Goal: Task Accomplishment & Management: Use online tool/utility

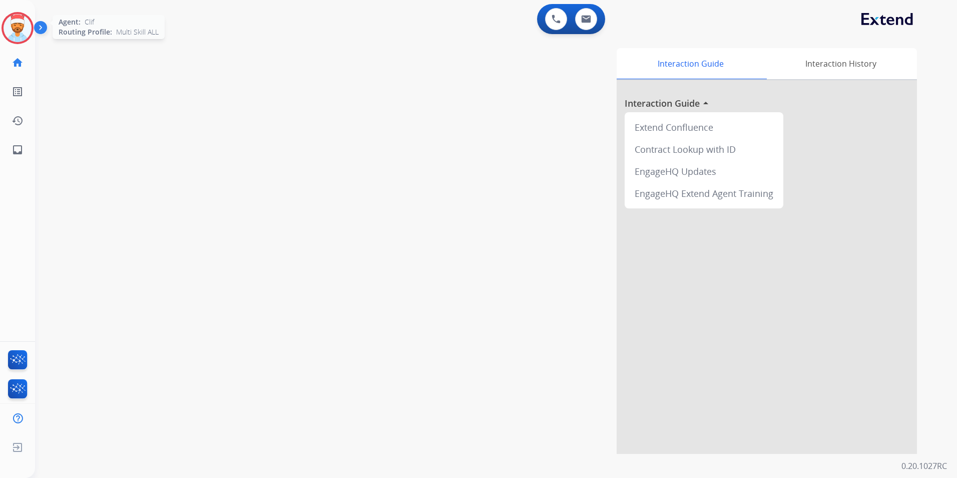
click at [14, 30] on img at bounding box center [18, 28] width 28 height 28
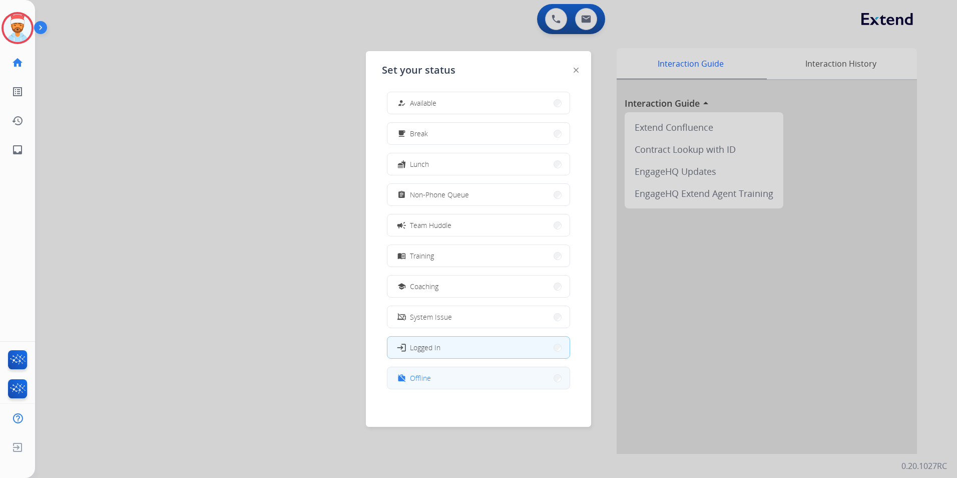
scroll to position [3, 0]
click at [501, 372] on button "work_off Offline" at bounding box center [479, 378] width 182 height 22
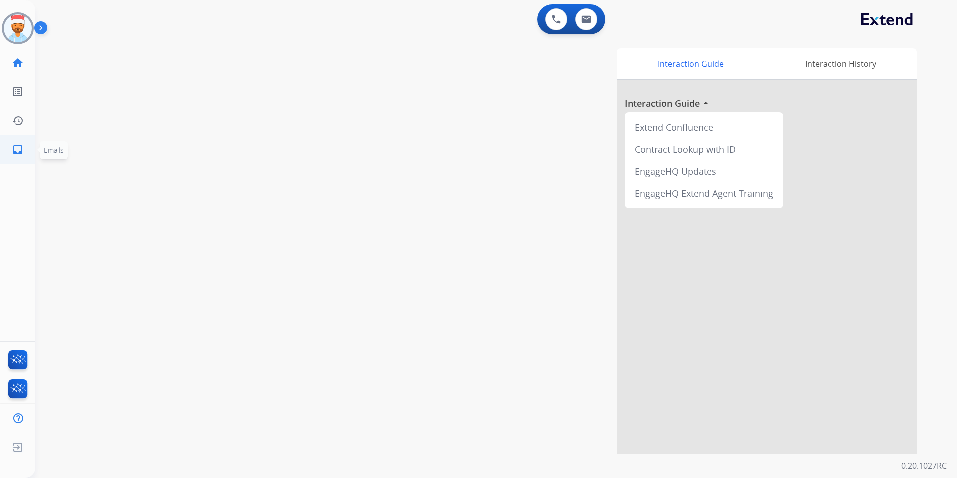
click at [13, 146] on mat-icon "inbox" at bounding box center [18, 150] width 12 height 12
select select "**********"
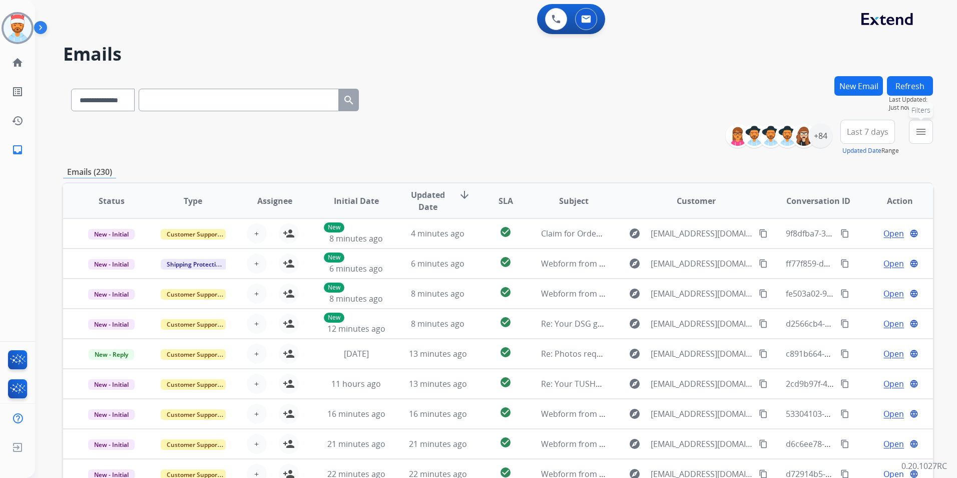
click at [918, 128] on mat-icon "menu" at bounding box center [921, 132] width 12 height 12
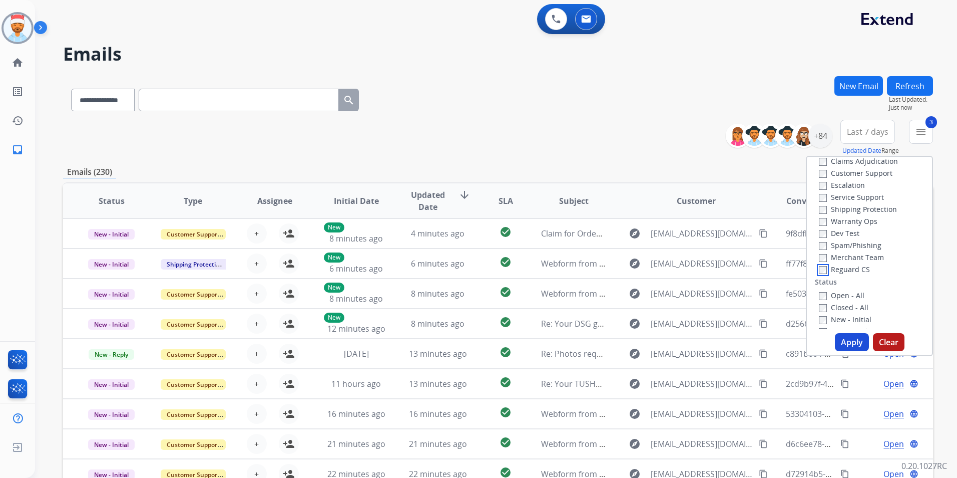
scroll to position [50, 0]
click at [847, 343] on button "Apply" at bounding box center [852, 342] width 34 height 18
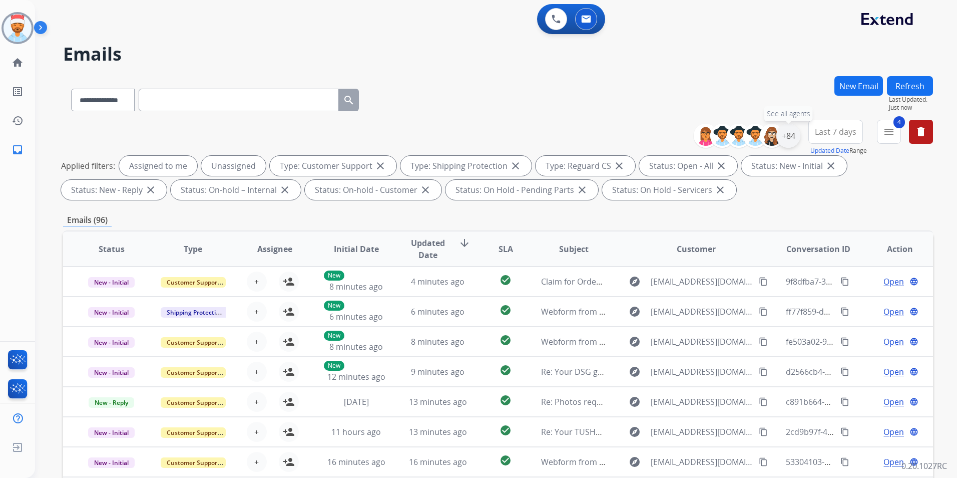
click at [790, 138] on div "+84" at bounding box center [789, 136] width 24 height 24
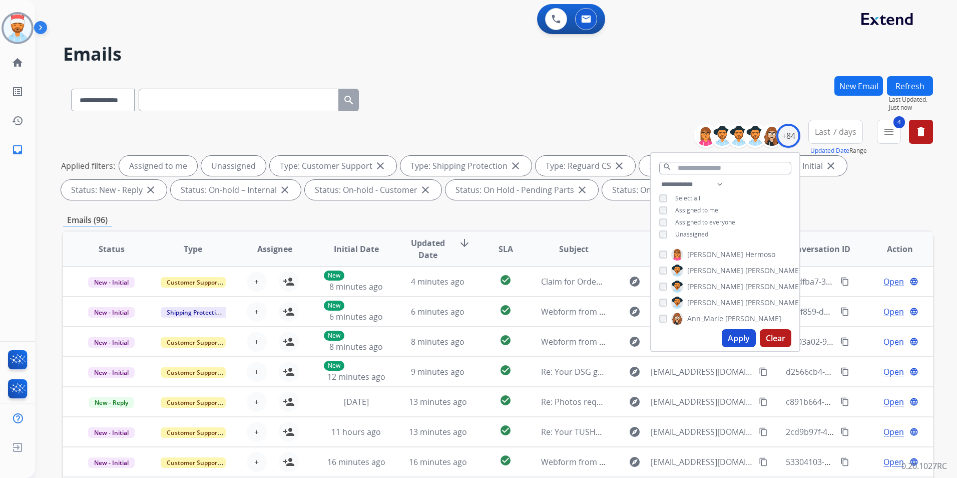
click at [658, 209] on div "**********" at bounding box center [725, 210] width 148 height 64
drag, startPoint x: 729, startPoint y: 328, endPoint x: 731, endPoint y: 335, distance: 7.3
click at [729, 329] on div "Apply Clear" at bounding box center [725, 338] width 148 height 26
click at [734, 342] on button "Apply" at bounding box center [739, 338] width 34 height 18
drag, startPoint x: 738, startPoint y: 340, endPoint x: 732, endPoint y: 340, distance: 6.5
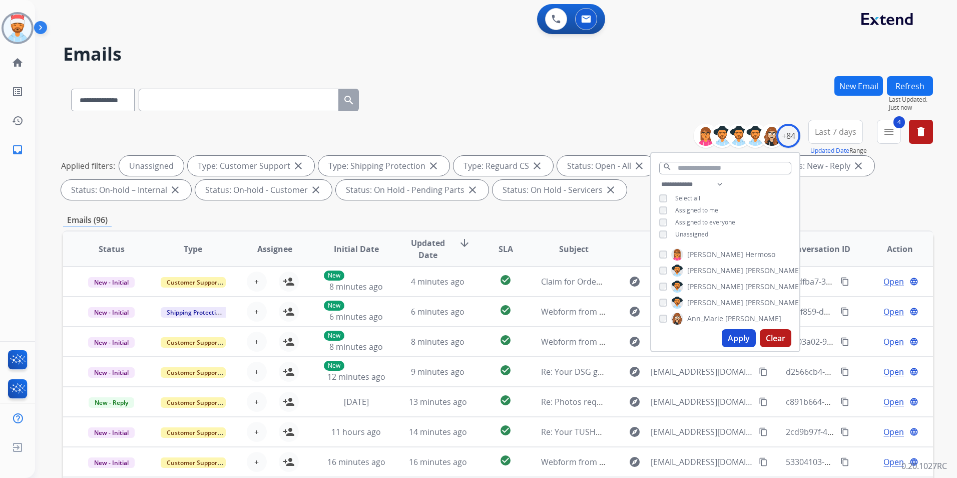
click at [737, 340] on button "Apply" at bounding box center [739, 338] width 34 height 18
click at [856, 203] on div "**********" at bounding box center [498, 347] width 870 height 542
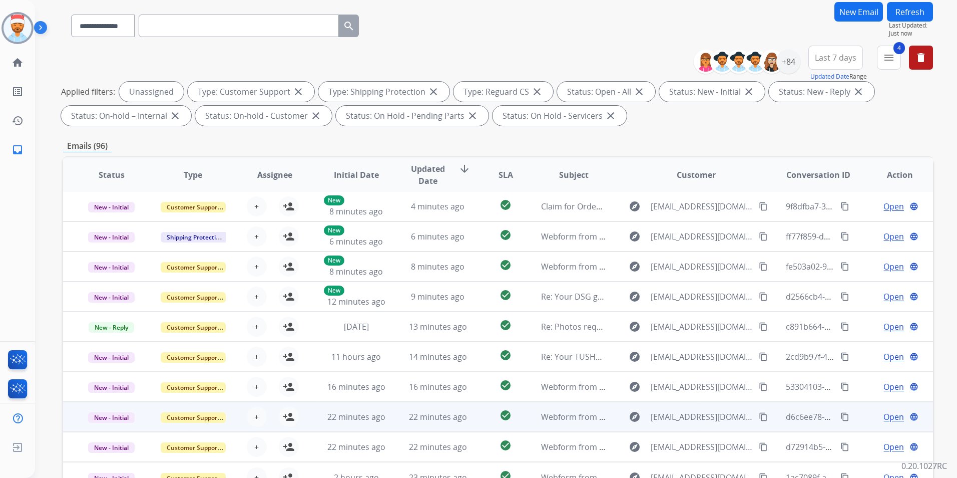
scroll to position [140, 0]
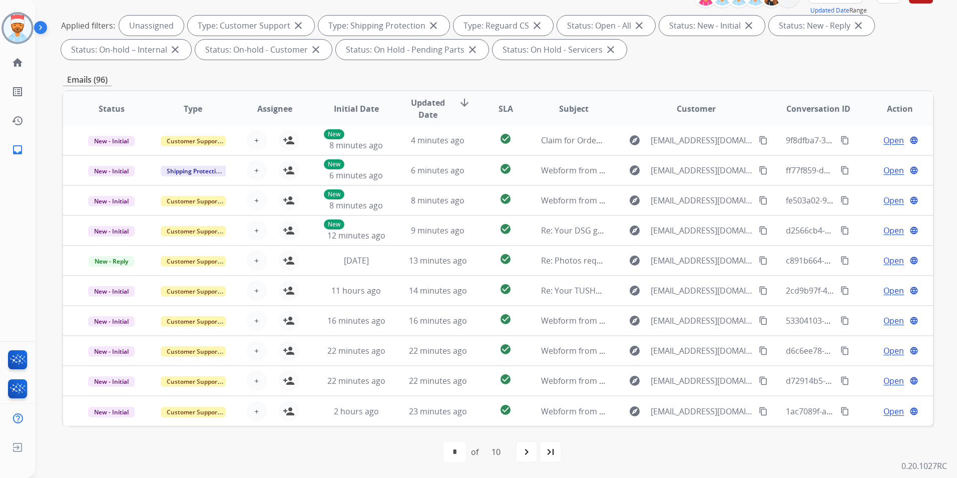
click at [505, 106] on span "SLA" at bounding box center [506, 109] width 15 height 12
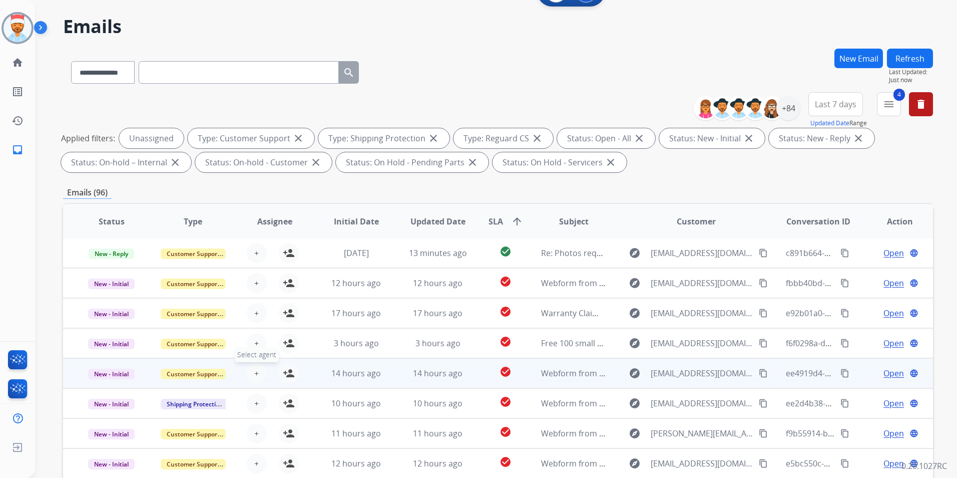
scroll to position [100, 0]
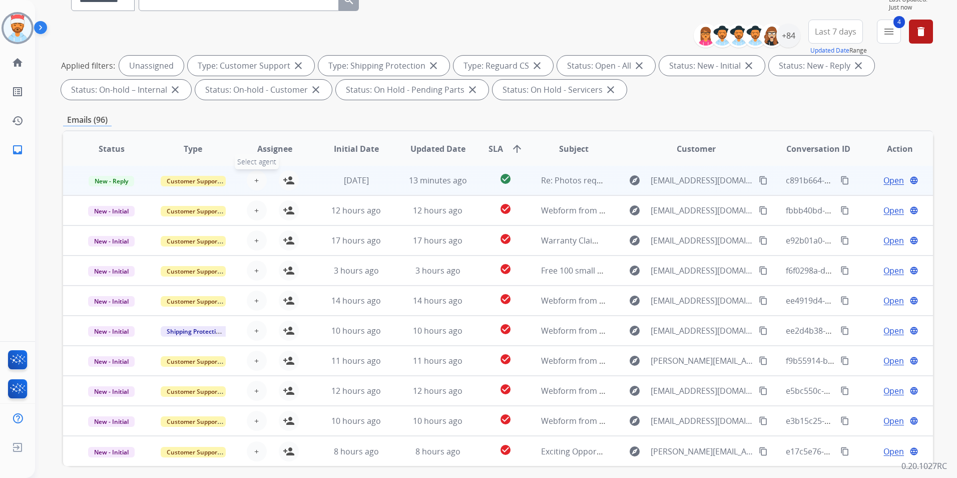
click at [251, 182] on button "+ Select agent" at bounding box center [257, 180] width 20 height 20
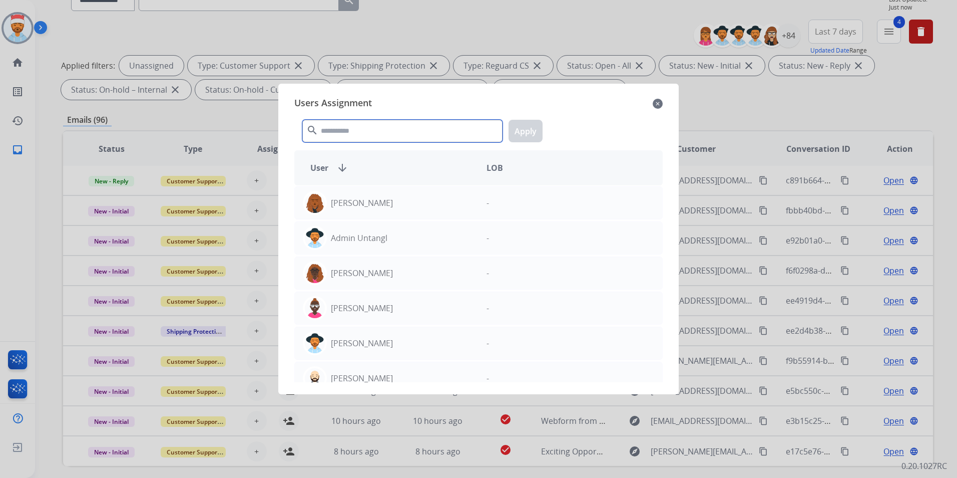
click at [355, 133] on input "text" at bounding box center [402, 131] width 200 height 23
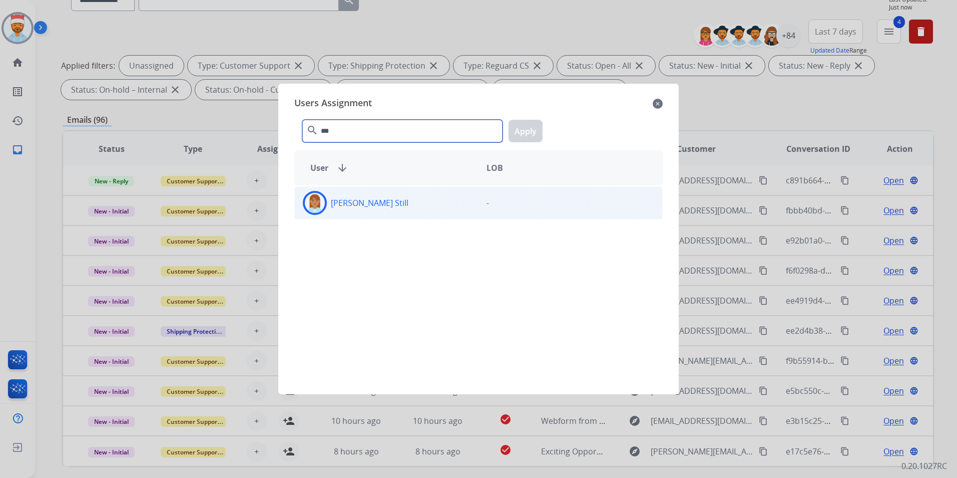
type input "***"
click at [350, 197] on p "[PERSON_NAME] Still" at bounding box center [370, 203] width 78 height 12
click at [513, 135] on button "Apply" at bounding box center [526, 131] width 34 height 23
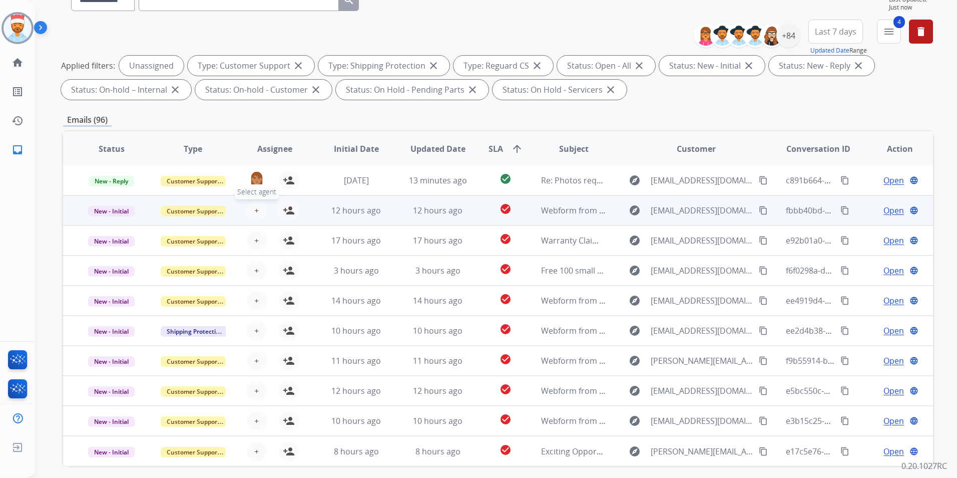
click at [256, 210] on button "+ Select agent" at bounding box center [257, 210] width 20 height 20
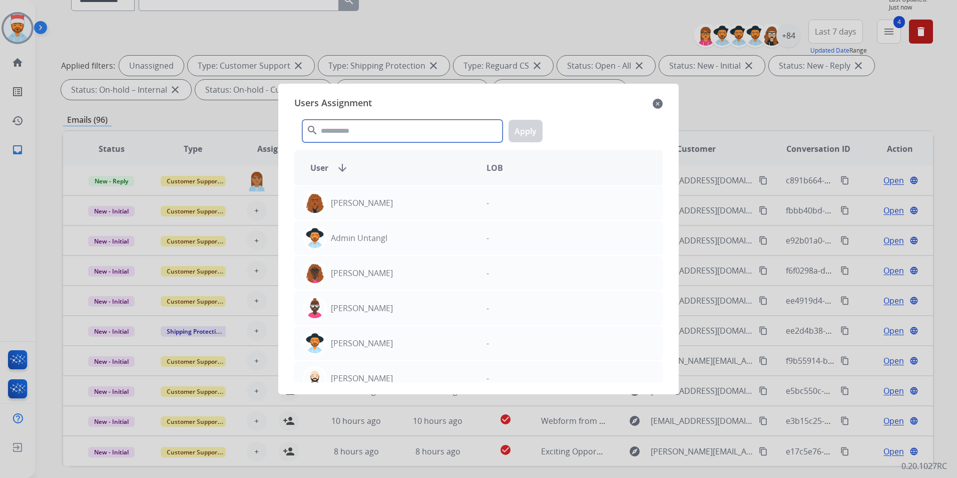
click at [352, 133] on input "text" at bounding box center [402, 131] width 200 height 23
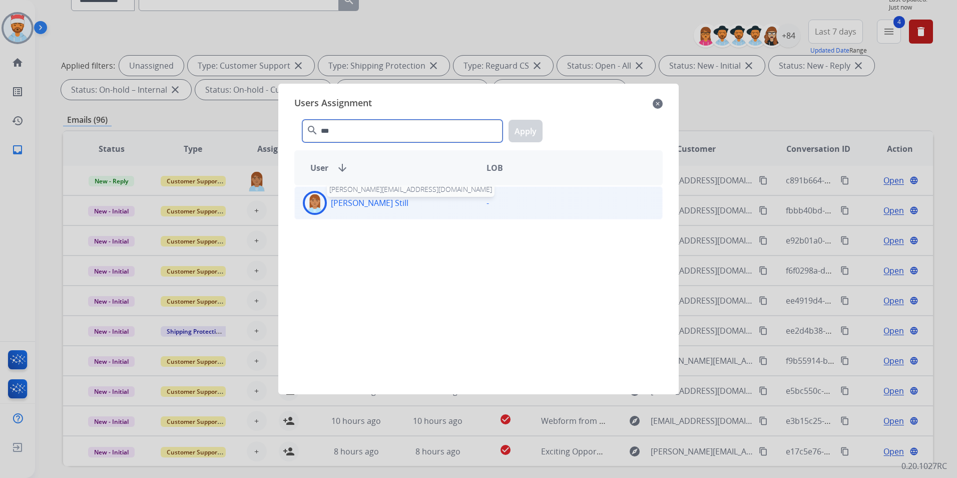
type input "***"
click at [357, 212] on div "[PERSON_NAME] Still [PERSON_NAME][EMAIL_ADDRESS][DOMAIN_NAME]" at bounding box center [387, 203] width 184 height 24
click at [530, 130] on button "Apply" at bounding box center [526, 131] width 34 height 23
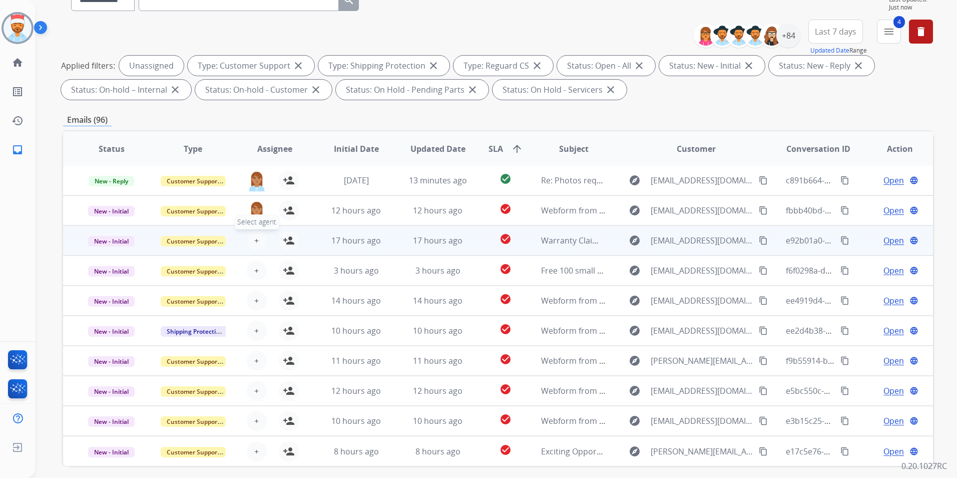
click at [259, 241] on button "+ Select agent" at bounding box center [257, 240] width 20 height 20
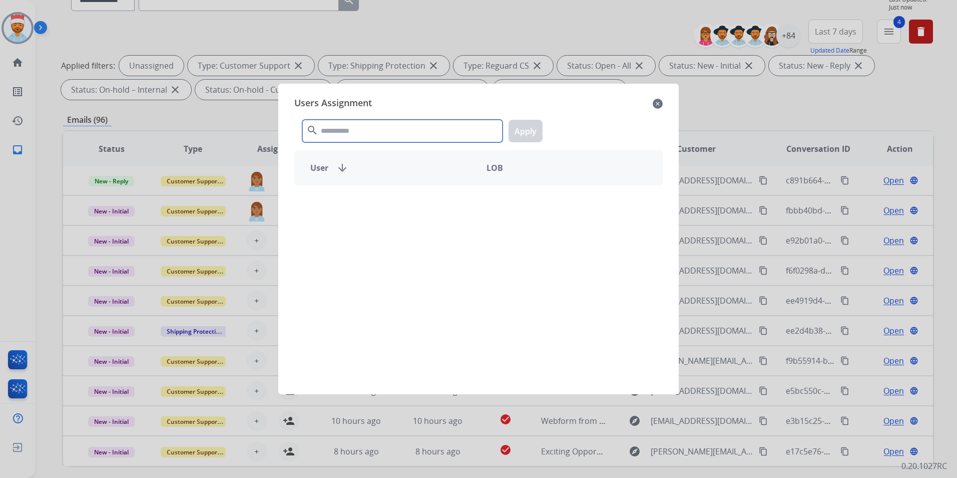
click at [379, 131] on input "text" at bounding box center [402, 131] width 200 height 23
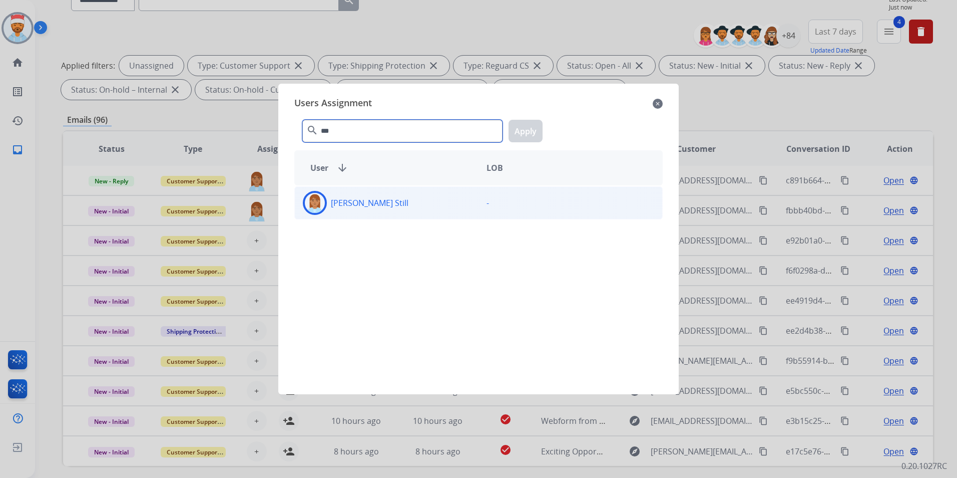
type input "***"
click at [366, 204] on p "[PERSON_NAME] Still" at bounding box center [370, 203] width 78 height 12
click at [520, 137] on button "Apply" at bounding box center [526, 131] width 34 height 23
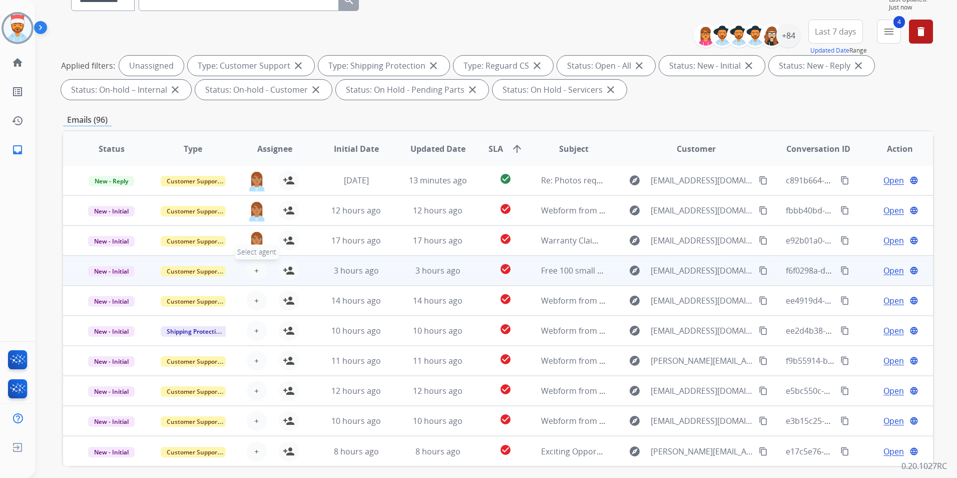
click at [258, 266] on button "+ Select agent" at bounding box center [257, 270] width 20 height 20
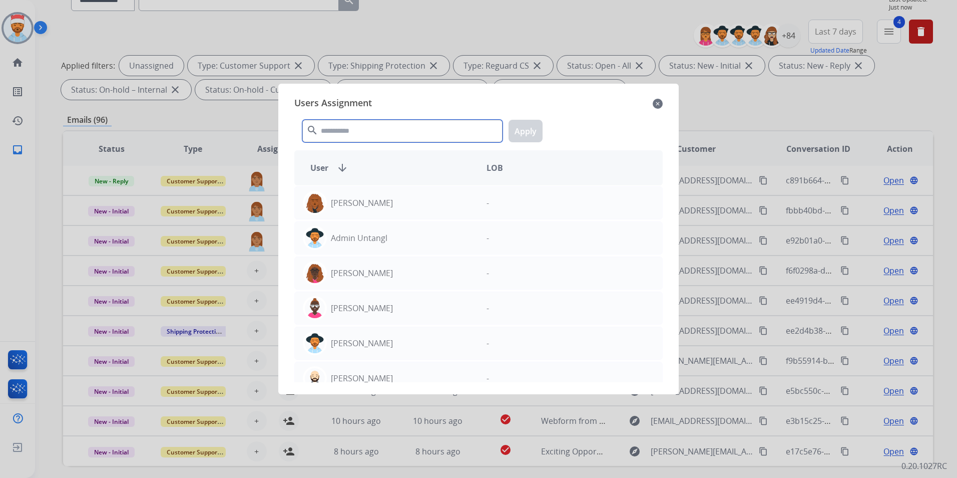
click at [377, 129] on input "text" at bounding box center [402, 131] width 200 height 23
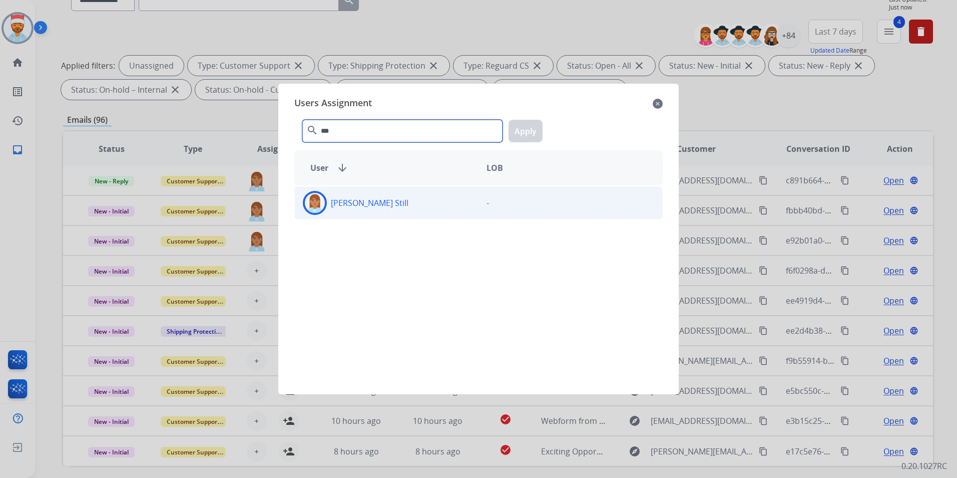
type input "***"
click at [362, 210] on div "[PERSON_NAME] Still" at bounding box center [387, 203] width 184 height 24
drag, startPoint x: 528, startPoint y: 131, endPoint x: 423, endPoint y: 214, distance: 134.1
click at [527, 131] on button "Apply" at bounding box center [526, 131] width 34 height 23
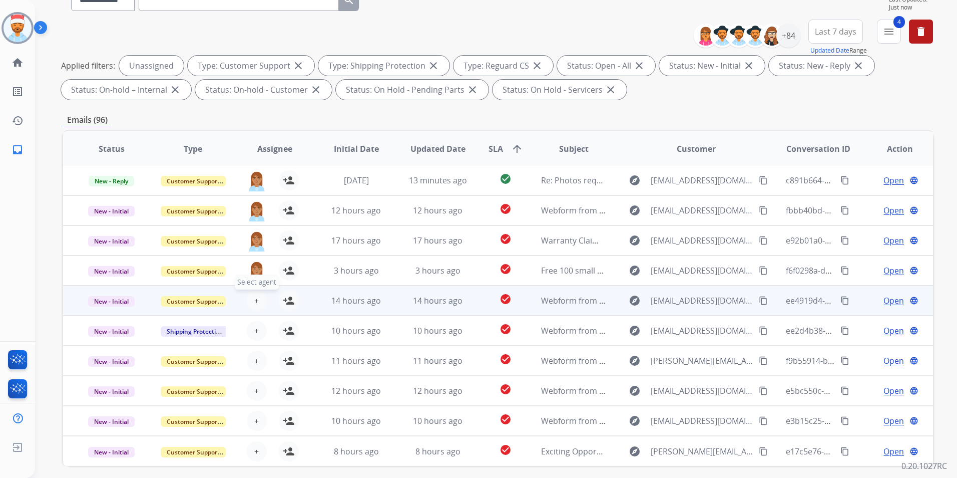
click at [252, 297] on button "+ Select agent" at bounding box center [257, 300] width 20 height 20
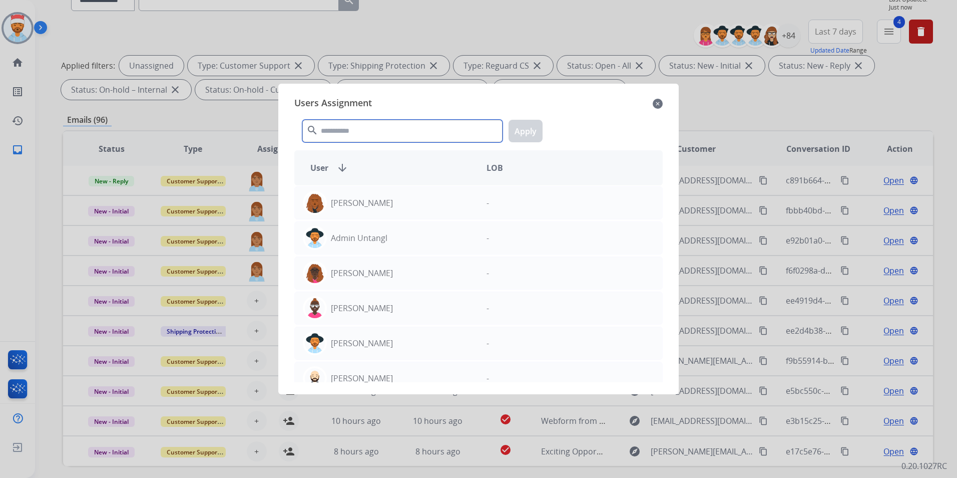
click at [381, 135] on input "text" at bounding box center [402, 131] width 200 height 23
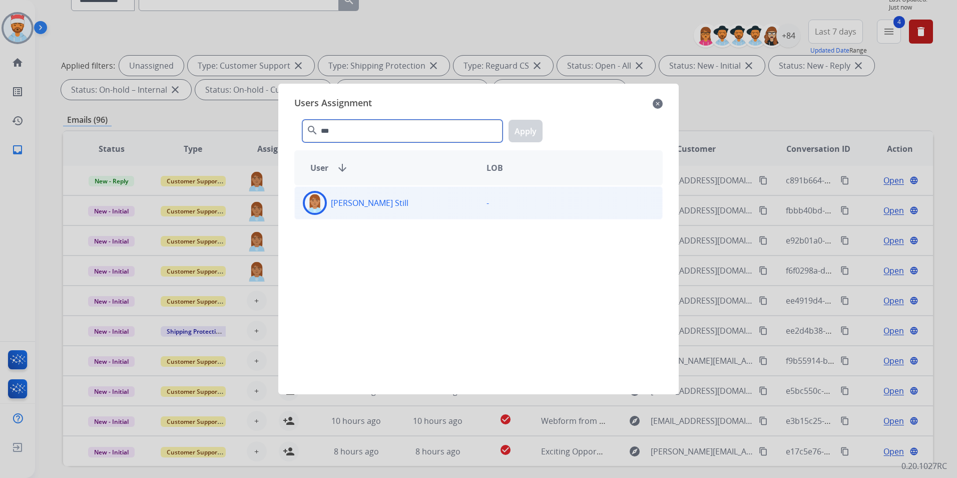
type input "***"
click at [360, 208] on div "[PERSON_NAME] Still" at bounding box center [387, 203] width 184 height 24
click at [531, 131] on button "Apply" at bounding box center [526, 131] width 34 height 23
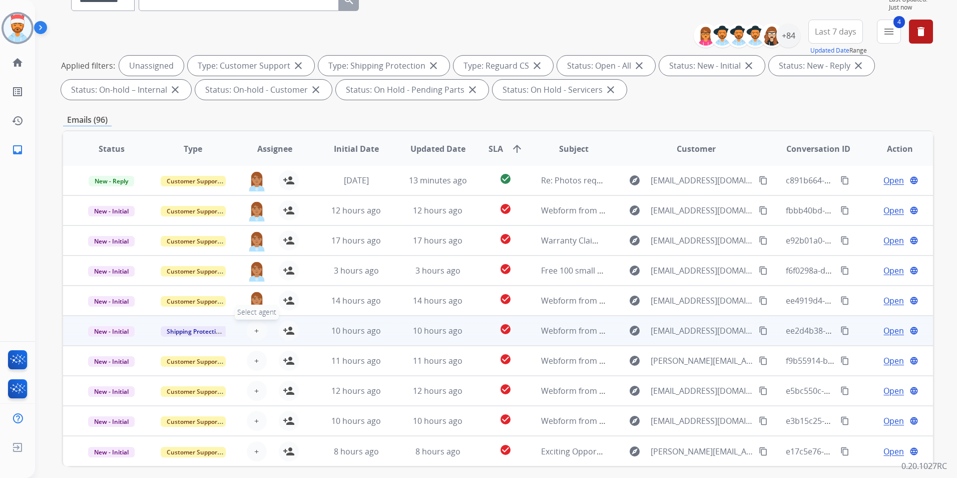
click at [249, 336] on button "+ Select agent" at bounding box center [257, 330] width 20 height 20
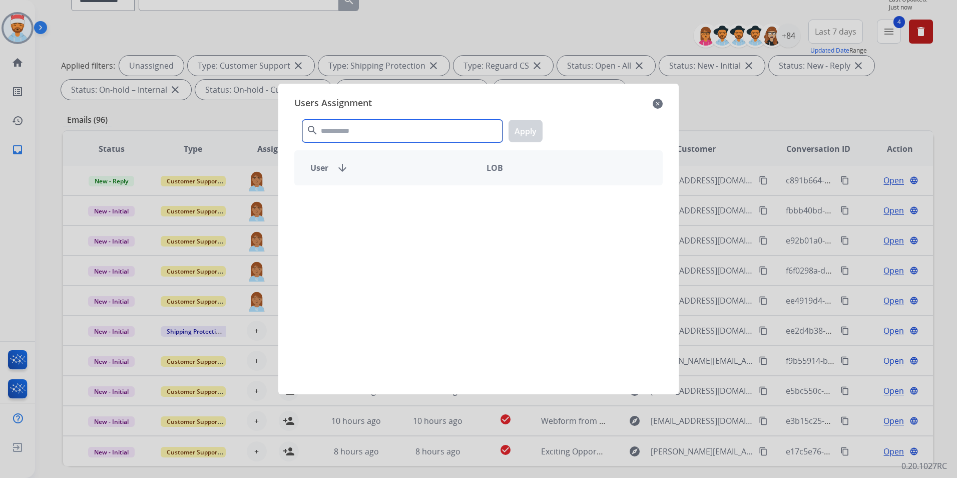
click at [343, 141] on input "text" at bounding box center [402, 131] width 200 height 23
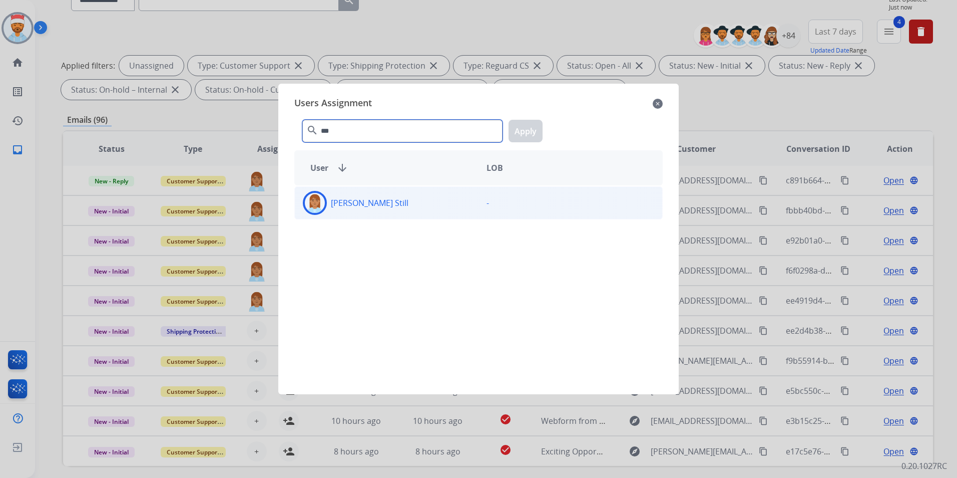
type input "***"
click at [342, 204] on p "[PERSON_NAME] Still" at bounding box center [370, 203] width 78 height 12
click at [520, 136] on button "Apply" at bounding box center [526, 131] width 34 height 23
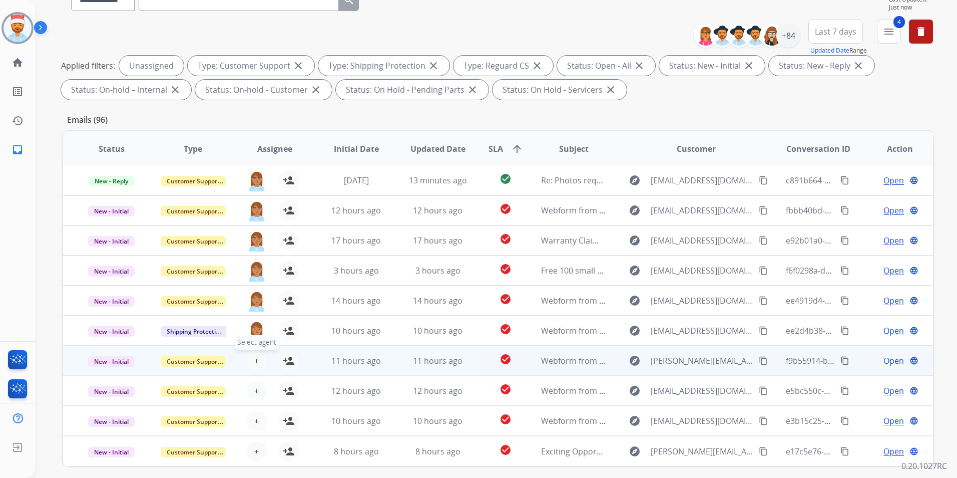
click at [252, 361] on button "+ Select agent" at bounding box center [257, 360] width 20 height 20
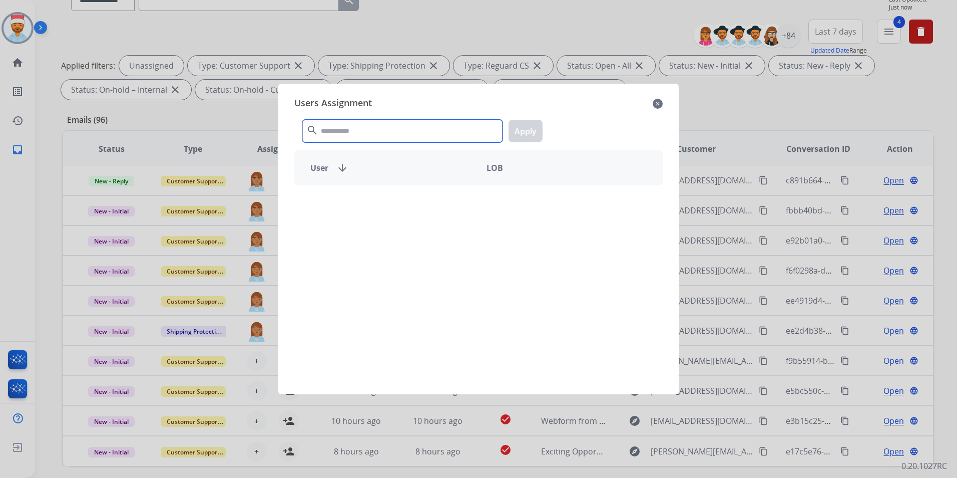
click at [401, 137] on input "text" at bounding box center [402, 131] width 200 height 23
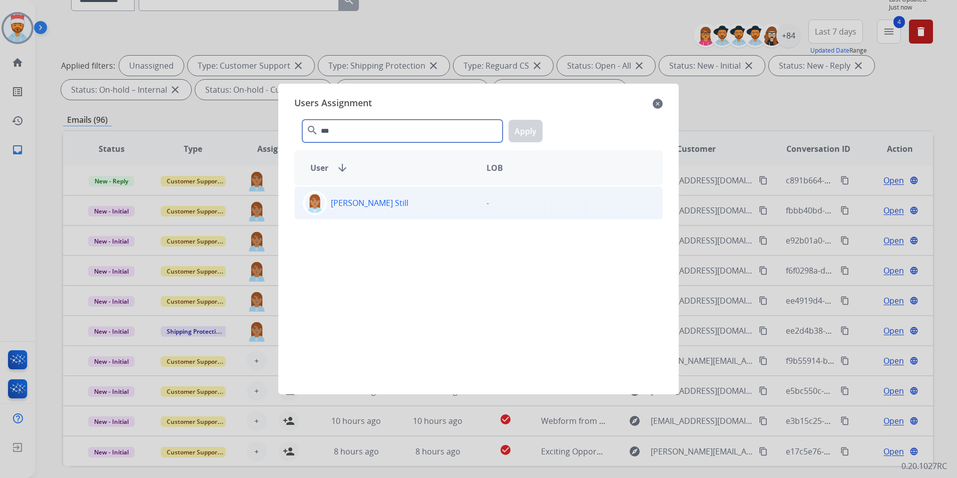
type input "***"
click at [349, 209] on div "[PERSON_NAME] Still" at bounding box center [387, 203] width 184 height 24
drag, startPoint x: 530, startPoint y: 128, endPoint x: 475, endPoint y: 200, distance: 90.7
click at [529, 128] on button "Apply" at bounding box center [526, 131] width 34 height 23
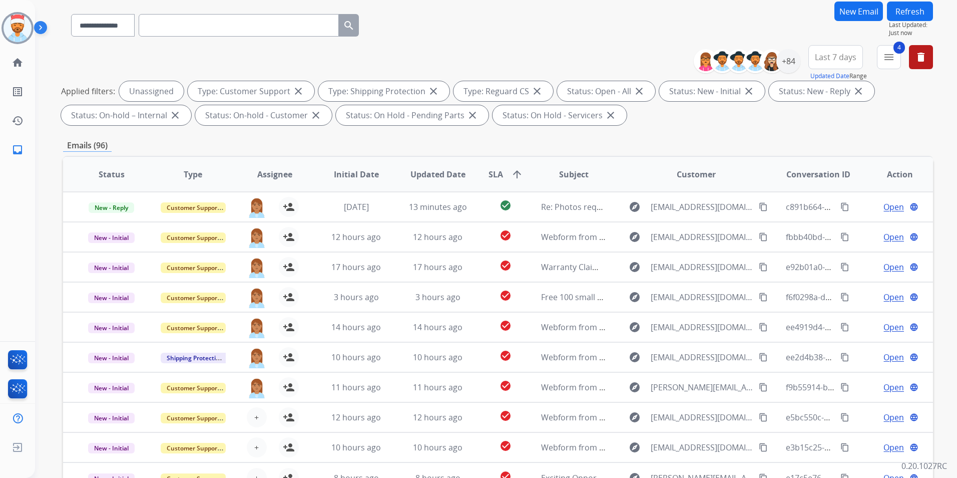
scroll to position [0, 0]
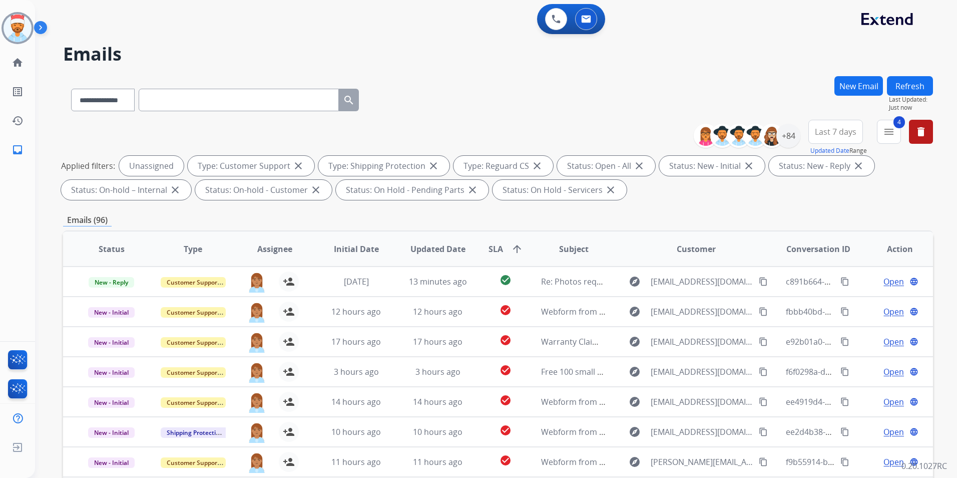
click at [918, 83] on button "Refresh" at bounding box center [910, 86] width 46 height 20
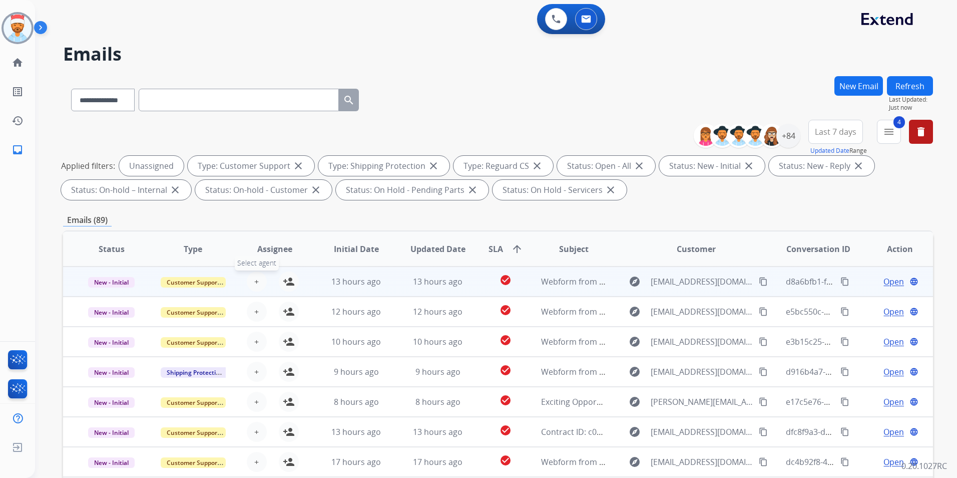
click at [258, 284] on button "+ Select agent" at bounding box center [257, 281] width 20 height 20
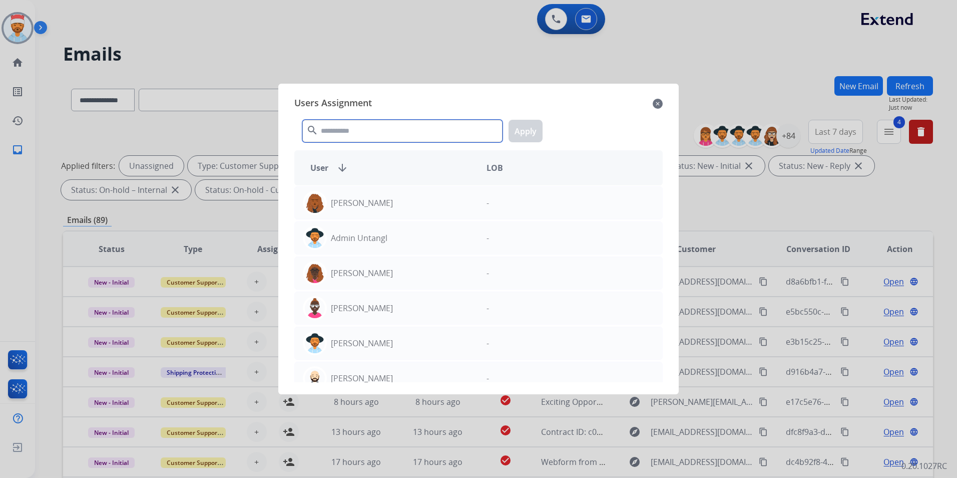
click at [361, 138] on input "text" at bounding box center [402, 131] width 200 height 23
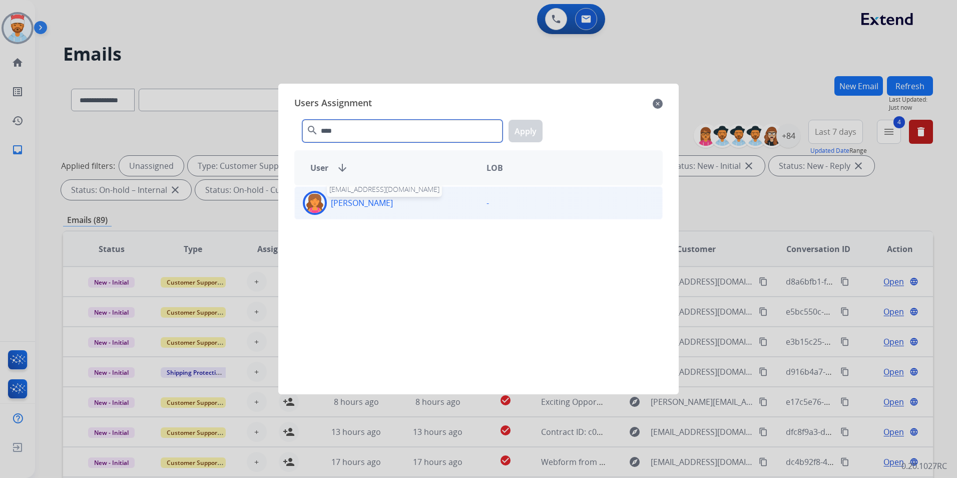
type input "****"
click at [344, 205] on p "[PERSON_NAME]" at bounding box center [362, 203] width 62 height 12
click at [542, 115] on div "**** search Apply" at bounding box center [478, 129] width 369 height 35
click at [532, 129] on button "Apply" at bounding box center [526, 131] width 34 height 23
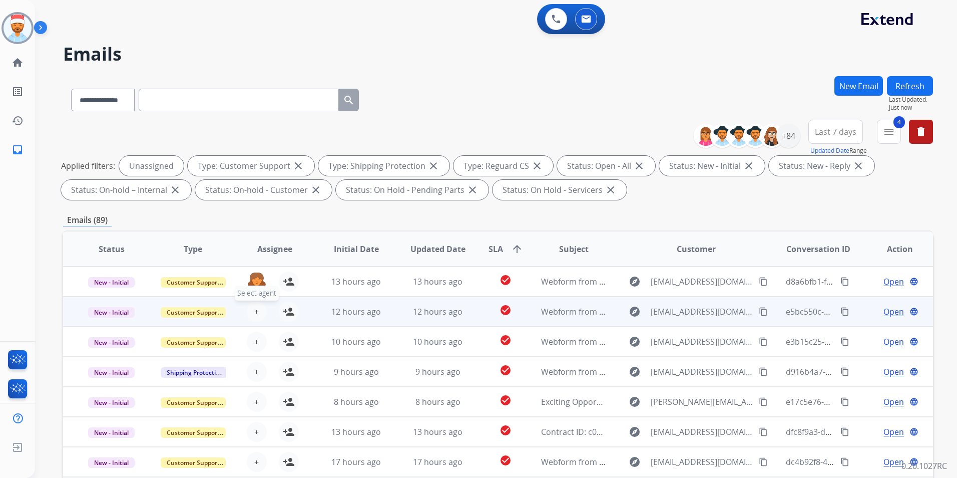
click at [256, 304] on button "+ Select agent" at bounding box center [257, 311] width 20 height 20
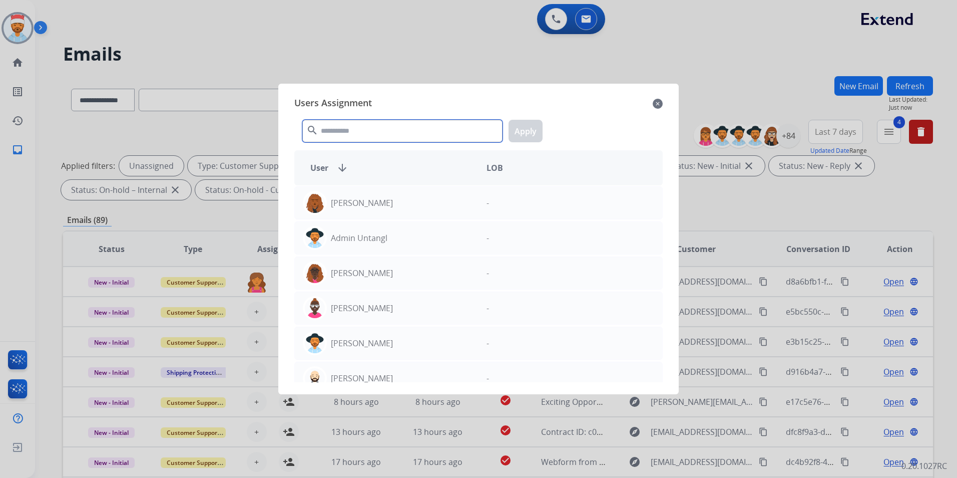
click at [363, 135] on input "text" at bounding box center [402, 131] width 200 height 23
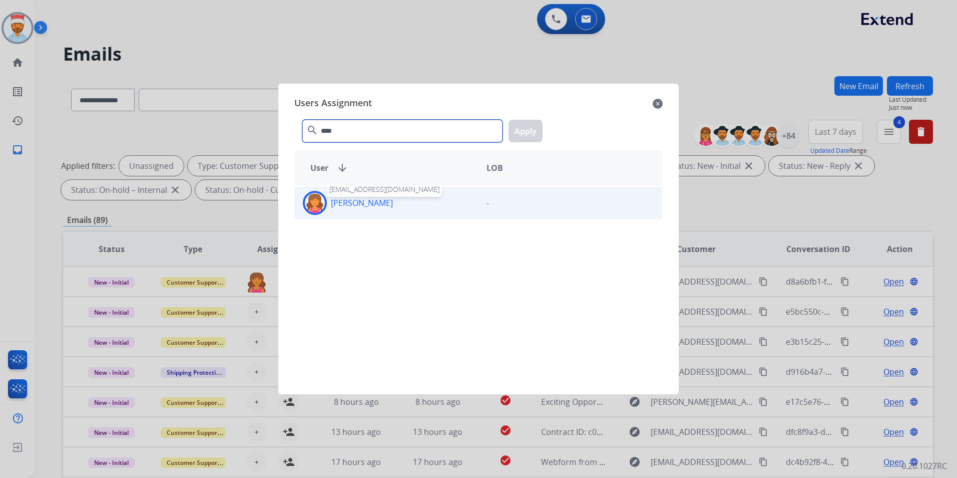
type input "****"
click at [347, 203] on p "[PERSON_NAME]" at bounding box center [362, 203] width 62 height 12
click at [523, 135] on button "Apply" at bounding box center [526, 131] width 34 height 23
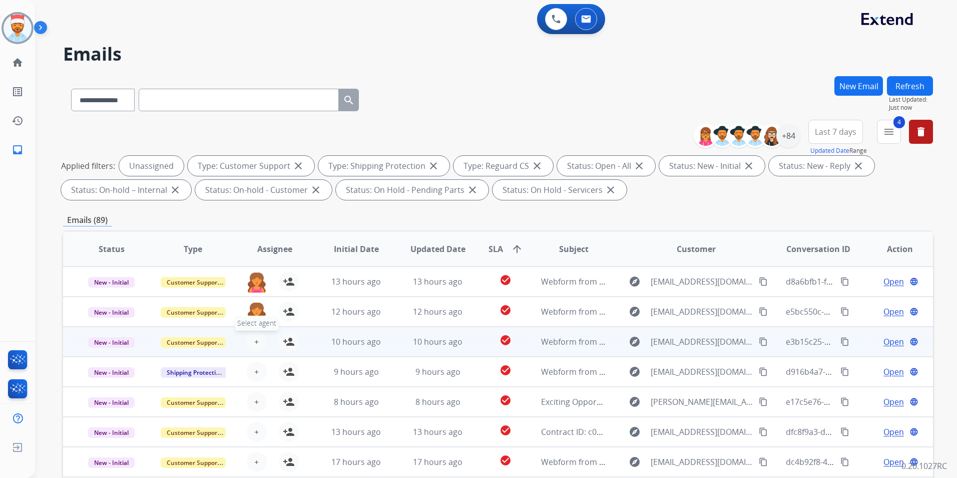
click at [257, 340] on button "+ Select agent" at bounding box center [257, 341] width 20 height 20
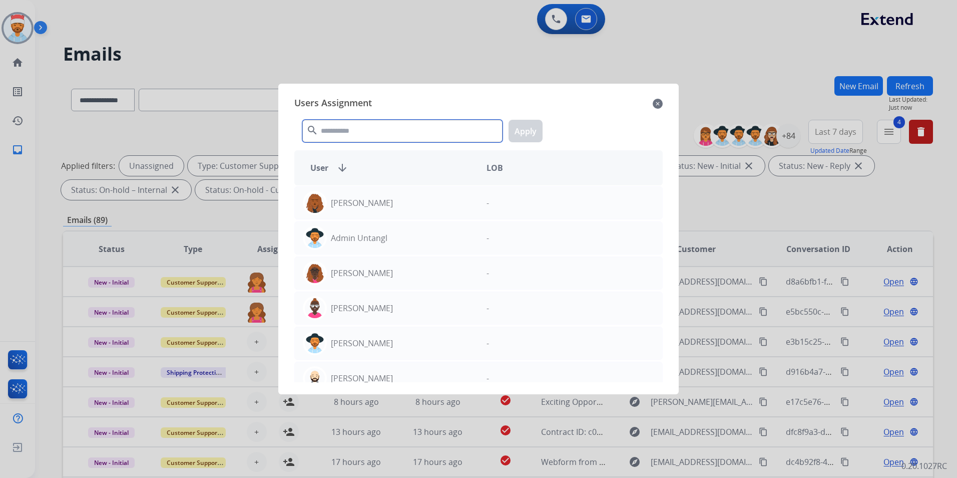
click at [364, 134] on input "text" at bounding box center [402, 131] width 200 height 23
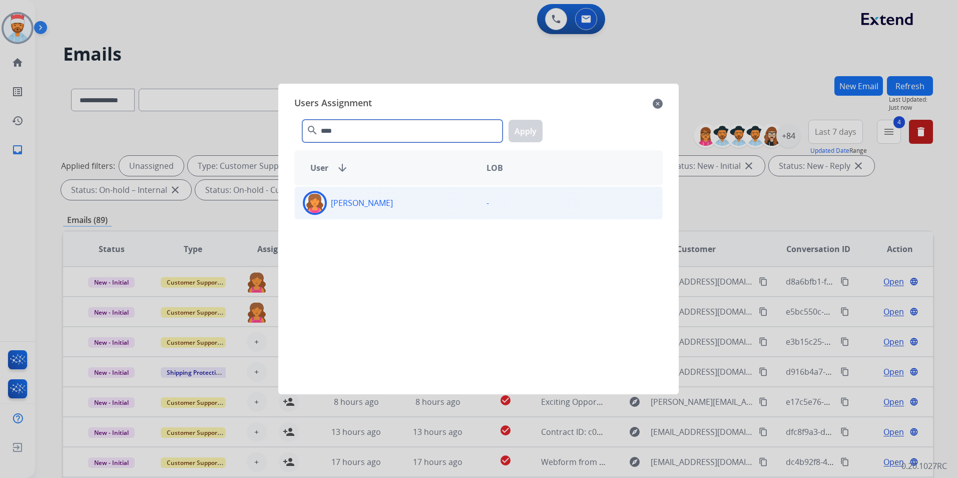
type input "****"
click at [343, 205] on p "[PERSON_NAME]" at bounding box center [362, 203] width 62 height 12
click at [522, 135] on button "Apply" at bounding box center [526, 131] width 34 height 23
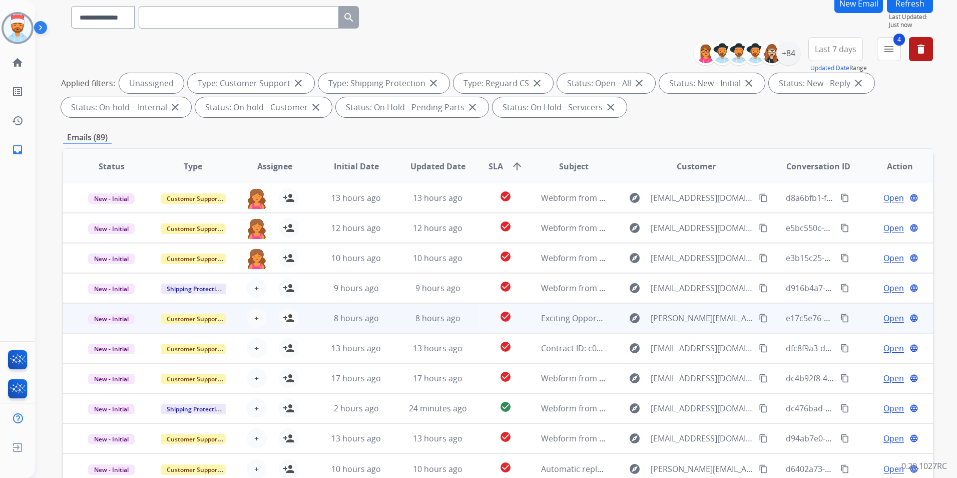
scroll to position [100, 0]
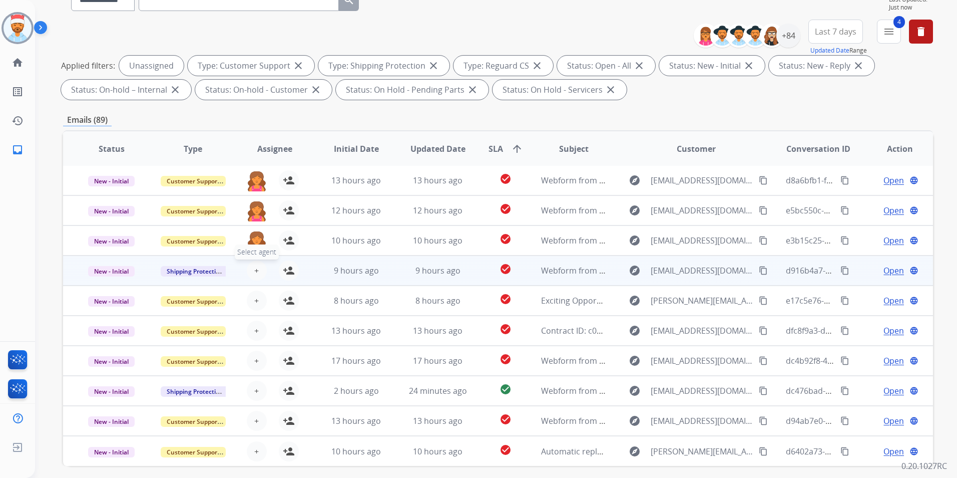
click at [250, 269] on button "+ Select agent" at bounding box center [257, 270] width 20 height 20
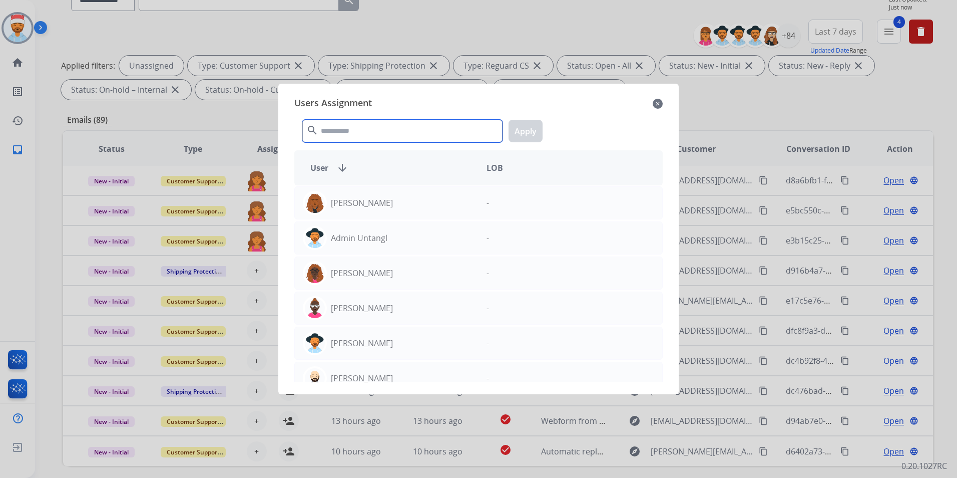
click at [361, 133] on input "text" at bounding box center [402, 131] width 200 height 23
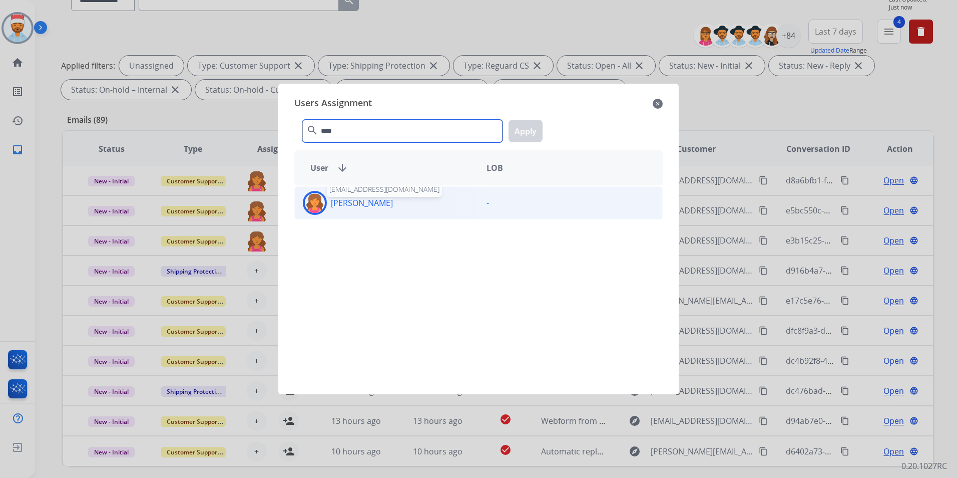
type input "****"
click at [373, 201] on p "[PERSON_NAME]" at bounding box center [362, 203] width 62 height 12
click at [363, 211] on div "[PERSON_NAME]" at bounding box center [387, 203] width 184 height 24
click at [373, 205] on p "[PERSON_NAME]" at bounding box center [362, 203] width 62 height 12
click at [535, 136] on button "Apply" at bounding box center [526, 131] width 34 height 23
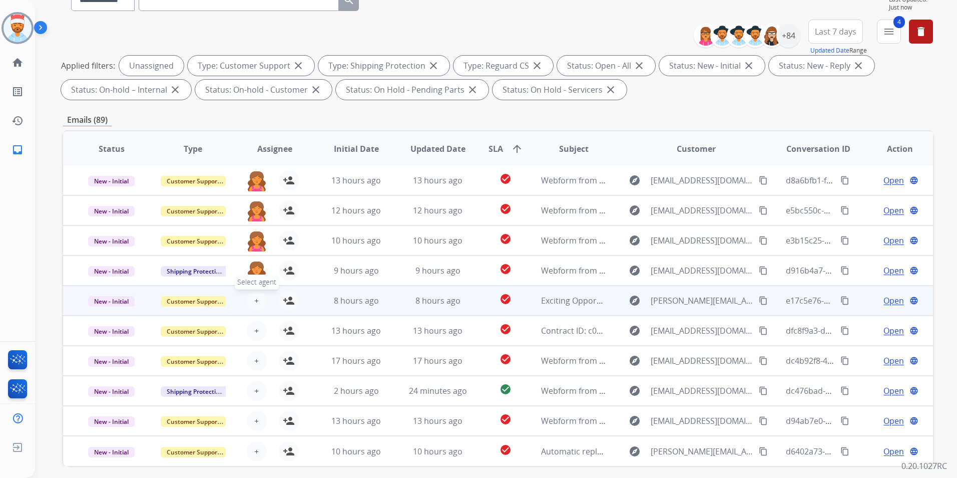
click at [256, 300] on span "+" at bounding box center [256, 300] width 5 height 12
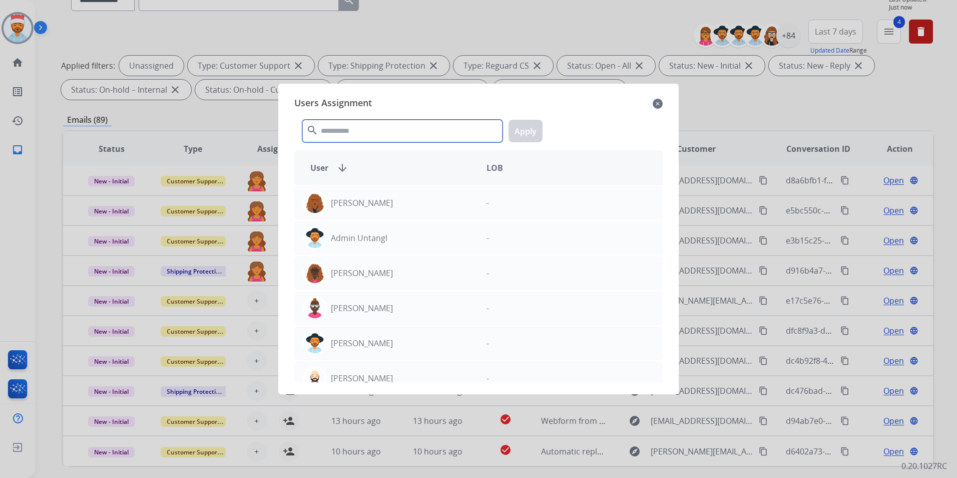
click at [388, 135] on input "text" at bounding box center [402, 131] width 200 height 23
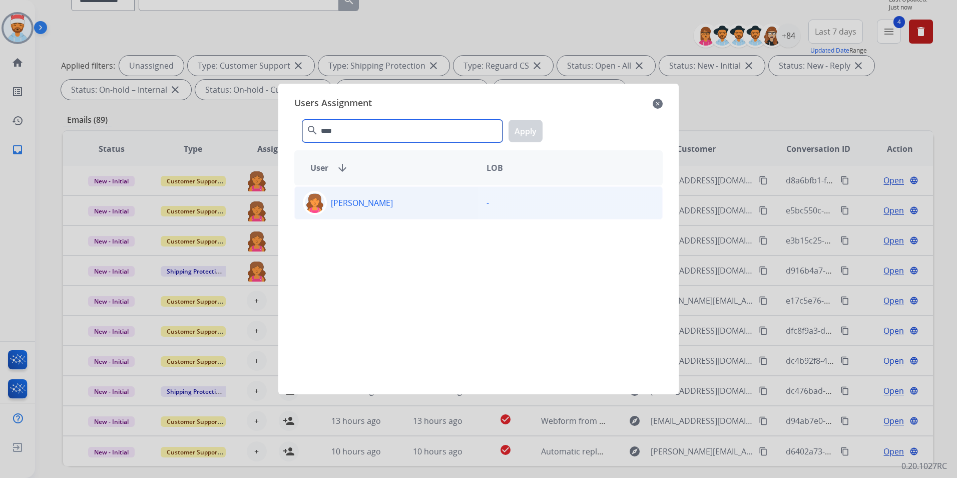
type input "****"
click at [360, 205] on p "[PERSON_NAME]" at bounding box center [362, 203] width 62 height 12
click at [523, 135] on button "Apply" at bounding box center [526, 131] width 34 height 23
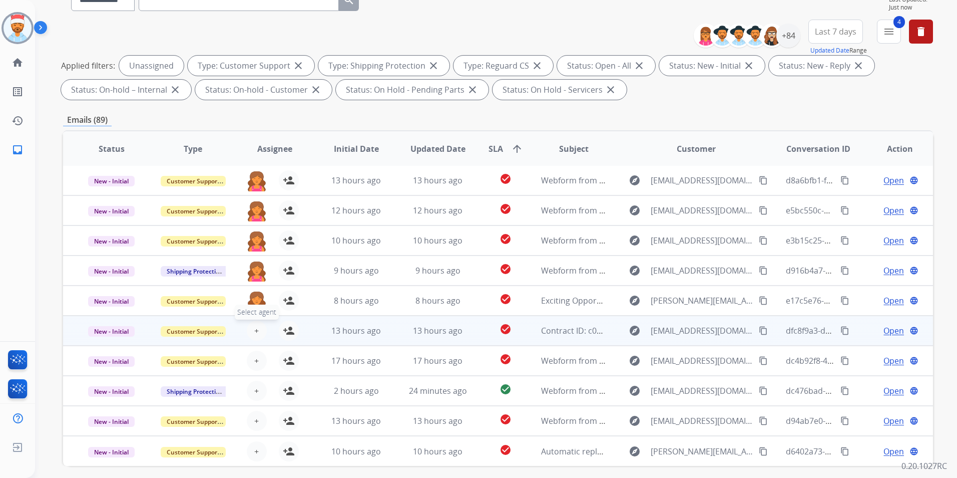
click at [258, 334] on button "+ Select agent" at bounding box center [257, 330] width 20 height 20
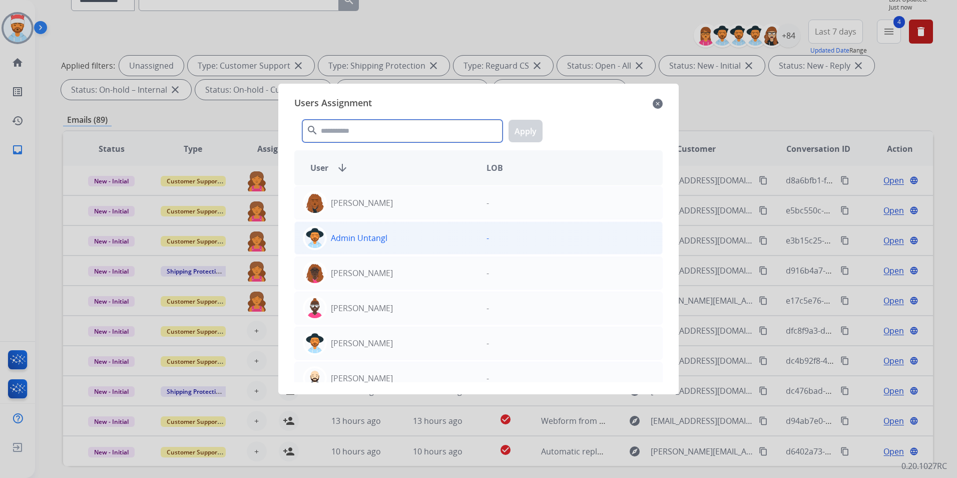
click at [396, 134] on input "text" at bounding box center [402, 131] width 200 height 23
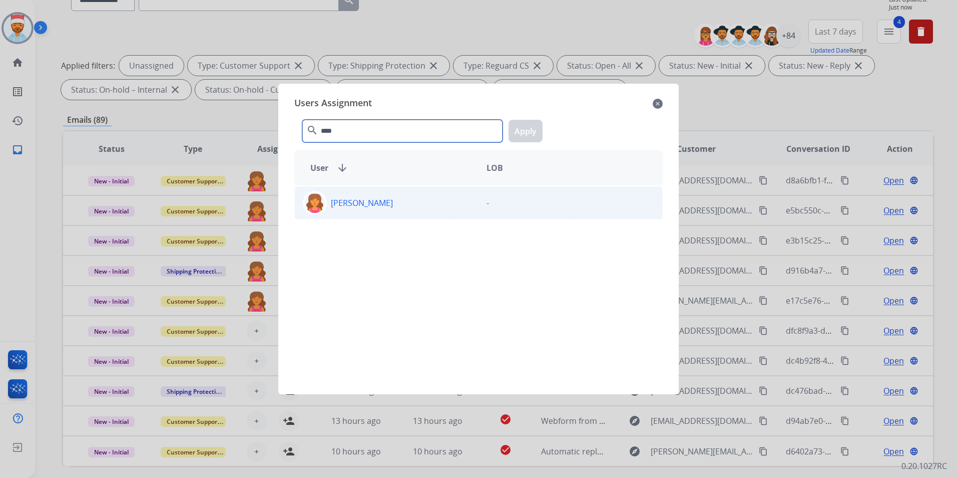
type input "****"
click at [364, 206] on p "[PERSON_NAME]" at bounding box center [362, 203] width 62 height 12
drag, startPoint x: 522, startPoint y: 126, endPoint x: 503, endPoint y: 131, distance: 19.3
click at [522, 126] on button "Apply" at bounding box center [526, 131] width 34 height 23
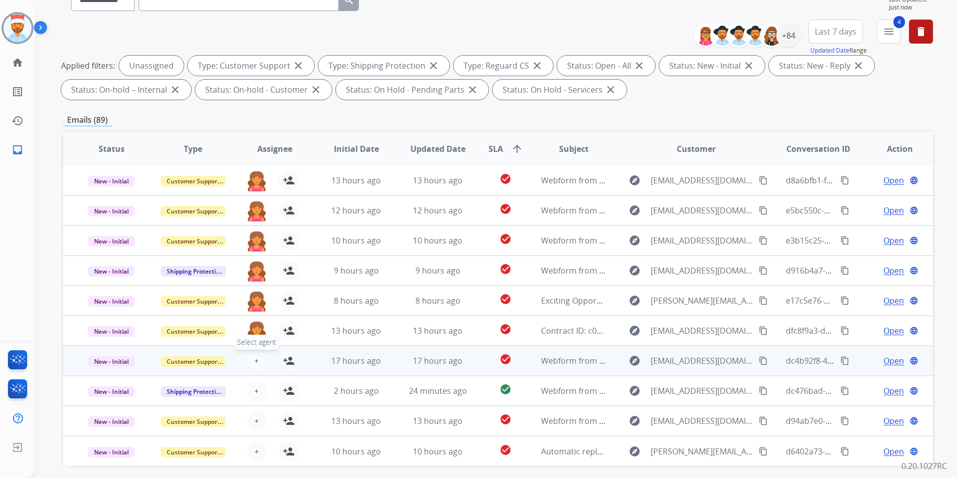
click at [252, 358] on button "+ Select agent" at bounding box center [257, 360] width 20 height 20
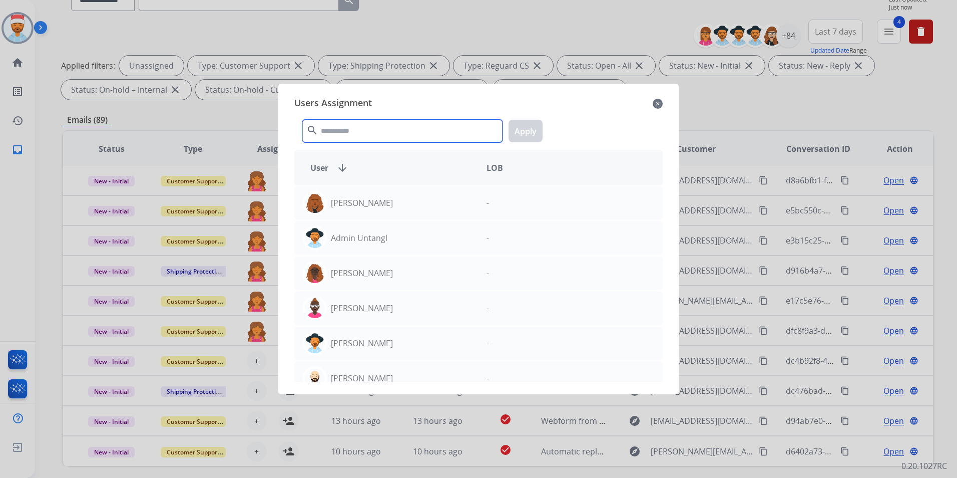
click at [410, 124] on input "text" at bounding box center [402, 131] width 200 height 23
click at [735, 105] on div at bounding box center [478, 239] width 957 height 478
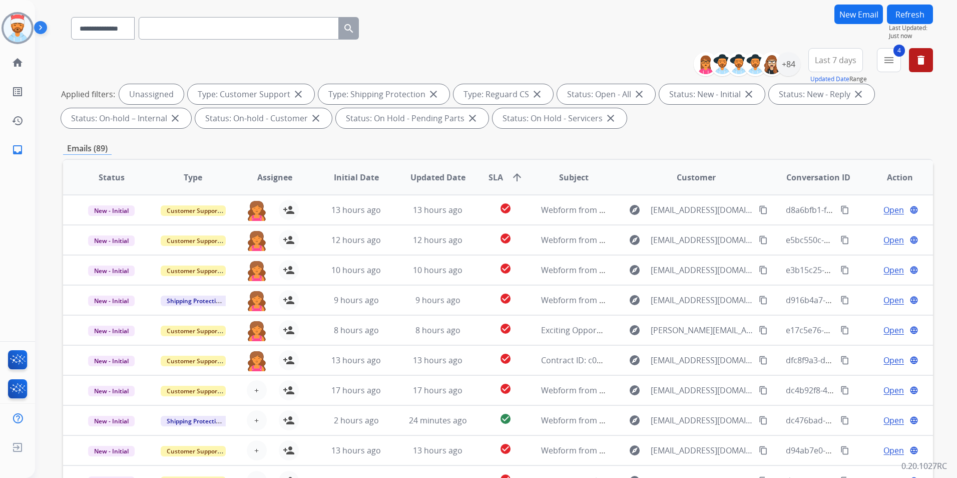
scroll to position [0, 0]
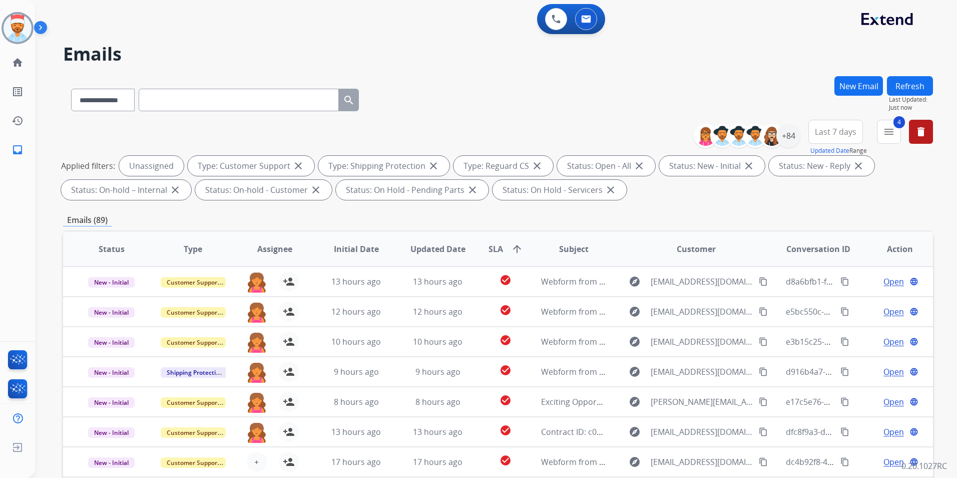
click at [914, 87] on button "Refresh" at bounding box center [910, 86] width 46 height 20
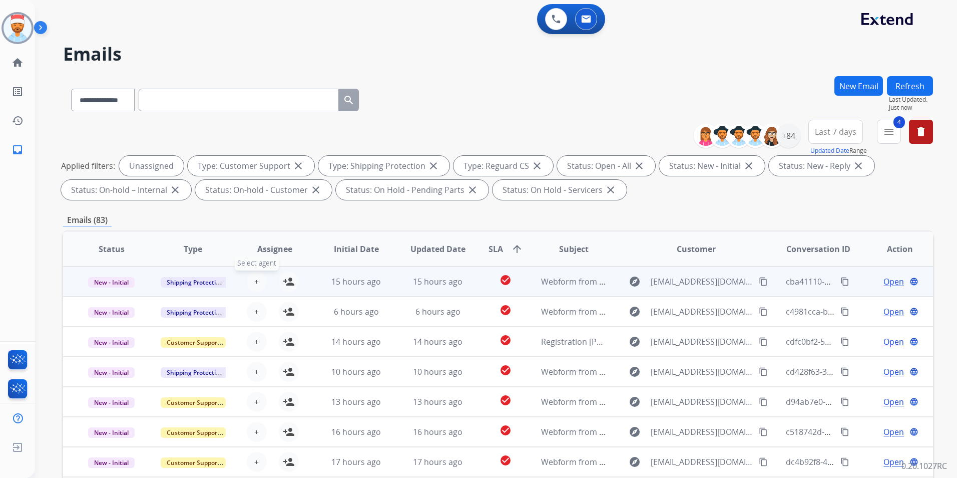
click at [254, 285] on span "+" at bounding box center [256, 281] width 5 height 12
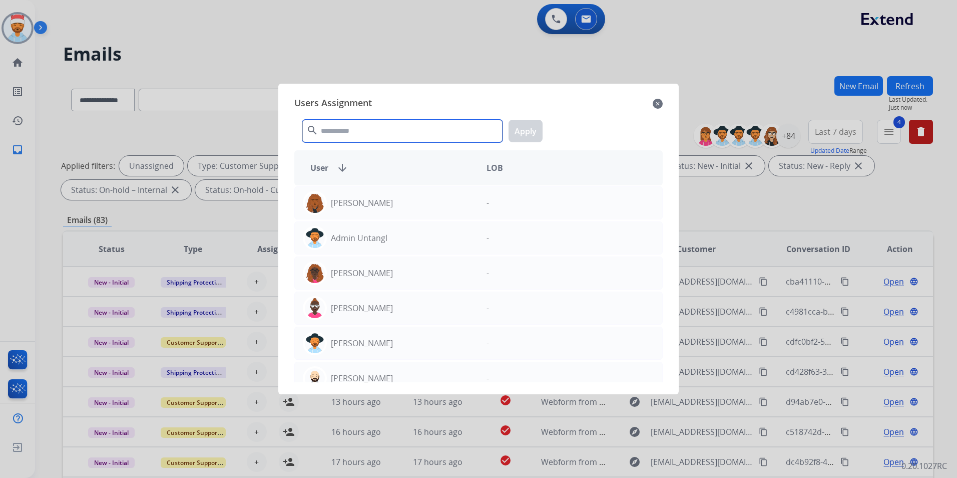
click at [357, 134] on input "text" at bounding box center [402, 131] width 200 height 23
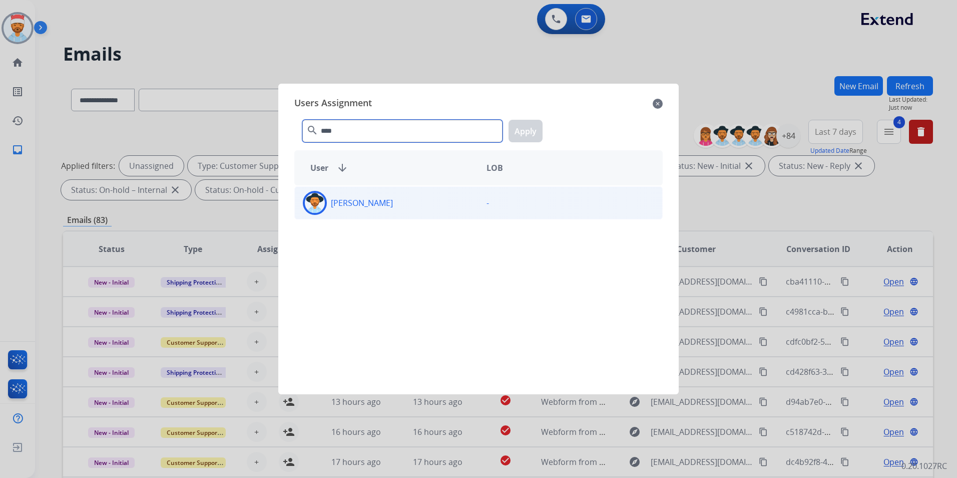
type input "****"
click at [355, 215] on div "[PERSON_NAME] -" at bounding box center [478, 202] width 369 height 33
drag, startPoint x: 536, startPoint y: 127, endPoint x: 455, endPoint y: 199, distance: 108.2
click at [534, 129] on button "Apply" at bounding box center [526, 131] width 34 height 23
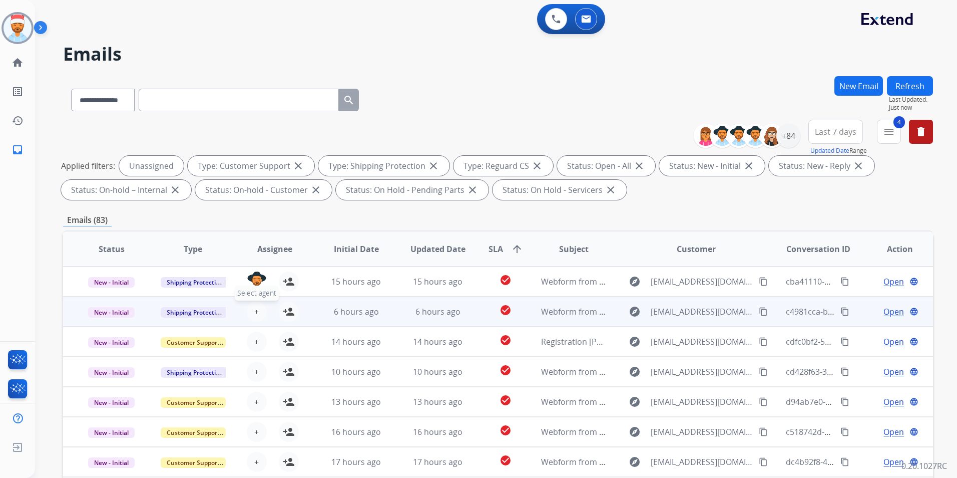
click at [251, 312] on button "+ Select agent" at bounding box center [257, 311] width 20 height 20
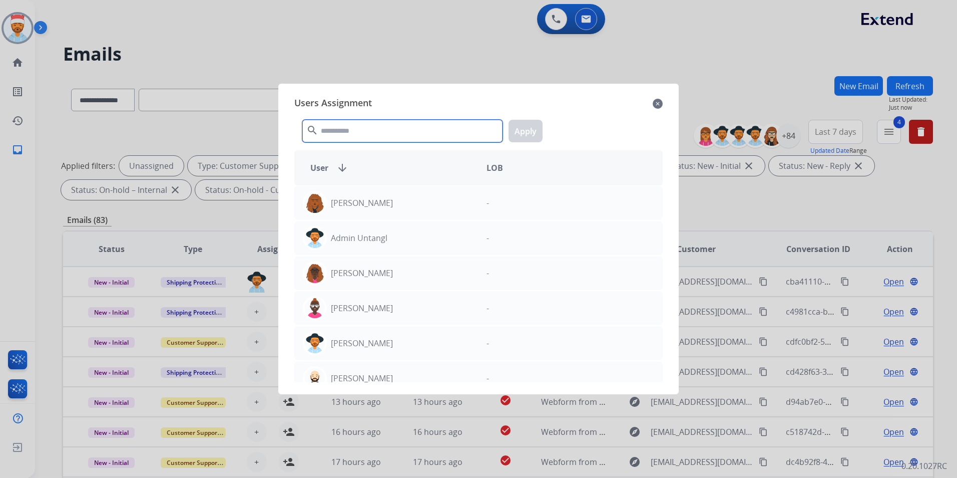
click at [354, 133] on input "text" at bounding box center [402, 131] width 200 height 23
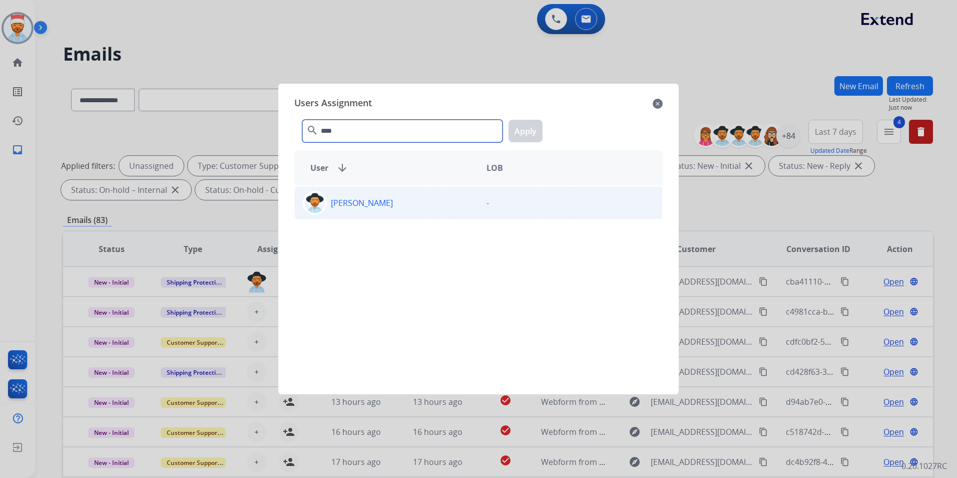
type input "****"
click at [350, 191] on div "[PERSON_NAME]" at bounding box center [387, 203] width 184 height 24
click at [529, 137] on button "Apply" at bounding box center [526, 131] width 34 height 23
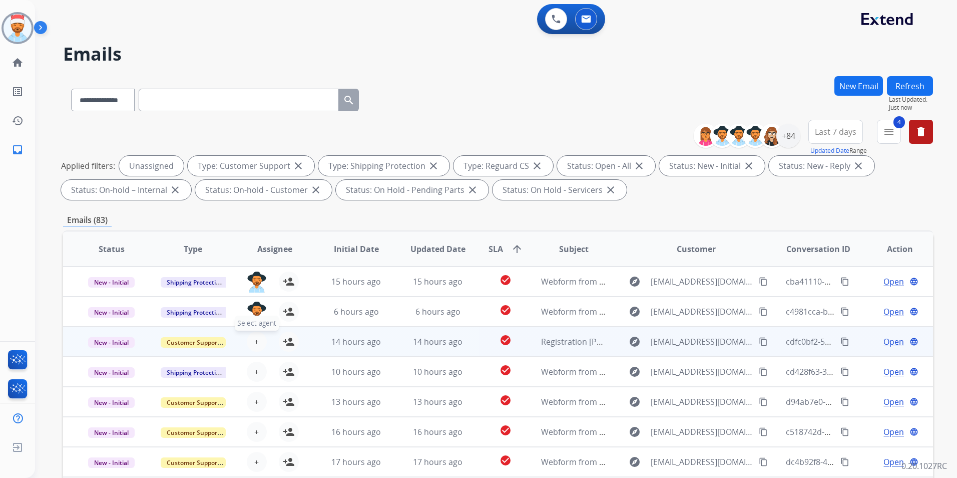
click at [255, 340] on span "+" at bounding box center [256, 341] width 5 height 12
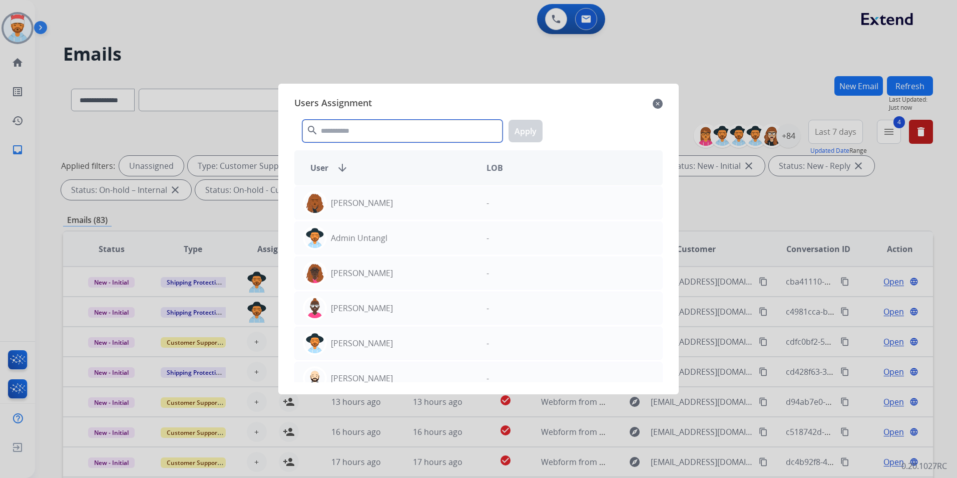
click at [373, 133] on input "text" at bounding box center [402, 131] width 200 height 23
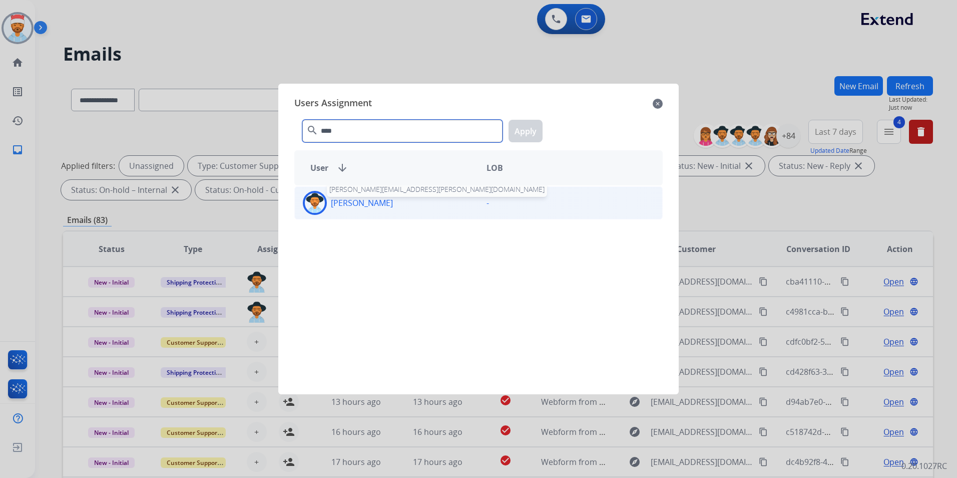
type input "****"
click at [339, 197] on p "[PERSON_NAME]" at bounding box center [362, 203] width 62 height 12
click at [522, 132] on button "Apply" at bounding box center [526, 131] width 34 height 23
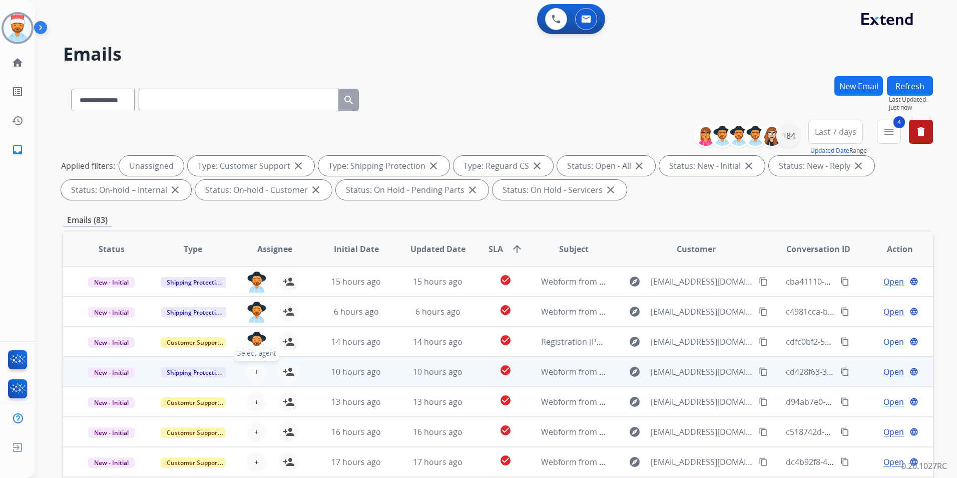
scroll to position [1, 0]
click at [254, 373] on span "+" at bounding box center [256, 371] width 5 height 12
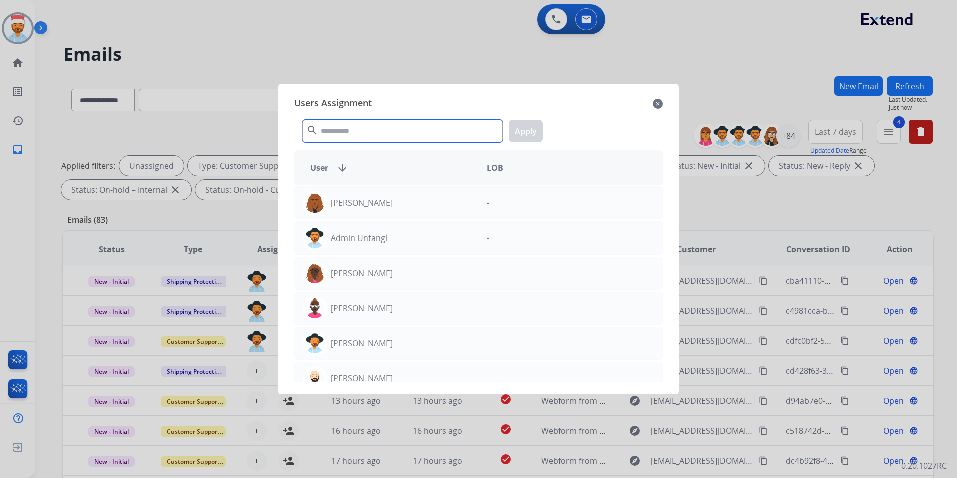
click at [372, 134] on input "text" at bounding box center [402, 131] width 200 height 23
click at [356, 138] on input "text" at bounding box center [402, 131] width 200 height 23
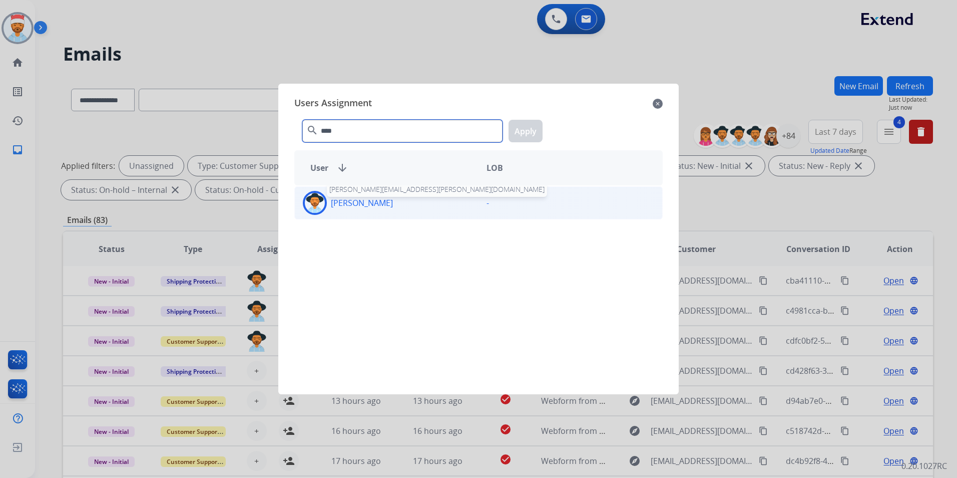
type input "****"
click at [369, 203] on p "[PERSON_NAME]" at bounding box center [362, 203] width 62 height 12
click at [531, 127] on button "Apply" at bounding box center [526, 131] width 34 height 23
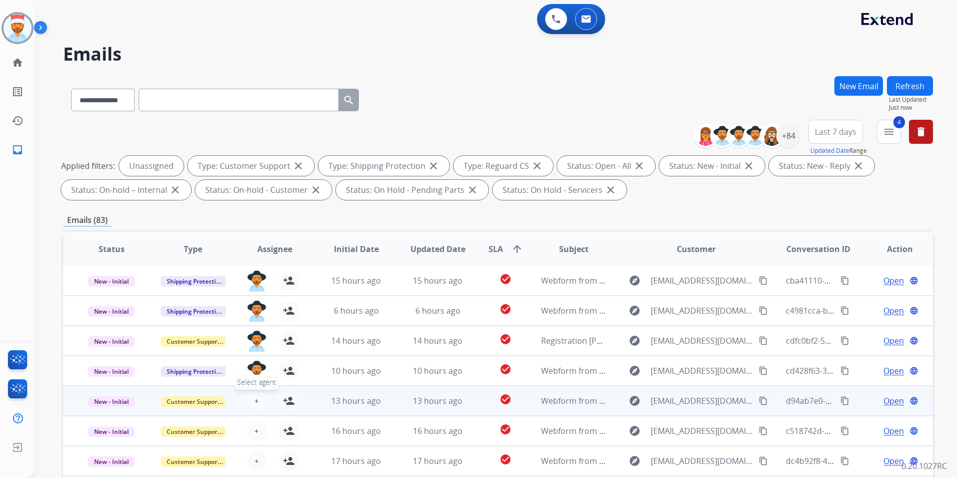
click at [255, 400] on span "+" at bounding box center [256, 401] width 5 height 12
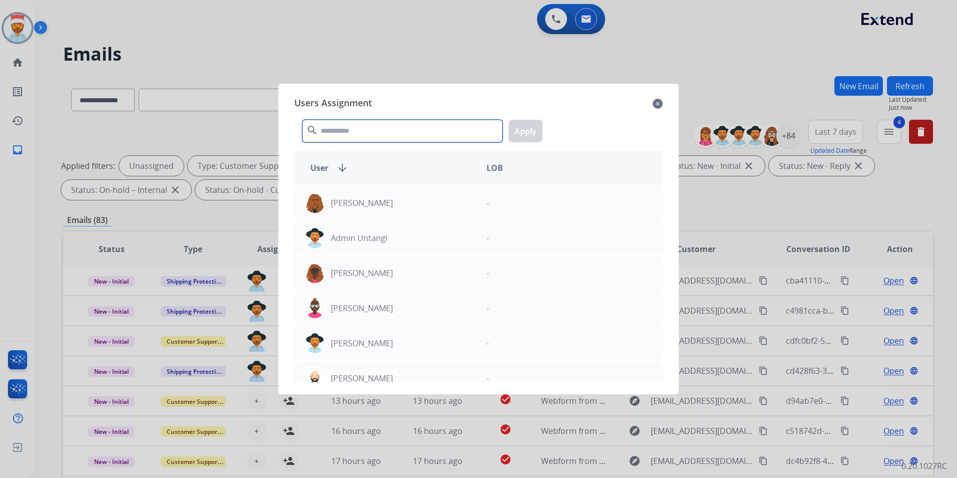
click at [364, 124] on input "text" at bounding box center [402, 131] width 200 height 23
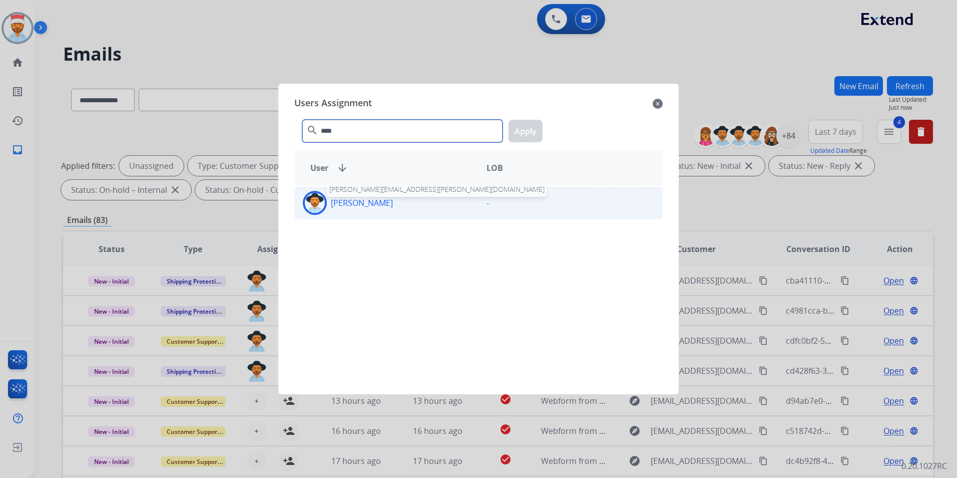
type input "****"
click at [351, 192] on div "[PERSON_NAME] [PERSON_NAME][EMAIL_ADDRESS][PERSON_NAME][DOMAIN_NAME]" at bounding box center [387, 203] width 184 height 24
click at [526, 133] on button "Apply" at bounding box center [526, 131] width 34 height 23
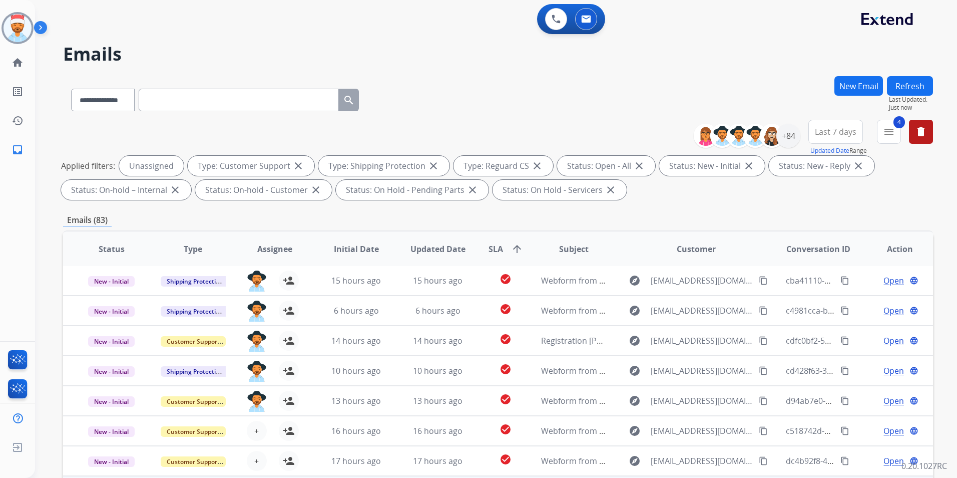
scroll to position [100, 0]
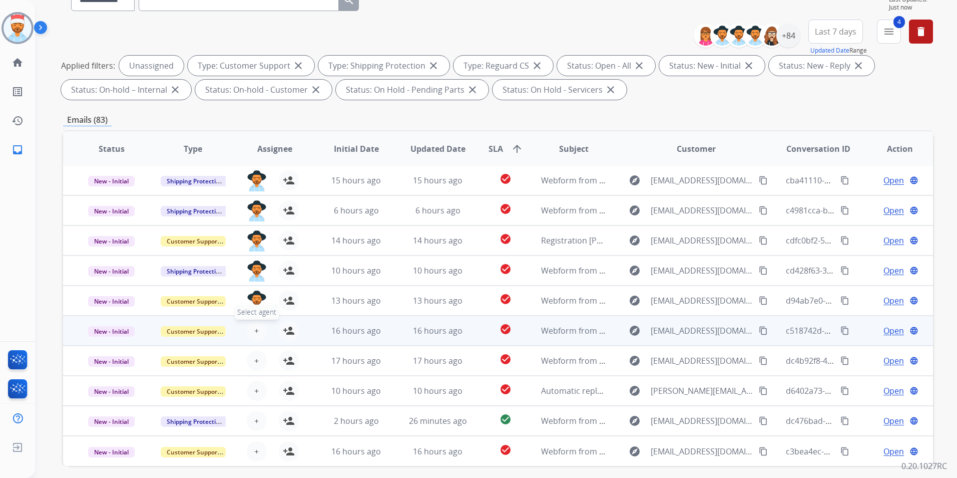
click at [256, 332] on span "+" at bounding box center [256, 330] width 5 height 12
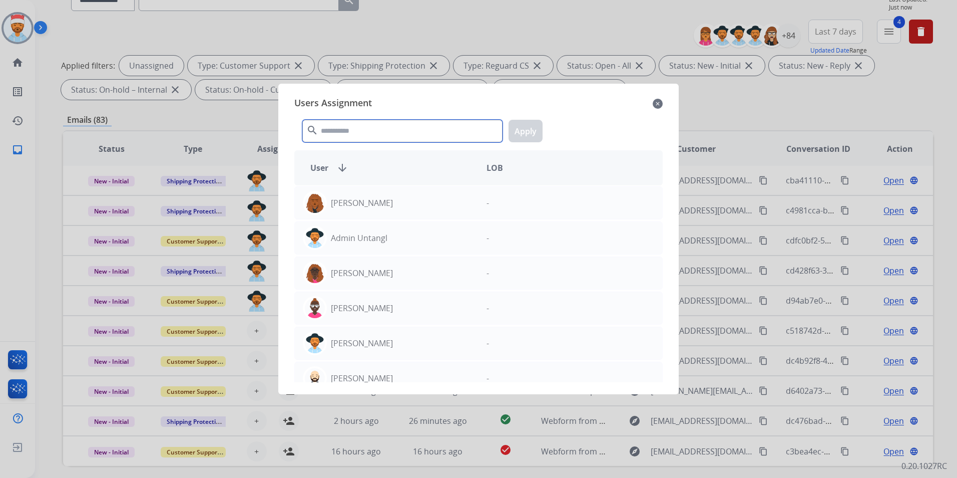
click at [363, 137] on input "text" at bounding box center [402, 131] width 200 height 23
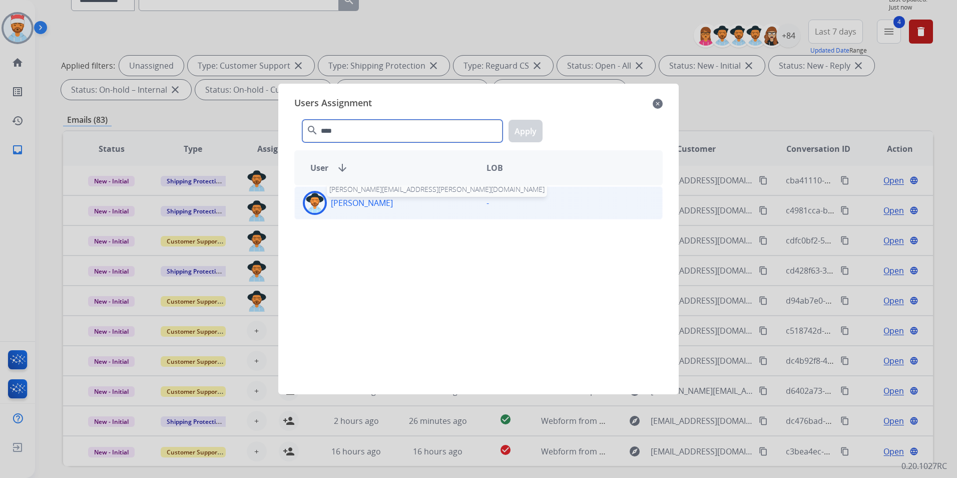
type input "****"
click at [337, 202] on p "[PERSON_NAME]" at bounding box center [362, 203] width 62 height 12
click at [524, 135] on button "Apply" at bounding box center [526, 131] width 34 height 23
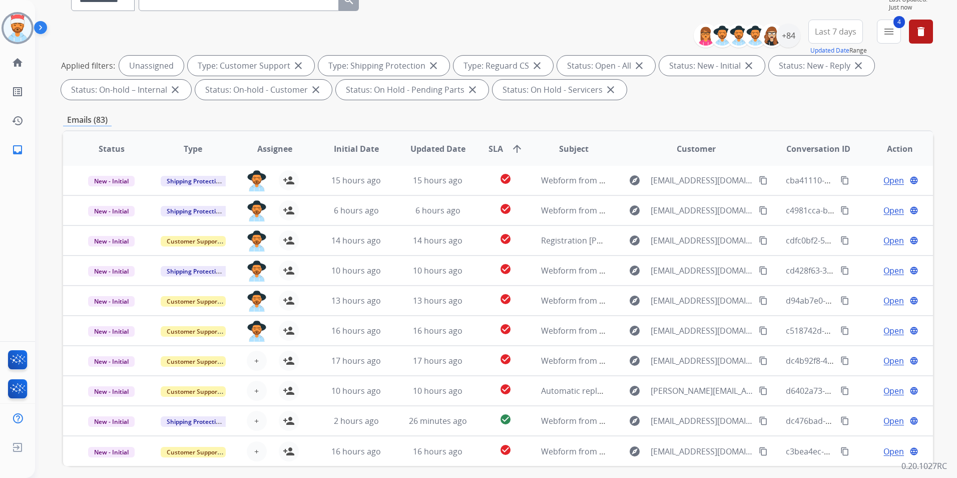
click at [680, 113] on div "**********" at bounding box center [498, 247] width 870 height 542
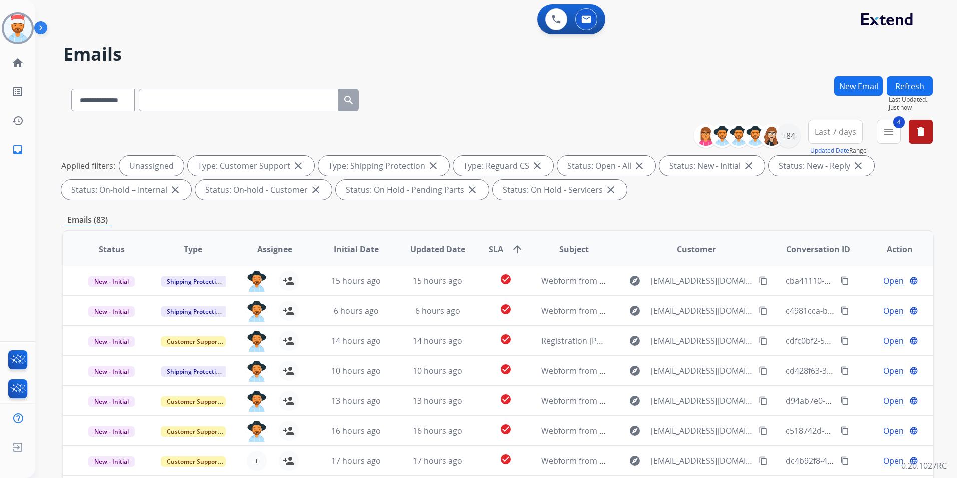
click at [915, 80] on button "Refresh" at bounding box center [910, 86] width 46 height 20
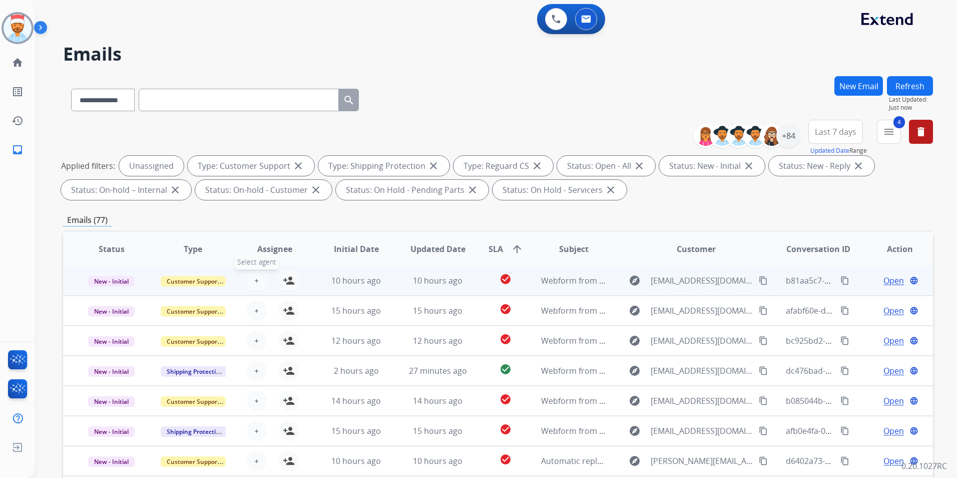
click at [258, 278] on button "+ Select agent" at bounding box center [257, 280] width 20 height 20
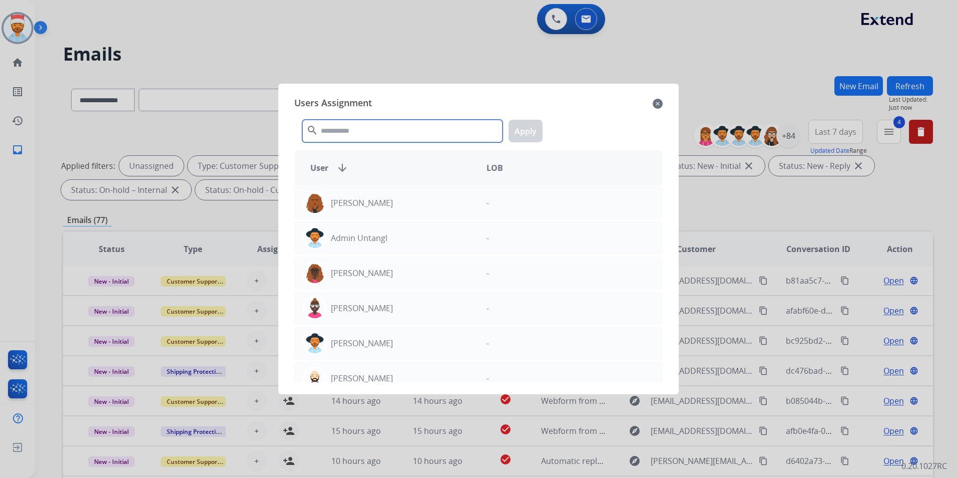
click at [374, 134] on input "text" at bounding box center [402, 131] width 200 height 23
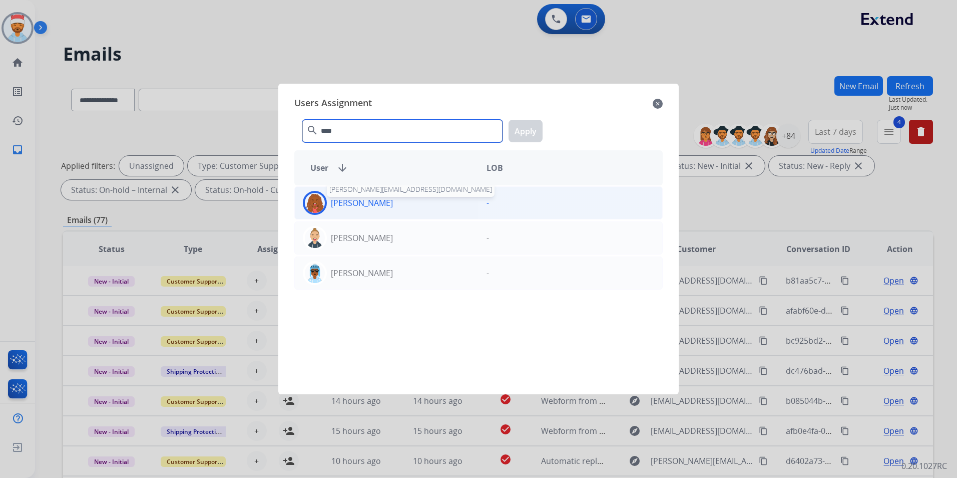
type input "****"
click at [340, 197] on p "[PERSON_NAME]" at bounding box center [362, 203] width 62 height 12
drag, startPoint x: 532, startPoint y: 127, endPoint x: 489, endPoint y: 163, distance: 56.2
click at [531, 127] on button "Apply" at bounding box center [526, 131] width 34 height 23
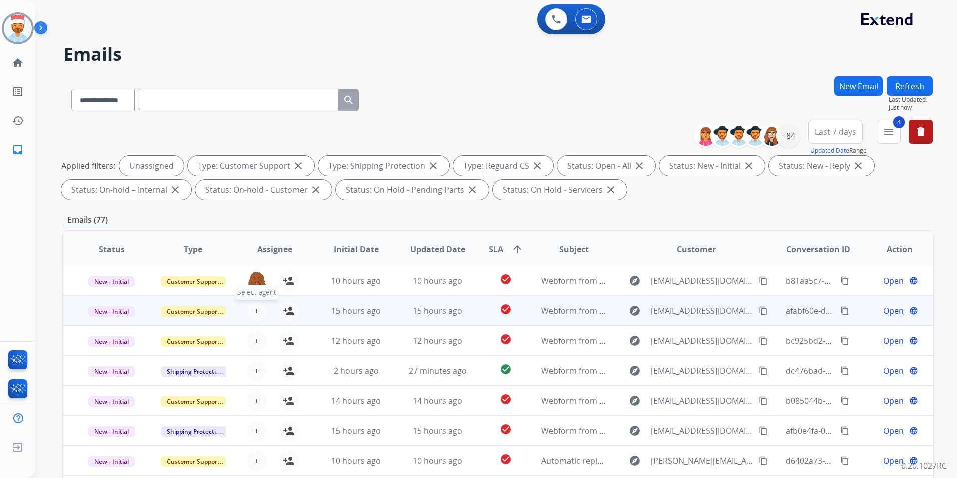
click at [255, 308] on span "+" at bounding box center [256, 310] width 5 height 12
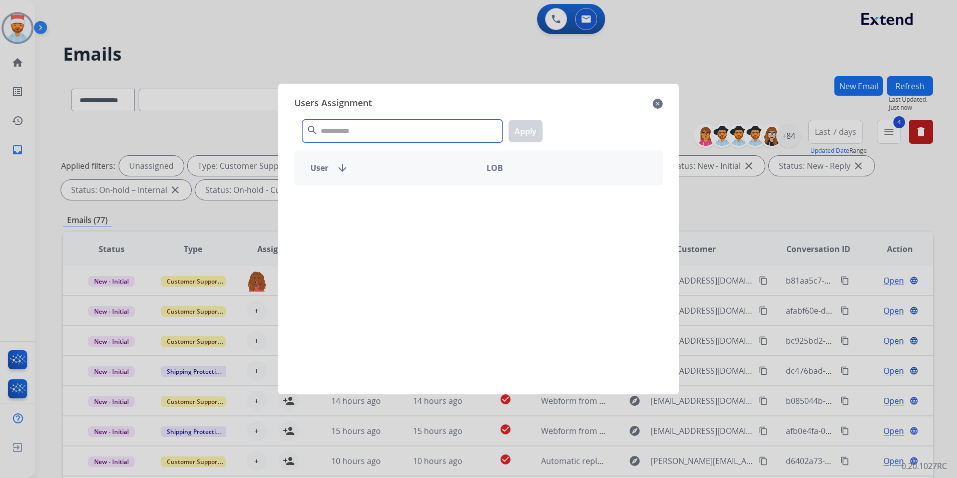
click at [367, 131] on input "text" at bounding box center [402, 131] width 200 height 23
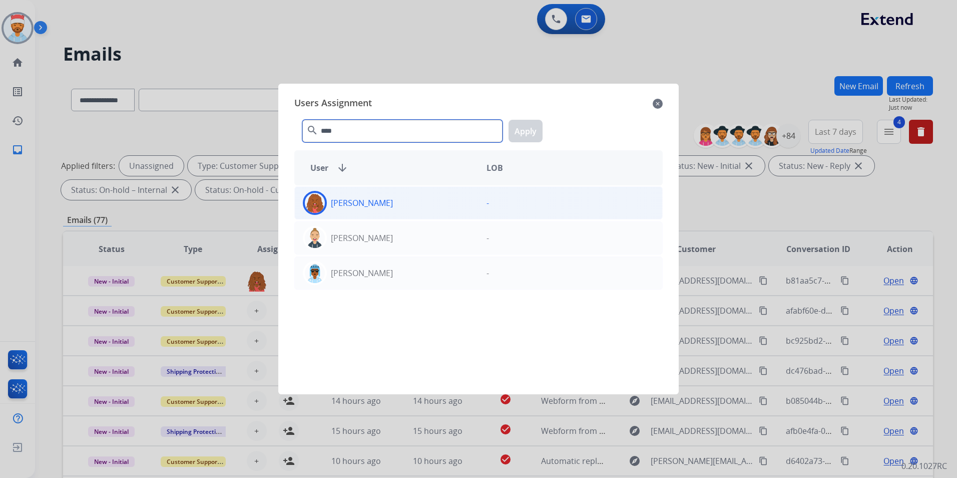
type input "****"
click at [343, 197] on p "[PERSON_NAME]" at bounding box center [362, 203] width 62 height 12
drag, startPoint x: 343, startPoint y: 197, endPoint x: 530, endPoint y: 135, distance: 196.8
click at [530, 135] on button "Apply" at bounding box center [526, 131] width 34 height 23
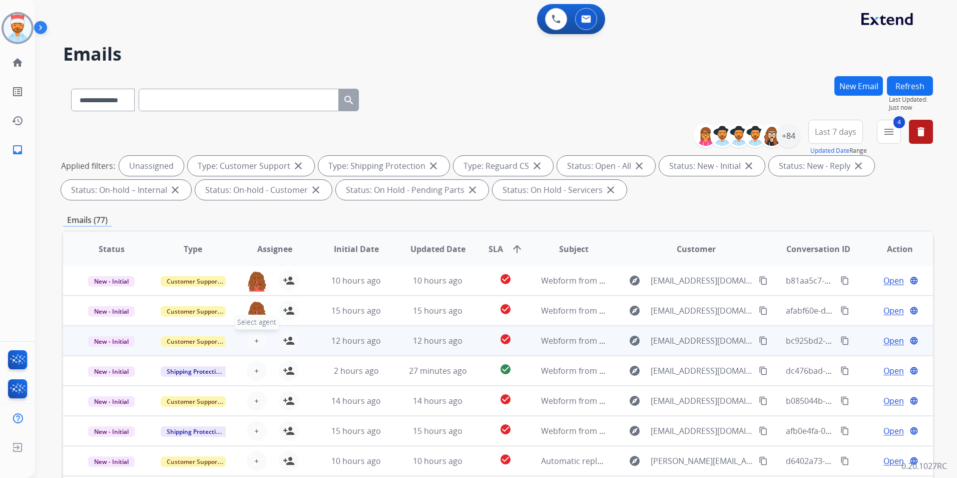
click at [256, 338] on span "+" at bounding box center [256, 340] width 5 height 12
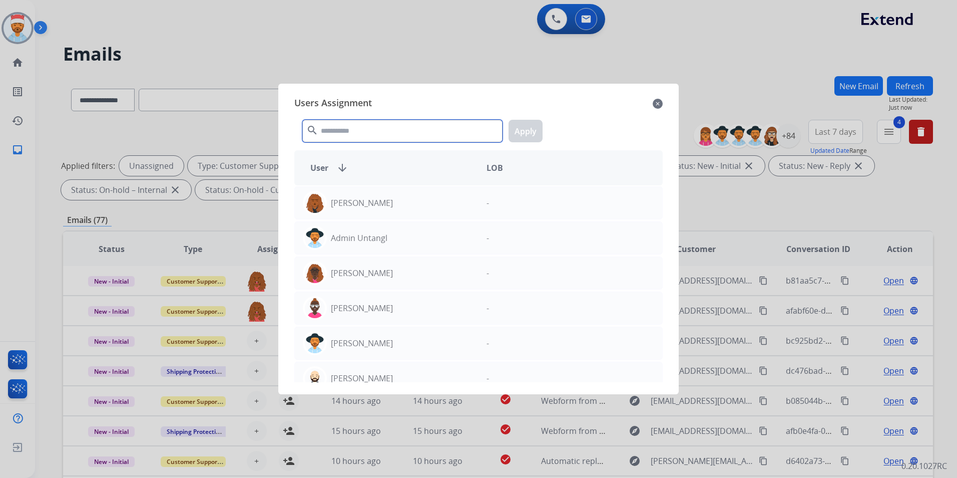
click at [368, 126] on input "text" at bounding box center [402, 131] width 200 height 23
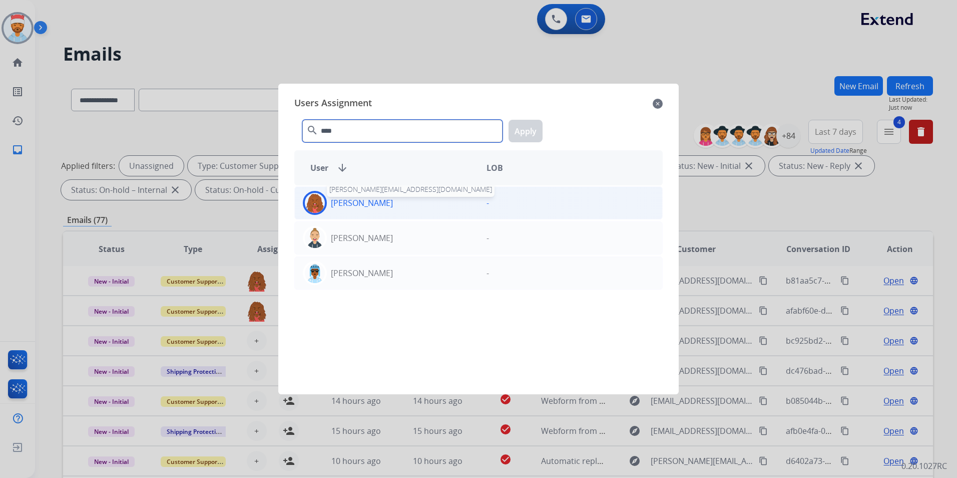
type input "****"
click at [347, 205] on p "[PERSON_NAME]" at bounding box center [362, 203] width 62 height 12
click at [534, 138] on button "Apply" at bounding box center [526, 131] width 34 height 23
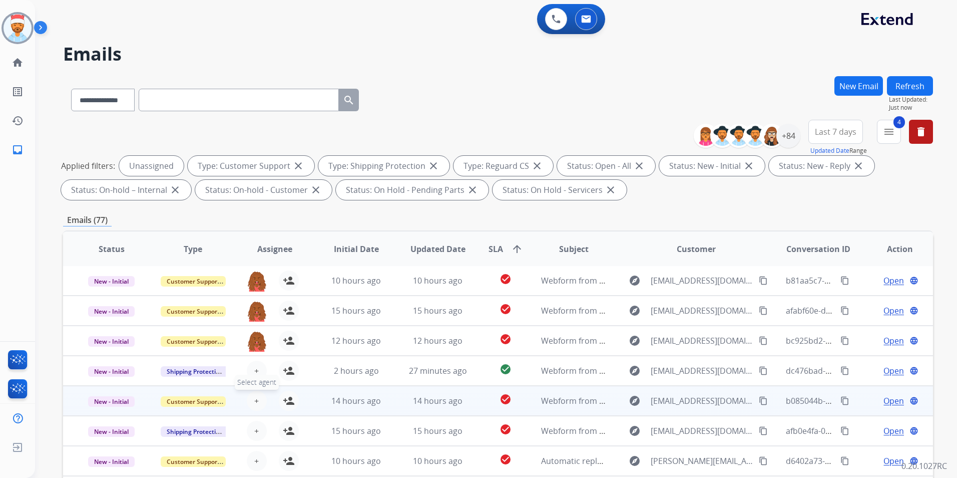
scroll to position [50, 0]
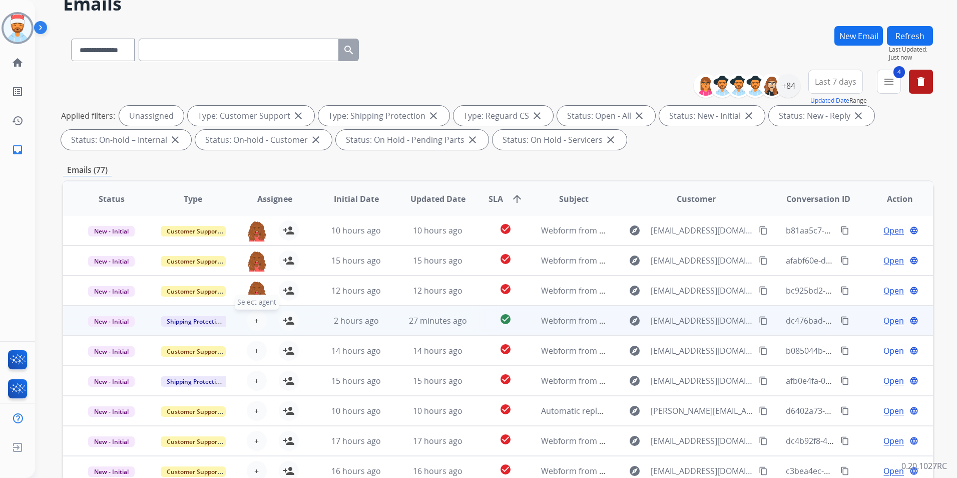
click at [254, 320] on span "+" at bounding box center [256, 320] width 5 height 12
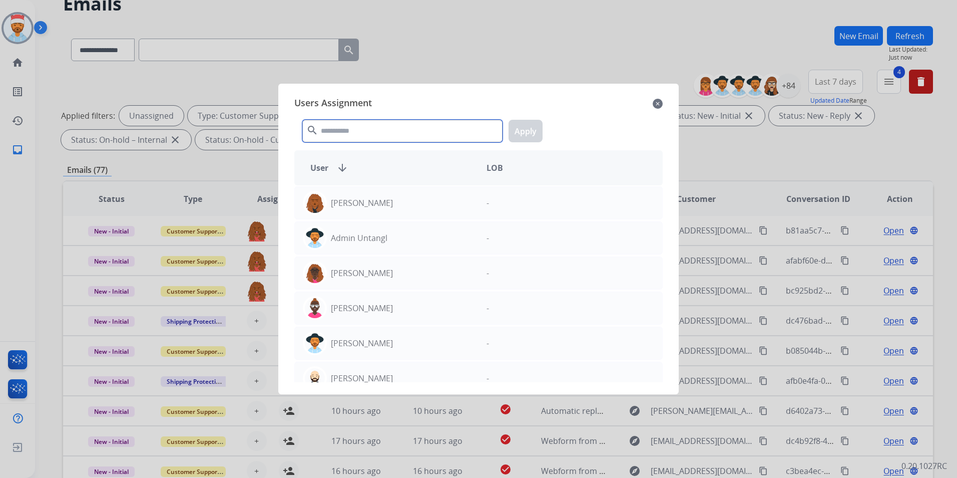
click at [351, 135] on input "text" at bounding box center [402, 131] width 200 height 23
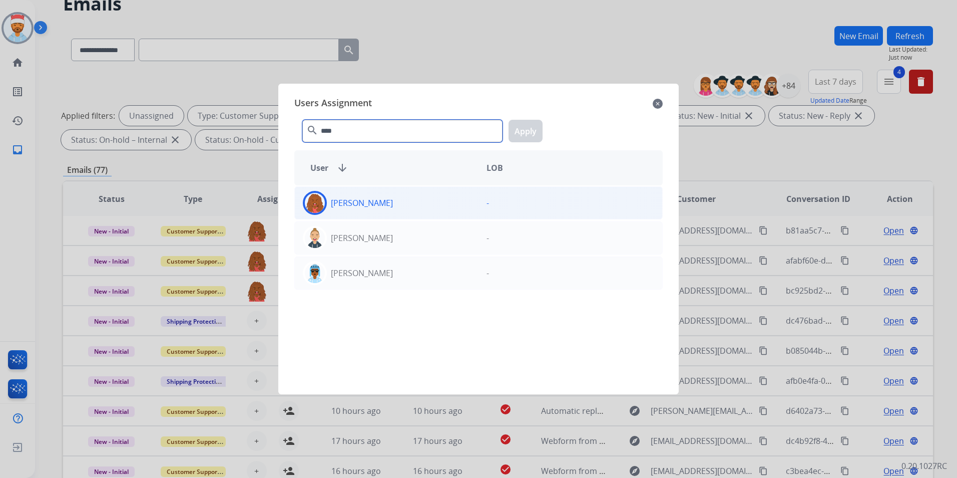
type input "****"
click at [344, 211] on div "[PERSON_NAME]" at bounding box center [387, 203] width 184 height 24
click at [530, 131] on button "Apply" at bounding box center [526, 131] width 34 height 23
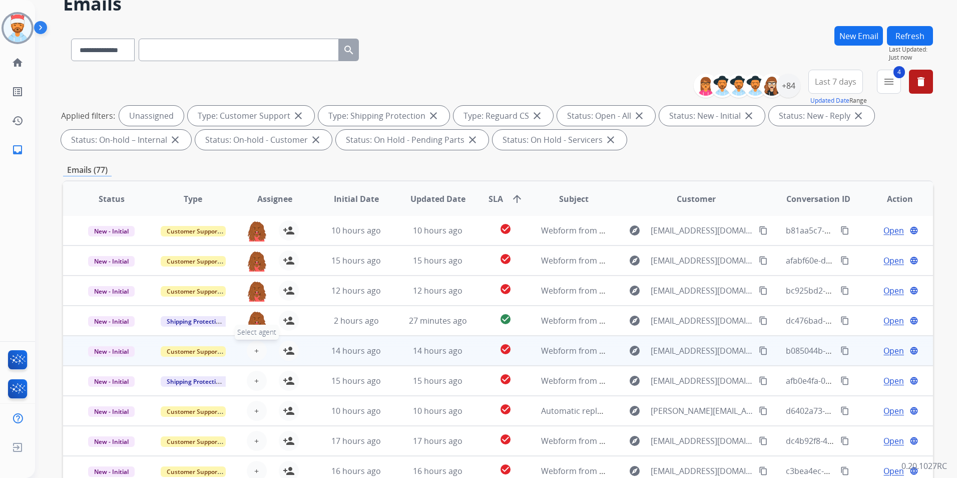
click at [249, 345] on button "+ Select agent" at bounding box center [257, 350] width 20 height 20
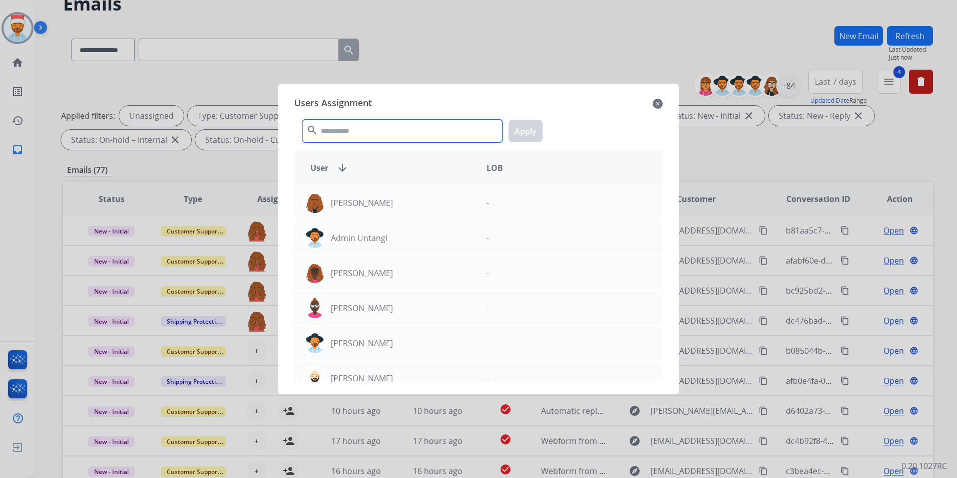
click at [355, 137] on input "text" at bounding box center [402, 131] width 200 height 23
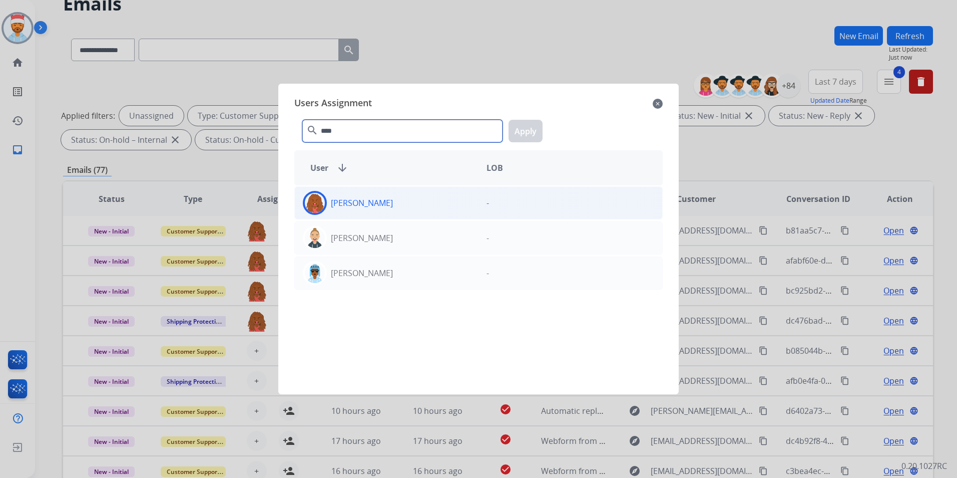
type input "****"
click at [370, 210] on div "[PERSON_NAME]" at bounding box center [387, 203] width 184 height 24
click at [530, 128] on button "Apply" at bounding box center [526, 131] width 34 height 23
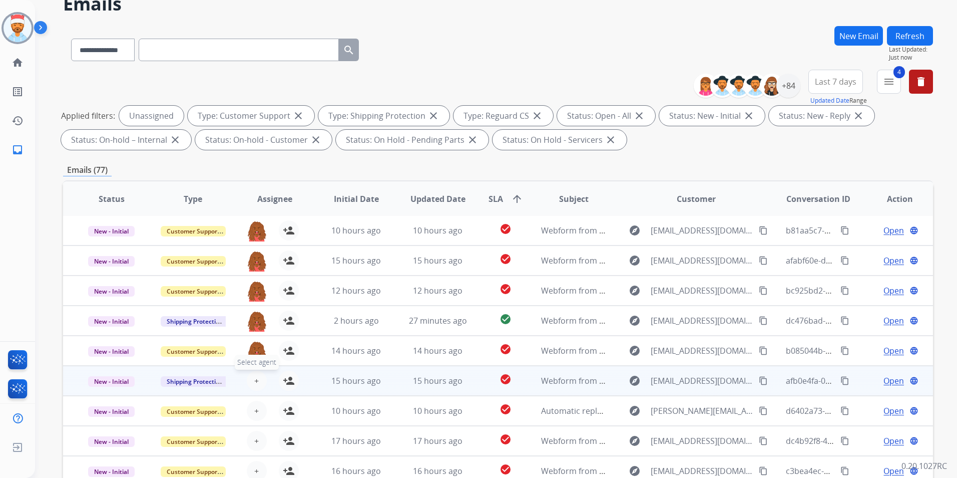
click at [255, 377] on span "+" at bounding box center [256, 381] width 5 height 12
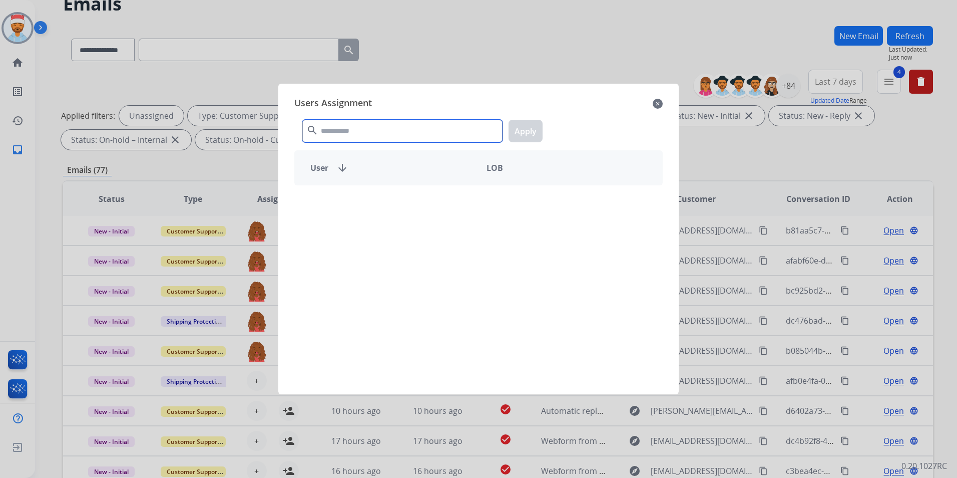
click at [364, 131] on input "text" at bounding box center [402, 131] width 200 height 23
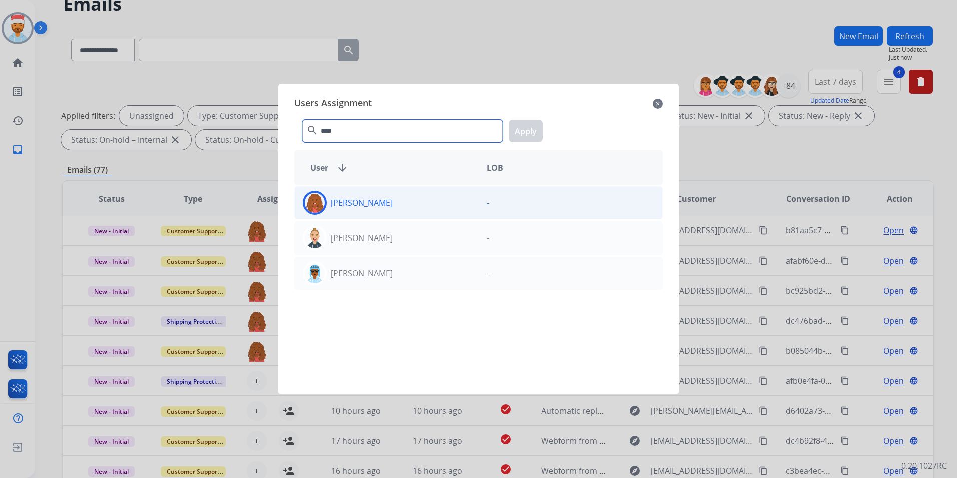
type input "****"
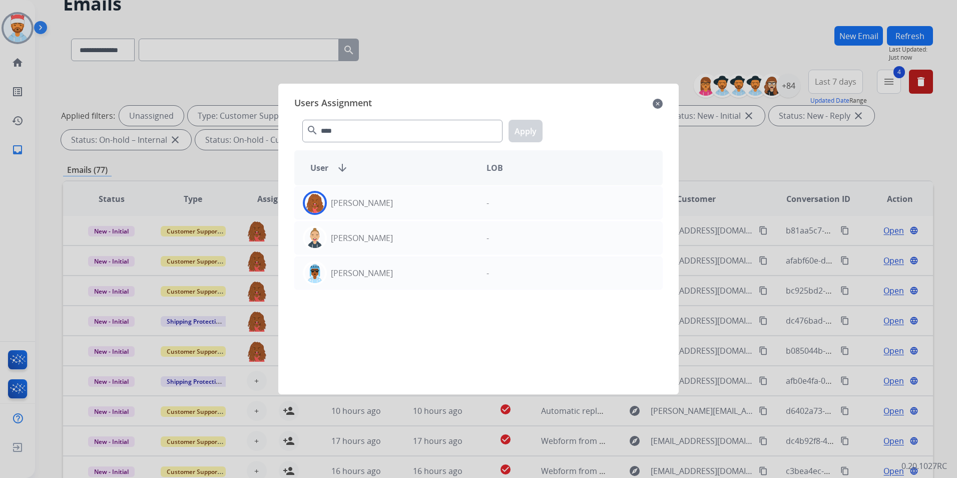
drag, startPoint x: 371, startPoint y: 210, endPoint x: 420, endPoint y: 180, distance: 57.5
click at [371, 210] on div "[PERSON_NAME]" at bounding box center [387, 203] width 184 height 24
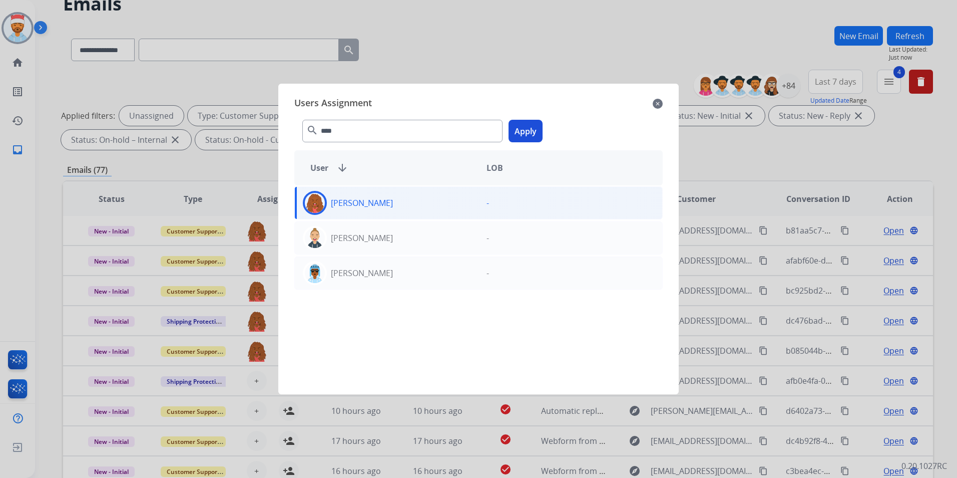
drag, startPoint x: 521, startPoint y: 136, endPoint x: 518, endPoint y: 143, distance: 7.8
click at [521, 138] on button "Apply" at bounding box center [526, 131] width 34 height 23
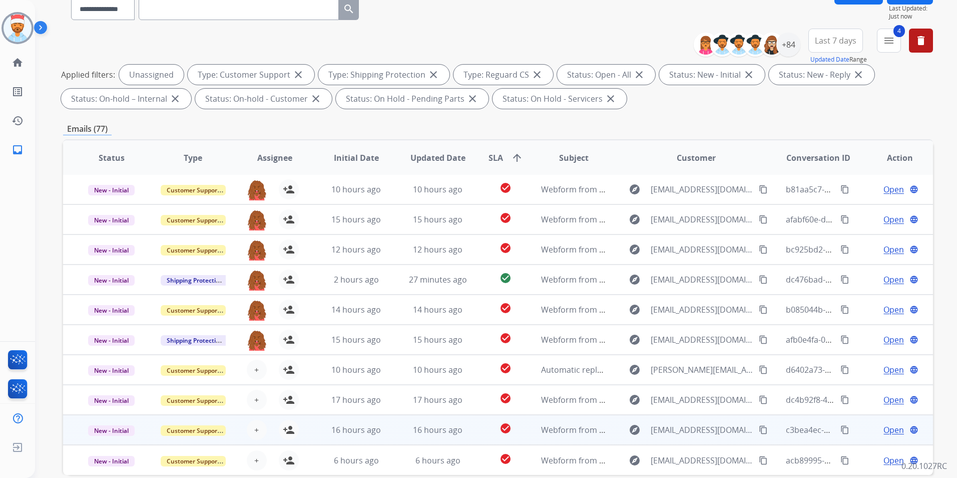
scroll to position [140, 0]
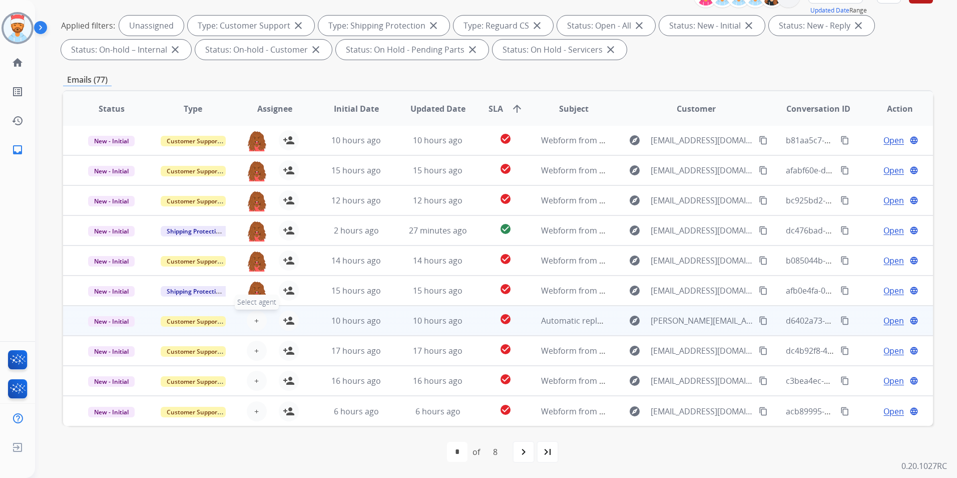
click at [256, 318] on span "+" at bounding box center [256, 320] width 5 height 12
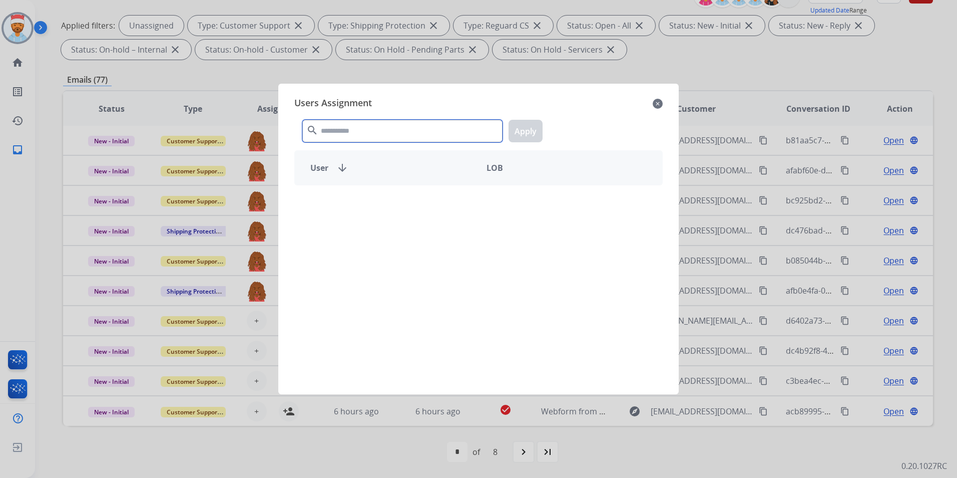
click at [335, 131] on input "text" at bounding box center [402, 131] width 200 height 23
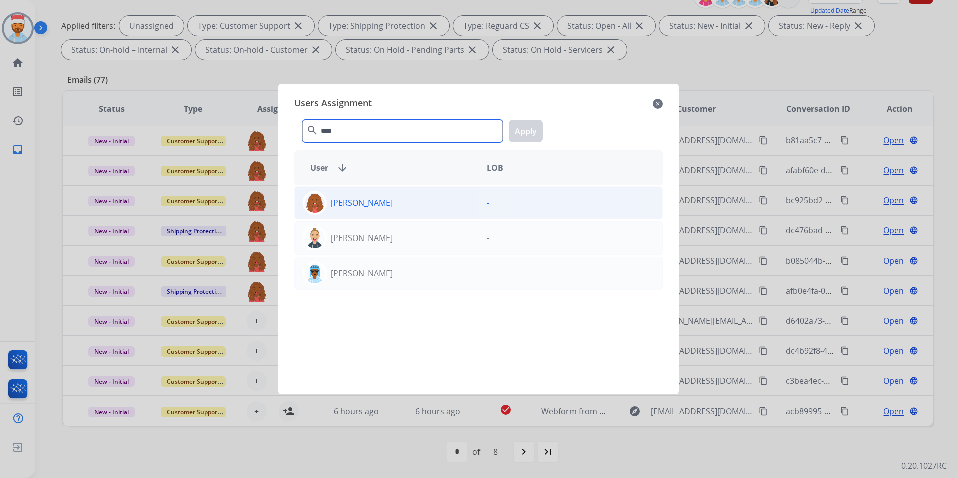
type input "****"
drag, startPoint x: 340, startPoint y: 202, endPoint x: 367, endPoint y: 189, distance: 29.8
click at [341, 202] on p "[PERSON_NAME]" at bounding box center [362, 203] width 62 height 12
drag, startPoint x: 524, startPoint y: 130, endPoint x: 529, endPoint y: 136, distance: 7.8
click at [525, 130] on button "Apply" at bounding box center [526, 131] width 34 height 23
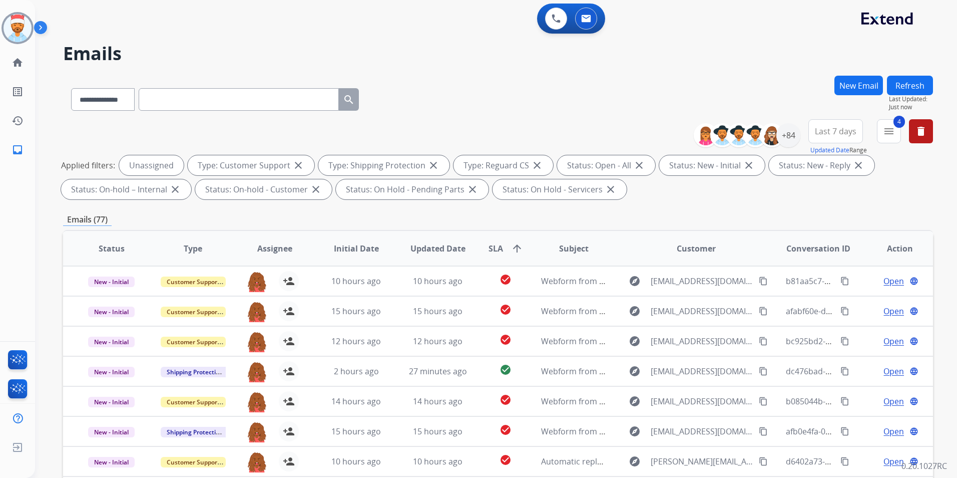
scroll to position [0, 0]
click at [897, 92] on button "Refresh" at bounding box center [910, 86] width 46 height 20
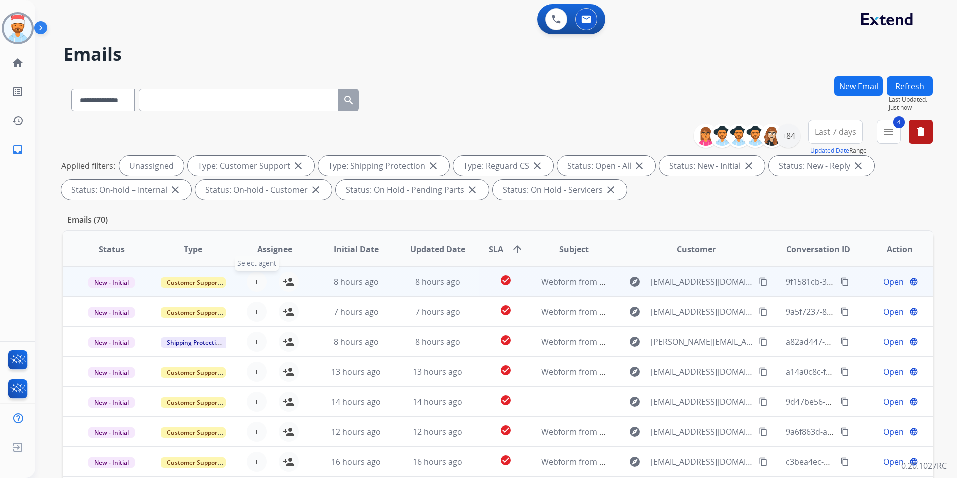
click at [258, 281] on button "+ Select agent" at bounding box center [257, 281] width 20 height 20
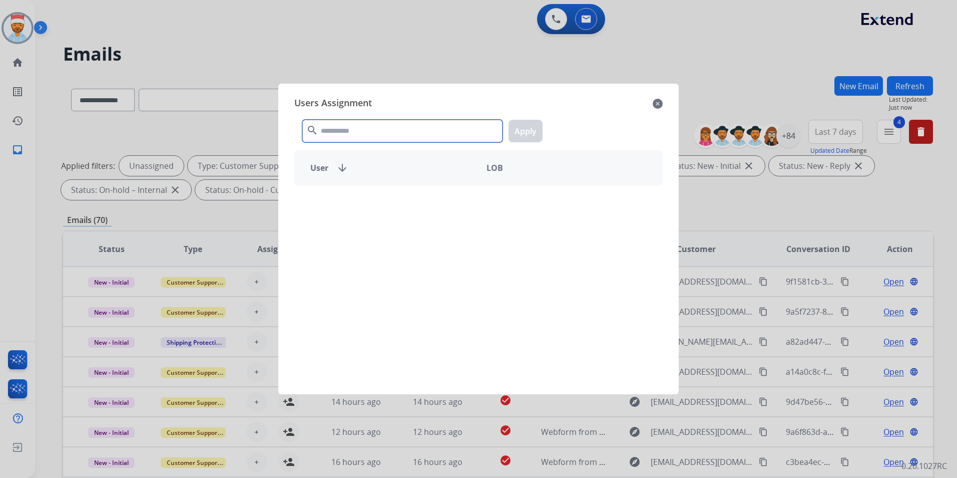
click at [382, 132] on input "text" at bounding box center [402, 131] width 200 height 23
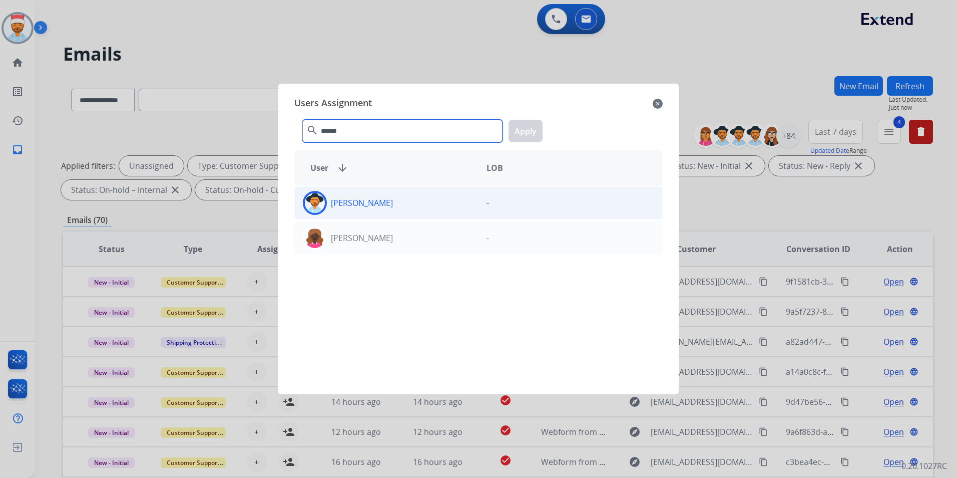
type input "******"
click at [364, 197] on p "[PERSON_NAME]" at bounding box center [362, 203] width 62 height 12
drag, startPoint x: 525, startPoint y: 134, endPoint x: 517, endPoint y: 140, distance: 9.6
click at [523, 134] on button "Apply" at bounding box center [526, 131] width 34 height 23
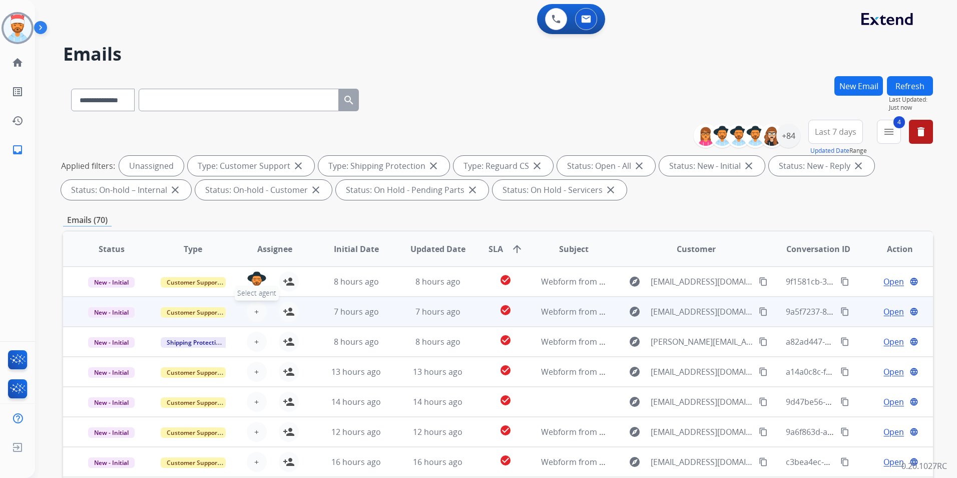
click at [256, 308] on span "+" at bounding box center [256, 311] width 5 height 12
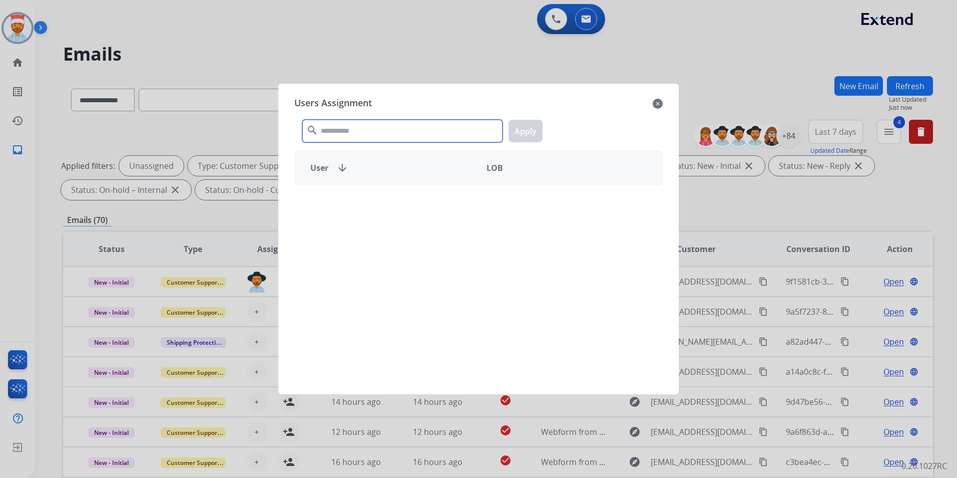
click at [367, 134] on input "text" at bounding box center [402, 131] width 200 height 23
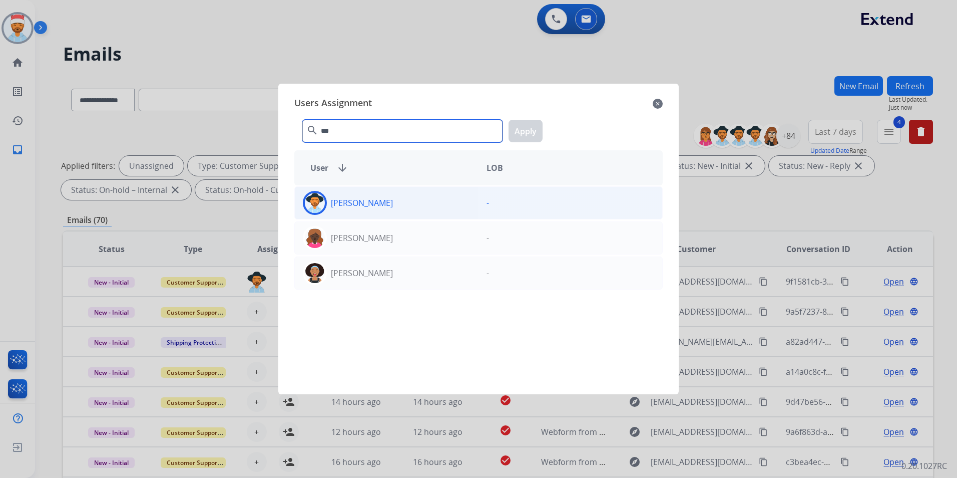
type input "***"
click at [349, 192] on div "[PERSON_NAME] -" at bounding box center [478, 202] width 369 height 33
click at [524, 132] on button "Apply" at bounding box center [526, 131] width 34 height 23
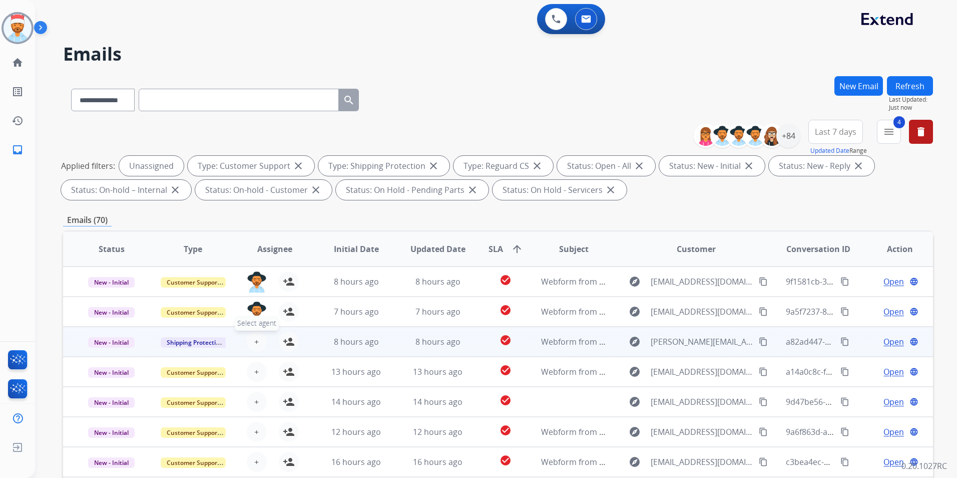
click at [257, 350] on div "+ Select agent person_add Assign to Me" at bounding box center [266, 341] width 81 height 28
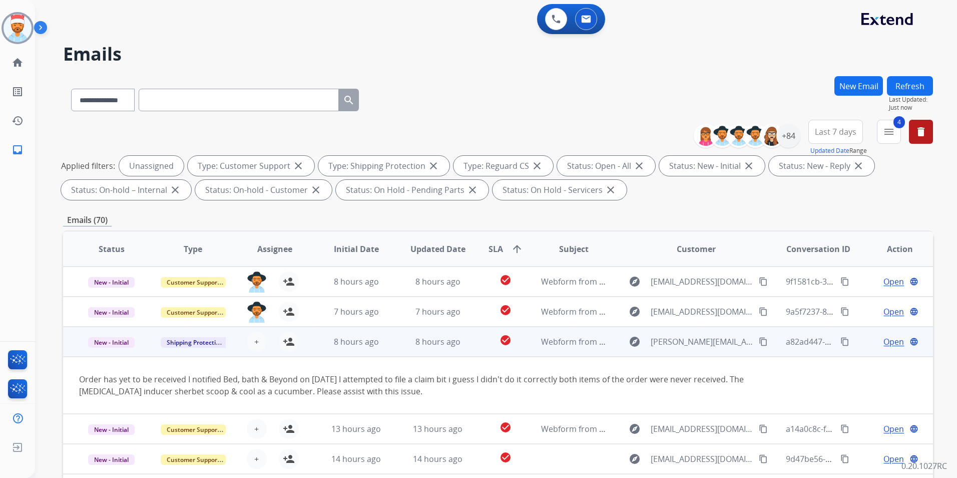
scroll to position [58, 0]
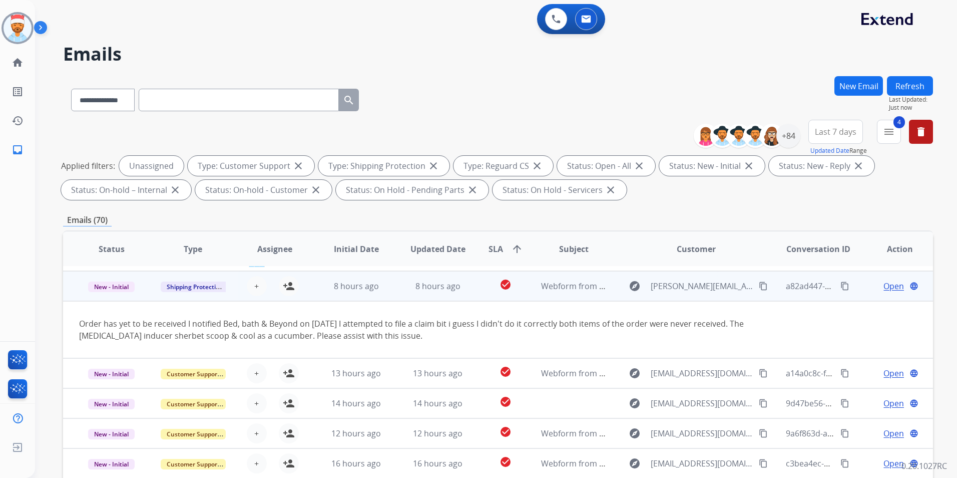
click at [255, 338] on div "Order has yet to be received I notified Bed, bath & Beyond on [DATE] I attempte…" at bounding box center [416, 329] width 675 height 24
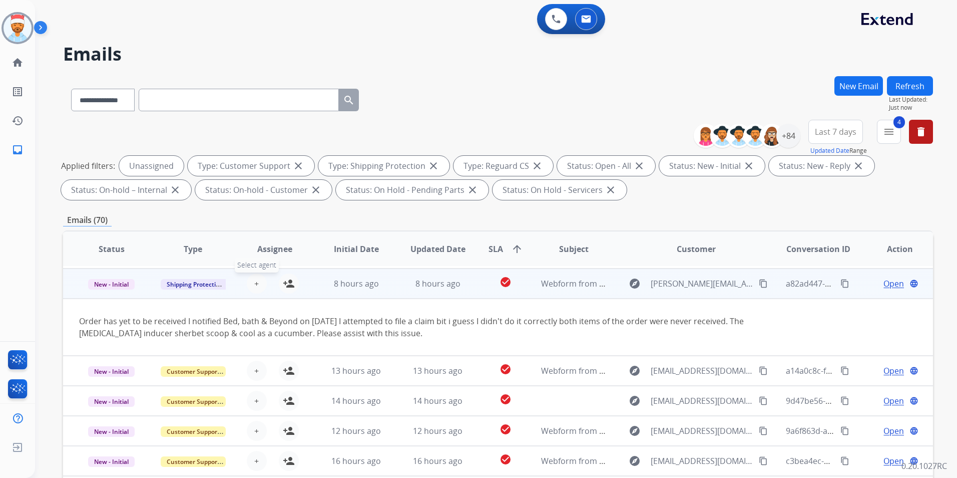
click at [254, 284] on span "+" at bounding box center [256, 283] width 5 height 12
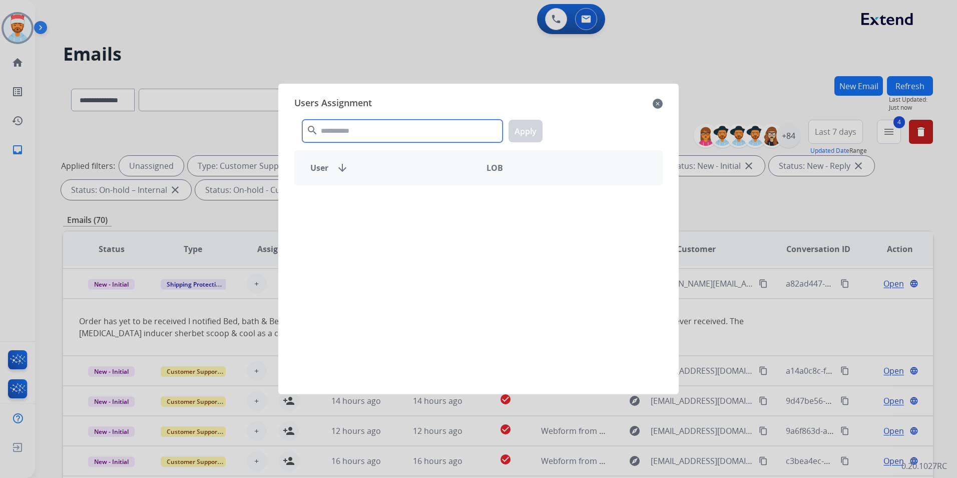
click at [373, 132] on input "text" at bounding box center [402, 131] width 200 height 23
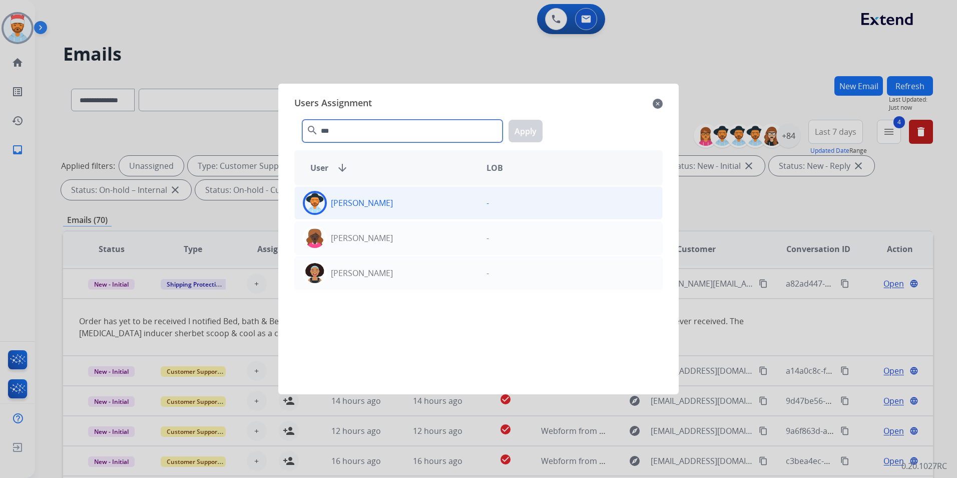
type input "***"
click at [352, 200] on div "[PERSON_NAME]" at bounding box center [387, 203] width 184 height 24
click at [517, 137] on button "Apply" at bounding box center [526, 131] width 34 height 23
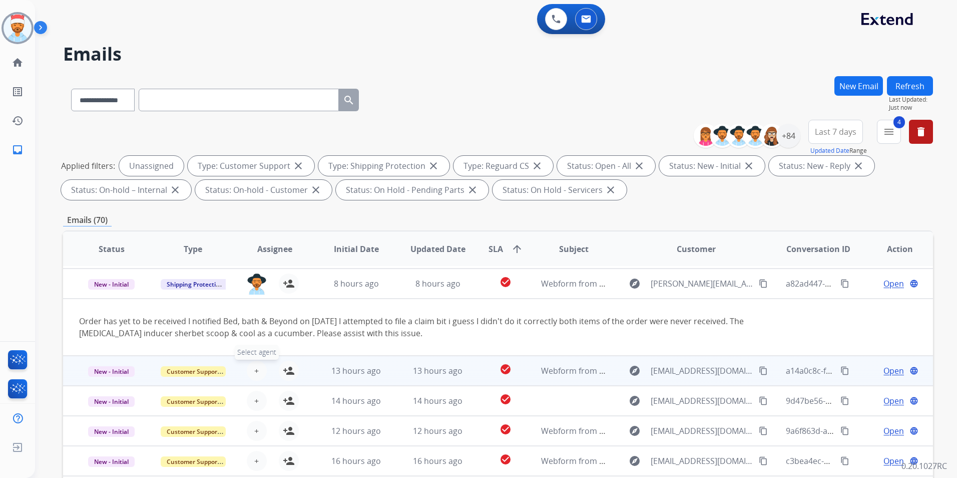
click at [258, 372] on button "+ Select agent" at bounding box center [257, 371] width 20 height 20
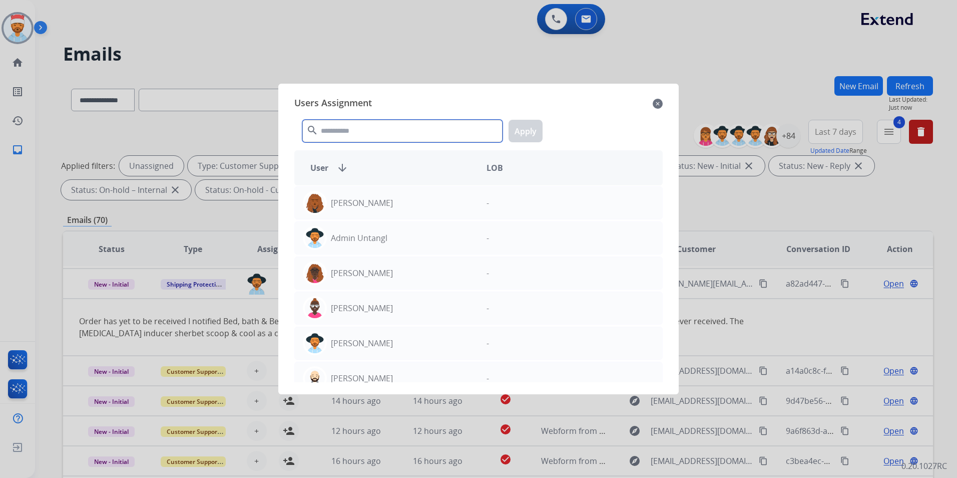
click at [350, 121] on input "text" at bounding box center [402, 131] width 200 height 23
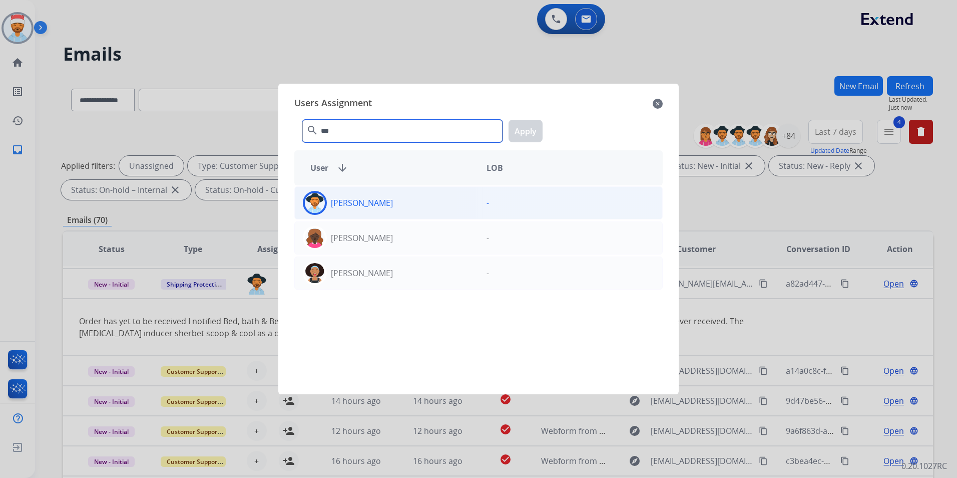
type input "***"
click at [388, 205] on div "[PERSON_NAME]" at bounding box center [387, 203] width 184 height 24
click at [534, 131] on button "Apply" at bounding box center [526, 131] width 34 height 23
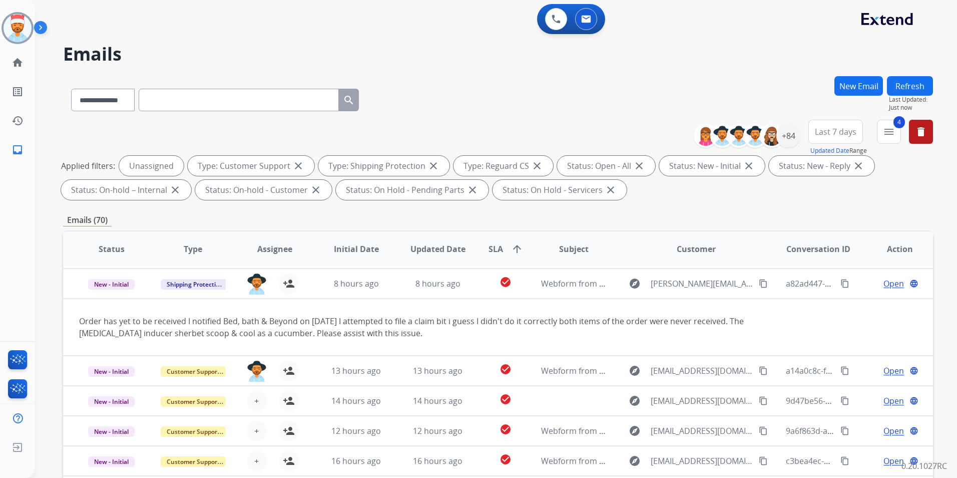
scroll to position [140, 0]
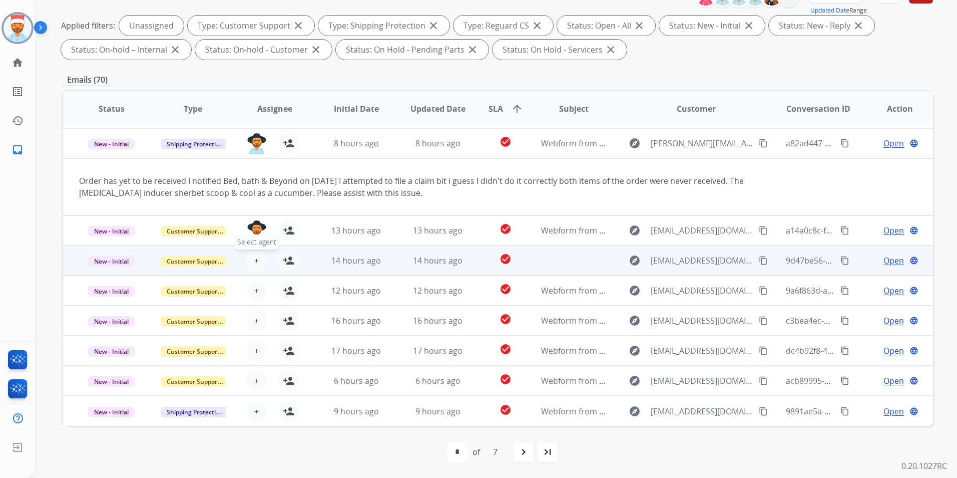
click at [257, 264] on table "Status Type Assignee Initial Date Updated Date SLA arrow_upward Subject Custome…" at bounding box center [498, 229] width 870 height 393
click at [254, 263] on span "+" at bounding box center [256, 260] width 5 height 12
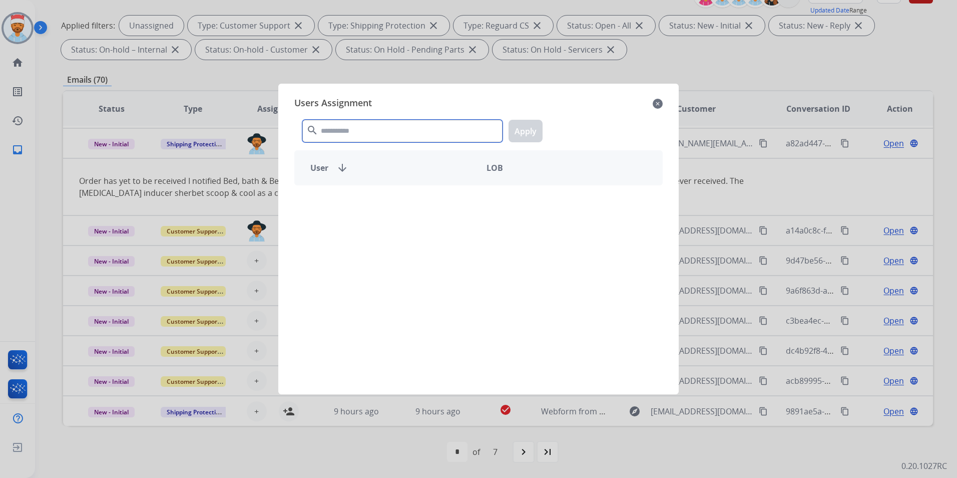
click at [341, 136] on input "text" at bounding box center [402, 131] width 200 height 23
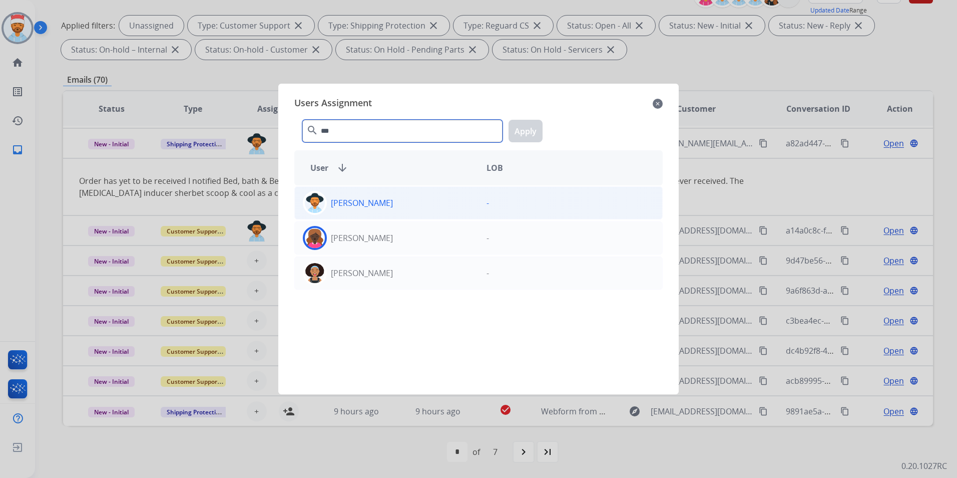
type input "***"
click at [379, 200] on p "[PERSON_NAME]" at bounding box center [362, 203] width 62 height 12
click at [537, 129] on button "Apply" at bounding box center [526, 131] width 34 height 23
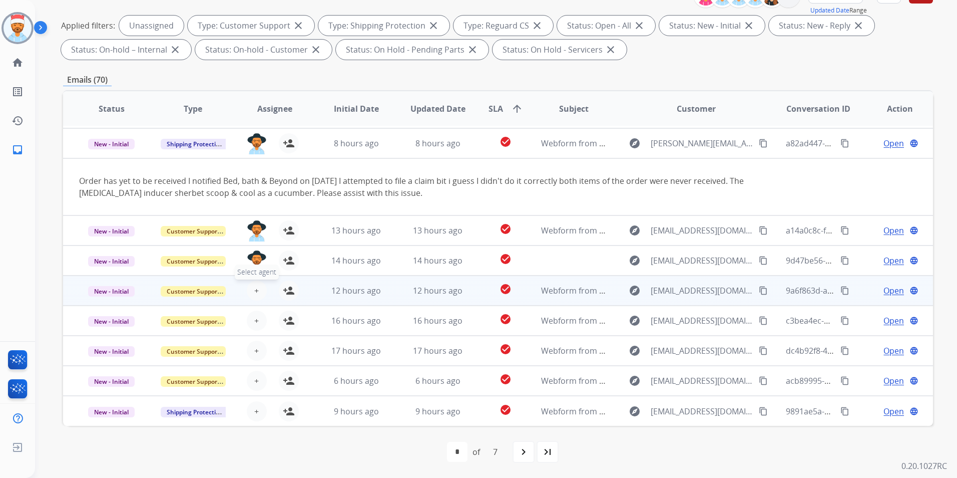
click at [256, 291] on span "+" at bounding box center [256, 290] width 5 height 12
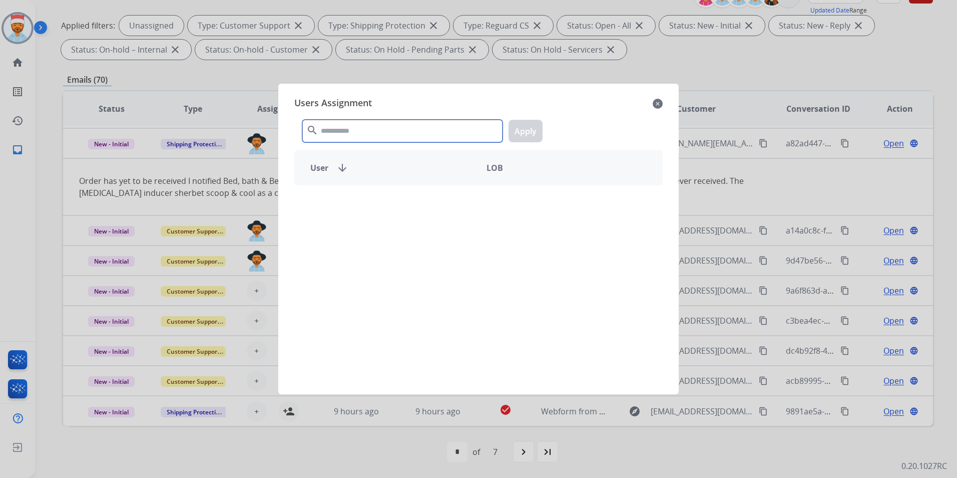
click at [417, 126] on input "text" at bounding box center [402, 131] width 200 height 23
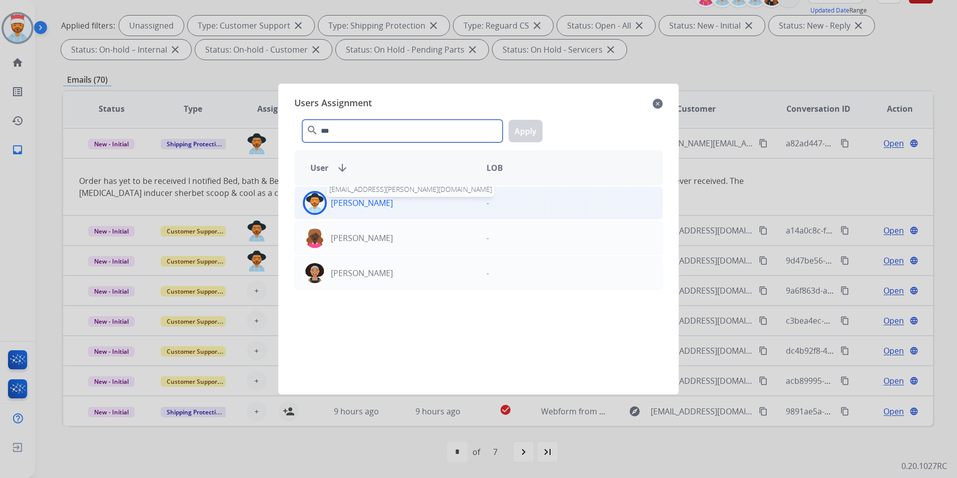
type input "***"
drag, startPoint x: 378, startPoint y: 212, endPoint x: 383, endPoint y: 201, distance: 11.6
click at [378, 208] on div "[PERSON_NAME] [EMAIL_ADDRESS][PERSON_NAME][DOMAIN_NAME]" at bounding box center [387, 203] width 184 height 24
click at [536, 129] on button "Apply" at bounding box center [526, 131] width 34 height 23
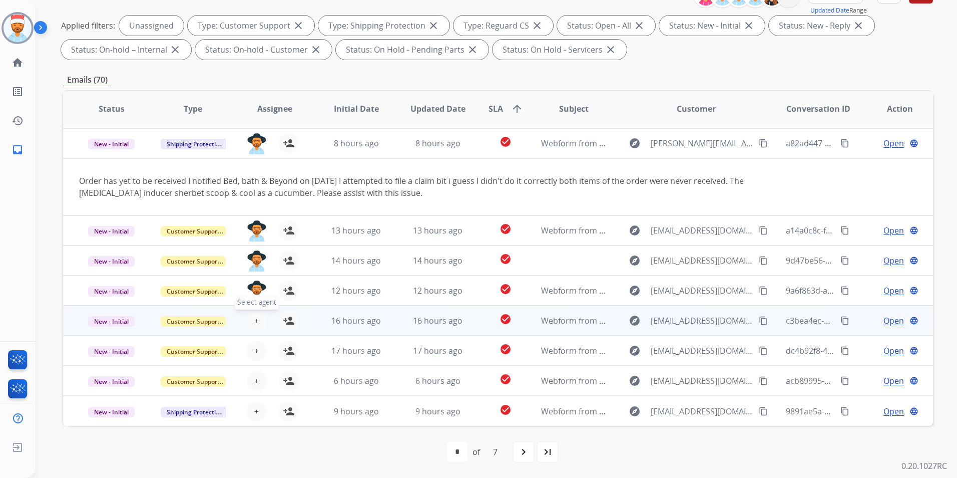
click at [252, 320] on button "+ Select agent" at bounding box center [257, 320] width 20 height 20
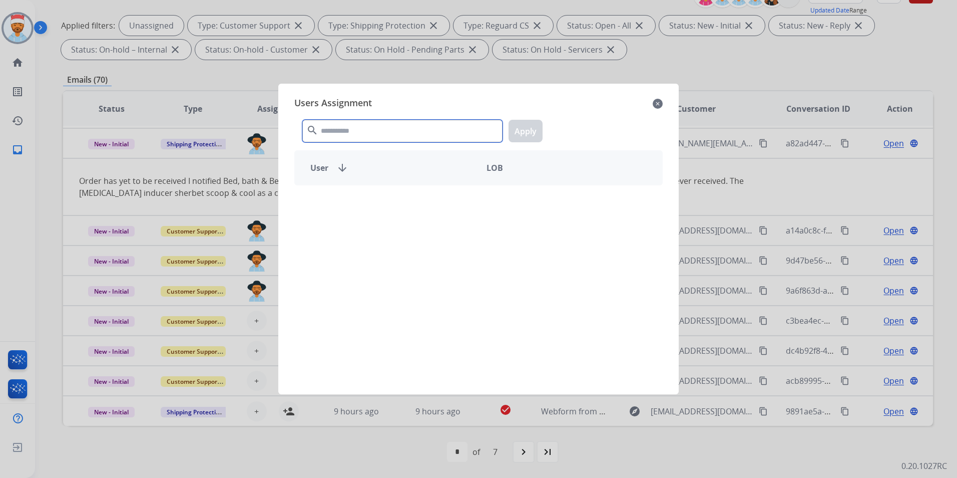
click at [359, 134] on input "text" at bounding box center [402, 131] width 200 height 23
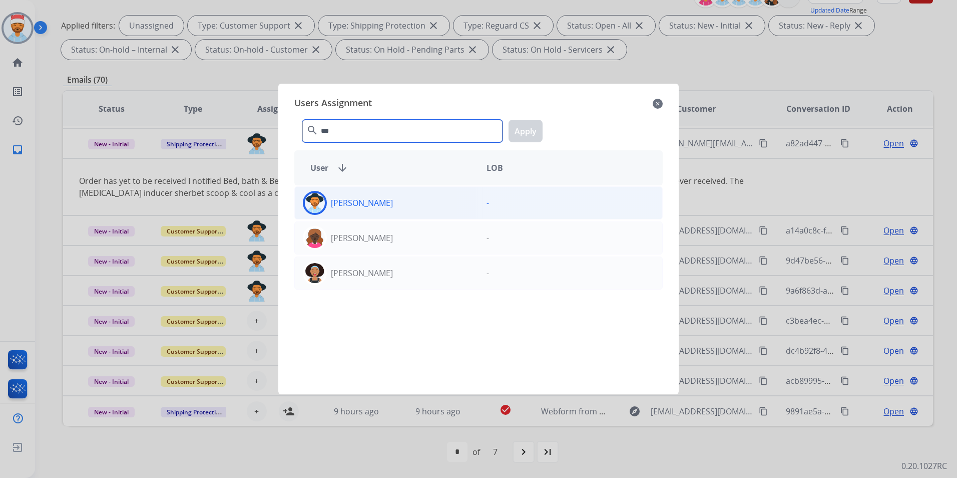
type input "***"
click at [358, 214] on div "[PERSON_NAME]" at bounding box center [387, 203] width 184 height 24
click at [524, 131] on button "Apply" at bounding box center [526, 131] width 34 height 23
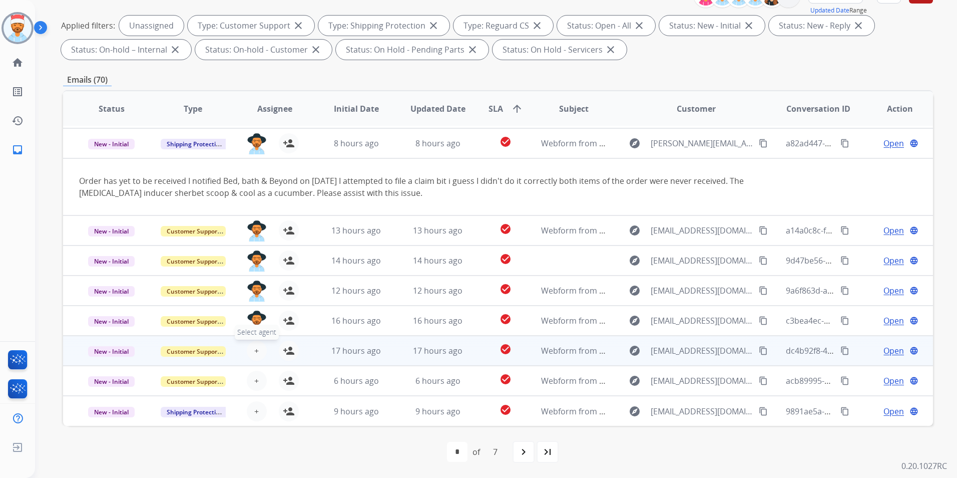
click at [249, 359] on div "+ Select agent person_add Assign to Me" at bounding box center [267, 350] width 64 height 20
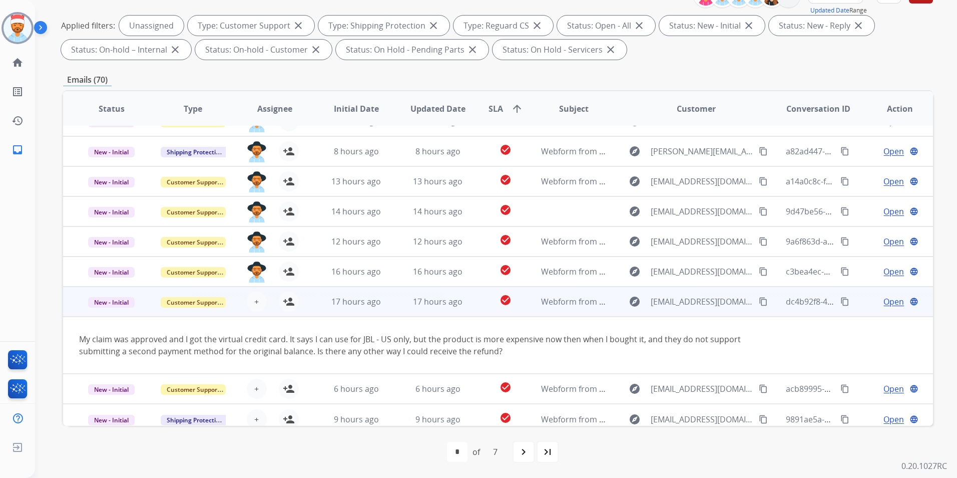
scroll to position [58, 0]
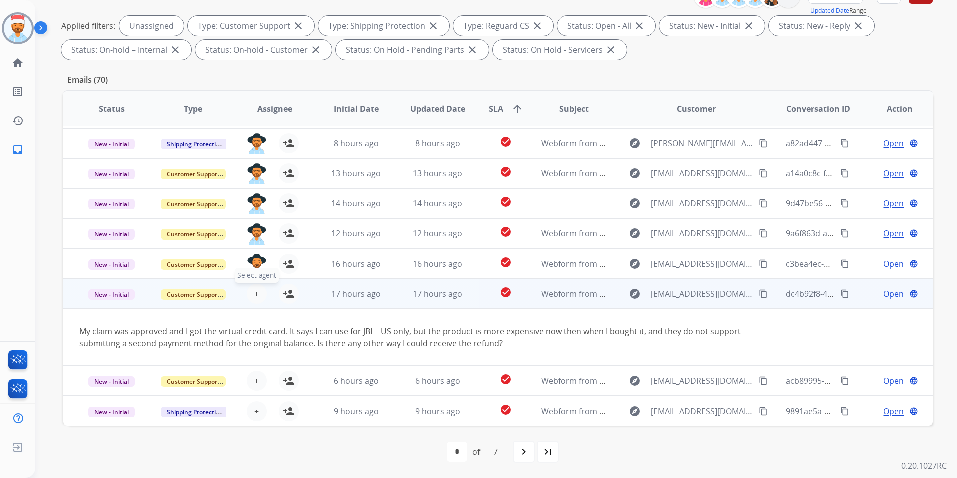
click at [254, 293] on span "+" at bounding box center [256, 293] width 5 height 12
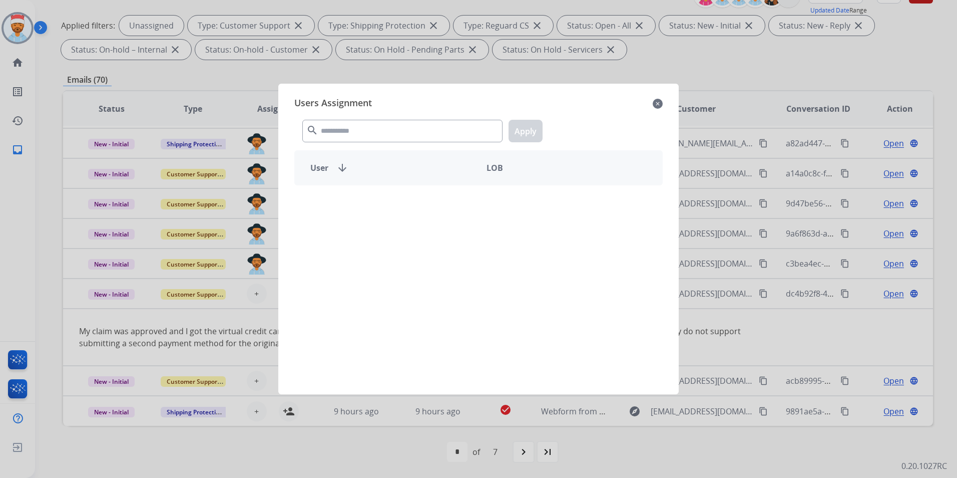
drag, startPoint x: 365, startPoint y: 142, endPoint x: 387, endPoint y: 155, distance: 26.3
click at [373, 144] on div "search Apply" at bounding box center [478, 129] width 369 height 35
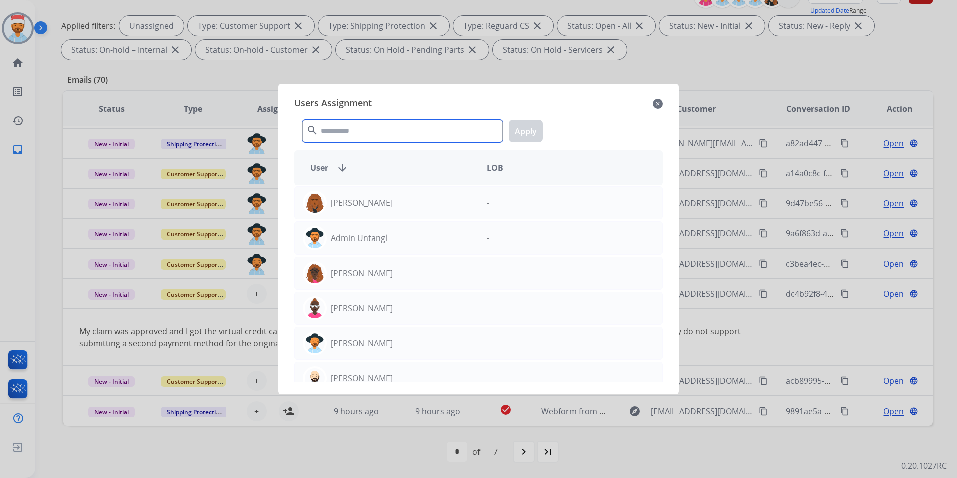
click at [432, 128] on input "text" at bounding box center [402, 131] width 200 height 23
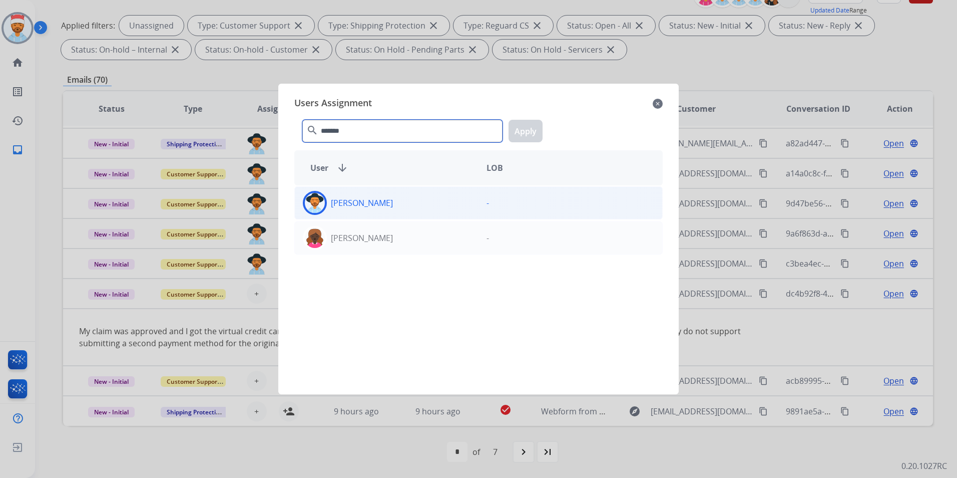
type input "*******"
click at [350, 213] on div "[PERSON_NAME]" at bounding box center [387, 203] width 184 height 24
click at [534, 127] on button "Apply" at bounding box center [526, 131] width 34 height 23
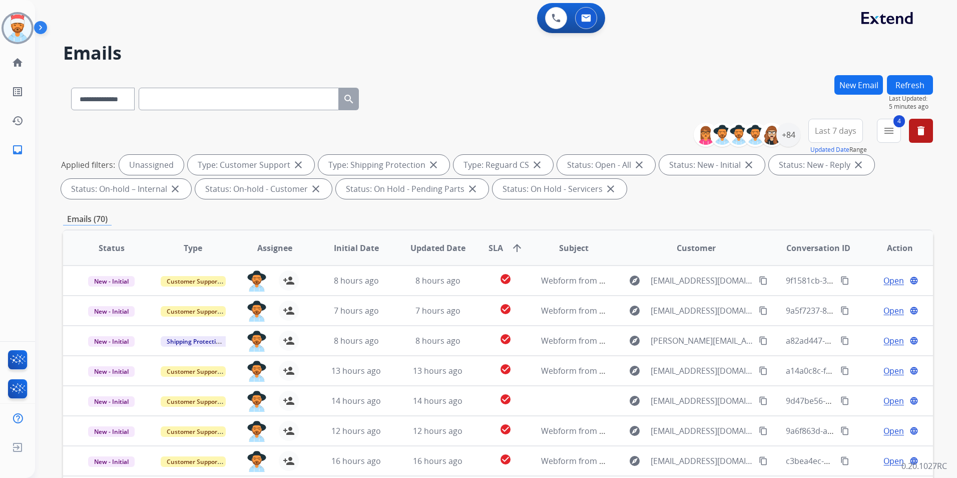
scroll to position [0, 0]
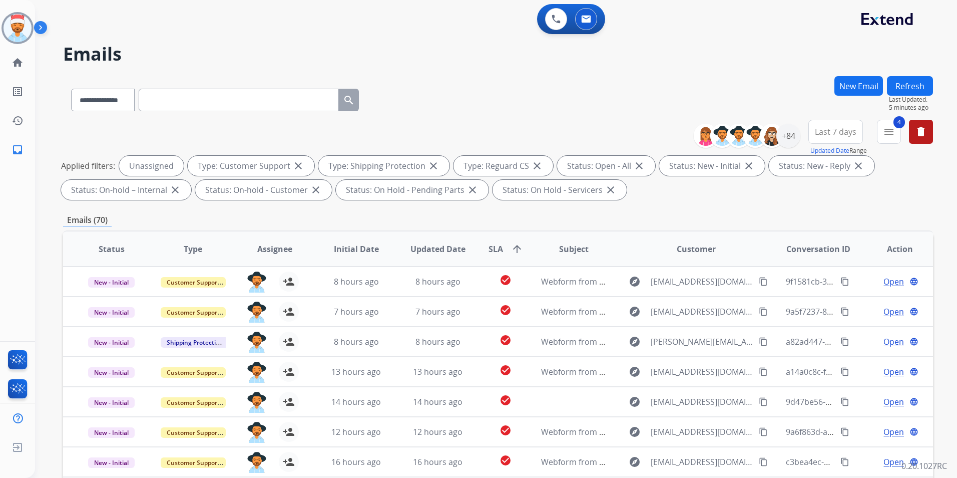
click at [917, 90] on button "Refresh" at bounding box center [910, 86] width 46 height 20
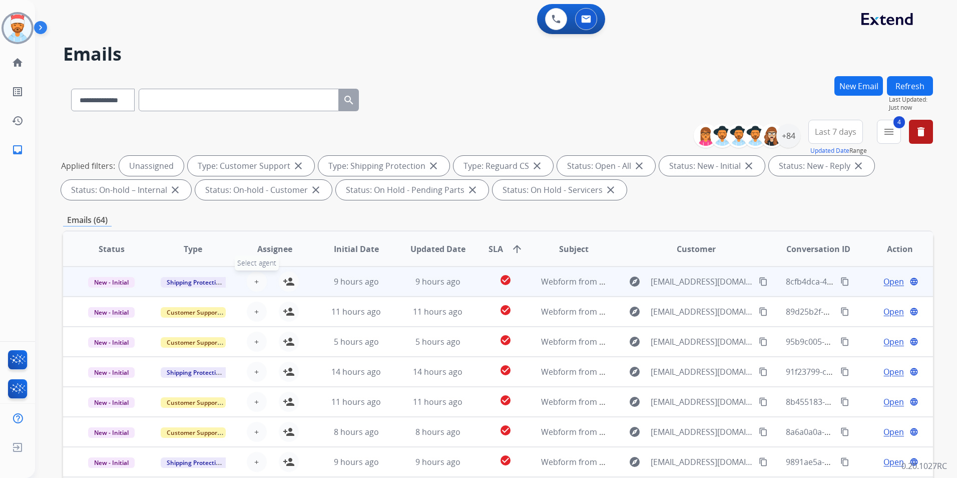
click at [260, 281] on button "+ Select agent" at bounding box center [257, 281] width 20 height 20
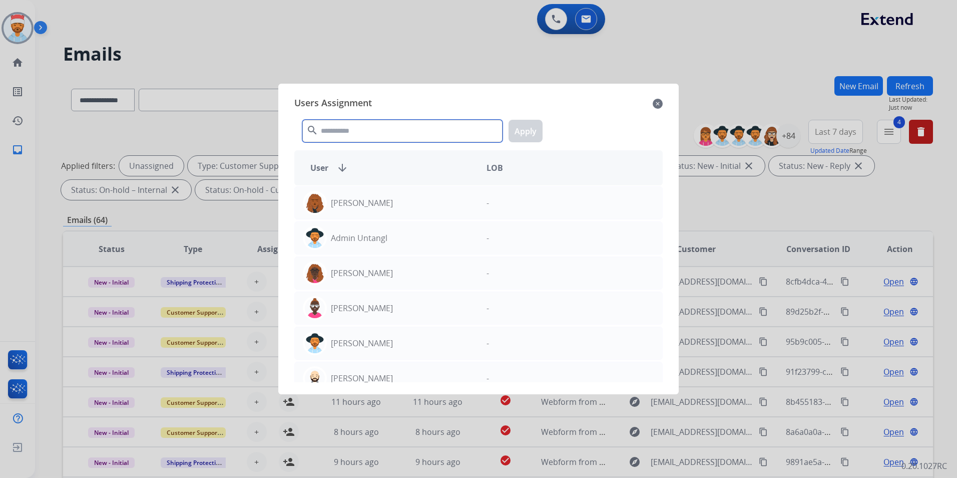
click at [350, 132] on input "text" at bounding box center [402, 131] width 200 height 23
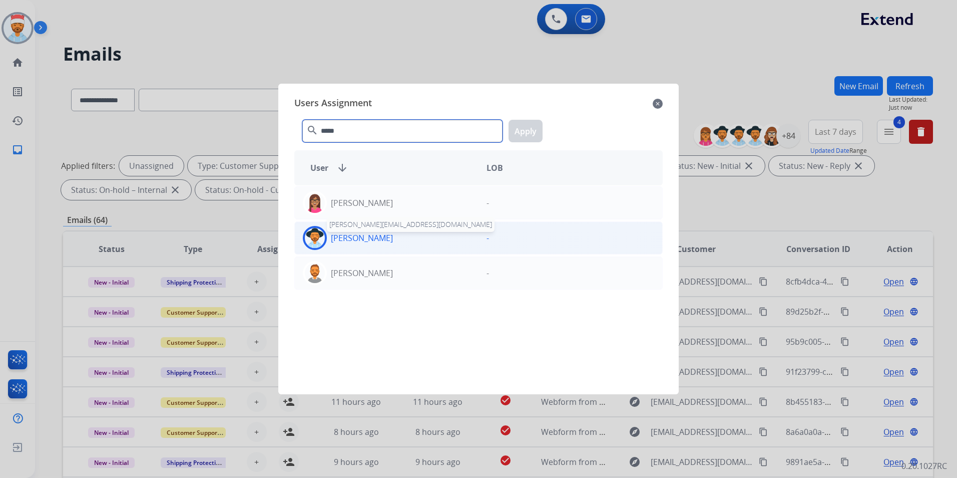
type input "*****"
click at [373, 244] on div "[PERSON_NAME] [PERSON_NAME][EMAIL_ADDRESS][DOMAIN_NAME]" at bounding box center [387, 238] width 184 height 24
click at [530, 131] on button "Apply" at bounding box center [526, 131] width 34 height 23
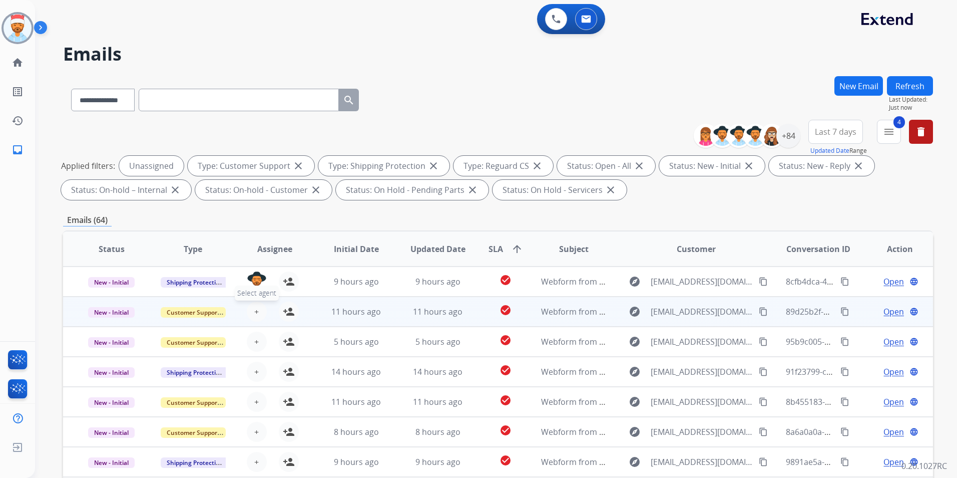
click at [256, 304] on button "+ Select agent" at bounding box center [257, 311] width 20 height 20
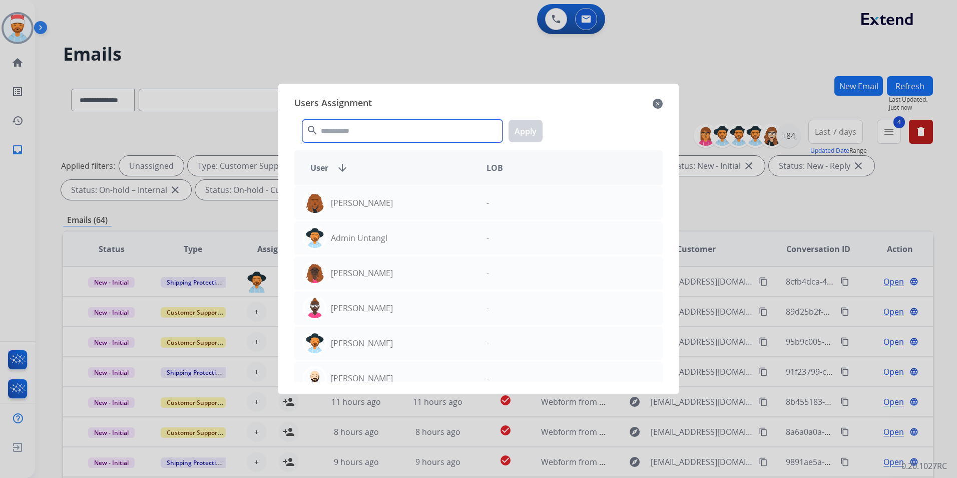
click at [346, 134] on input "text" at bounding box center [402, 131] width 200 height 23
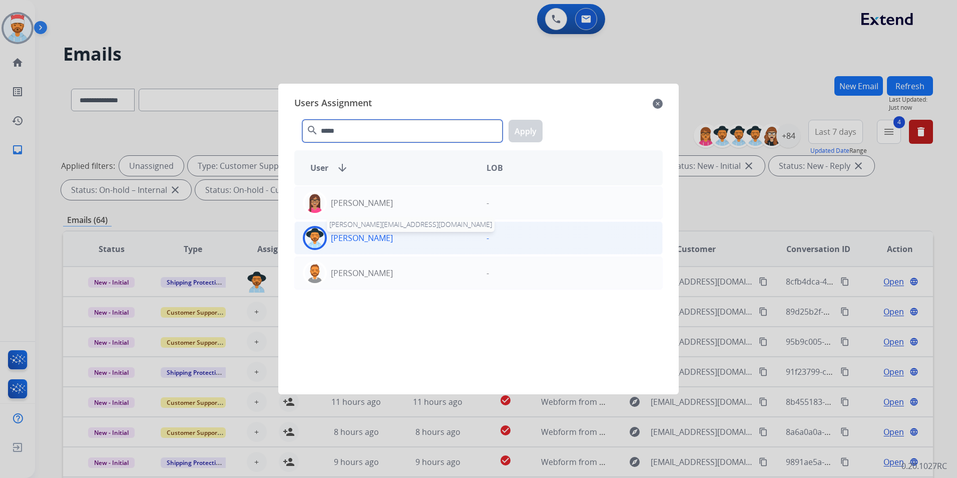
type input "*****"
click at [380, 235] on p "[PERSON_NAME]" at bounding box center [362, 238] width 62 height 12
click at [524, 132] on button "Apply" at bounding box center [526, 131] width 34 height 23
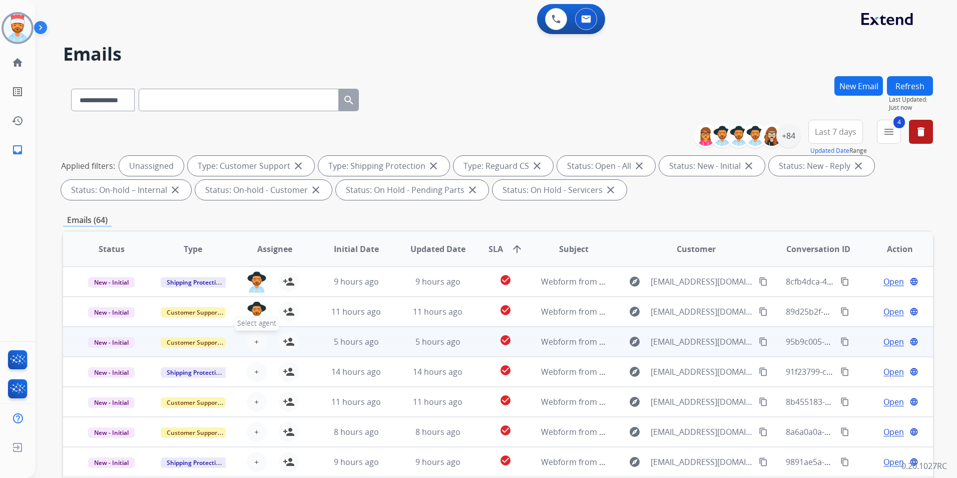
click at [254, 349] on button "+ Select agent" at bounding box center [257, 341] width 20 height 20
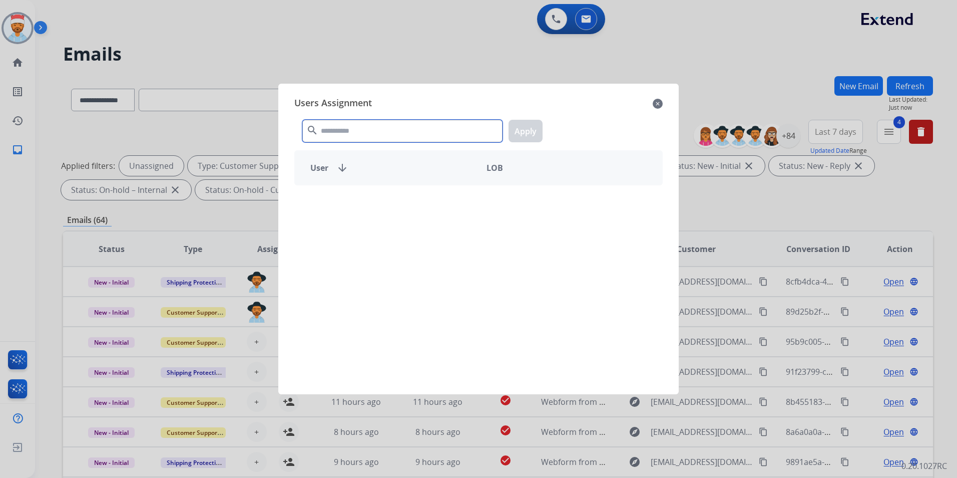
click at [371, 123] on input "text" at bounding box center [402, 131] width 200 height 23
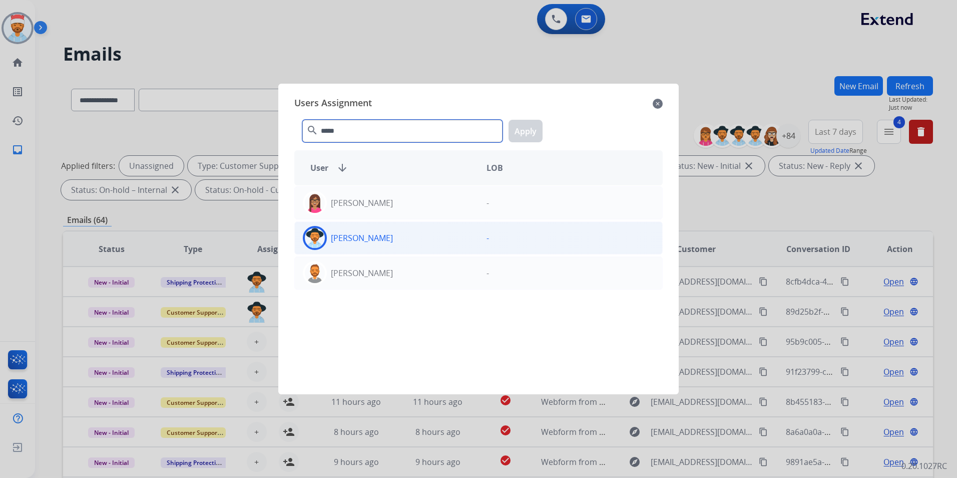
type input "*****"
click at [355, 234] on p "[PERSON_NAME]" at bounding box center [362, 238] width 62 height 12
click at [523, 115] on div "***** search Apply" at bounding box center [478, 129] width 369 height 35
click at [523, 124] on button "Apply" at bounding box center [526, 131] width 34 height 23
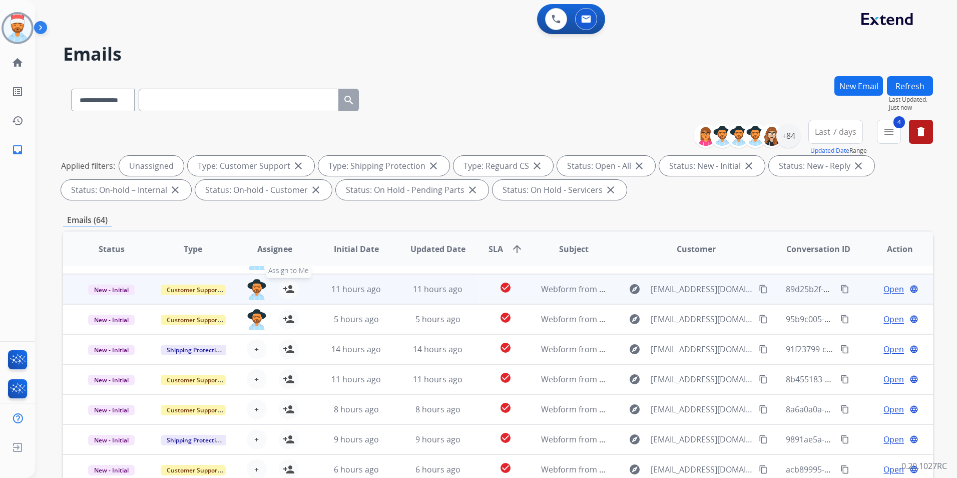
scroll to position [34, 0]
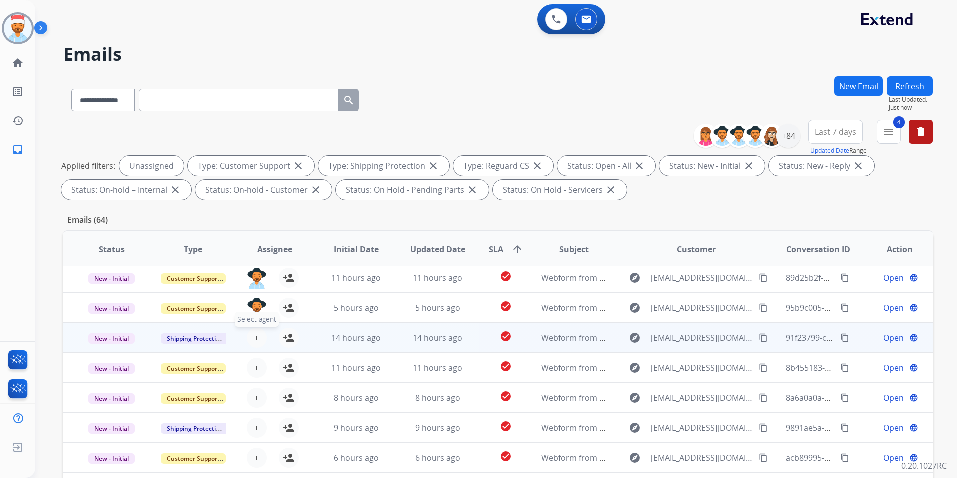
click at [258, 331] on button "+ Select agent" at bounding box center [257, 337] width 20 height 20
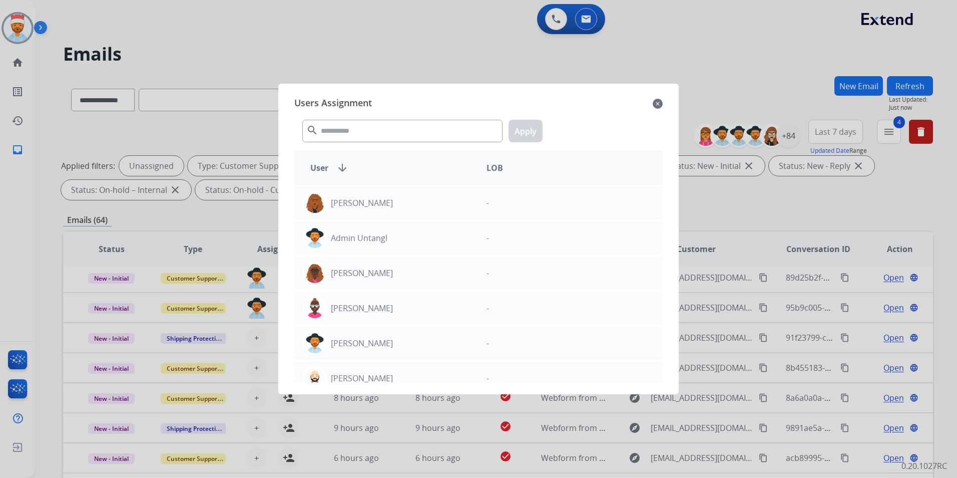
click at [367, 117] on div "search Apply" at bounding box center [478, 129] width 369 height 35
click at [364, 134] on input "text" at bounding box center [402, 131] width 200 height 23
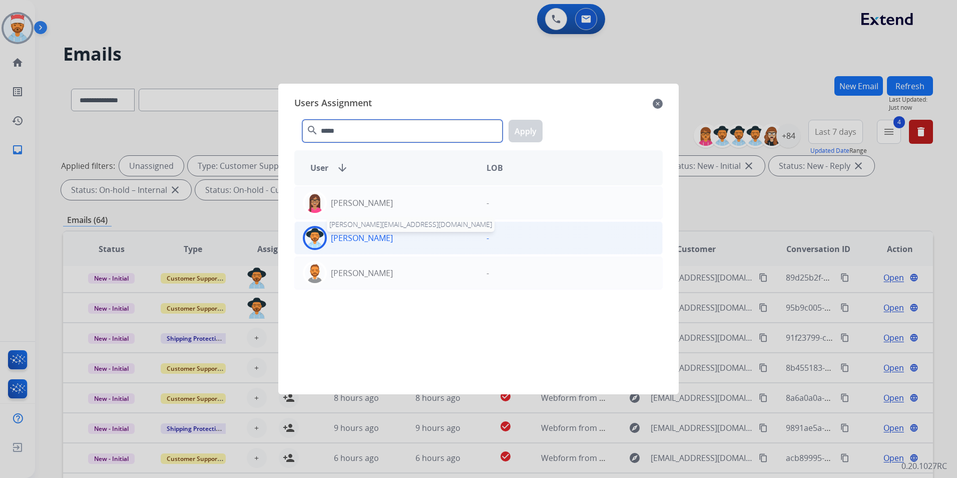
type input "*****"
click at [362, 241] on p "[PERSON_NAME]" at bounding box center [362, 238] width 62 height 12
click at [527, 131] on button "Apply" at bounding box center [526, 131] width 34 height 23
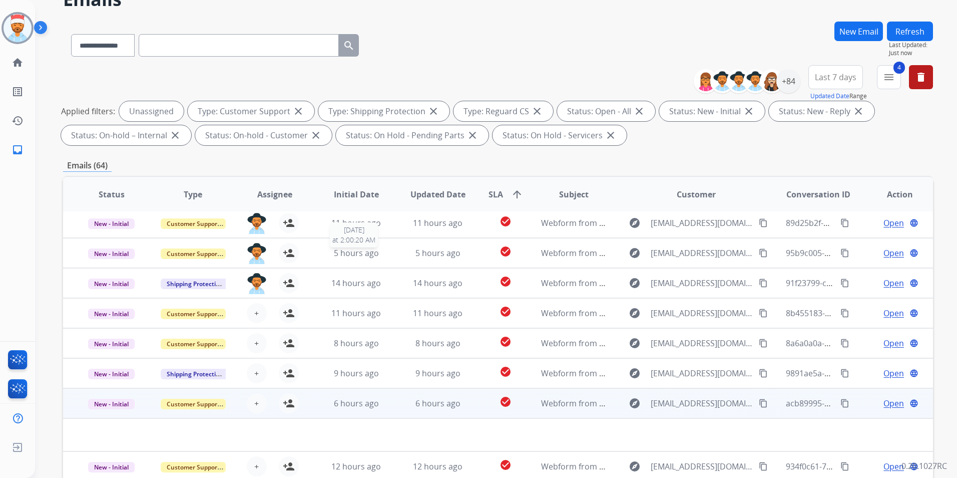
scroll to position [140, 0]
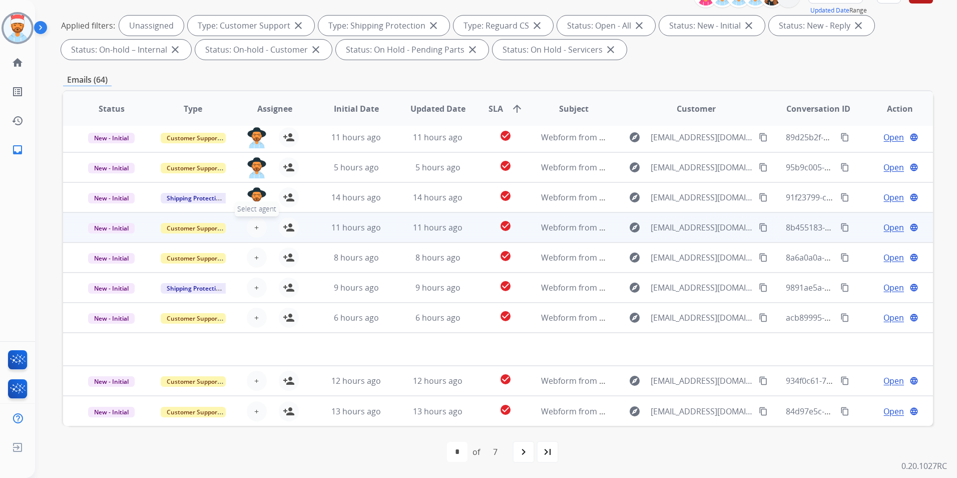
click at [255, 233] on button "+ Select agent" at bounding box center [257, 227] width 20 height 20
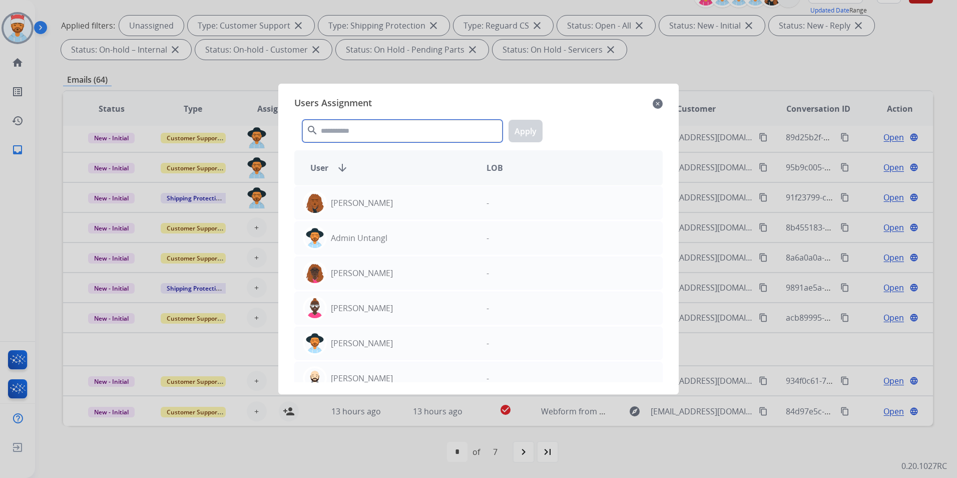
click at [377, 131] on input "text" at bounding box center [402, 131] width 200 height 23
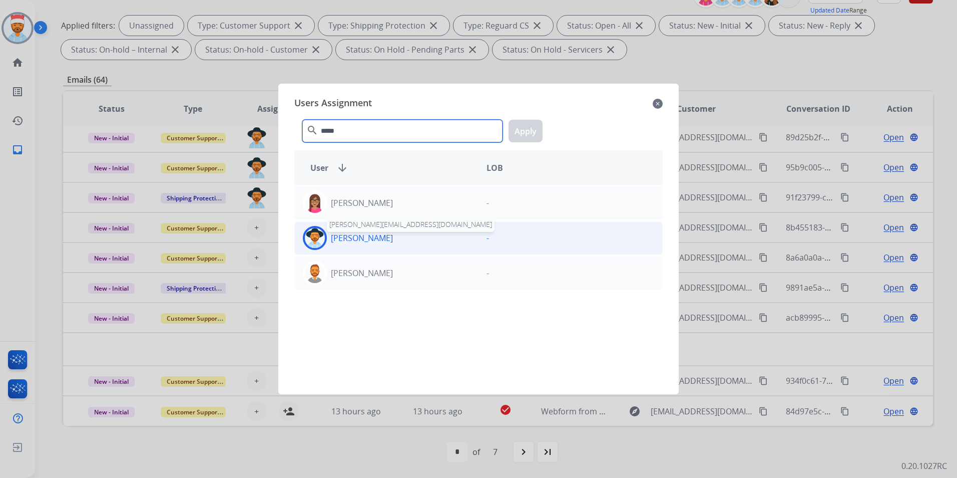
type input "*****"
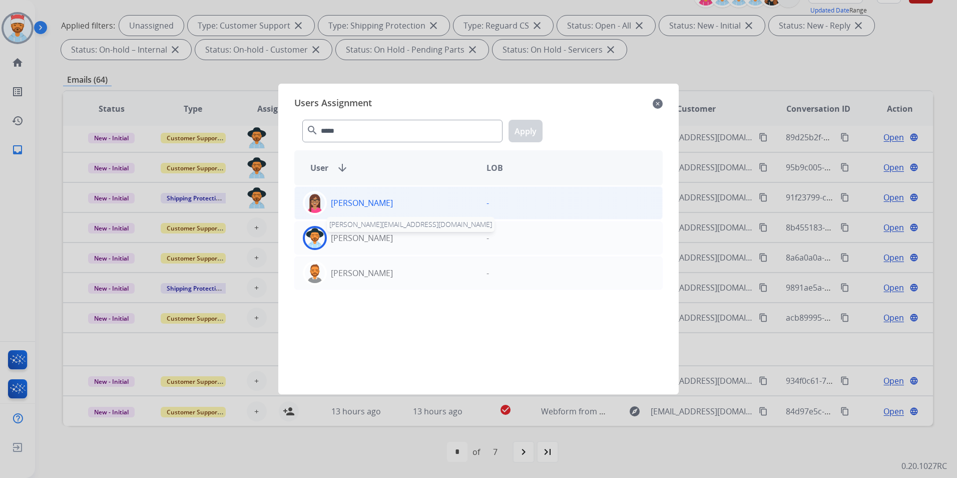
drag, startPoint x: 353, startPoint y: 233, endPoint x: 357, endPoint y: 218, distance: 15.4
click at [354, 230] on div "[PERSON_NAME] [PERSON_NAME][EMAIL_ADDRESS][DOMAIN_NAME]" at bounding box center [387, 238] width 184 height 24
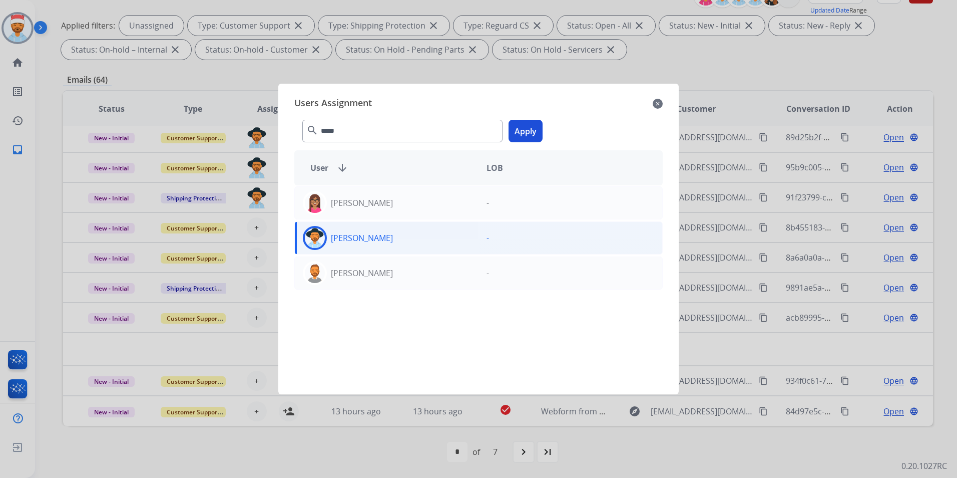
click at [527, 132] on button "Apply" at bounding box center [526, 131] width 34 height 23
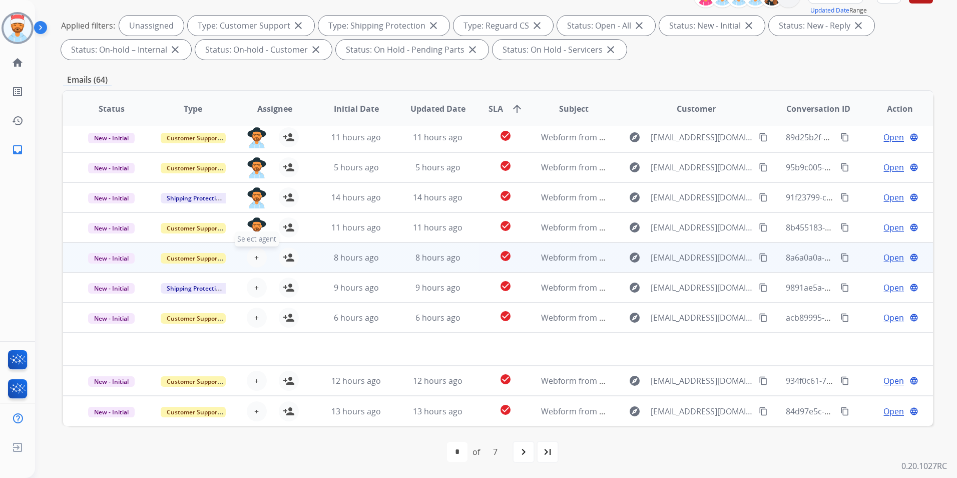
click at [256, 254] on span "+" at bounding box center [256, 257] width 5 height 12
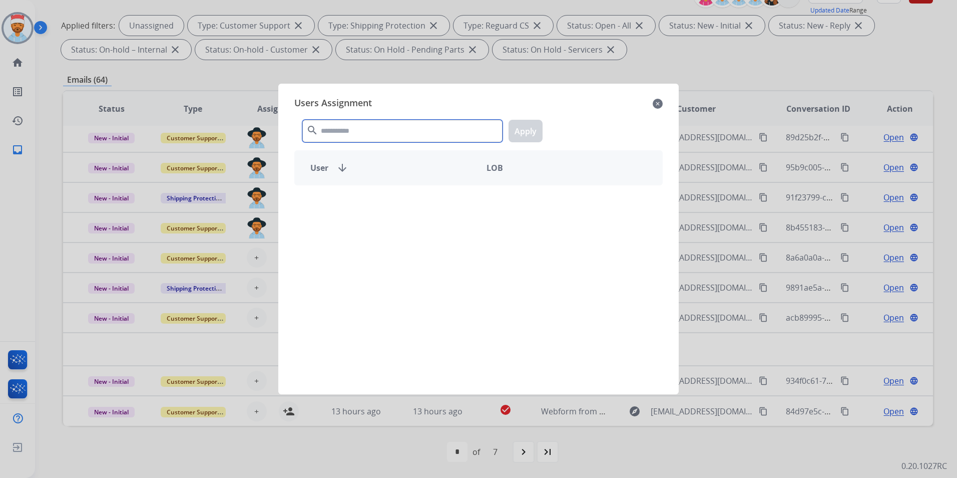
click at [359, 137] on input "text" at bounding box center [402, 131] width 200 height 23
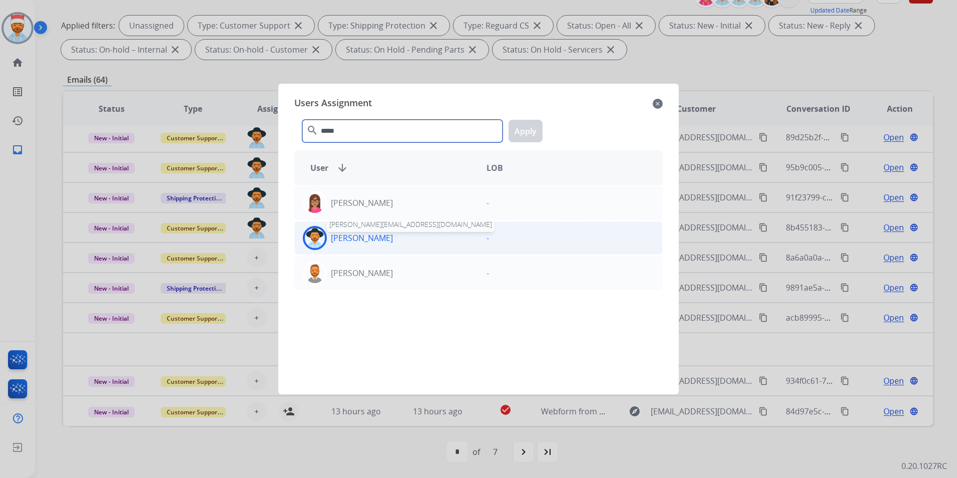
type input "*****"
click at [364, 243] on p "[PERSON_NAME]" at bounding box center [362, 238] width 62 height 12
click at [543, 130] on div "***** search Apply" at bounding box center [478, 129] width 369 height 35
click at [516, 124] on button "Apply" at bounding box center [526, 131] width 34 height 23
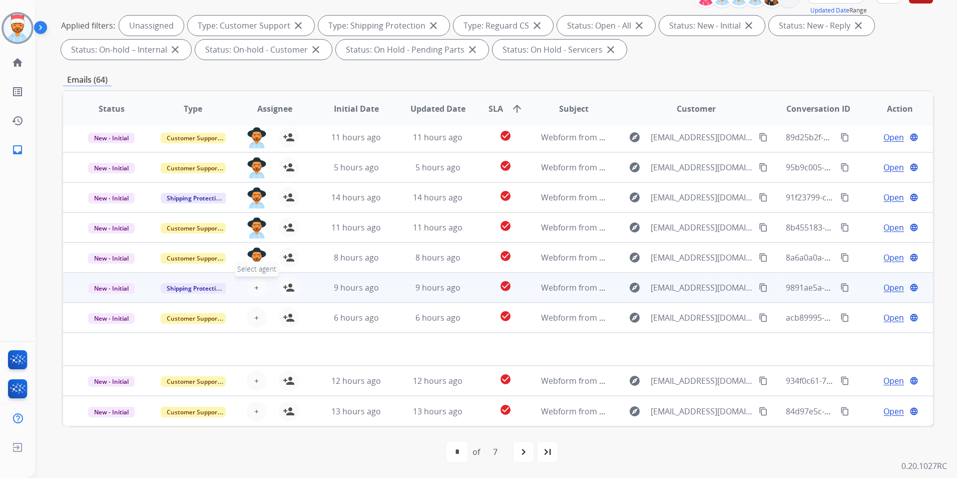
drag, startPoint x: 246, startPoint y: 288, endPoint x: 252, endPoint y: 287, distance: 6.0
click at [247, 288] on div "+ Select agent person_add Assign to Me" at bounding box center [267, 287] width 64 height 20
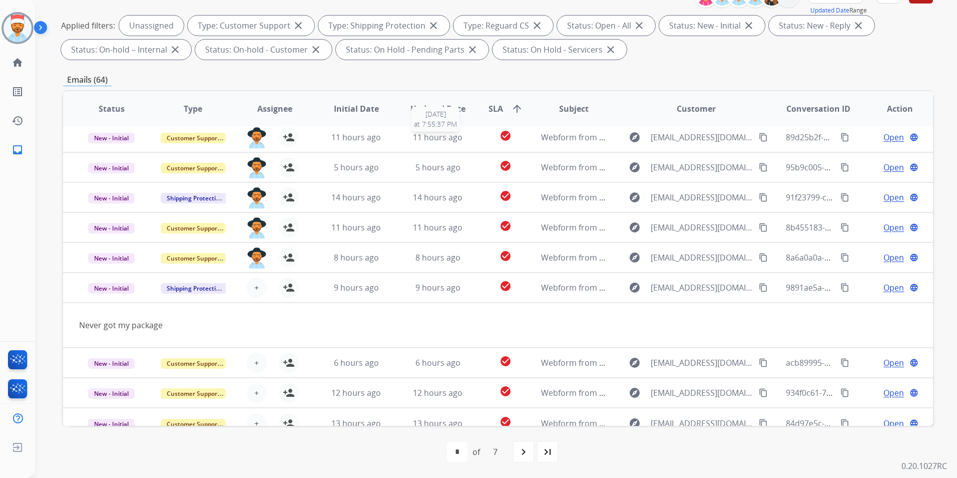
scroll to position [46, 0]
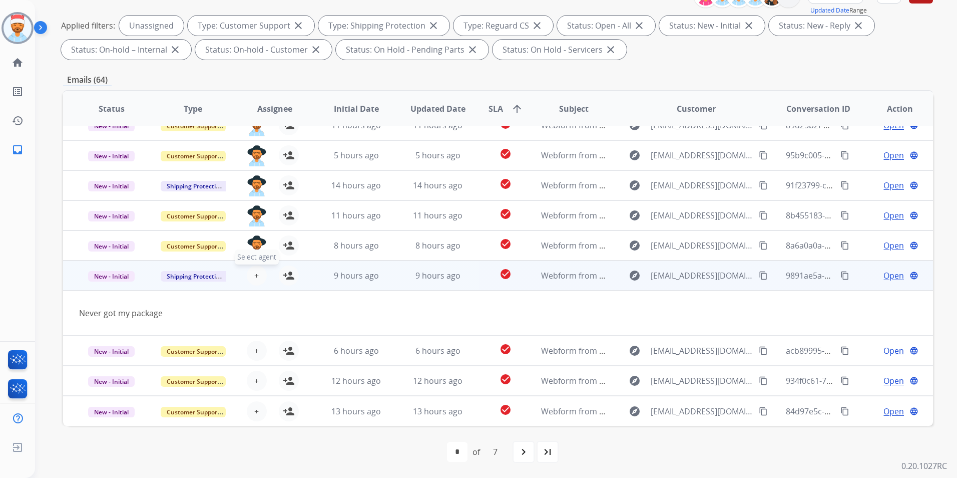
click at [257, 273] on span "+" at bounding box center [256, 275] width 5 height 12
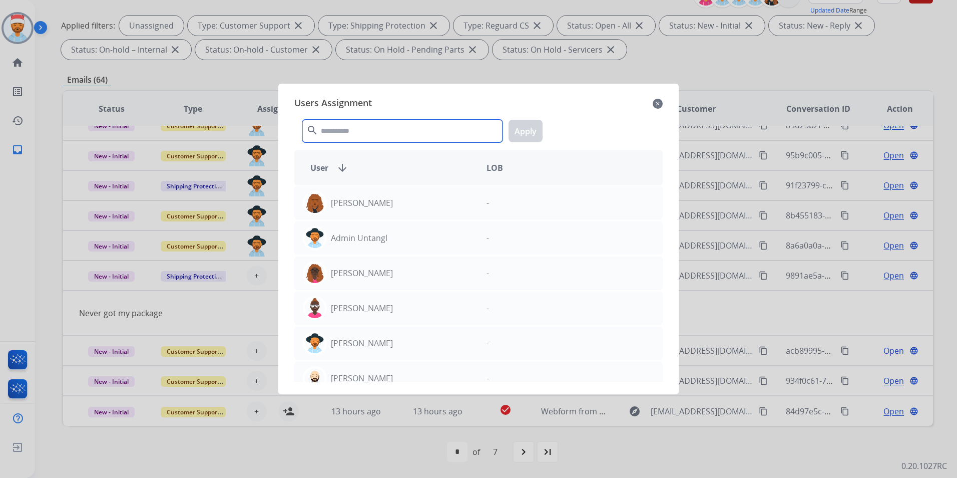
click at [398, 132] on input "text" at bounding box center [402, 131] width 200 height 23
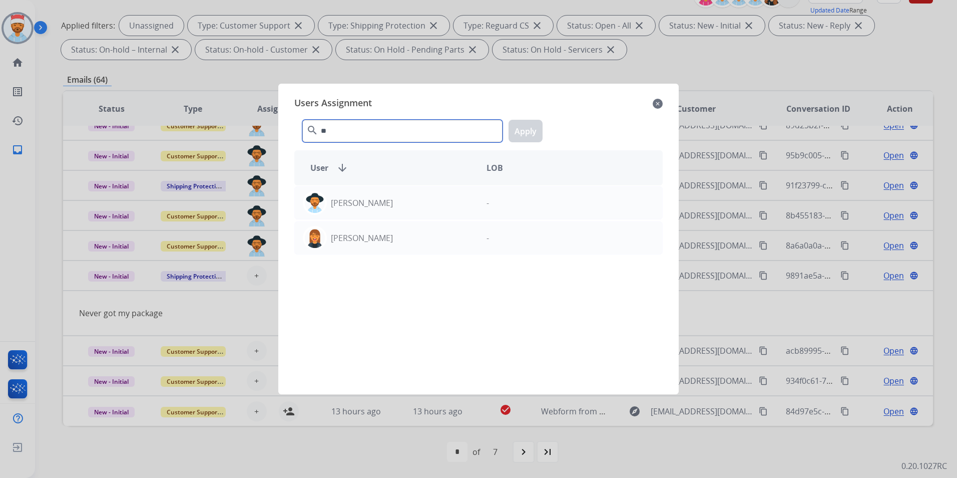
type input "*"
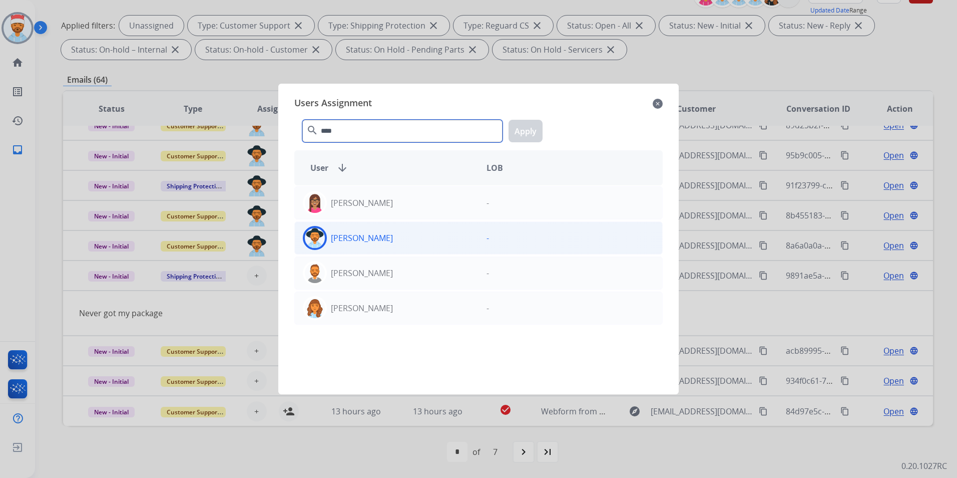
type input "****"
click at [382, 237] on p "[PERSON_NAME]" at bounding box center [362, 238] width 62 height 12
click at [531, 127] on button "Apply" at bounding box center [526, 131] width 34 height 23
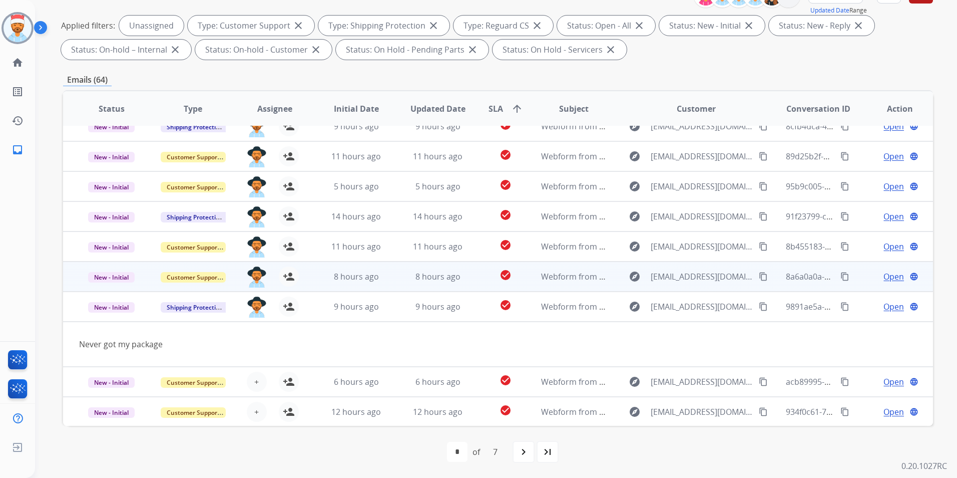
scroll to position [0, 0]
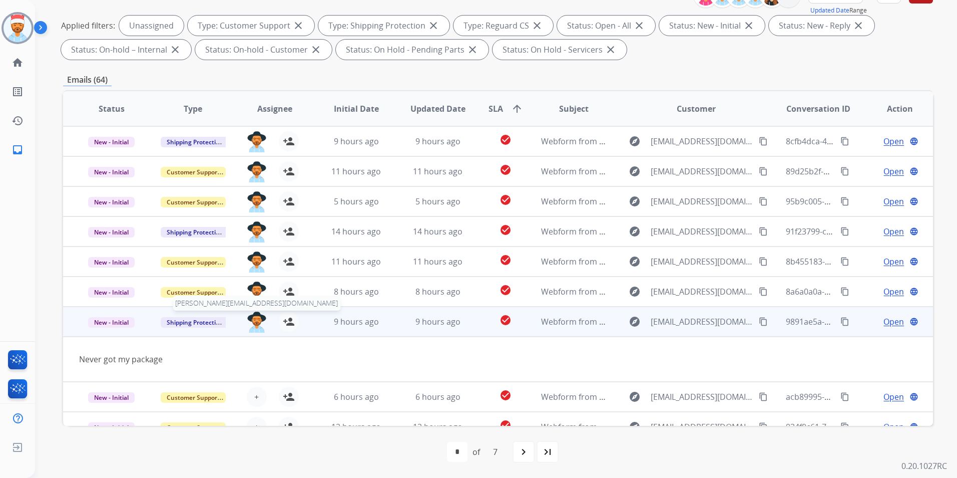
click at [254, 321] on img at bounding box center [257, 321] width 20 height 21
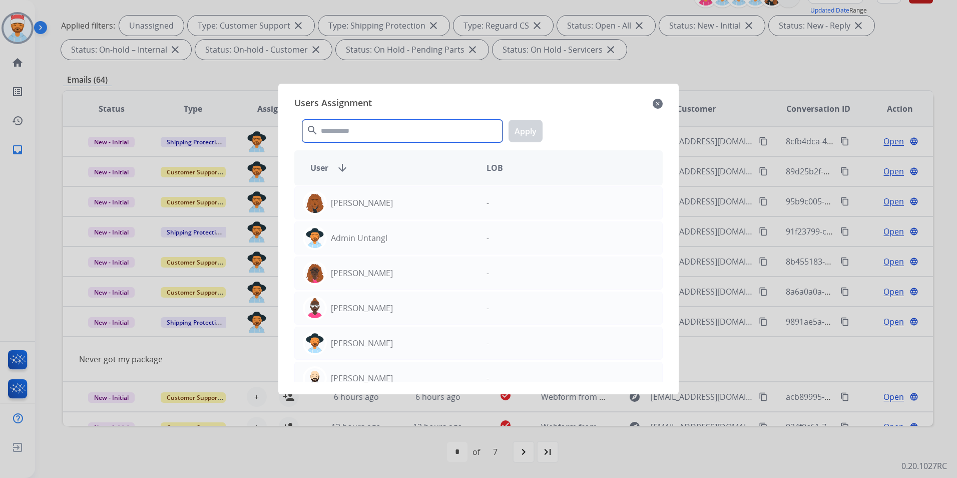
click at [358, 135] on input "text" at bounding box center [402, 131] width 200 height 23
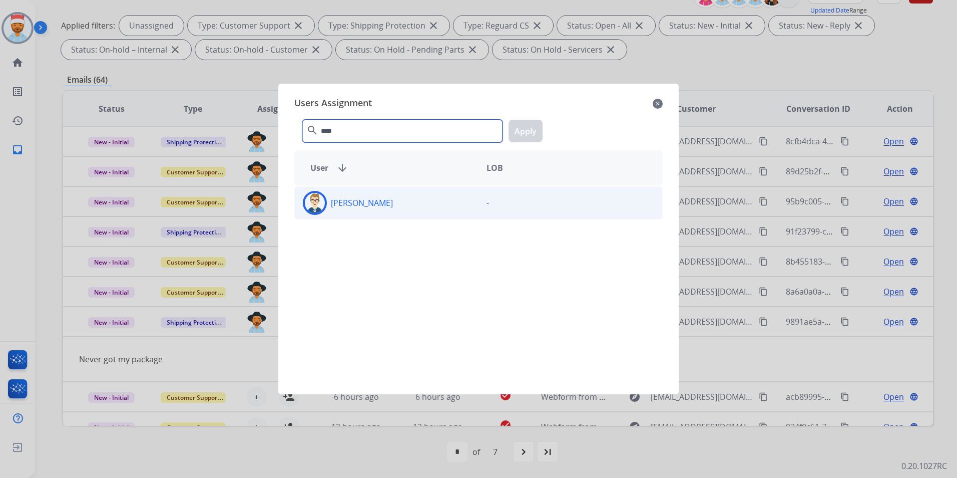
type input "****"
click at [400, 202] on div "[PERSON_NAME]" at bounding box center [387, 203] width 184 height 24
click at [525, 133] on button "Apply" at bounding box center [526, 131] width 34 height 23
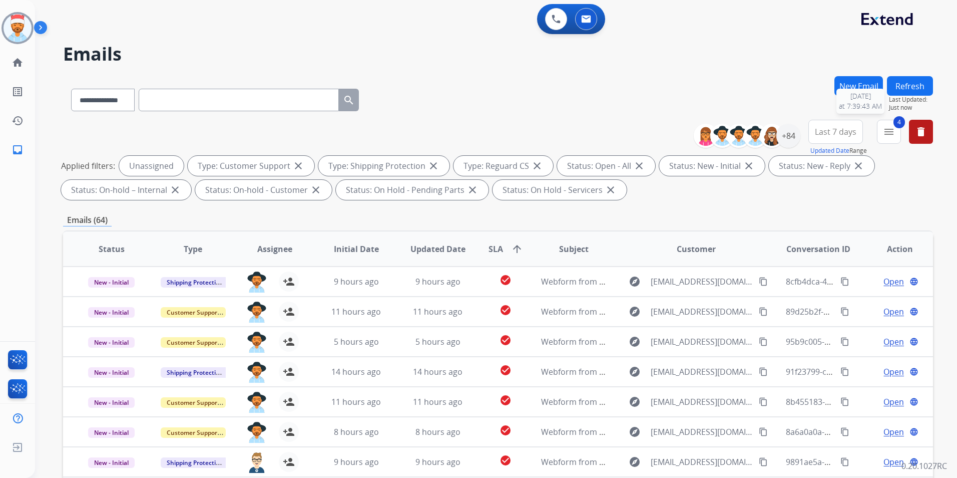
click at [910, 86] on button "Refresh" at bounding box center [910, 86] width 46 height 20
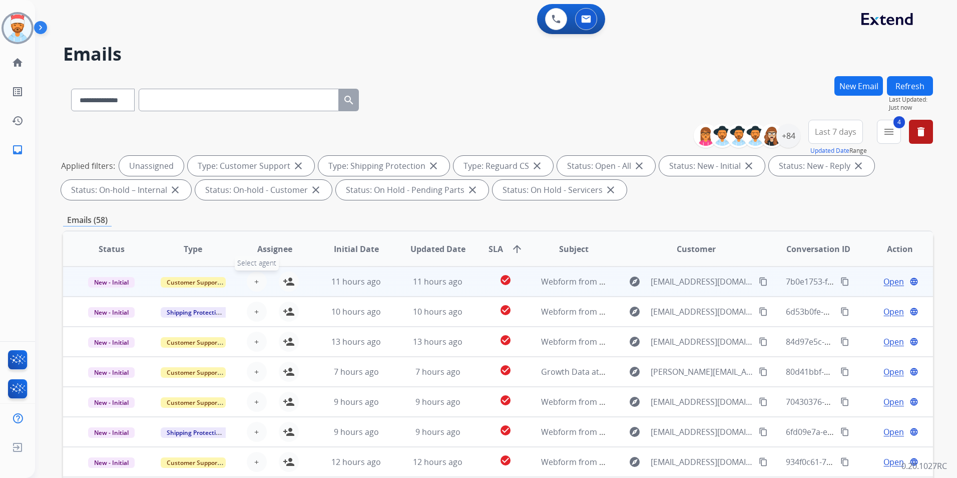
click at [260, 279] on button "+ Select agent" at bounding box center [257, 281] width 20 height 20
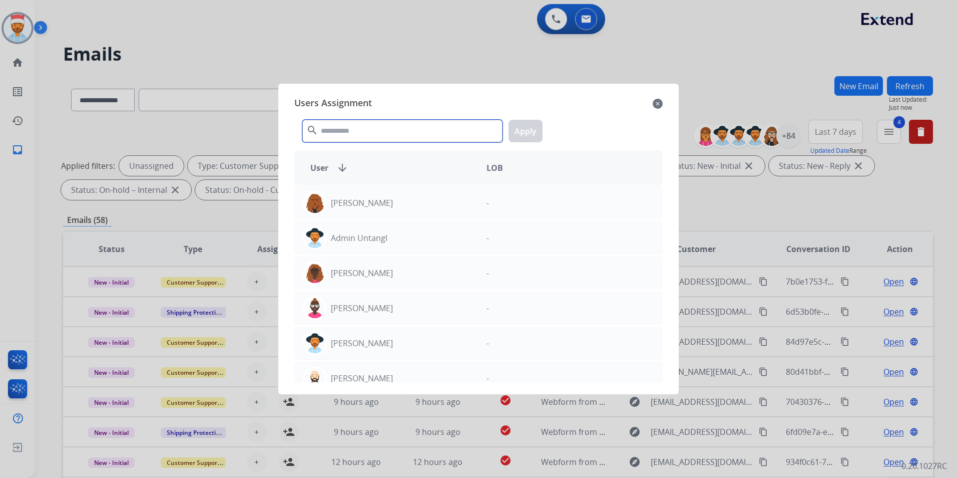
click at [360, 130] on input "text" at bounding box center [402, 131] width 200 height 23
type input "*"
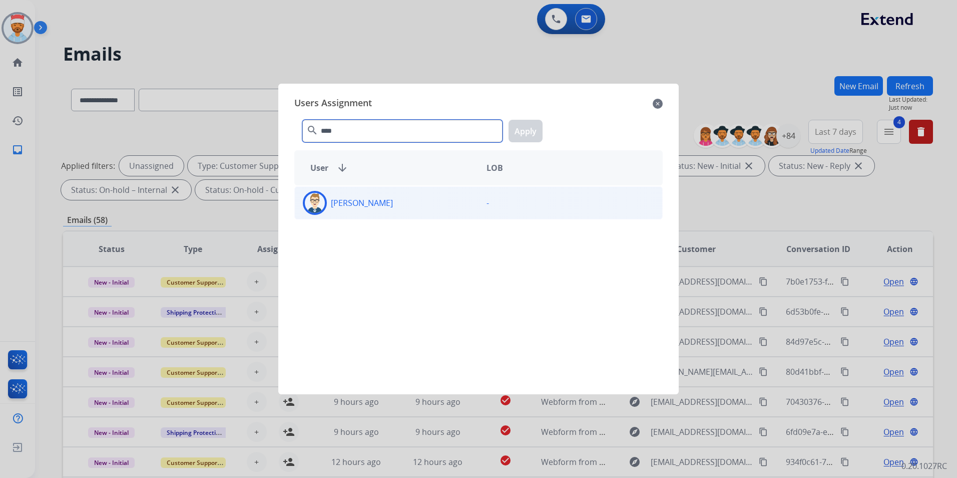
type input "****"
click at [355, 209] on div "[PERSON_NAME]" at bounding box center [387, 203] width 184 height 24
click at [537, 131] on button "Apply" at bounding box center [526, 131] width 34 height 23
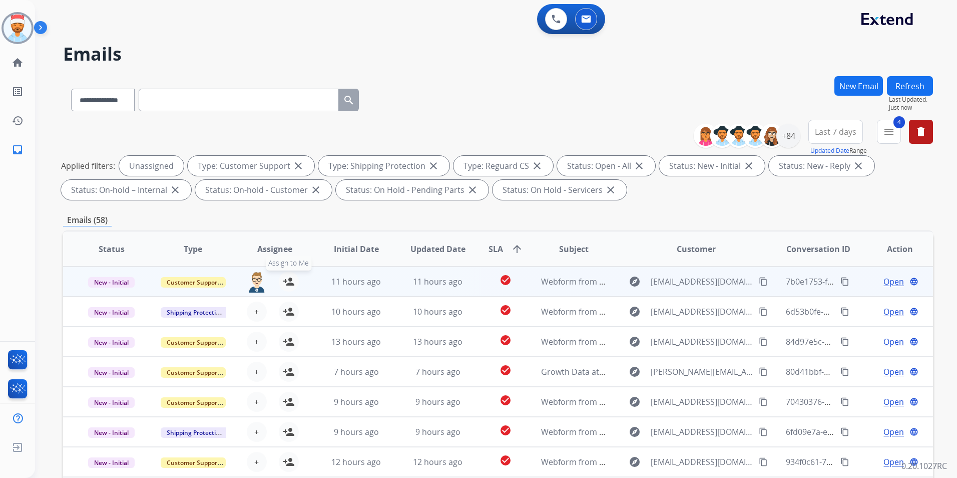
drag, startPoint x: 263, startPoint y: 305, endPoint x: 296, endPoint y: 261, distance: 55.1
click at [263, 305] on div "+ Select agent person_add Assign to Me" at bounding box center [267, 311] width 64 height 20
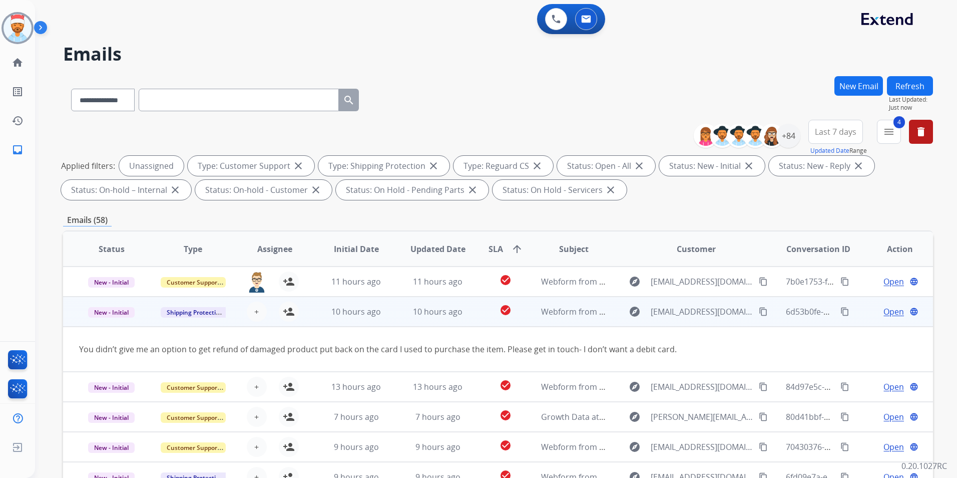
scroll to position [30, 0]
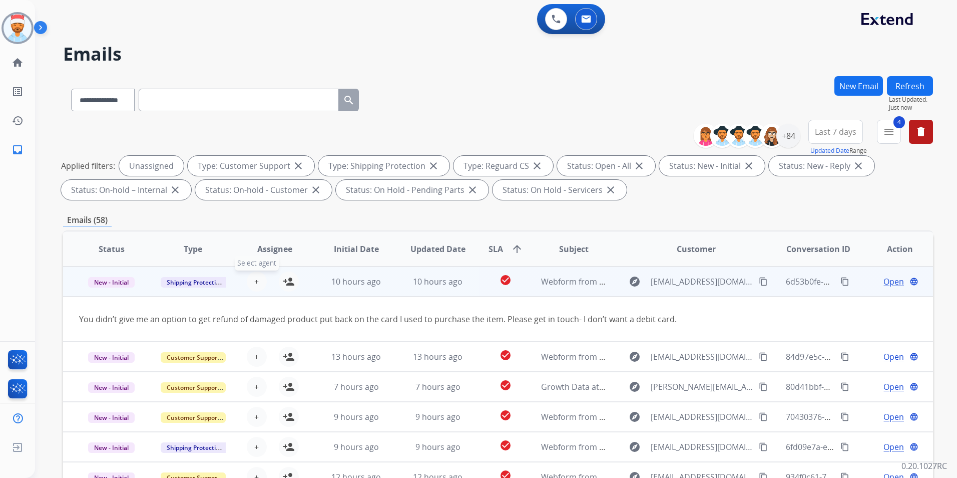
click at [256, 279] on span "+" at bounding box center [256, 281] width 5 height 12
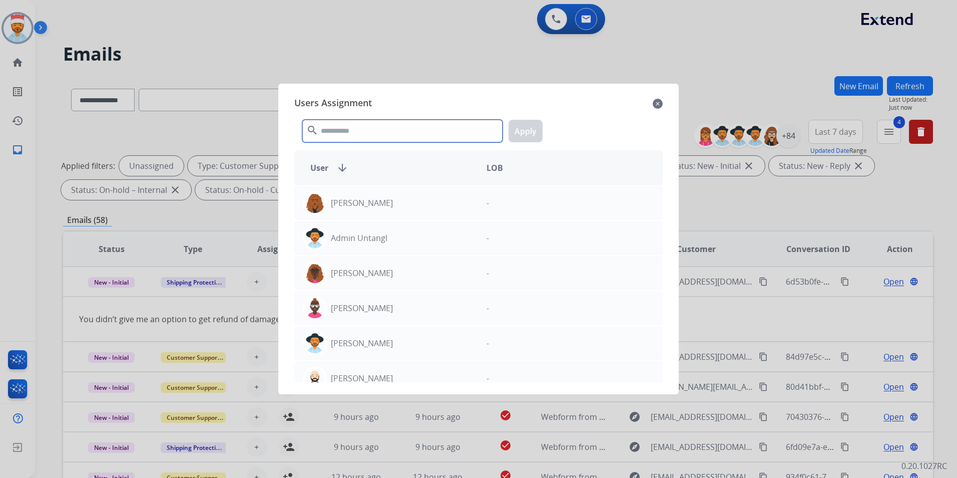
click at [364, 133] on input "text" at bounding box center [402, 131] width 200 height 23
click at [348, 133] on input "text" at bounding box center [402, 131] width 200 height 23
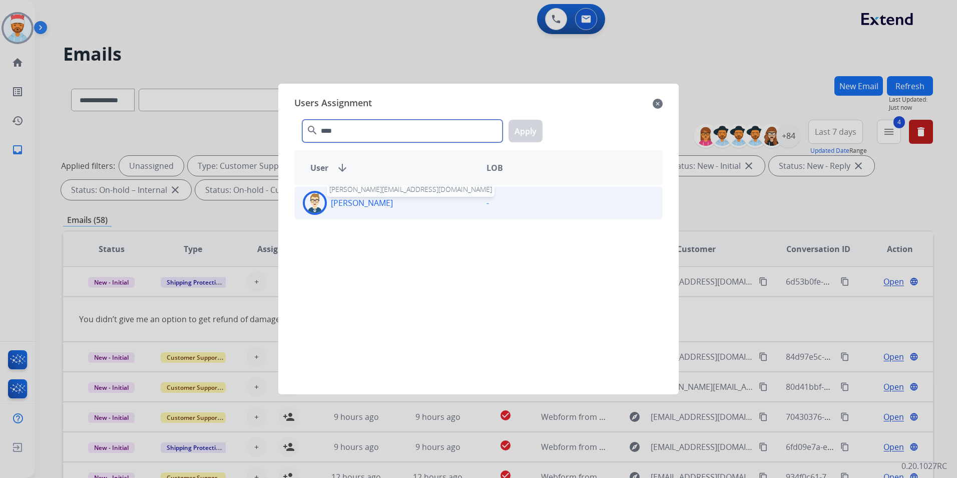
type input "****"
click at [389, 203] on p "[PERSON_NAME]" at bounding box center [362, 203] width 62 height 12
drag, startPoint x: 520, startPoint y: 134, endPoint x: 511, endPoint y: 149, distance: 17.1
click at [520, 135] on button "Apply" at bounding box center [526, 131] width 34 height 23
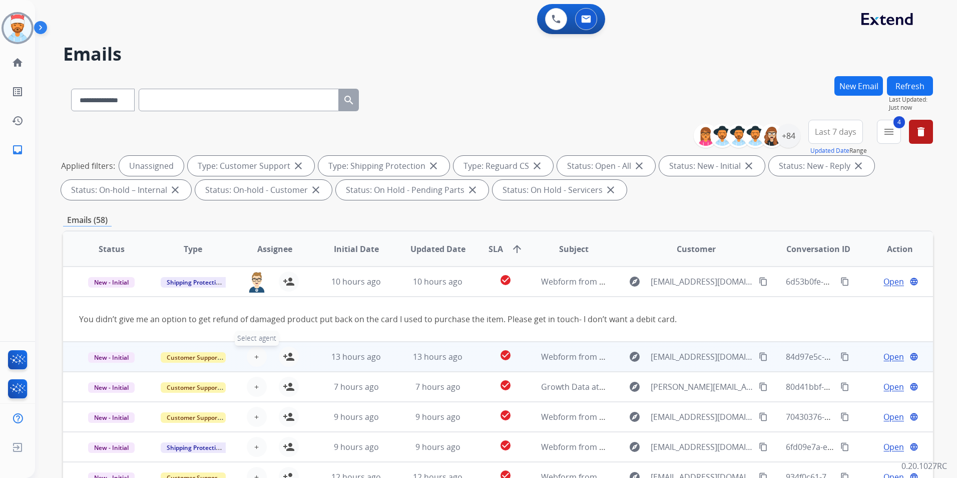
click at [254, 357] on span "+" at bounding box center [256, 356] width 5 height 12
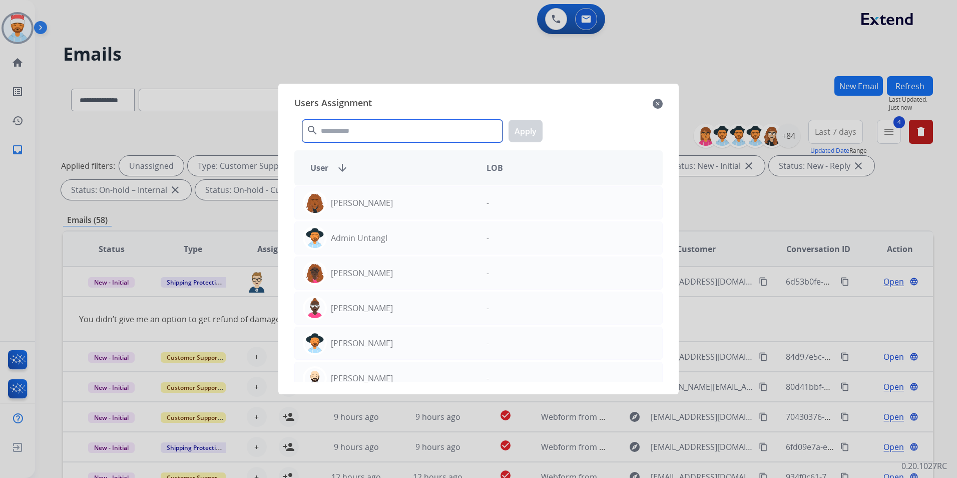
click at [355, 129] on input "text" at bounding box center [402, 131] width 200 height 23
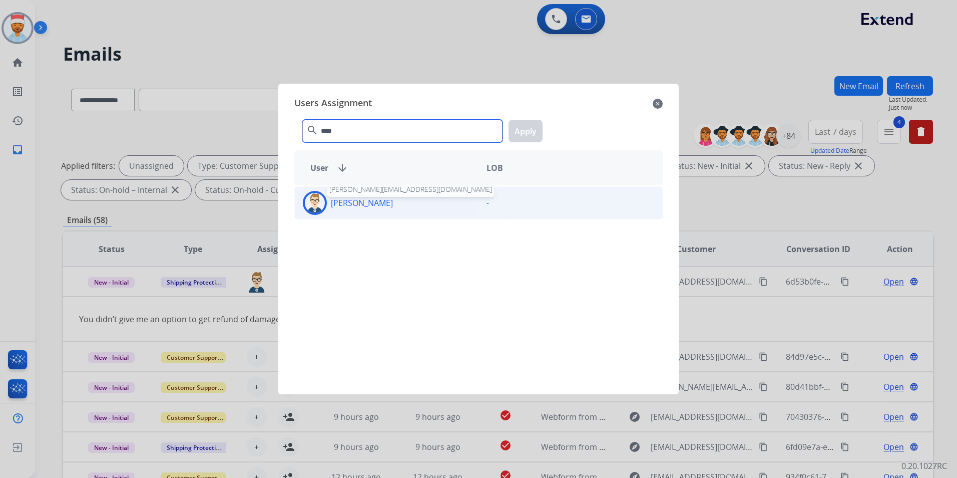
type input "****"
click at [355, 209] on div "[PERSON_NAME] [PERSON_NAME][EMAIL_ADDRESS][DOMAIN_NAME]" at bounding box center [387, 203] width 184 height 24
drag, startPoint x: 521, startPoint y: 129, endPoint x: 474, endPoint y: 152, distance: 52.2
click at [521, 130] on button "Apply" at bounding box center [526, 131] width 34 height 23
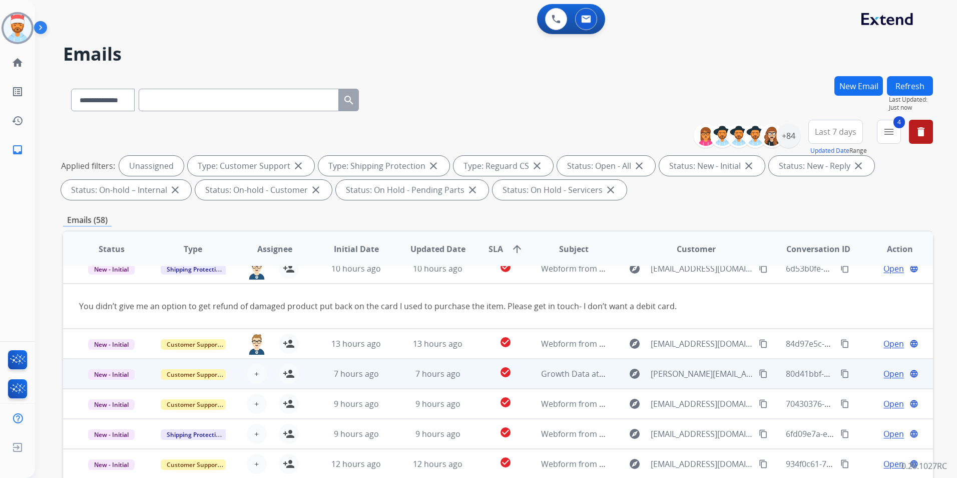
scroll to position [46, 0]
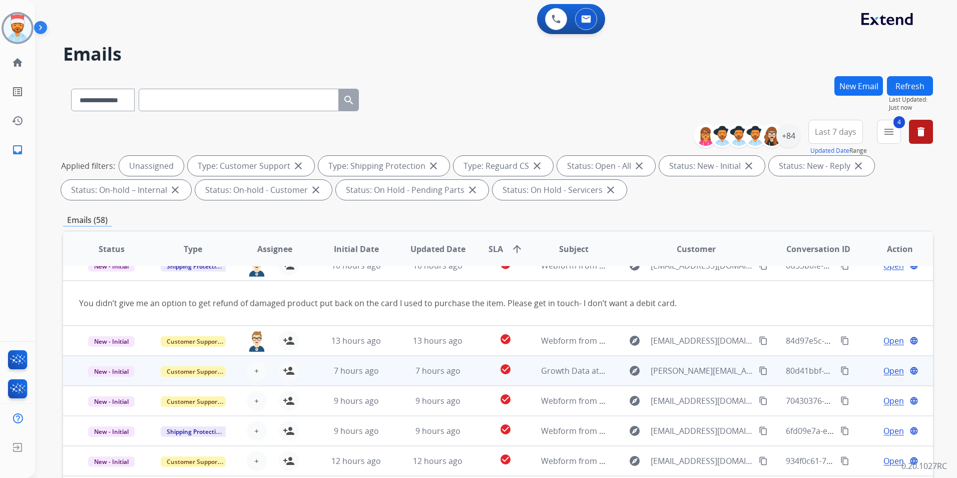
click at [238, 374] on div "+ Select agent person_add Assign to Me" at bounding box center [267, 371] width 64 height 20
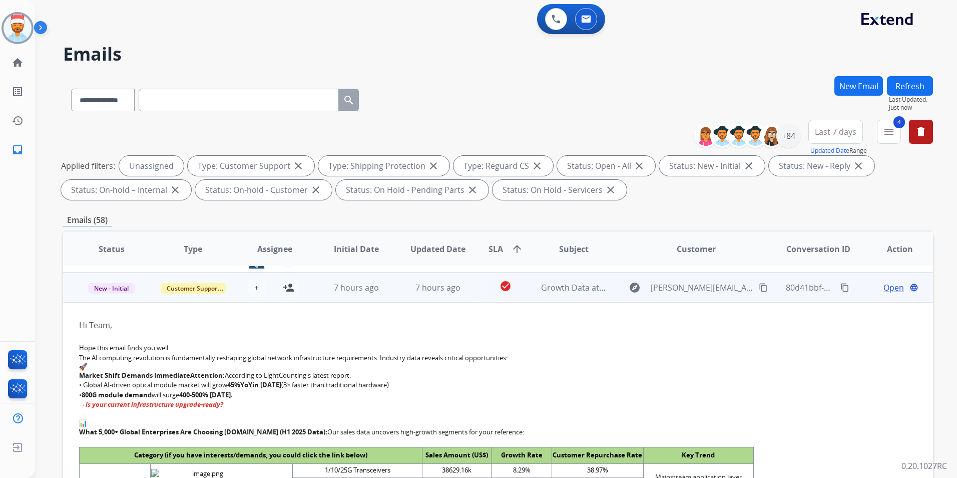
scroll to position [90, 0]
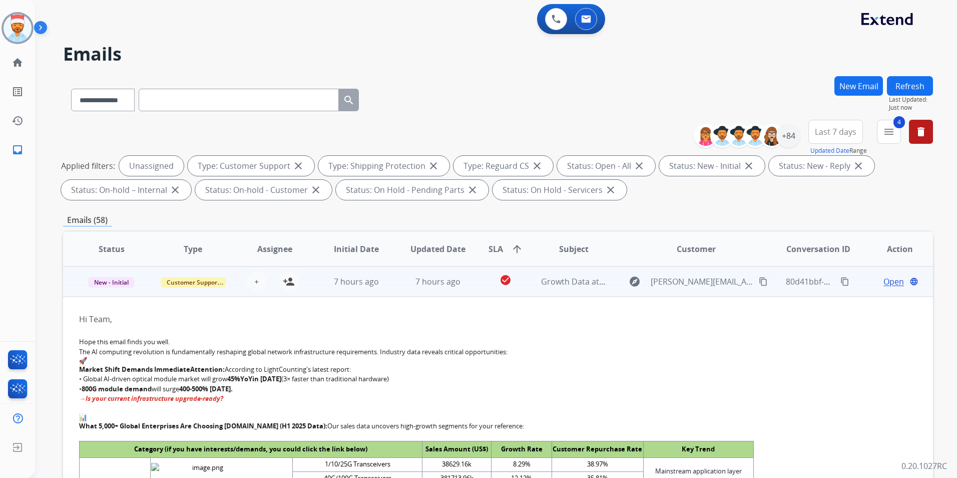
click at [309, 287] on td "7 hours ago" at bounding box center [349, 281] width 82 height 30
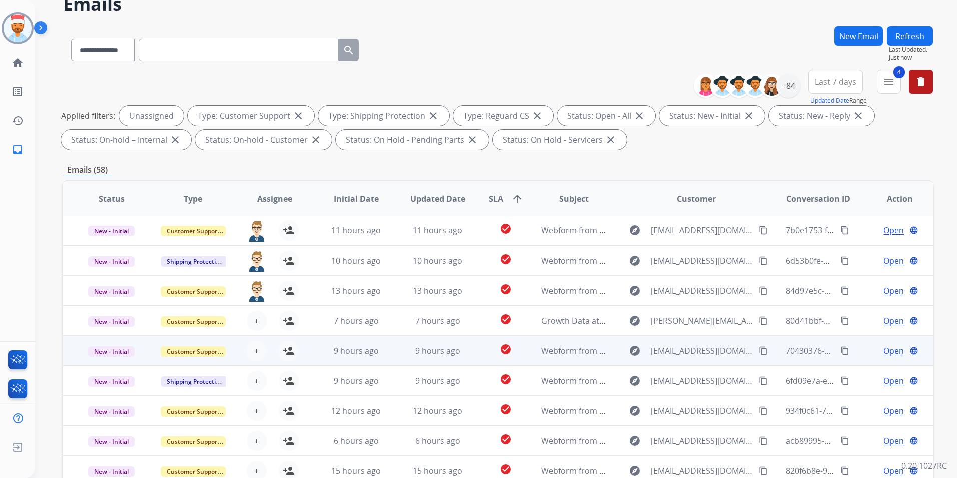
scroll to position [0, 0]
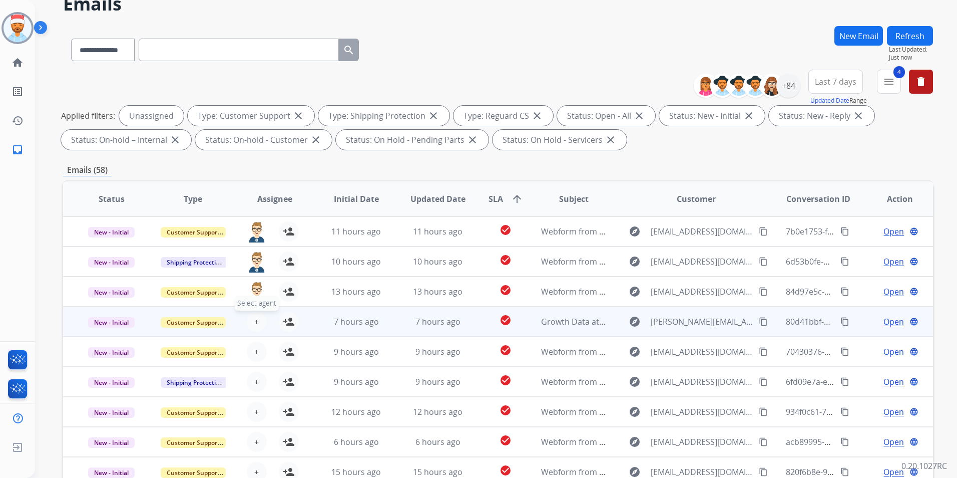
click at [254, 318] on span "+" at bounding box center [256, 321] width 5 height 12
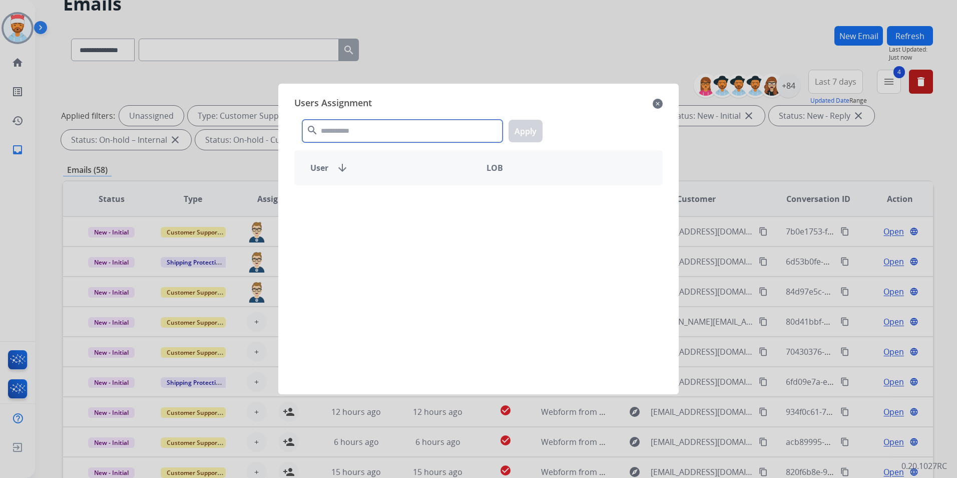
click at [428, 133] on input "text" at bounding box center [402, 131] width 200 height 23
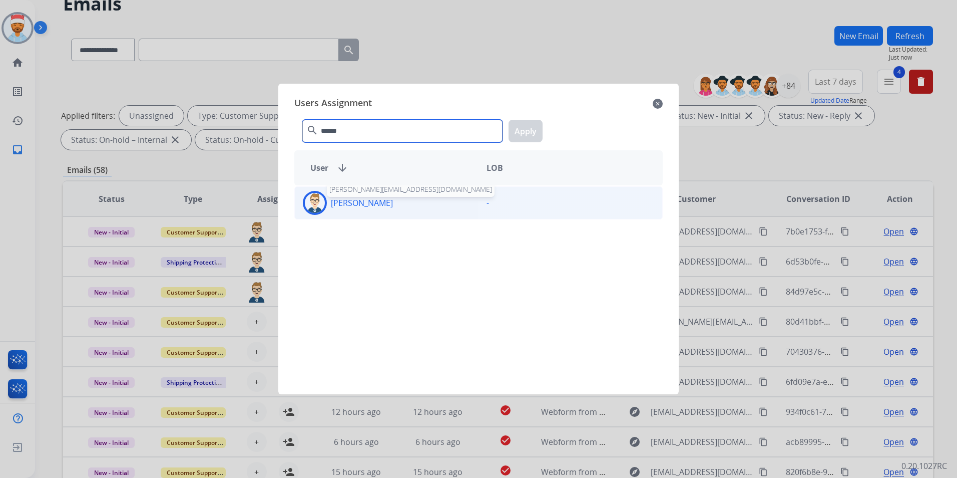
type input "******"
click at [376, 199] on p "[PERSON_NAME]" at bounding box center [362, 203] width 62 height 12
click at [533, 130] on button "Apply" at bounding box center [526, 131] width 34 height 23
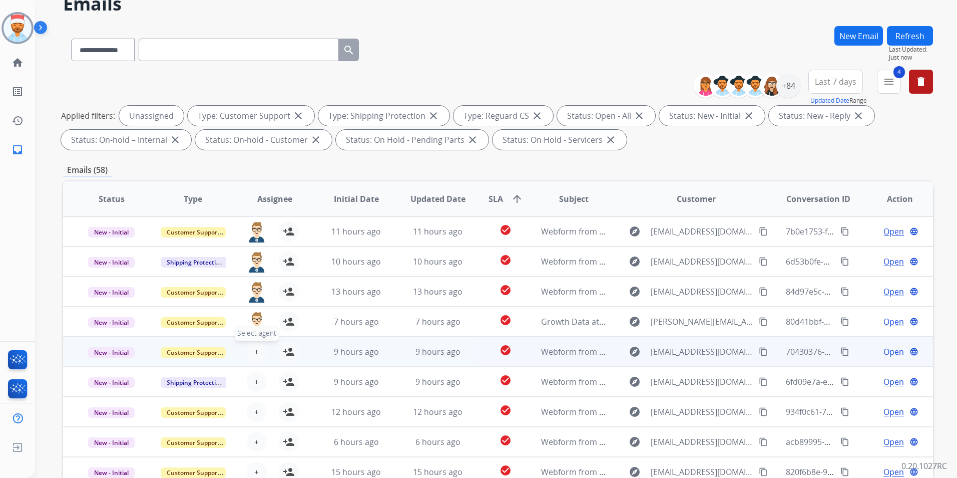
click at [257, 349] on button "+ Select agent" at bounding box center [257, 351] width 20 height 20
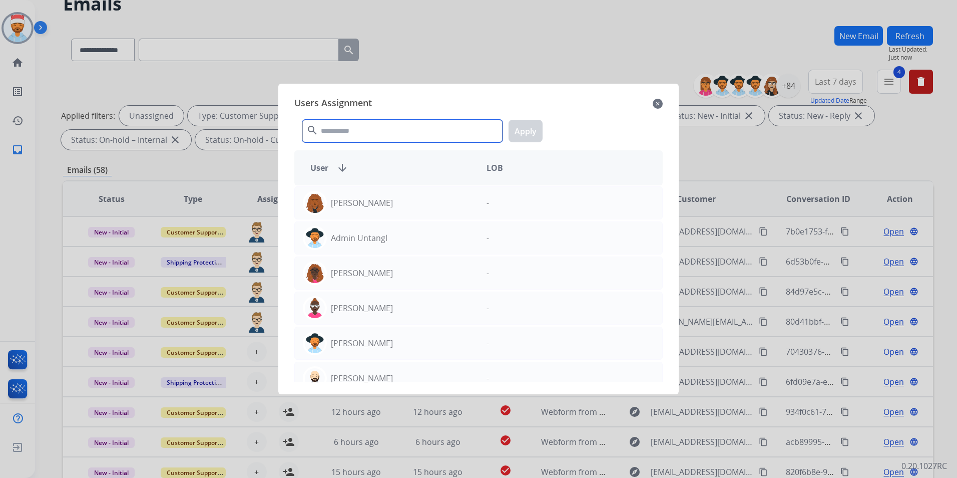
click at [381, 137] on input "text" at bounding box center [402, 131] width 200 height 23
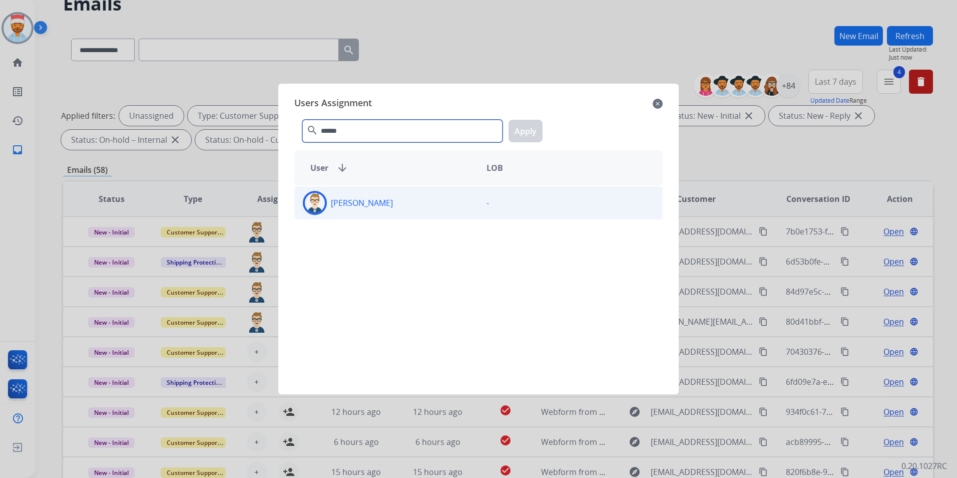
type input "******"
click at [407, 203] on div "[PERSON_NAME]" at bounding box center [387, 203] width 184 height 24
click at [525, 126] on button "Apply" at bounding box center [526, 131] width 34 height 23
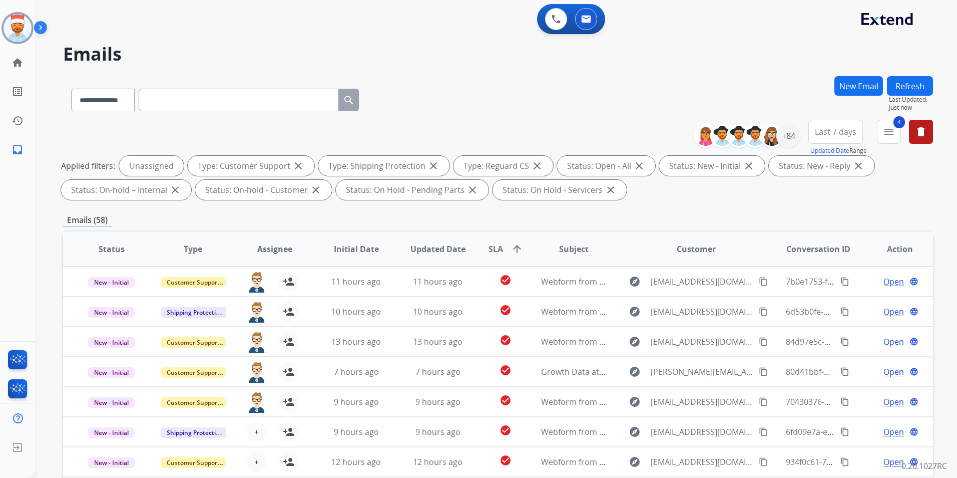
click at [920, 84] on button "Refresh" at bounding box center [910, 86] width 46 height 20
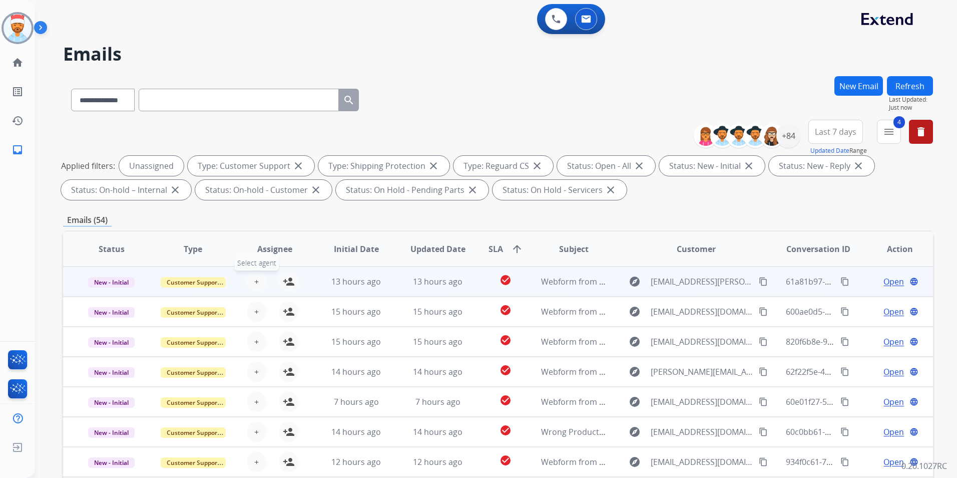
click at [256, 283] on span "+" at bounding box center [256, 281] width 5 height 12
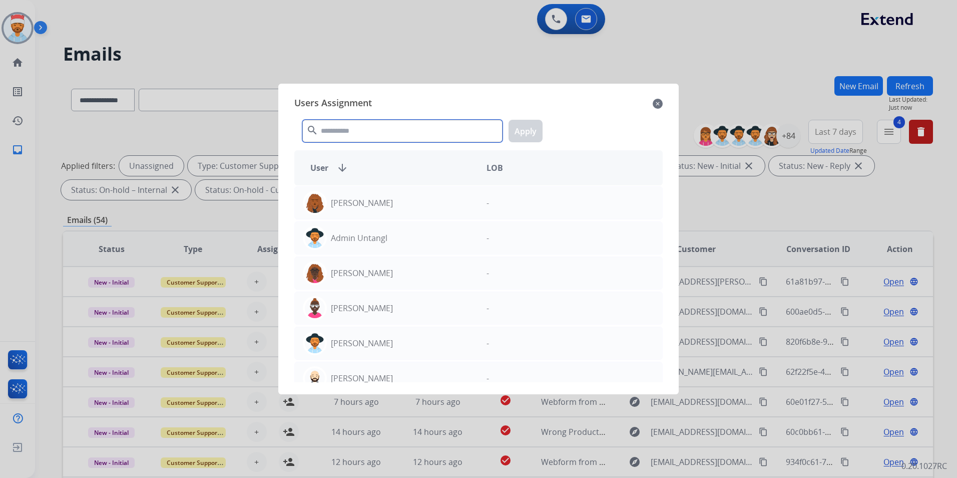
click at [348, 130] on input "text" at bounding box center [402, 131] width 200 height 23
type input "*"
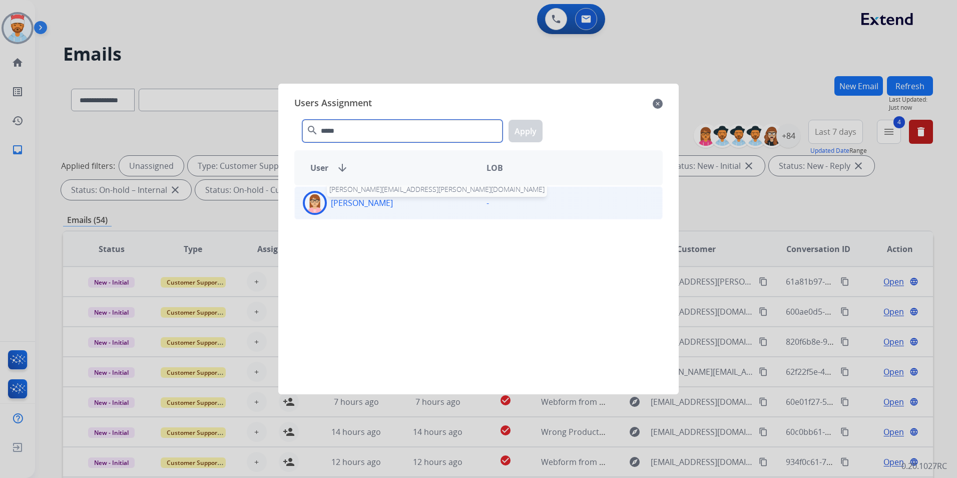
type input "*****"
click at [332, 201] on p "[PERSON_NAME]" at bounding box center [362, 203] width 62 height 12
drag, startPoint x: 522, startPoint y: 131, endPoint x: 438, endPoint y: 186, distance: 101.0
click at [522, 133] on button "Apply" at bounding box center [526, 131] width 34 height 23
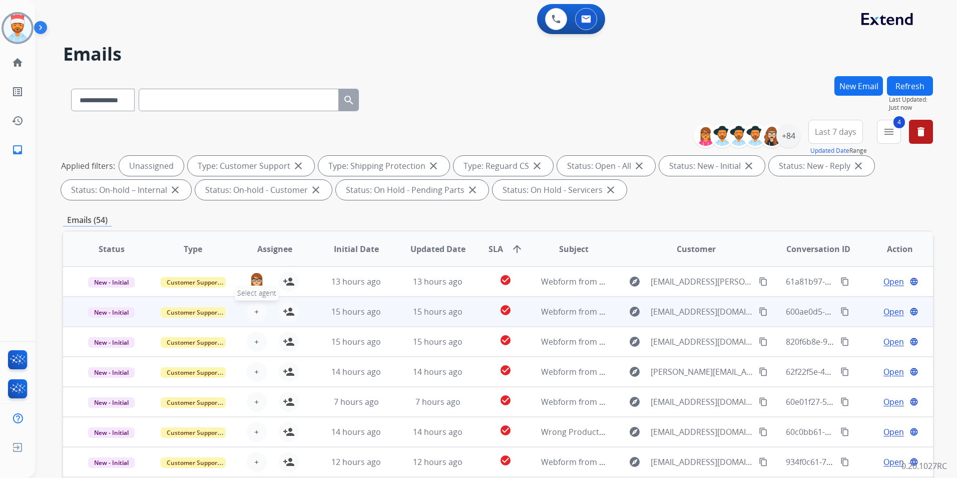
click at [260, 310] on button "+ Select agent" at bounding box center [257, 311] width 20 height 20
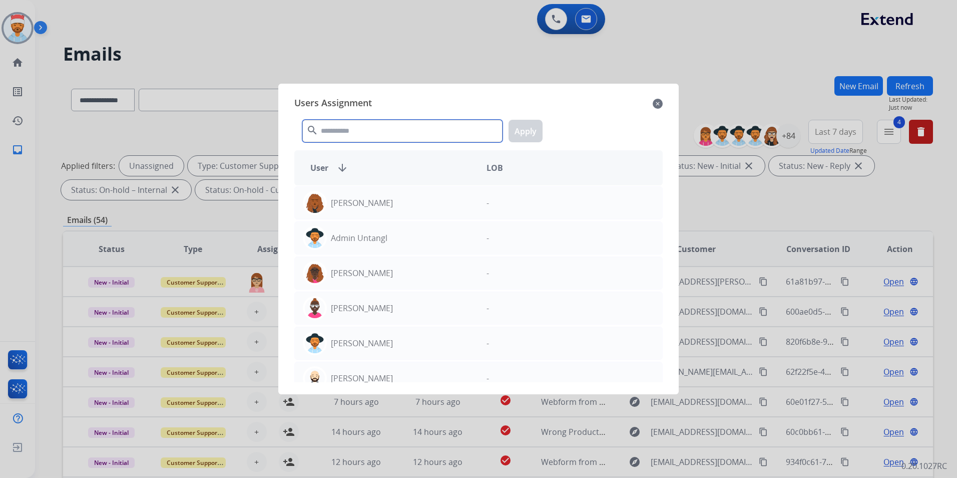
click at [351, 131] on input "text" at bounding box center [402, 131] width 200 height 23
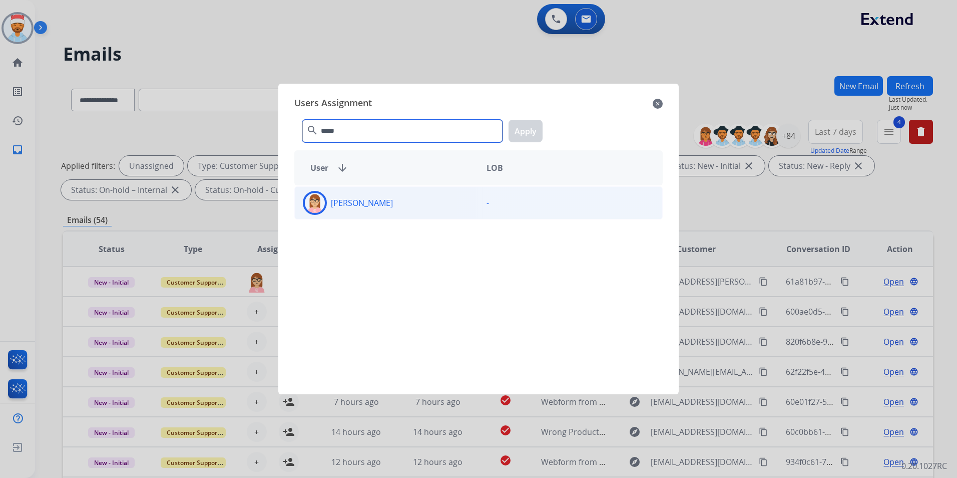
type input "*****"
click at [337, 203] on p "[PERSON_NAME]" at bounding box center [362, 203] width 62 height 12
click at [528, 130] on button "Apply" at bounding box center [526, 131] width 34 height 23
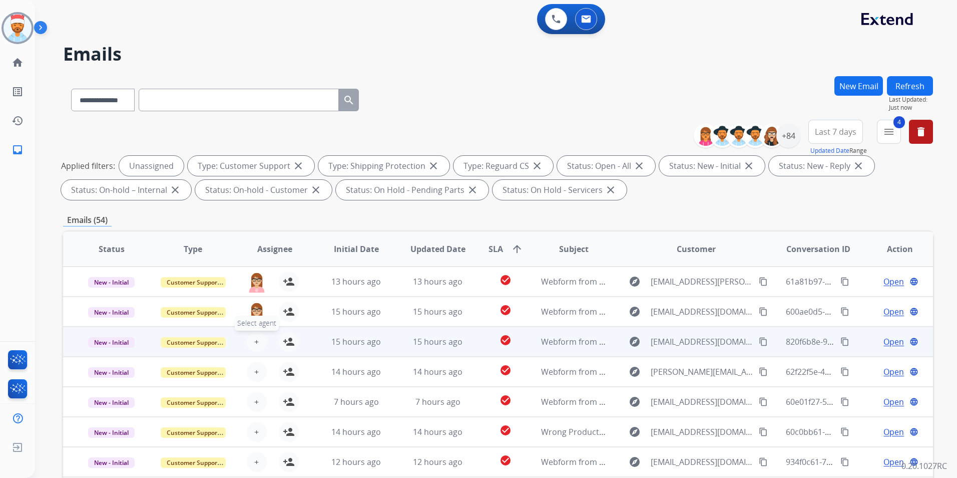
click at [256, 339] on span "+" at bounding box center [256, 341] width 5 height 12
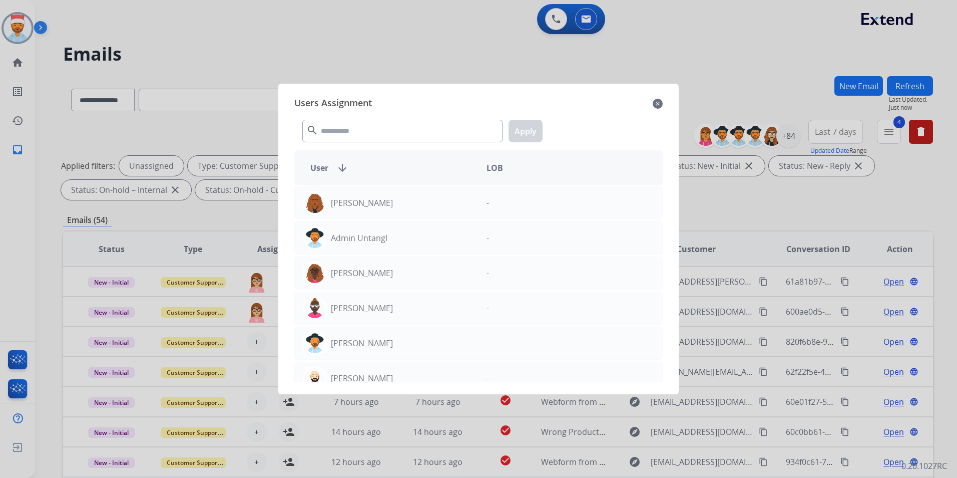
click at [380, 140] on div "search Apply" at bounding box center [478, 129] width 369 height 35
click at [380, 138] on input "text" at bounding box center [402, 131] width 200 height 23
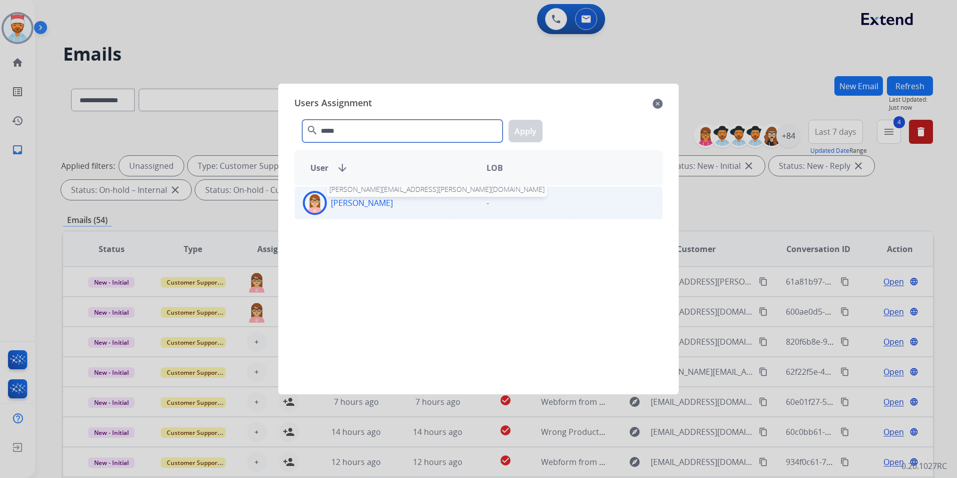
type input "*****"
click at [372, 206] on p "[PERSON_NAME]" at bounding box center [362, 203] width 62 height 12
click at [533, 130] on button "Apply" at bounding box center [526, 131] width 34 height 23
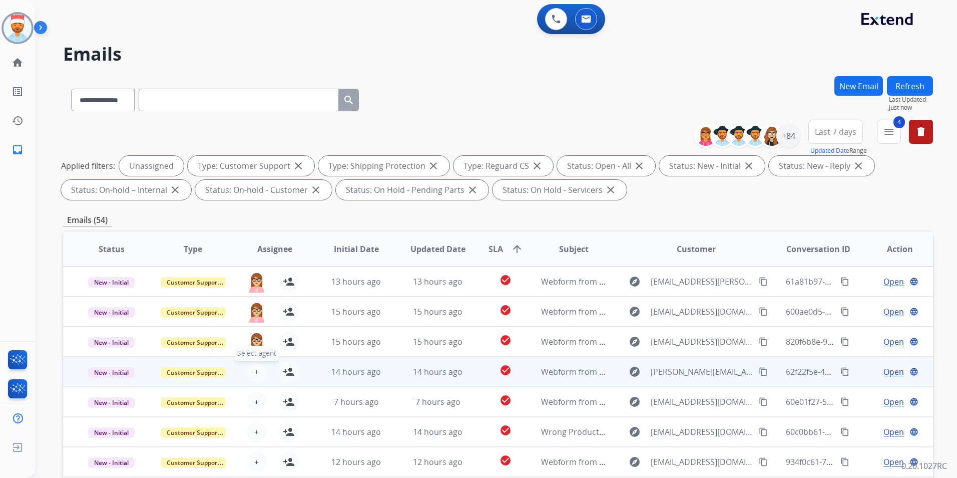
click at [258, 374] on button "+ Select agent" at bounding box center [257, 372] width 20 height 20
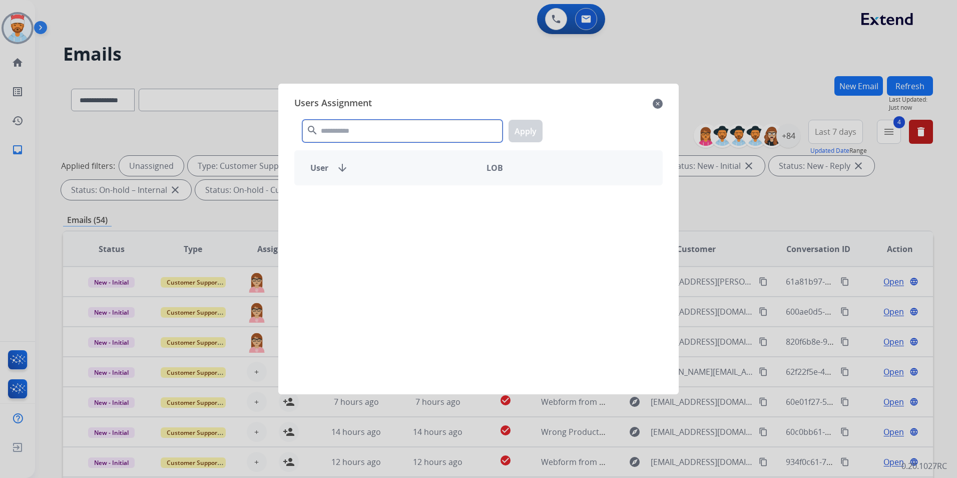
click at [388, 136] on input "text" at bounding box center [402, 131] width 200 height 23
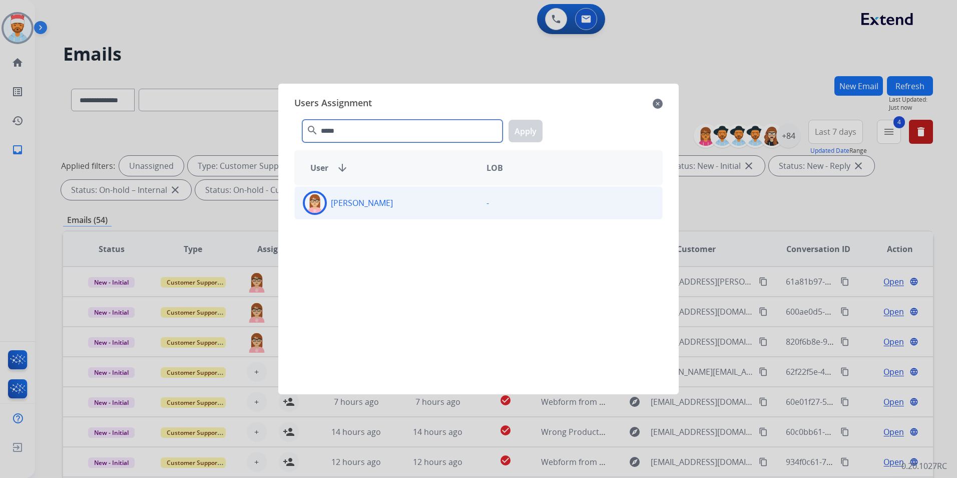
type input "*****"
drag, startPoint x: 372, startPoint y: 201, endPoint x: 448, endPoint y: 175, distance: 80.4
click at [373, 201] on p "[PERSON_NAME]" at bounding box center [362, 203] width 62 height 12
click at [515, 133] on button "Apply" at bounding box center [526, 131] width 34 height 23
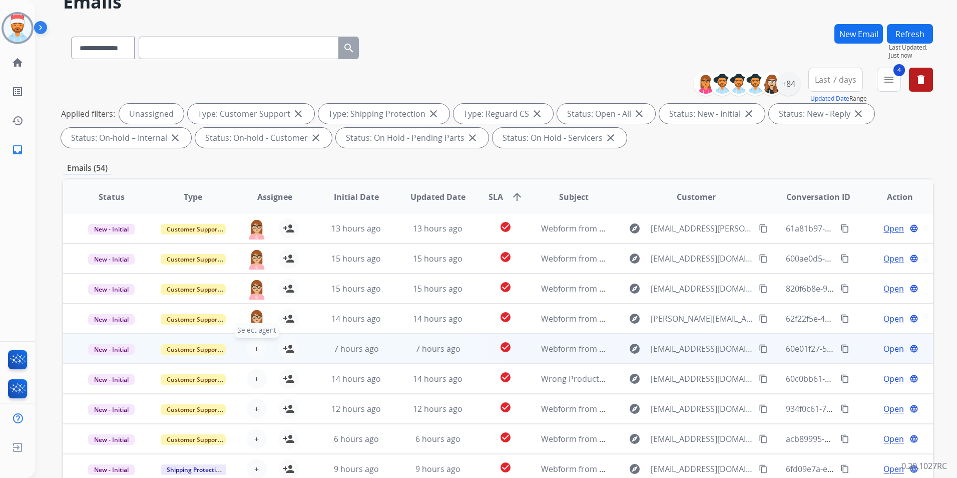
scroll to position [100, 0]
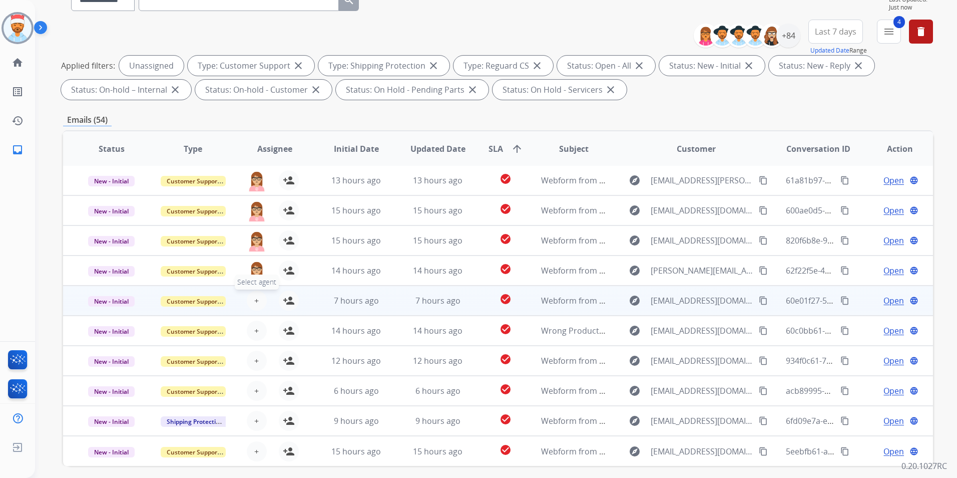
click at [254, 297] on span "+" at bounding box center [256, 300] width 5 height 12
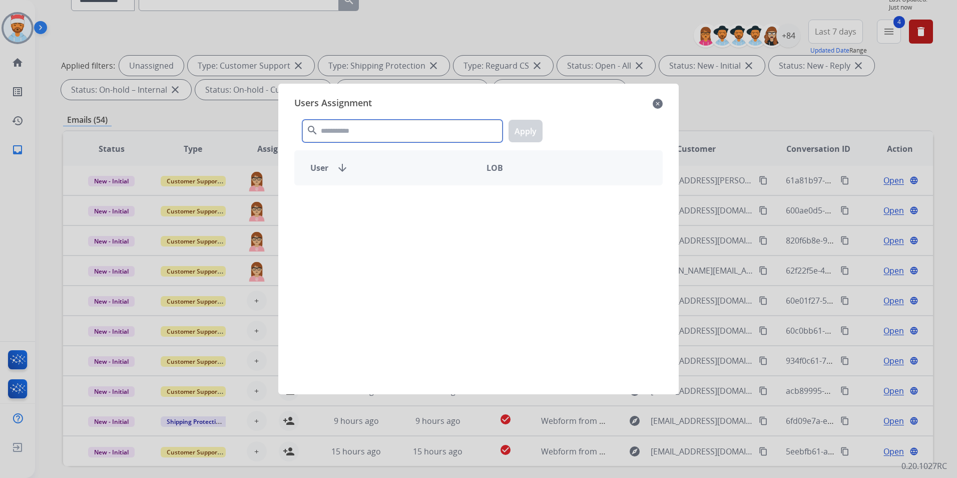
click at [370, 129] on input "text" at bounding box center [402, 131] width 200 height 23
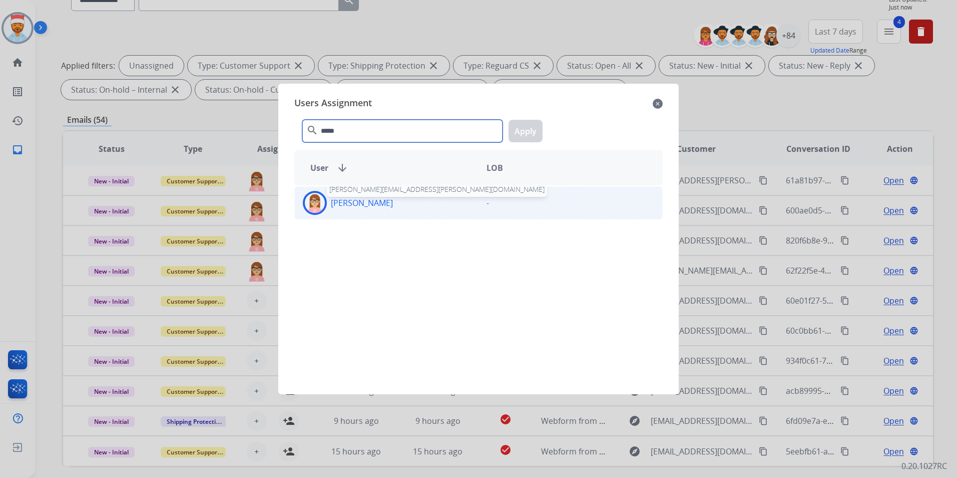
type input "*****"
click at [361, 199] on p "[PERSON_NAME]" at bounding box center [362, 203] width 62 height 12
click at [531, 123] on button "Apply" at bounding box center [526, 131] width 34 height 23
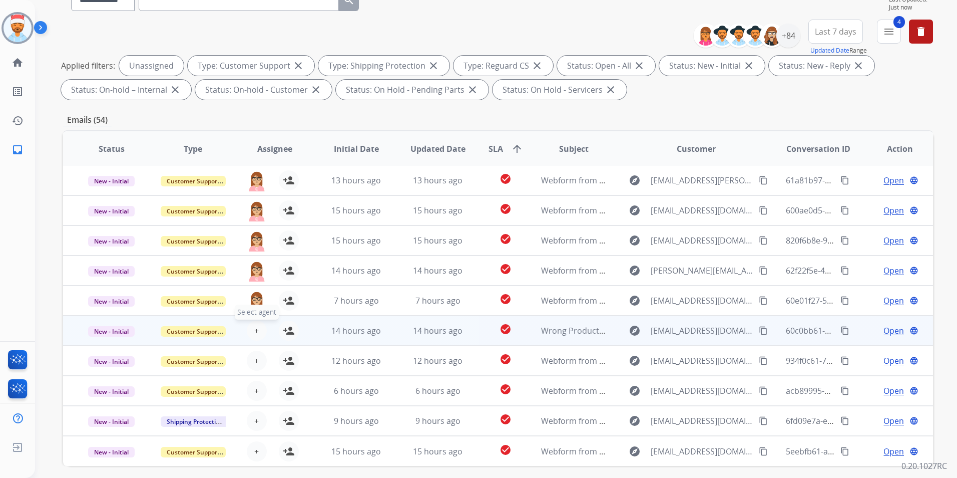
click at [254, 334] on span "+" at bounding box center [256, 330] width 5 height 12
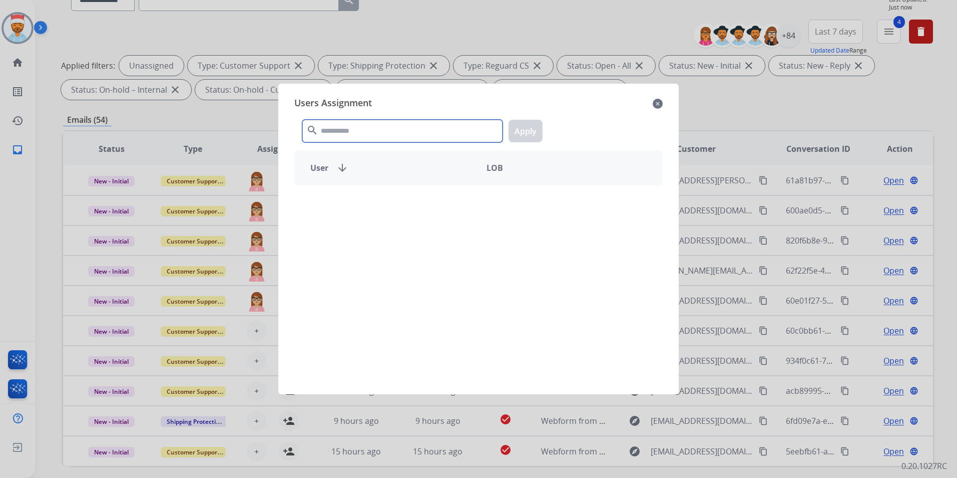
click at [372, 134] on input "text" at bounding box center [402, 131] width 200 height 23
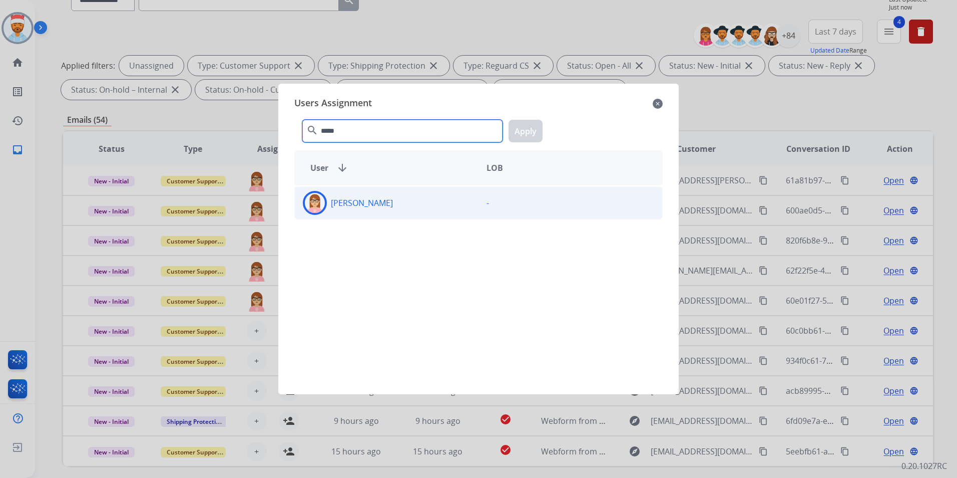
type input "*****"
click at [364, 209] on div "[PERSON_NAME]" at bounding box center [387, 203] width 184 height 24
click at [540, 136] on button "Apply" at bounding box center [526, 131] width 34 height 23
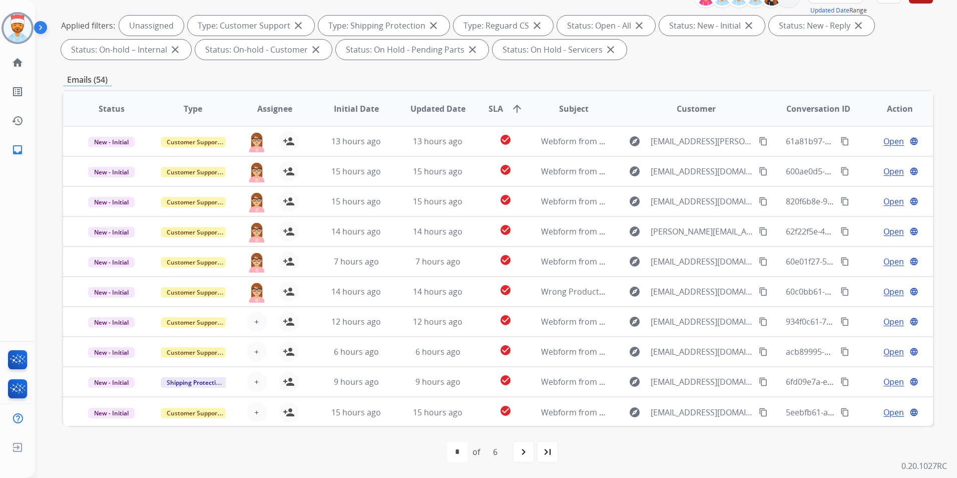
scroll to position [0, 0]
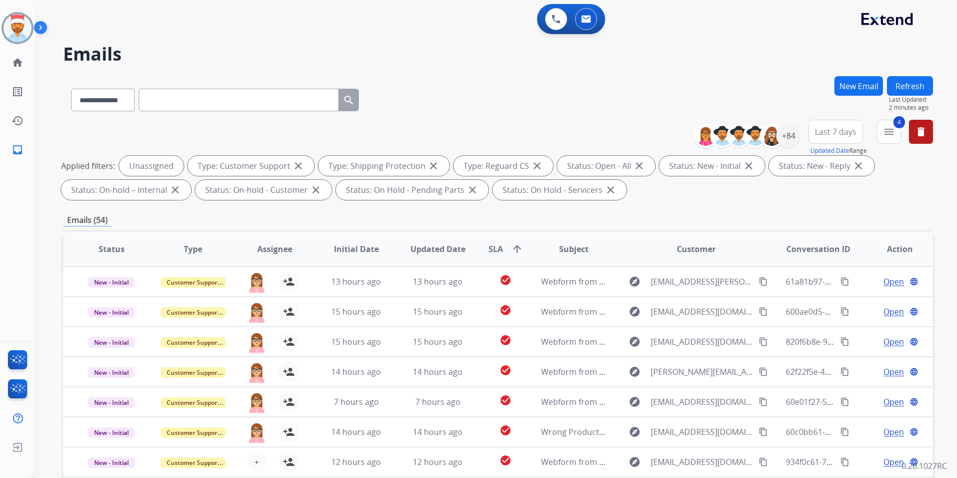
click at [898, 87] on button "Refresh" at bounding box center [910, 86] width 46 height 20
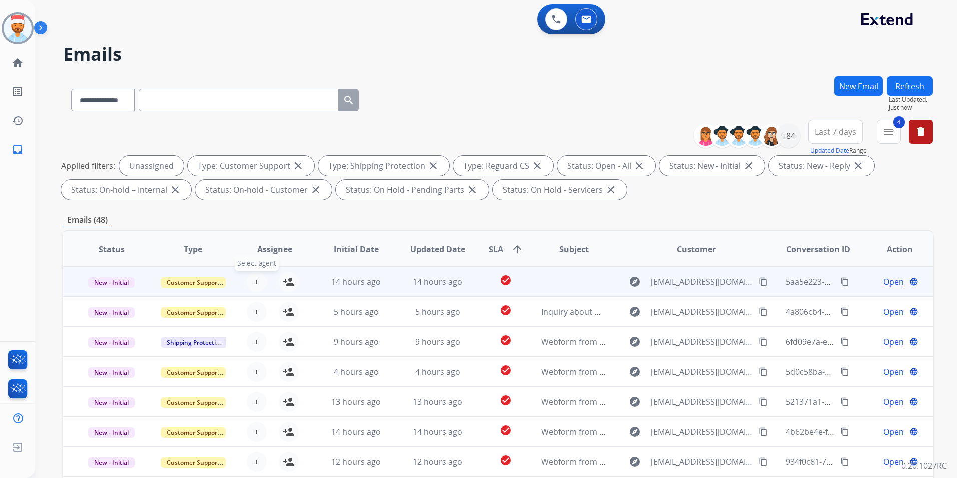
click at [257, 286] on span "+" at bounding box center [256, 281] width 5 height 12
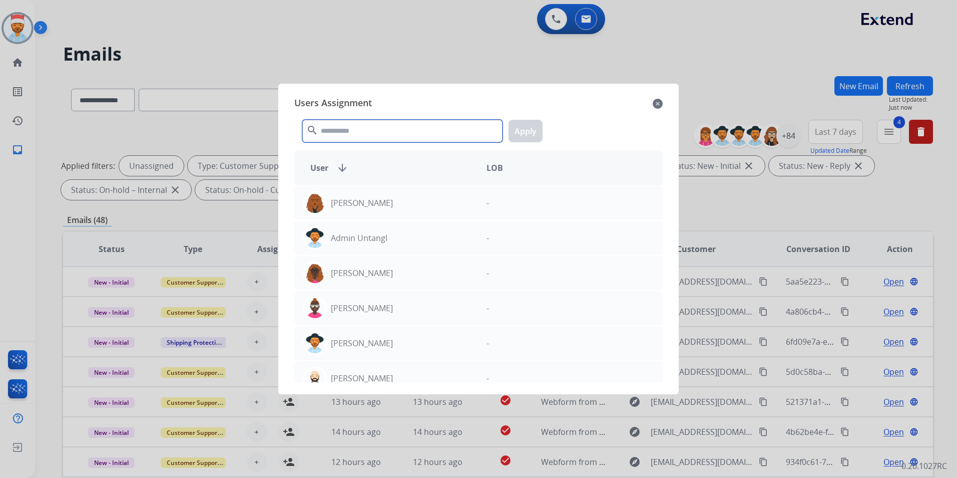
click at [363, 128] on input "text" at bounding box center [402, 131] width 200 height 23
type input "**"
drag, startPoint x: 370, startPoint y: 136, endPoint x: 310, endPoint y: 138, distance: 59.6
click at [314, 134] on div "** search Apply" at bounding box center [478, 129] width 369 height 35
click at [738, 44] on div at bounding box center [478, 239] width 957 height 478
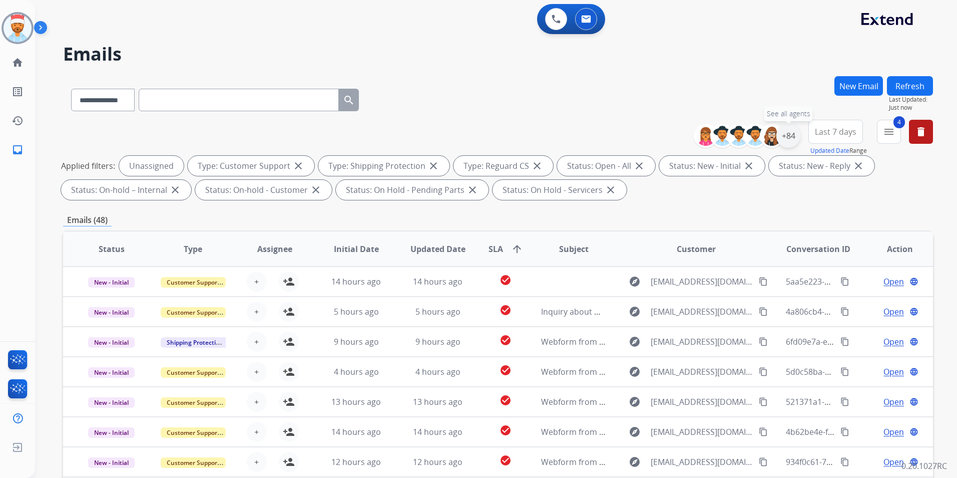
click at [785, 139] on div "+84" at bounding box center [789, 136] width 24 height 24
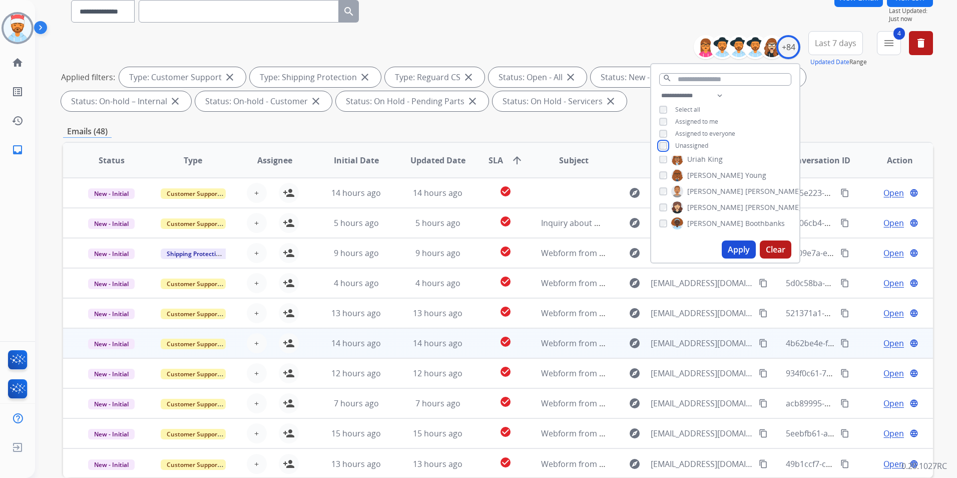
scroll to position [140, 0]
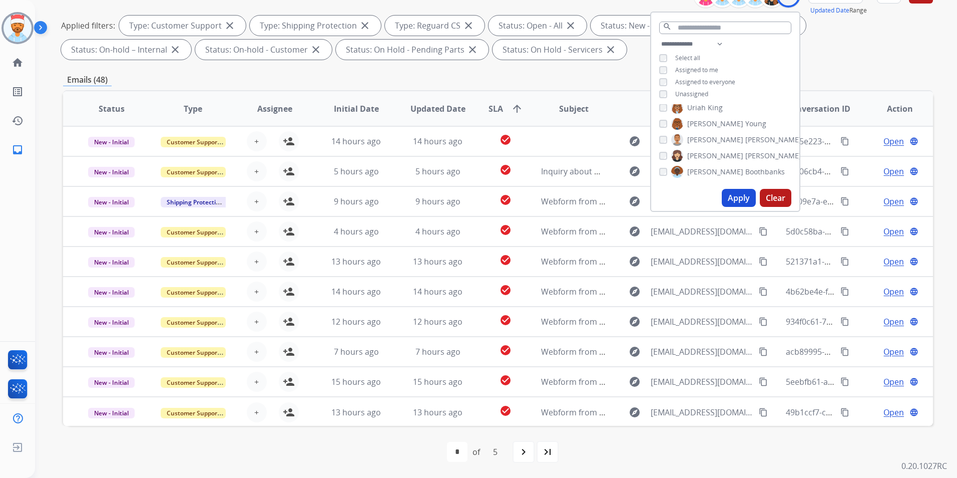
click at [742, 202] on button "Apply" at bounding box center [739, 198] width 34 height 18
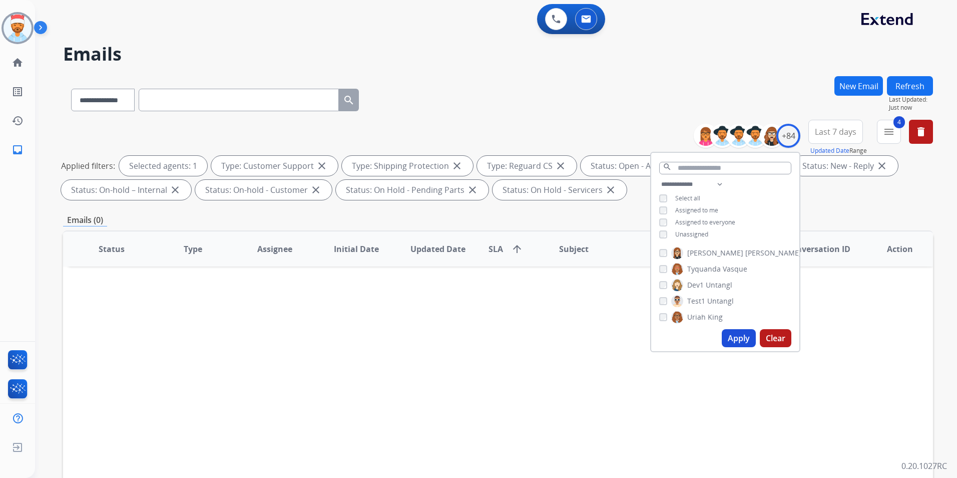
scroll to position [1272, 0]
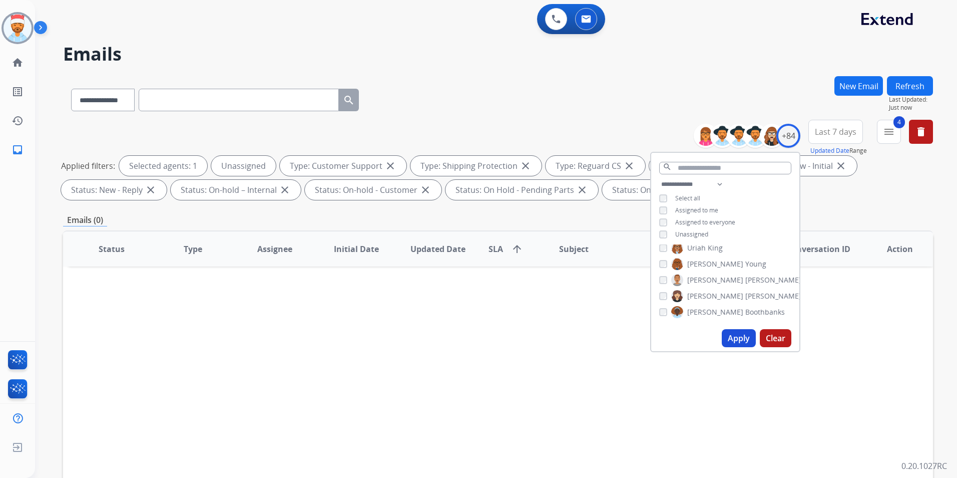
click at [739, 339] on button "Apply" at bounding box center [739, 338] width 34 height 18
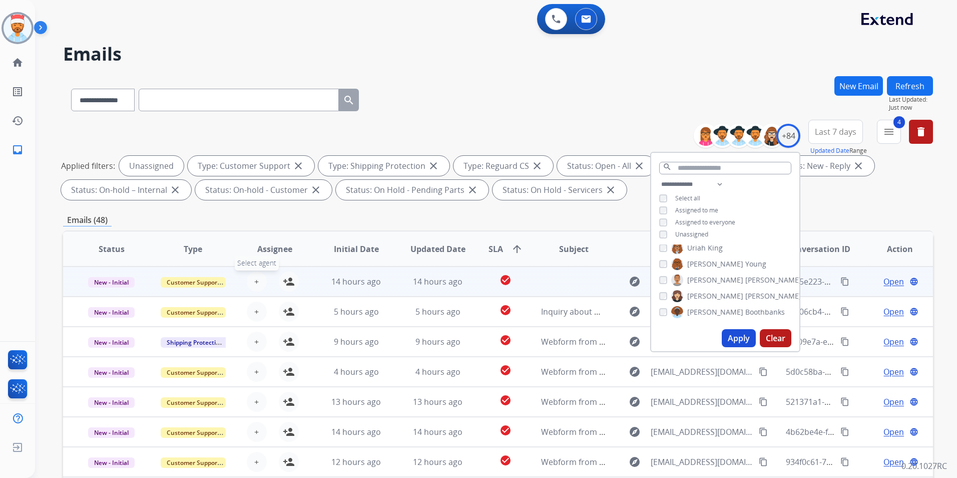
click at [253, 281] on button "+ Select agent" at bounding box center [257, 281] width 20 height 20
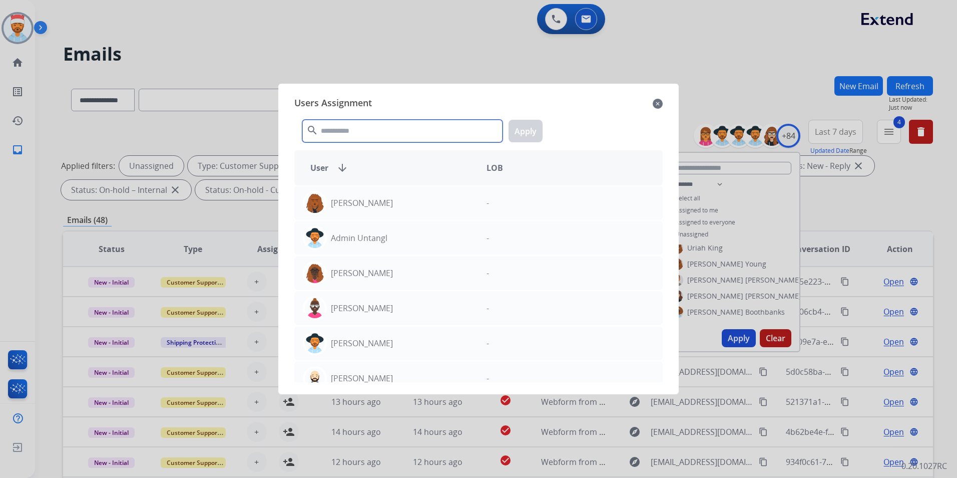
click at [335, 131] on input "text" at bounding box center [402, 131] width 200 height 23
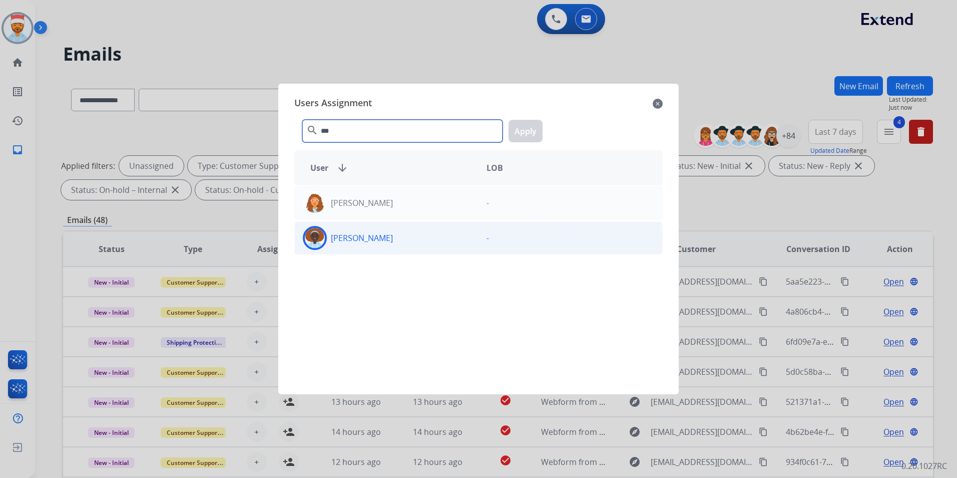
type input "***"
click at [375, 245] on div "[PERSON_NAME]" at bounding box center [387, 238] width 184 height 24
drag, startPoint x: 375, startPoint y: 245, endPoint x: 519, endPoint y: 126, distance: 187.1
click at [518, 126] on button "Apply" at bounding box center [526, 131] width 34 height 23
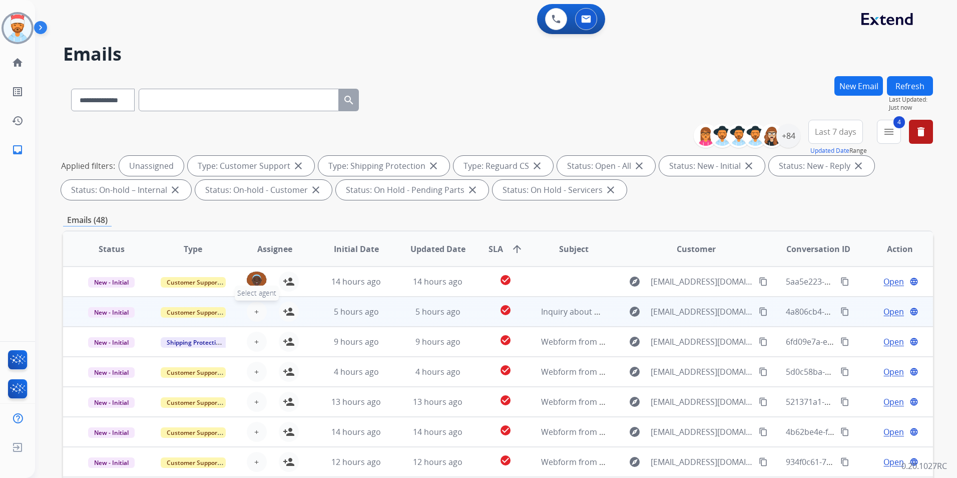
click at [262, 309] on button "+ Select agent" at bounding box center [257, 311] width 20 height 20
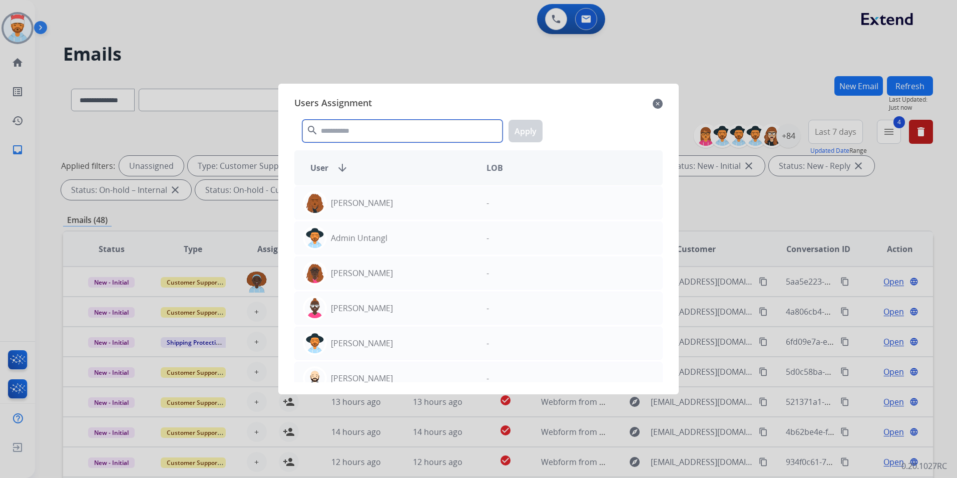
click at [346, 130] on input "text" at bounding box center [402, 131] width 200 height 23
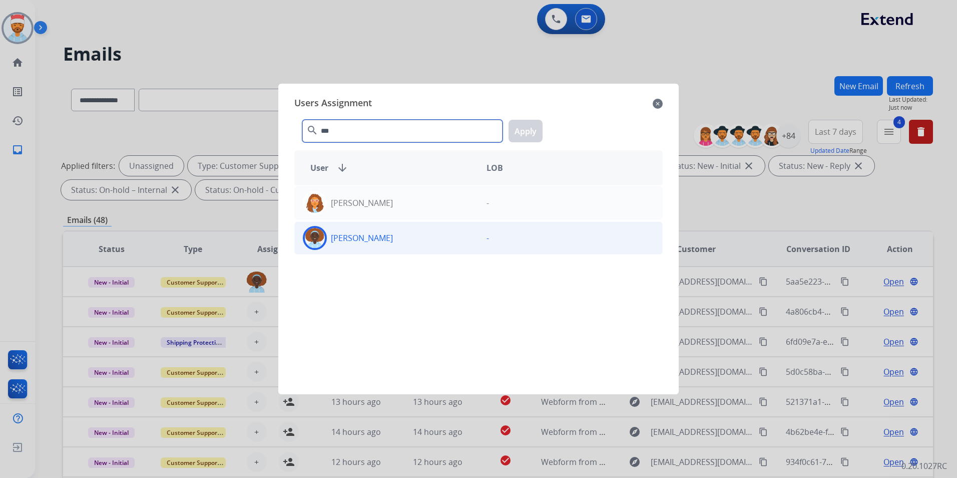
type input "***"
click at [374, 235] on p "[PERSON_NAME]" at bounding box center [362, 238] width 62 height 12
click at [518, 139] on button "Apply" at bounding box center [526, 131] width 34 height 23
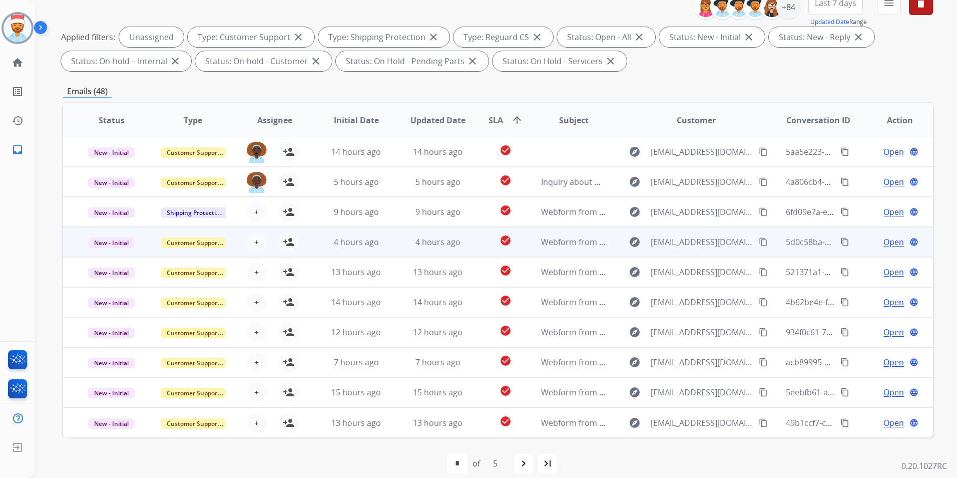
scroll to position [140, 0]
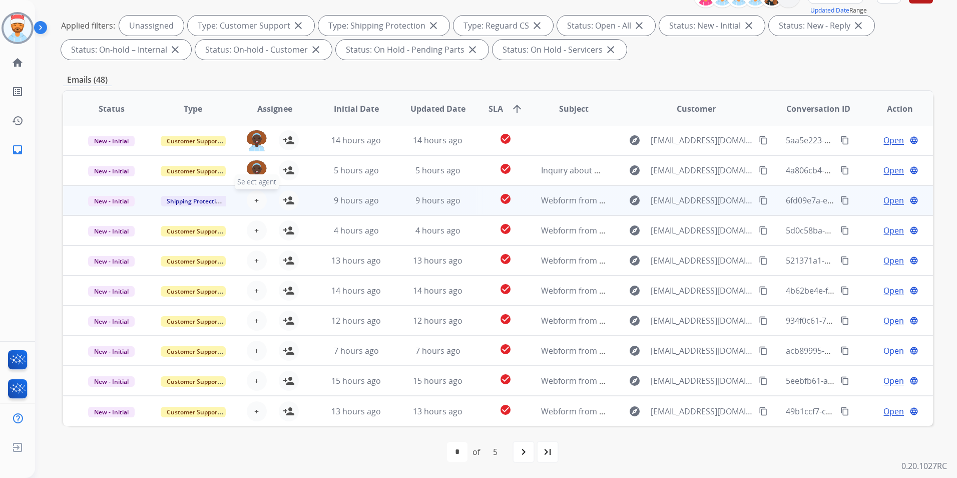
click at [259, 199] on button "+ Select agent" at bounding box center [257, 200] width 20 height 20
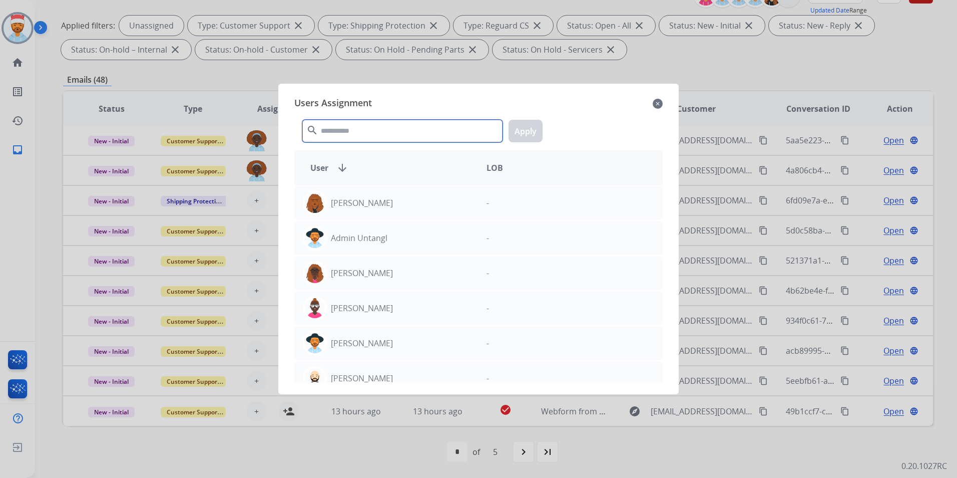
drag, startPoint x: 356, startPoint y: 125, endPoint x: 359, endPoint y: 131, distance: 7.2
click at [358, 130] on input "text" at bounding box center [402, 131] width 200 height 23
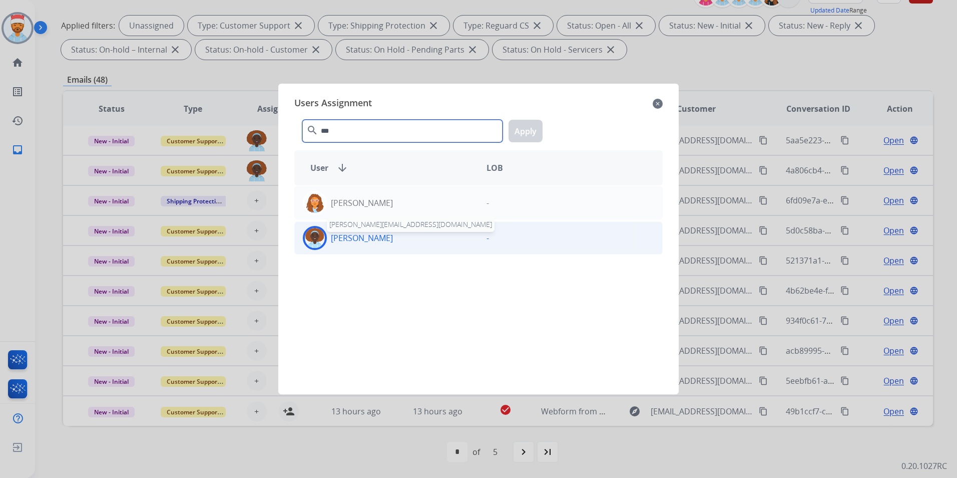
type input "***"
click at [393, 236] on p "[PERSON_NAME]" at bounding box center [362, 238] width 62 height 12
click at [529, 123] on button "Apply" at bounding box center [526, 131] width 34 height 23
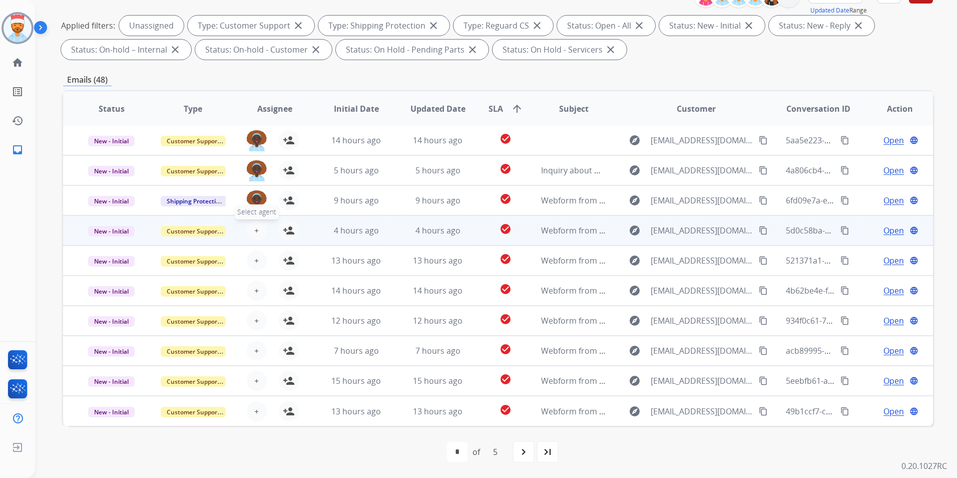
click at [251, 228] on button "+ Select agent" at bounding box center [257, 230] width 20 height 20
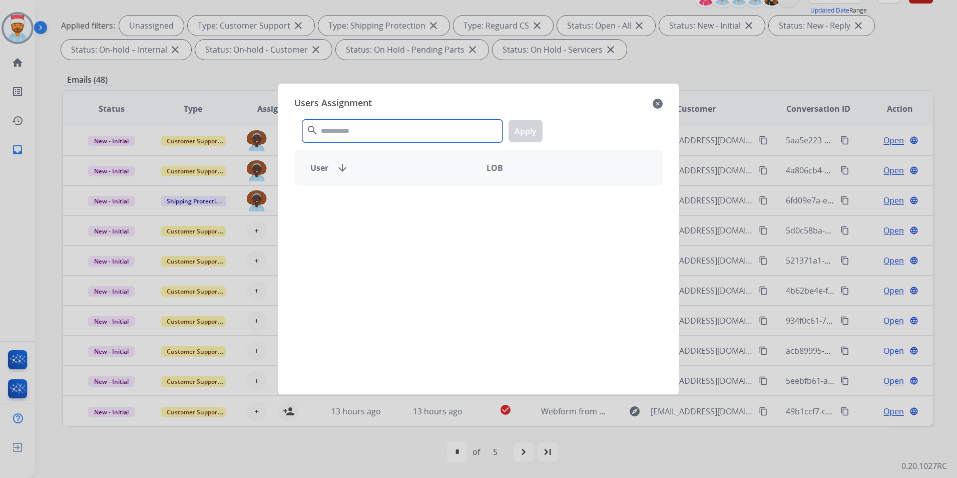
drag, startPoint x: 330, startPoint y: 129, endPoint x: 335, endPoint y: 131, distance: 5.4
click at [330, 129] on input "text" at bounding box center [402, 131] width 200 height 23
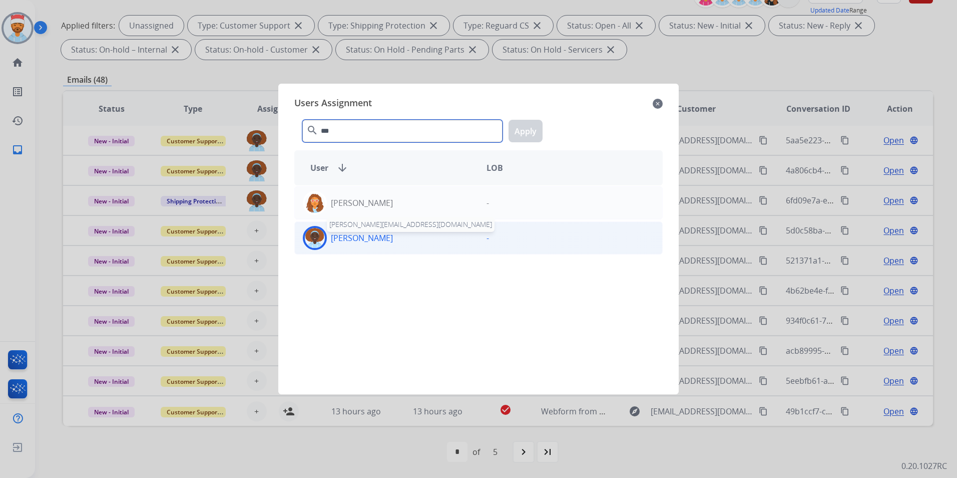
type input "***"
click at [349, 234] on p "[PERSON_NAME]" at bounding box center [362, 238] width 62 height 12
click at [517, 123] on button "Apply" at bounding box center [526, 131] width 34 height 23
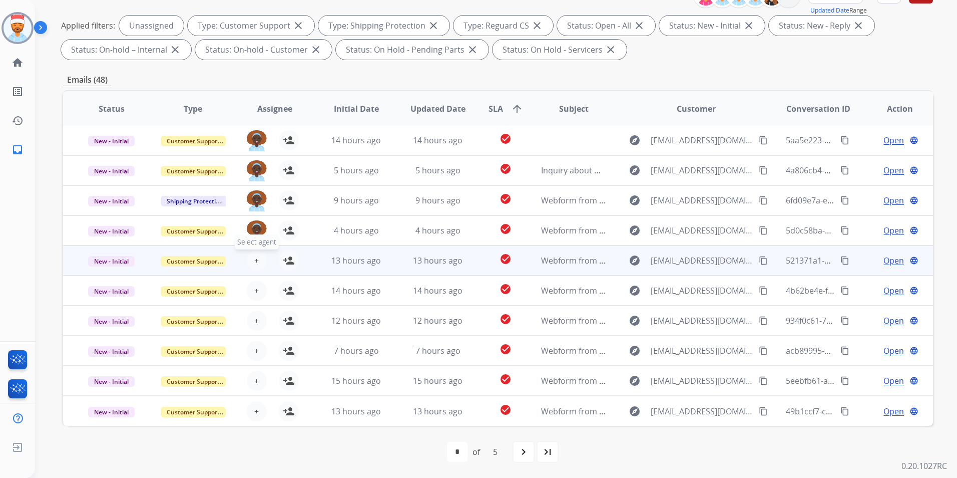
click at [251, 263] on button "+ Select agent" at bounding box center [257, 260] width 20 height 20
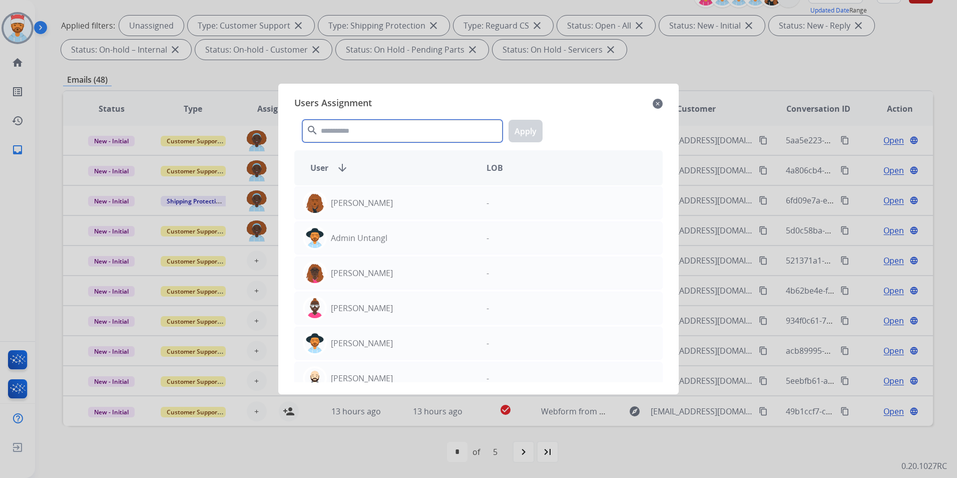
click at [333, 136] on input "text" at bounding box center [402, 131] width 200 height 23
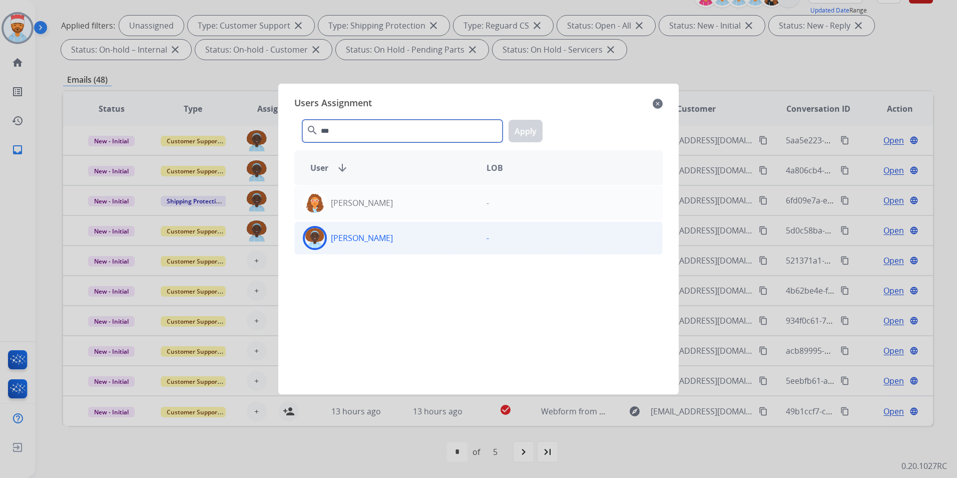
type input "***"
click at [368, 244] on div "[PERSON_NAME]" at bounding box center [387, 238] width 184 height 24
click at [524, 131] on button "Apply" at bounding box center [526, 131] width 34 height 23
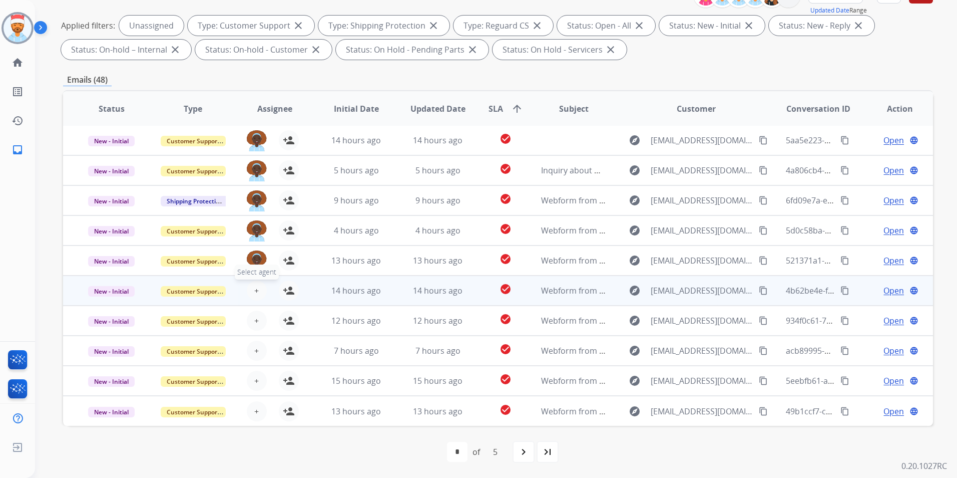
click at [252, 288] on button "+ Select agent" at bounding box center [257, 290] width 20 height 20
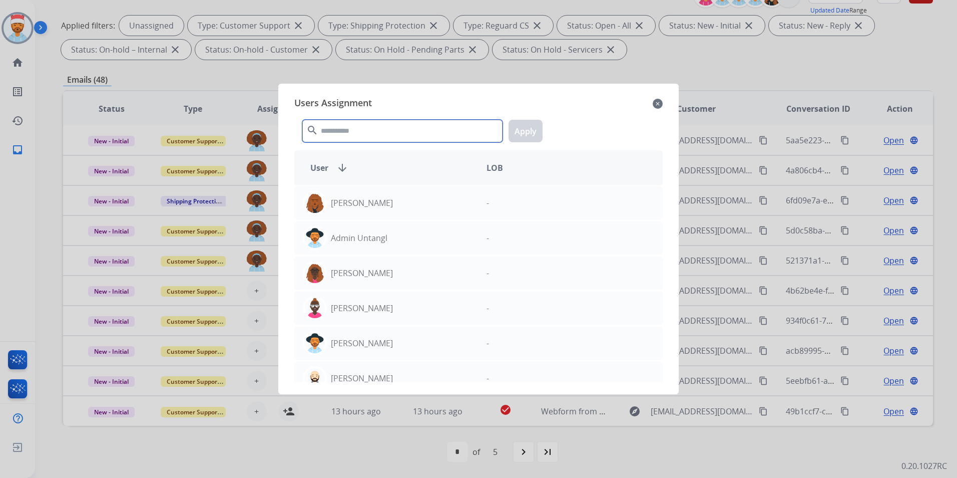
click at [366, 133] on input "text" at bounding box center [402, 131] width 200 height 23
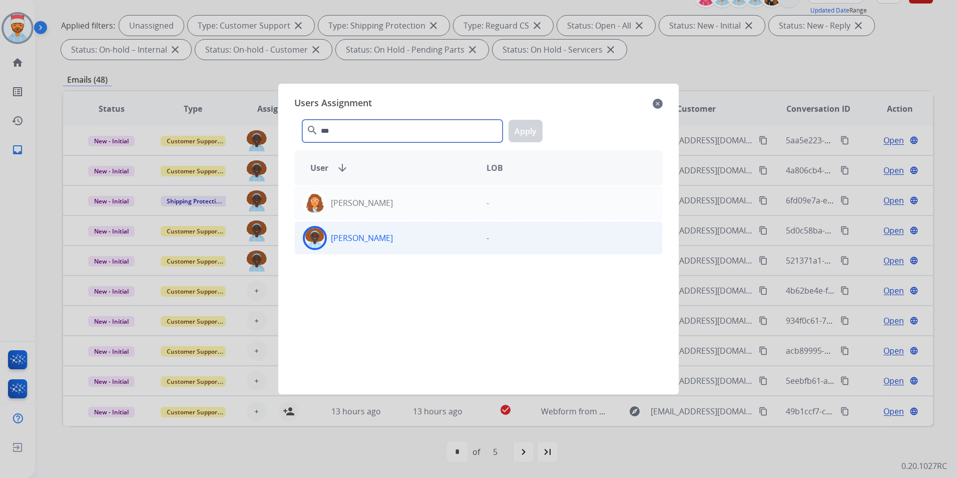
type input "***"
drag, startPoint x: 362, startPoint y: 245, endPoint x: 419, endPoint y: 208, distance: 68.5
click at [362, 244] on div "[PERSON_NAME]" at bounding box center [387, 238] width 184 height 24
drag, startPoint x: 521, startPoint y: 133, endPoint x: 494, endPoint y: 180, distance: 54.7
click at [521, 132] on button "Apply" at bounding box center [526, 131] width 34 height 23
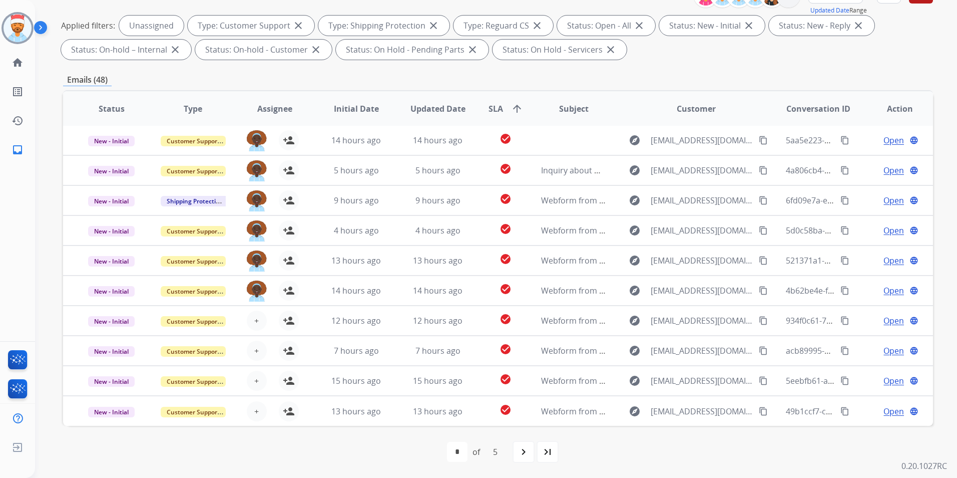
scroll to position [0, 0]
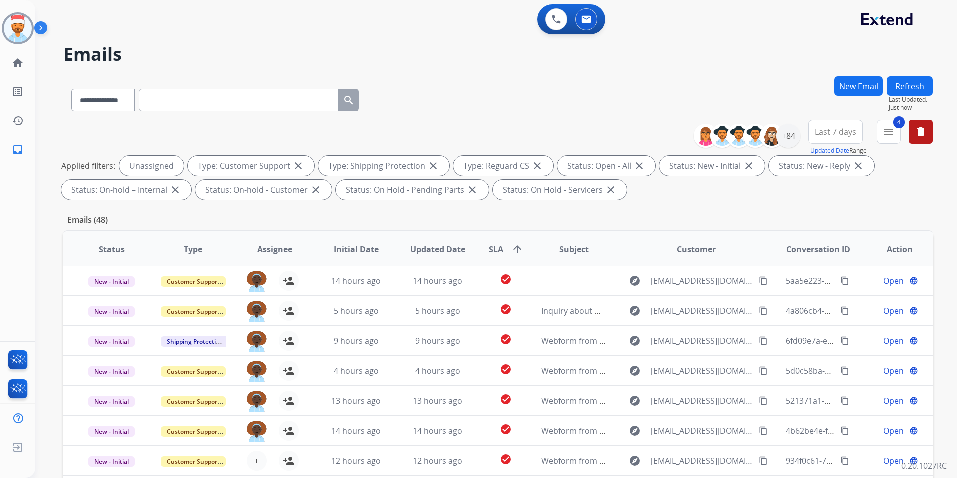
click at [896, 83] on button "Refresh" at bounding box center [910, 86] width 46 height 20
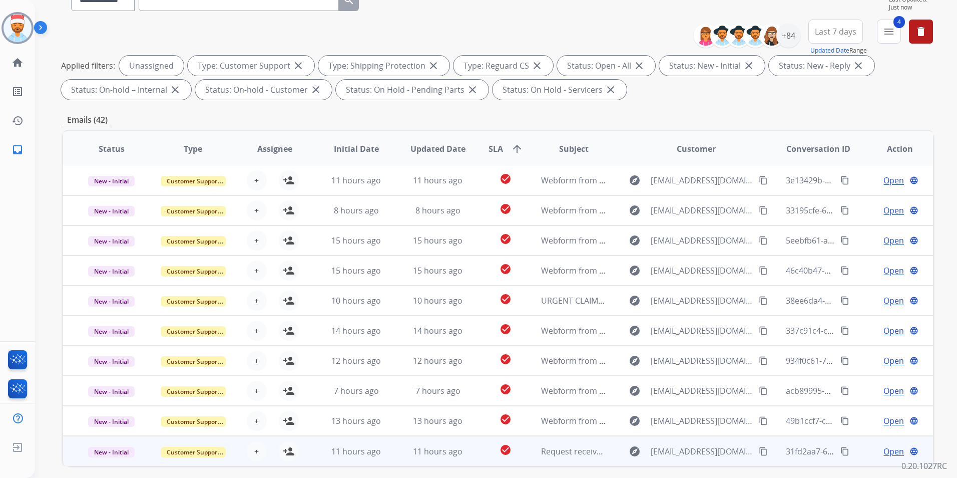
scroll to position [140, 0]
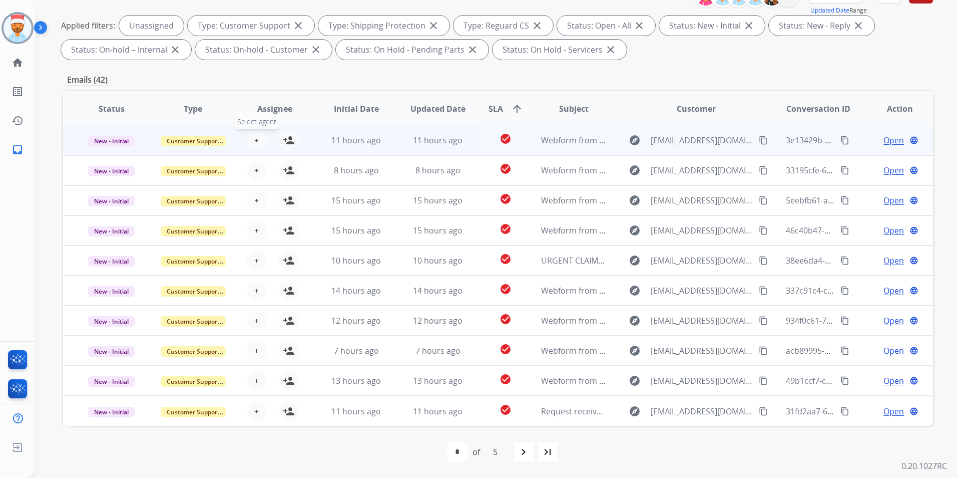
click at [261, 143] on button "+ Select agent" at bounding box center [257, 140] width 20 height 20
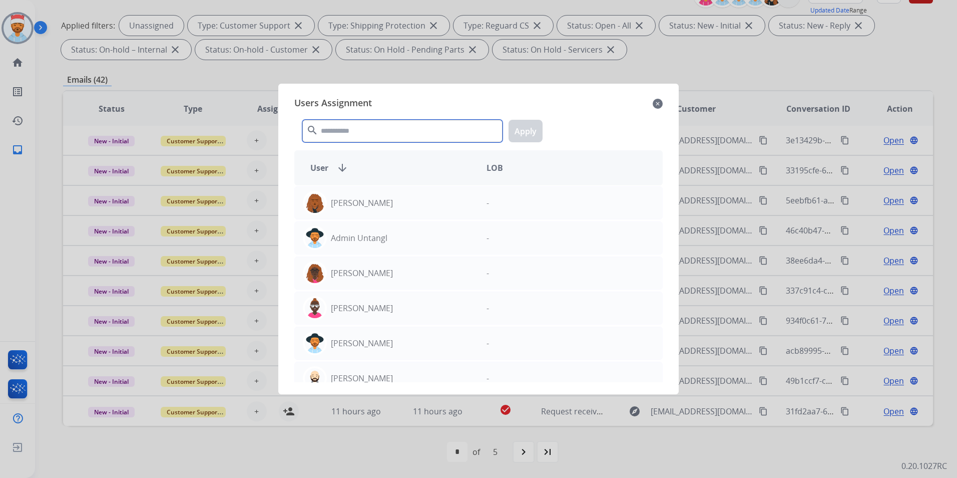
click at [360, 135] on input "text" at bounding box center [402, 131] width 200 height 23
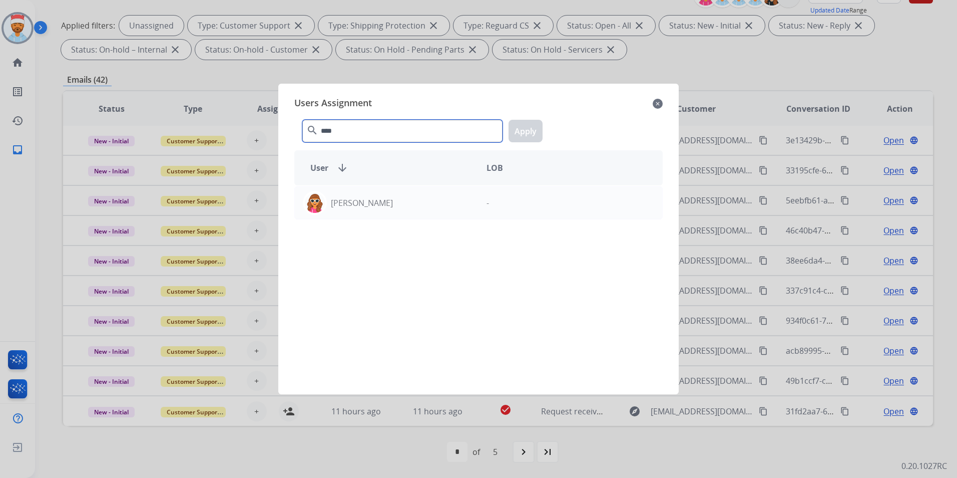
type input "****"
click at [656, 102] on mat-icon "close" at bounding box center [658, 104] width 10 height 12
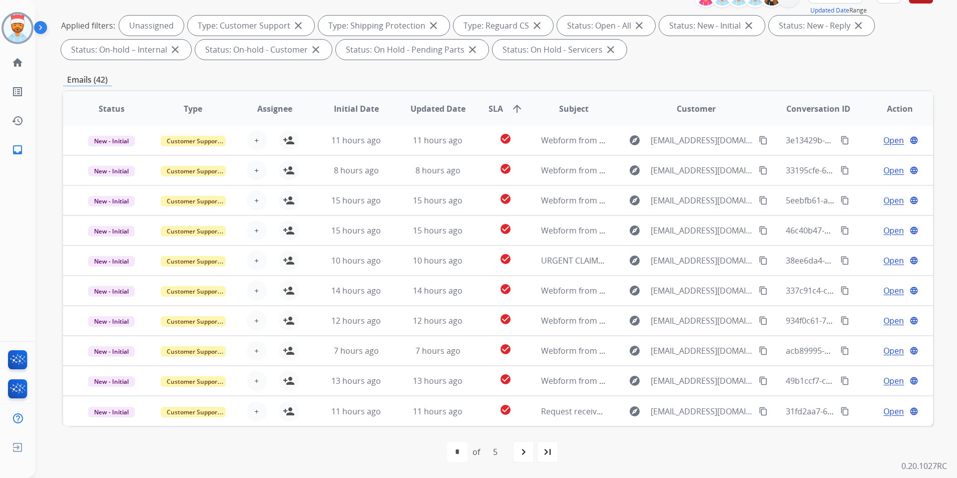
scroll to position [0, 0]
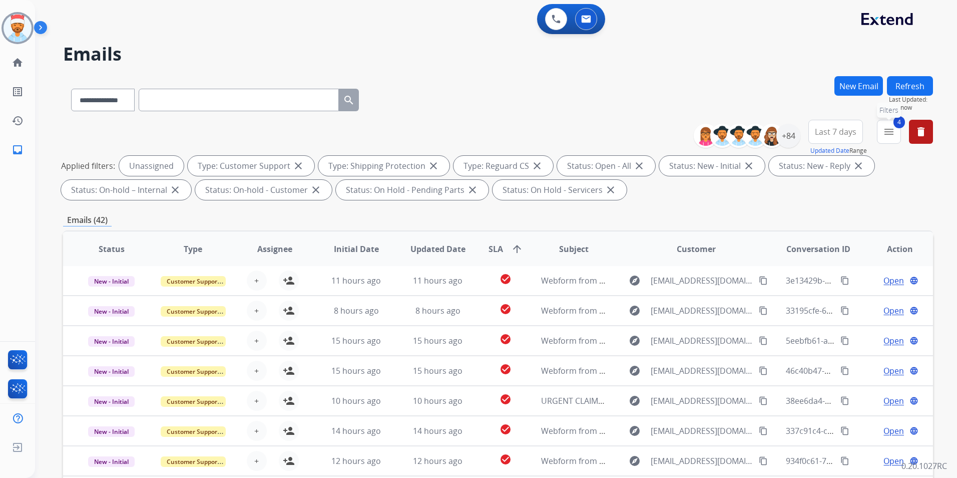
click at [889, 136] on mat-icon "menu" at bounding box center [889, 132] width 12 height 12
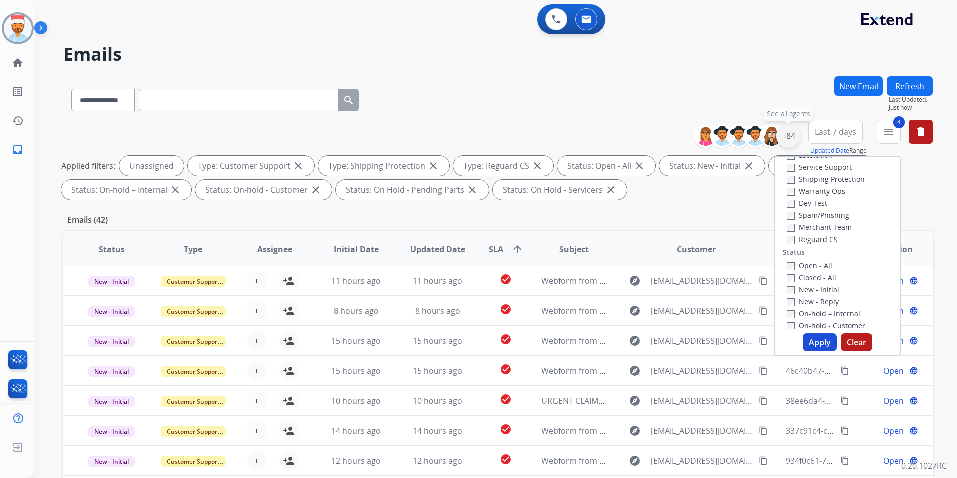
click at [795, 141] on div "+84" at bounding box center [789, 136] width 24 height 24
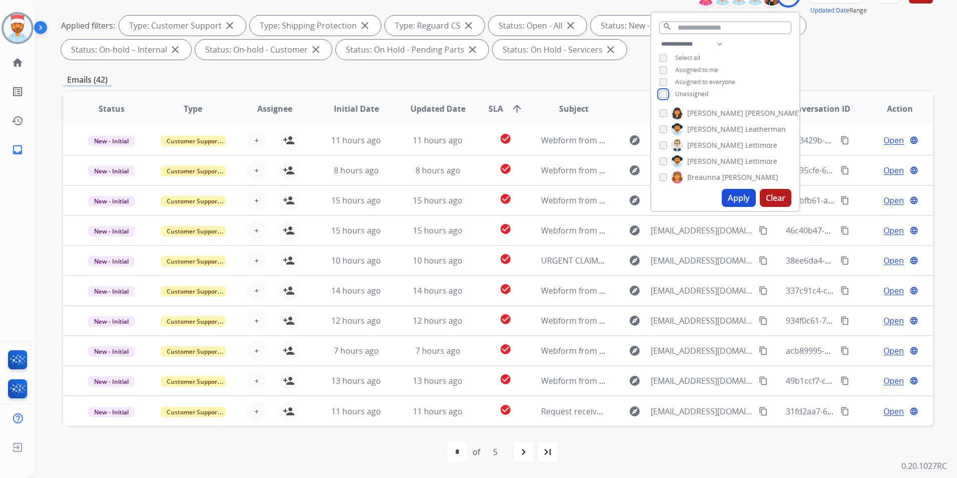
scroll to position [150, 0]
click at [732, 201] on button "Apply" at bounding box center [739, 198] width 34 height 18
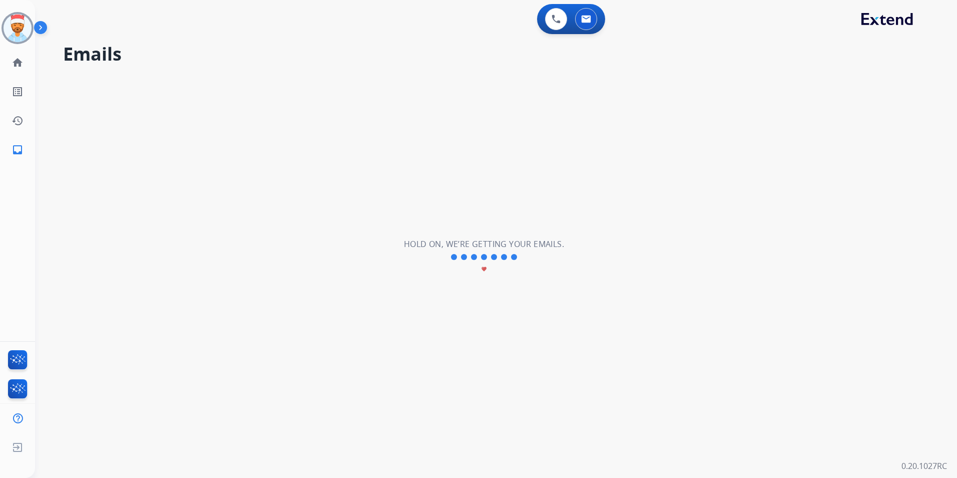
scroll to position [0, 0]
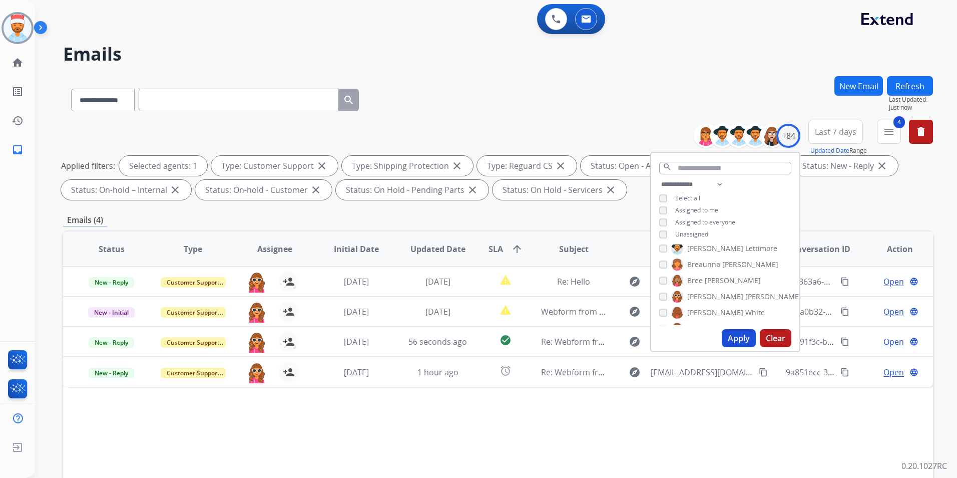
click at [458, 215] on div "Emails (4)" at bounding box center [498, 220] width 870 height 13
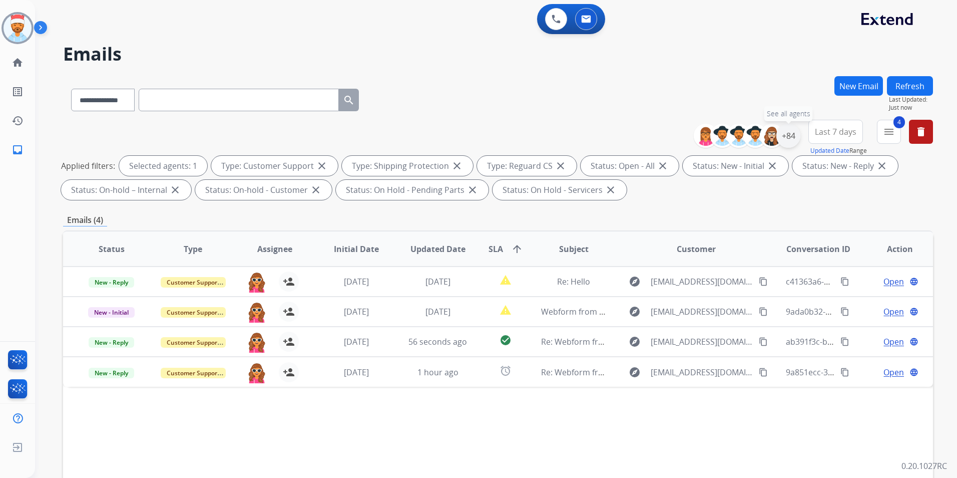
click at [791, 134] on div "+84" at bounding box center [789, 136] width 24 height 24
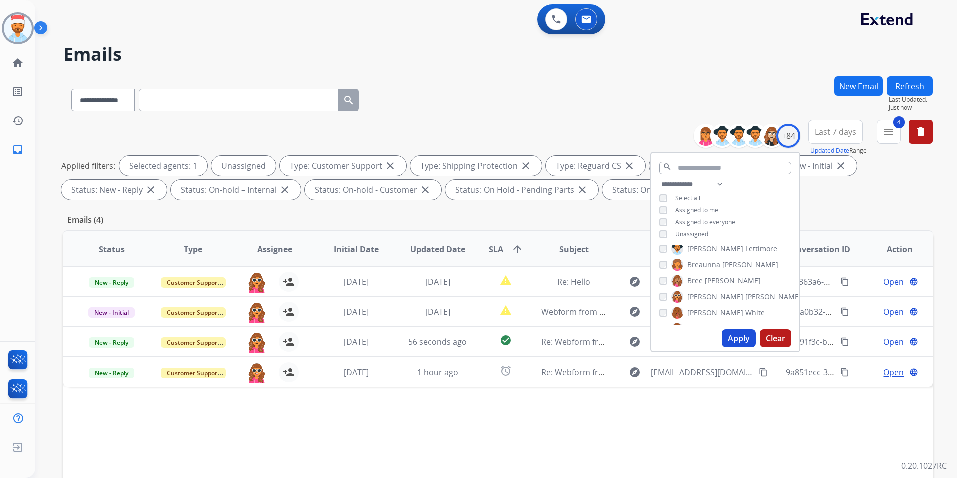
drag, startPoint x: 736, startPoint y: 335, endPoint x: 719, endPoint y: 320, distance: 22.7
click at [734, 333] on button "Apply" at bounding box center [739, 338] width 34 height 18
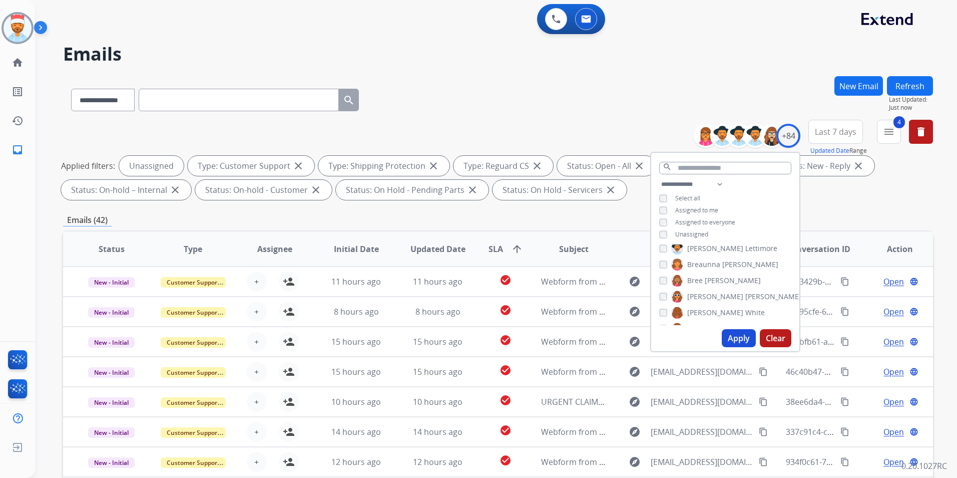
click at [562, 212] on div "**********" at bounding box center [498, 347] width 870 height 542
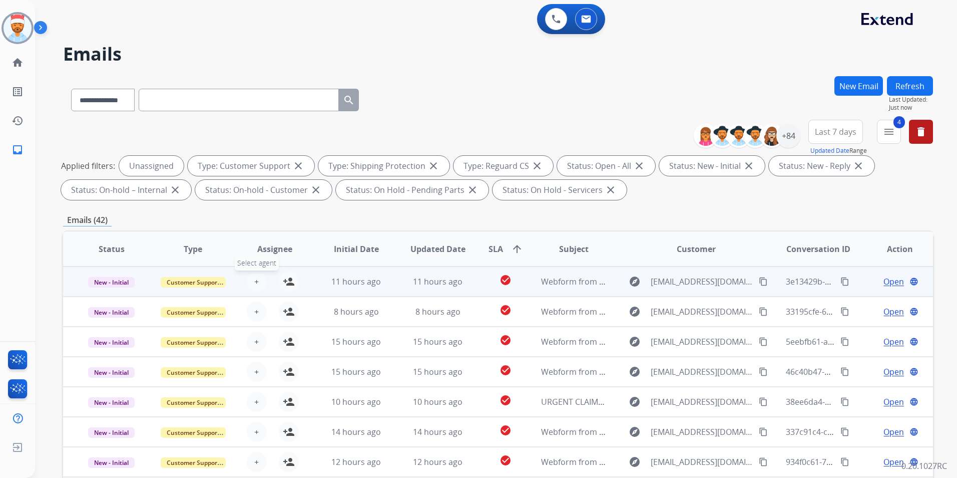
click at [260, 278] on button "+ Select agent" at bounding box center [257, 281] width 20 height 20
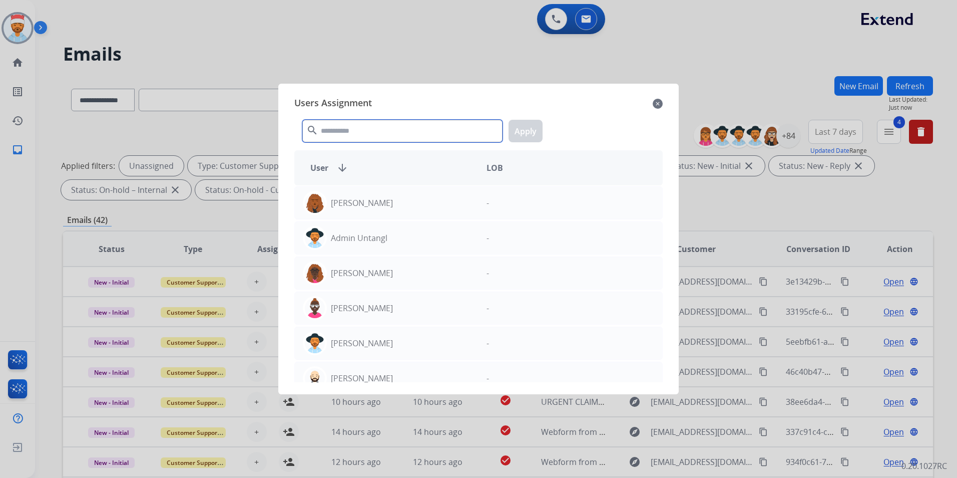
click at [349, 134] on input "text" at bounding box center [402, 131] width 200 height 23
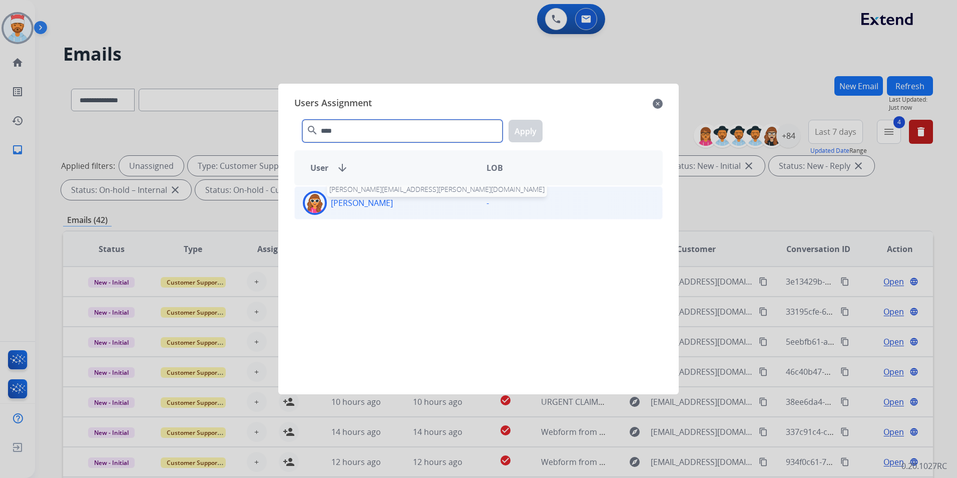
type input "****"
click at [350, 206] on p "[PERSON_NAME]" at bounding box center [362, 203] width 62 height 12
click at [518, 124] on button "Apply" at bounding box center [526, 131] width 34 height 23
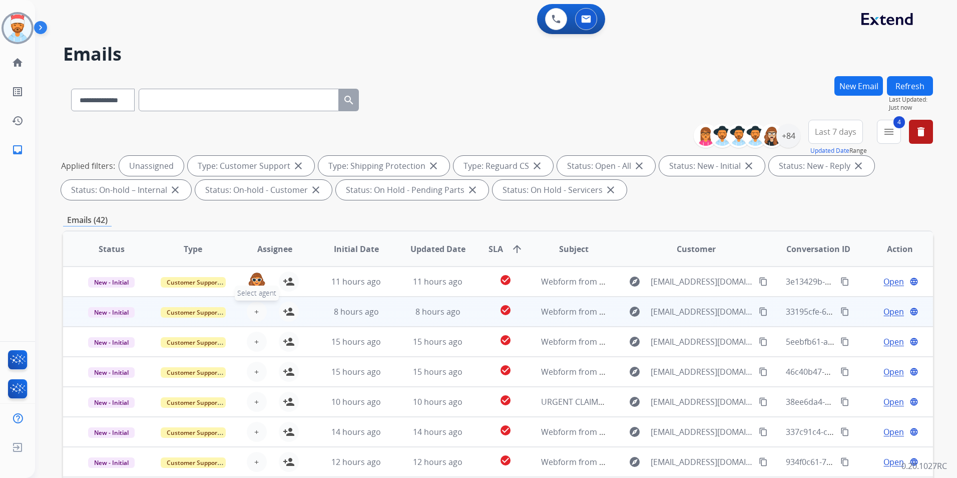
click at [254, 307] on span "+" at bounding box center [256, 311] width 5 height 12
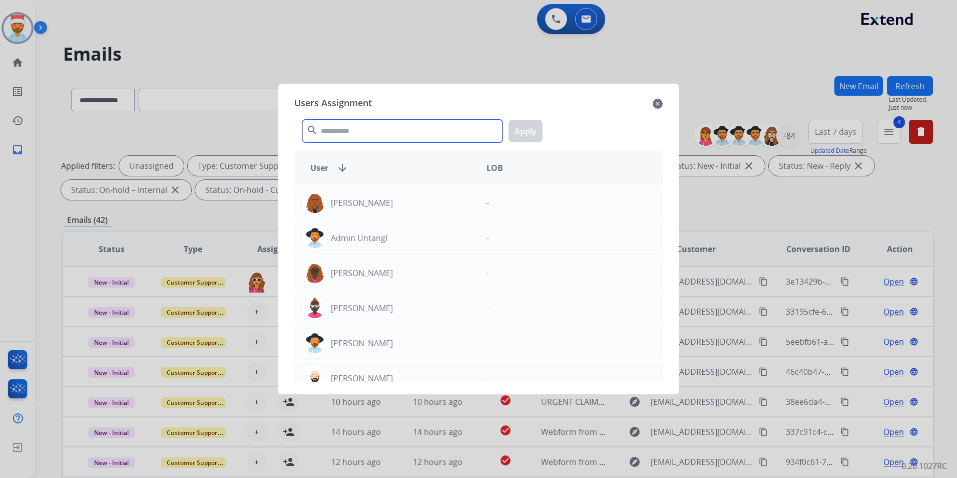
drag, startPoint x: 350, startPoint y: 137, endPoint x: 352, endPoint y: 142, distance: 5.4
click at [350, 138] on input "text" at bounding box center [402, 131] width 200 height 23
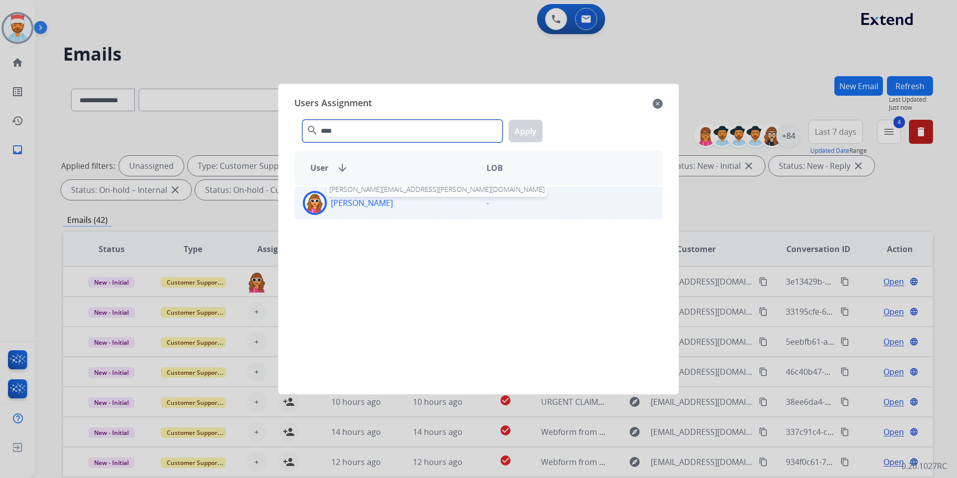
type input "****"
click at [349, 199] on p "[PERSON_NAME]" at bounding box center [362, 203] width 62 height 12
click at [516, 124] on button "Apply" at bounding box center [526, 131] width 34 height 23
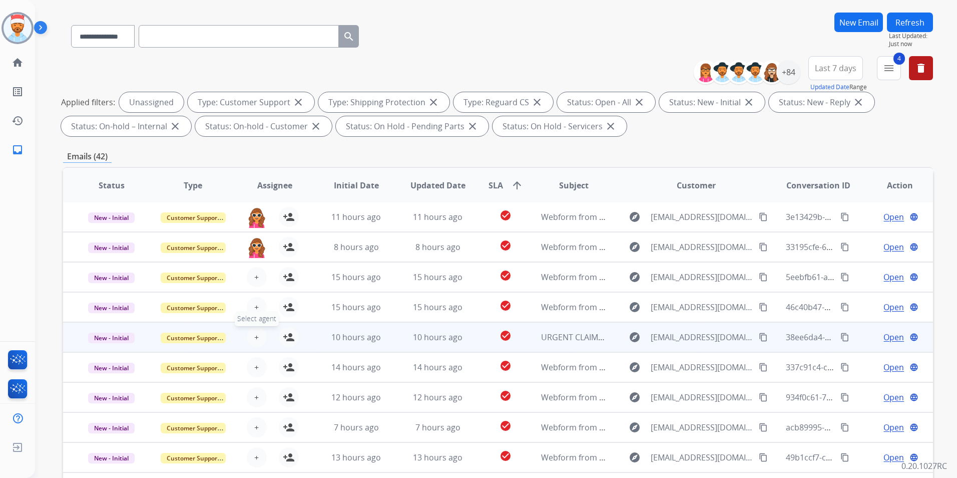
scroll to position [100, 0]
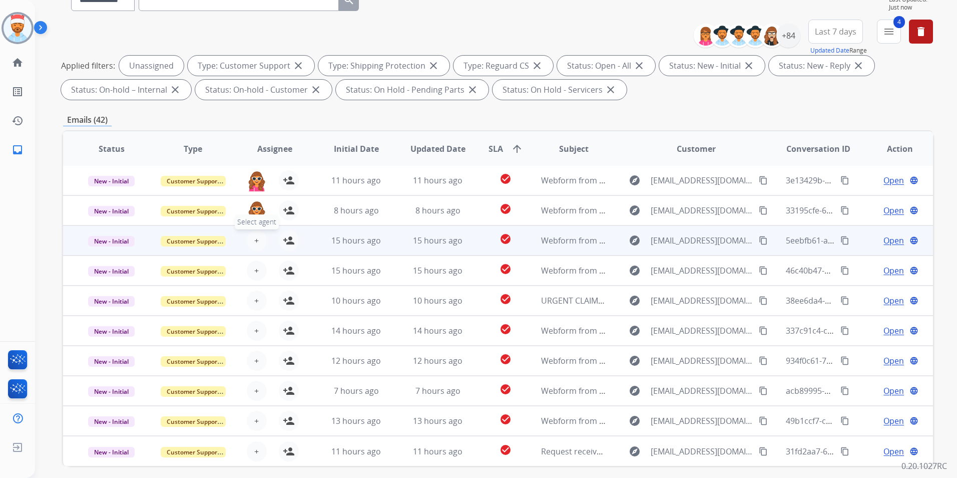
click at [258, 245] on button "+ Select agent" at bounding box center [257, 240] width 20 height 20
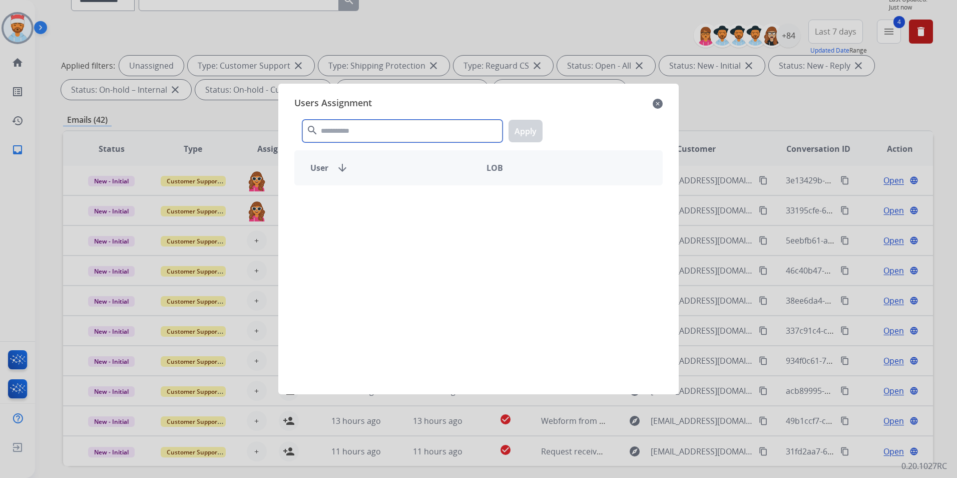
click at [360, 127] on input "text" at bounding box center [402, 131] width 200 height 23
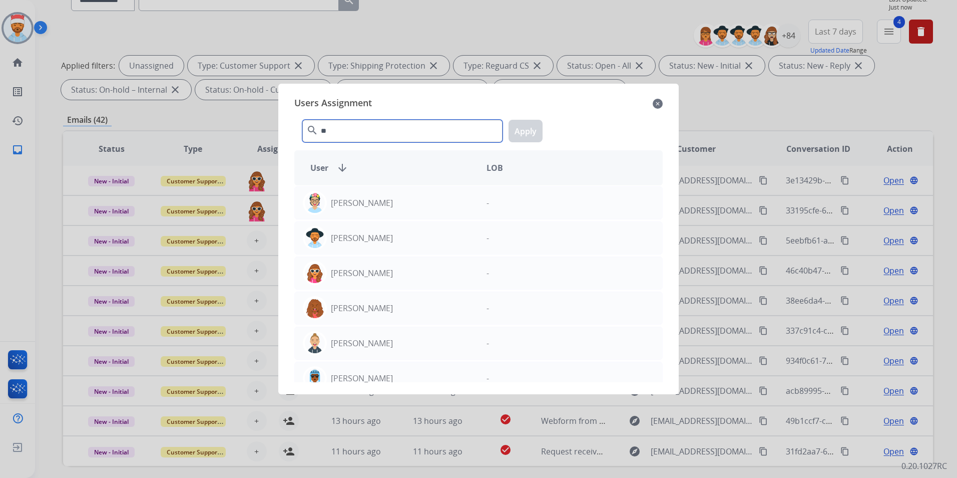
type input "*"
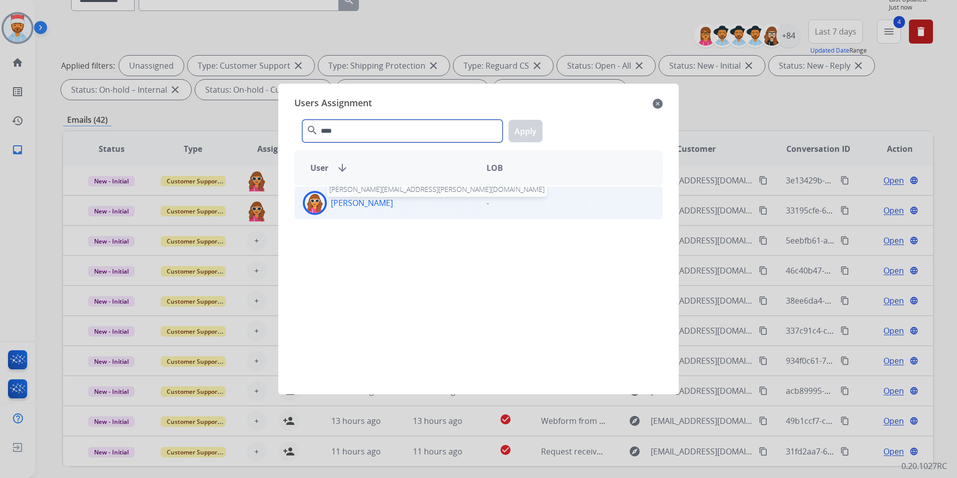
type input "****"
click at [354, 203] on p "[PERSON_NAME]" at bounding box center [362, 203] width 62 height 12
drag, startPoint x: 531, startPoint y: 114, endPoint x: 525, endPoint y: 115, distance: 6.1
click at [530, 114] on div "**** search Apply" at bounding box center [478, 129] width 369 height 35
click at [525, 124] on button "Apply" at bounding box center [526, 131] width 34 height 23
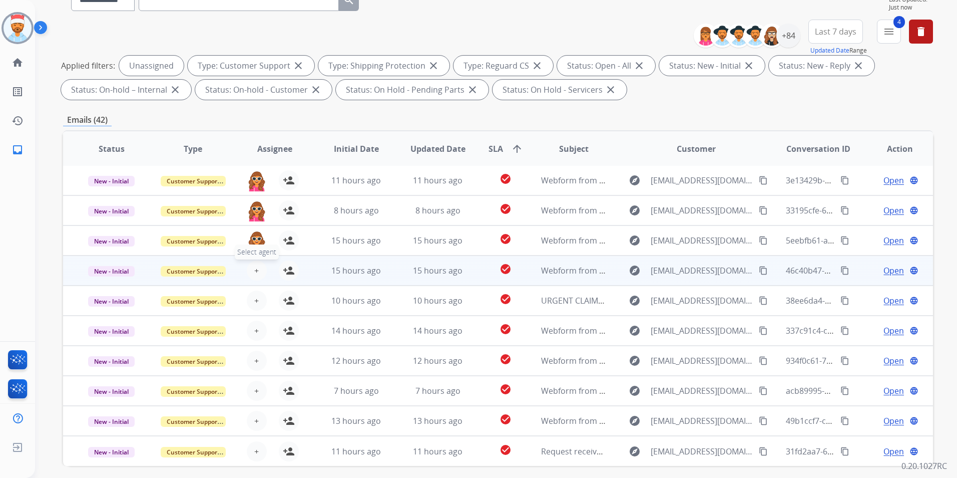
click at [261, 268] on button "+ Select agent" at bounding box center [257, 270] width 20 height 20
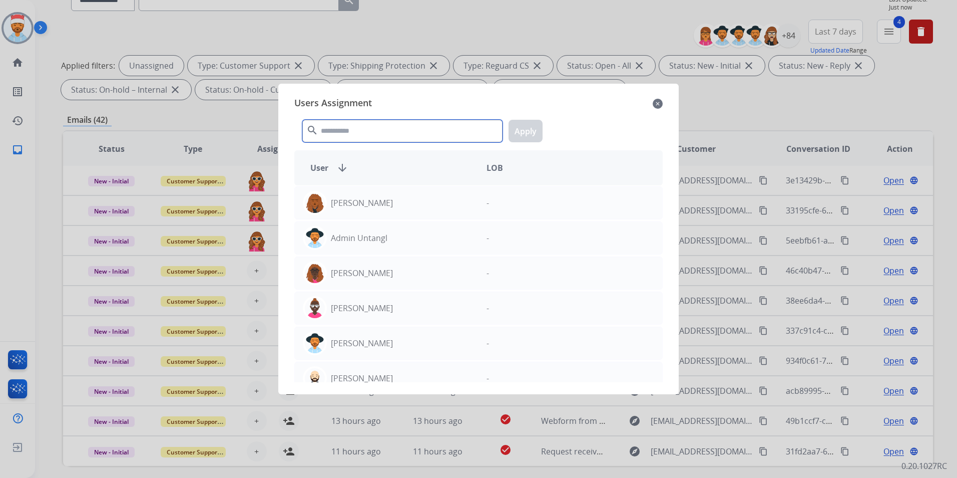
click at [341, 130] on input "text" at bounding box center [402, 131] width 200 height 23
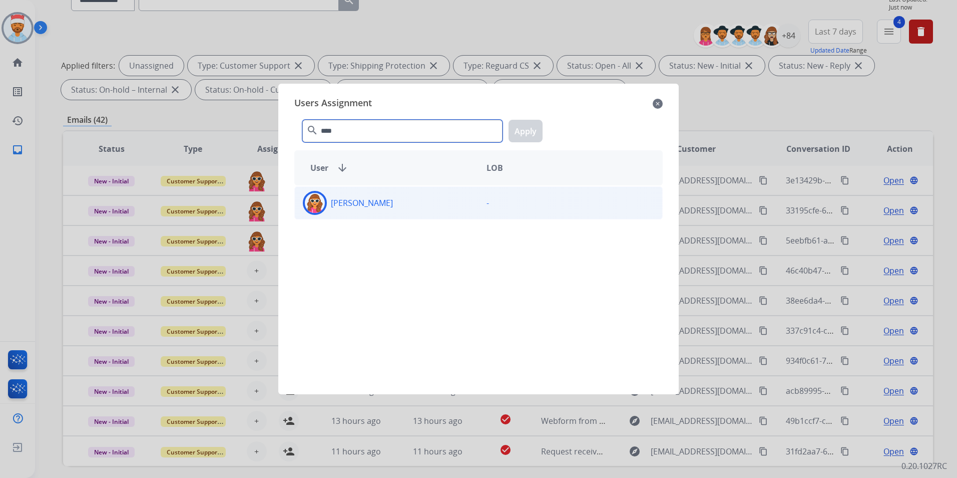
type input "****"
drag, startPoint x: 381, startPoint y: 211, endPoint x: 407, endPoint y: 194, distance: 30.4
click at [380, 210] on div "[PERSON_NAME]" at bounding box center [387, 203] width 184 height 24
click at [538, 128] on button "Apply" at bounding box center [526, 131] width 34 height 23
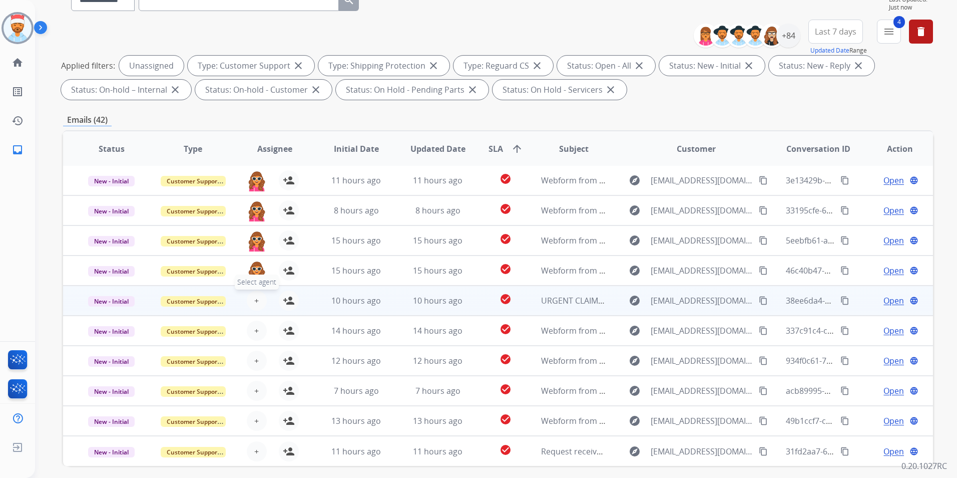
click at [256, 299] on span "+" at bounding box center [256, 300] width 5 height 12
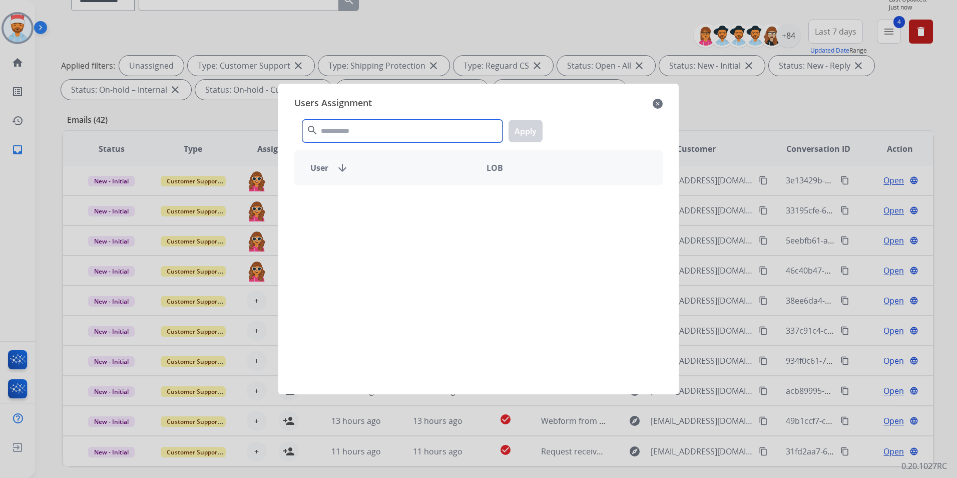
click at [375, 133] on input "text" at bounding box center [402, 131] width 200 height 23
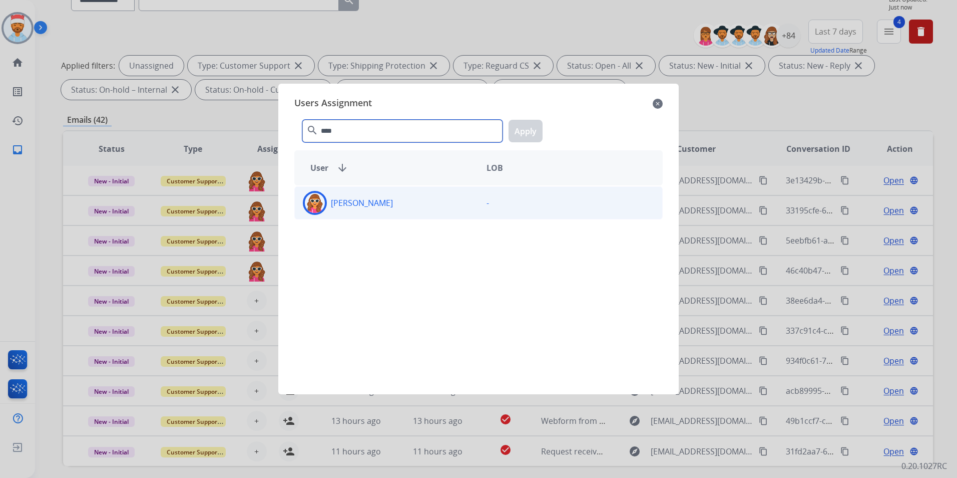
type input "****"
drag, startPoint x: 330, startPoint y: 195, endPoint x: 342, endPoint y: 193, distance: 11.7
click at [330, 195] on div "[PERSON_NAME]" at bounding box center [387, 203] width 184 height 24
click at [522, 140] on div "**** search Apply" at bounding box center [478, 129] width 369 height 35
click at [530, 125] on button "Apply" at bounding box center [526, 131] width 34 height 23
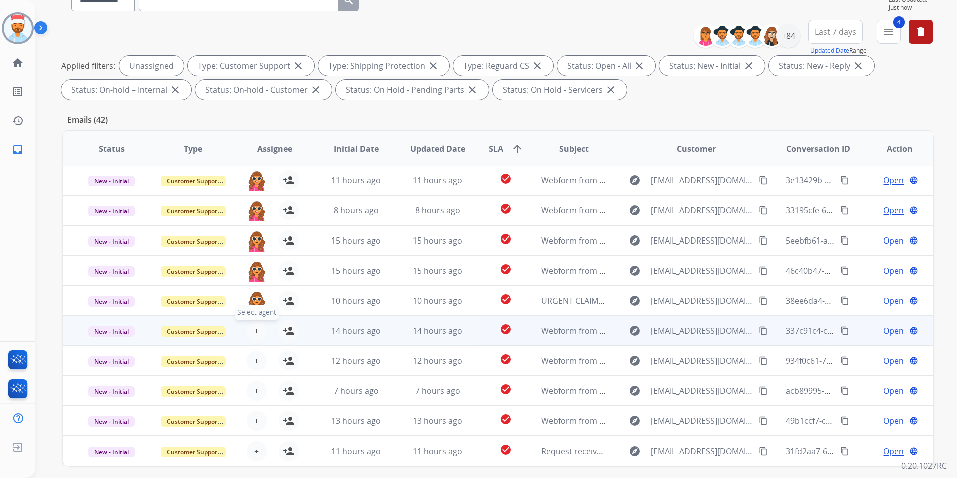
click at [258, 332] on button "+ Select agent" at bounding box center [257, 330] width 20 height 20
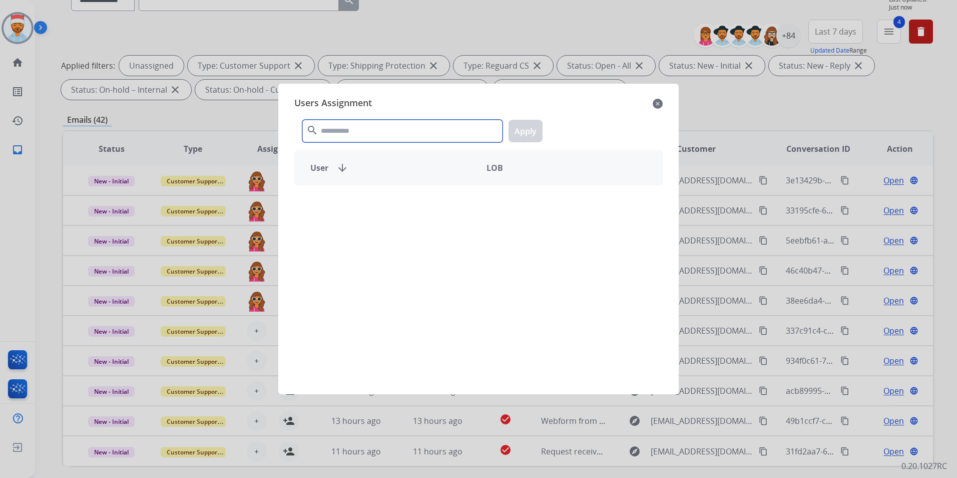
click at [407, 136] on input "text" at bounding box center [402, 131] width 200 height 23
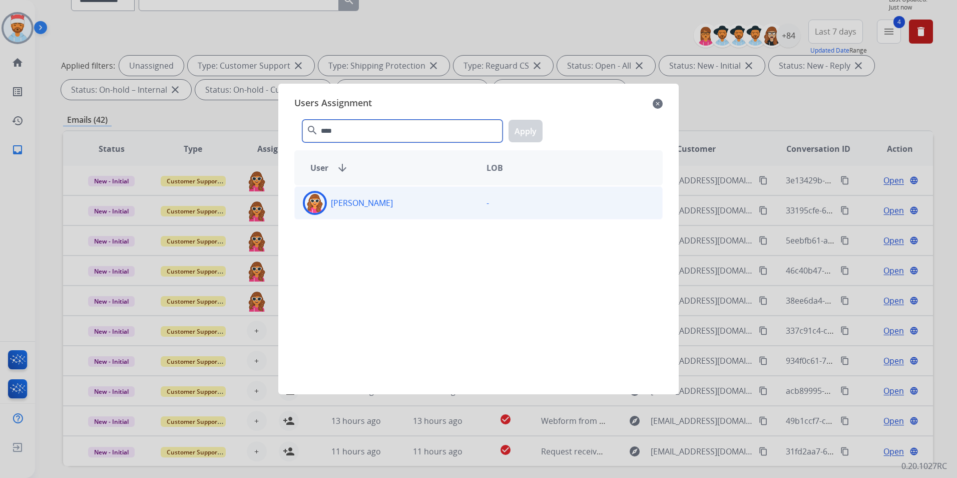
type input "****"
drag, startPoint x: 387, startPoint y: 201, endPoint x: 434, endPoint y: 168, distance: 56.8
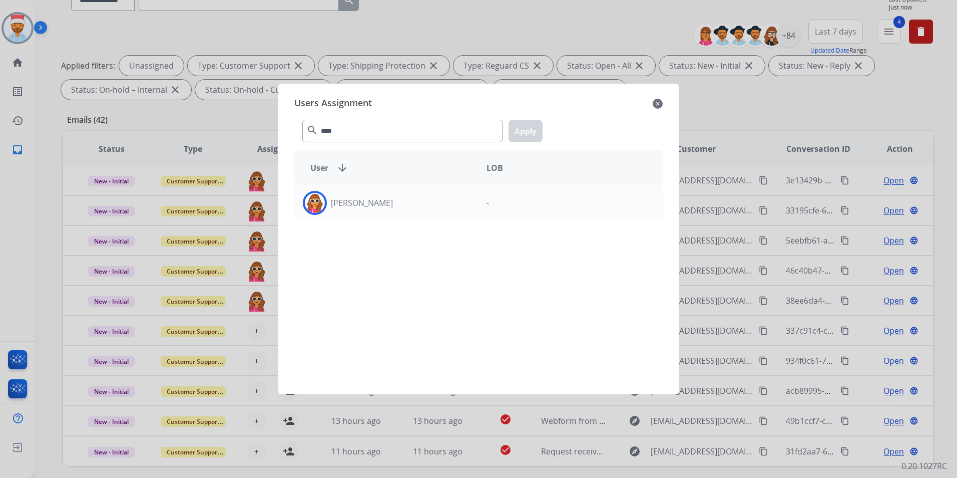
click at [386, 200] on div "[PERSON_NAME]" at bounding box center [387, 203] width 184 height 24
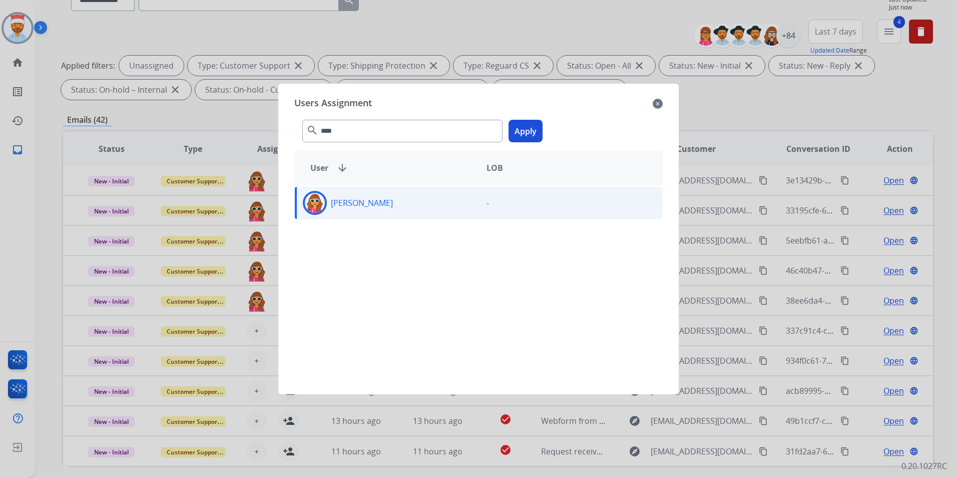
click at [518, 134] on button "Apply" at bounding box center [526, 131] width 34 height 23
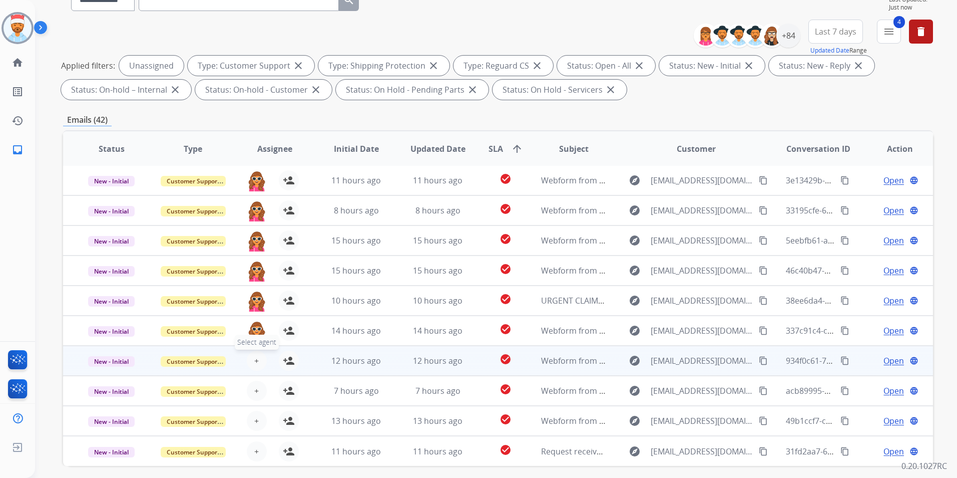
click at [256, 364] on span "+" at bounding box center [256, 361] width 5 height 12
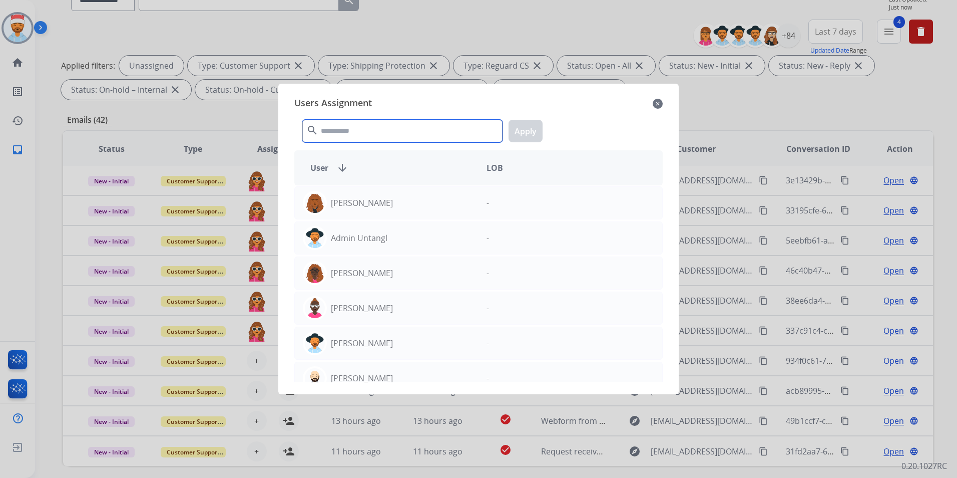
click at [394, 129] on input "text" at bounding box center [402, 131] width 200 height 23
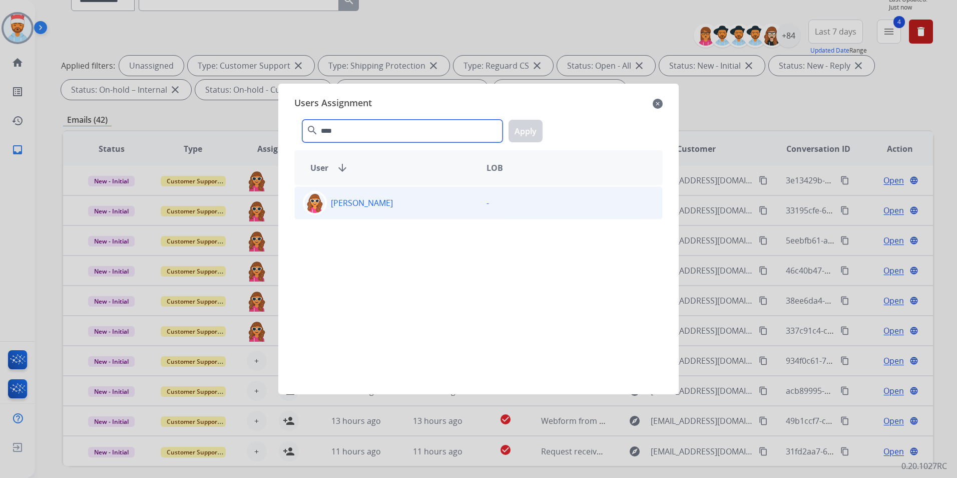
type input "****"
click at [368, 209] on div "[PERSON_NAME]" at bounding box center [387, 203] width 184 height 24
click at [530, 131] on button "Apply" at bounding box center [526, 131] width 34 height 23
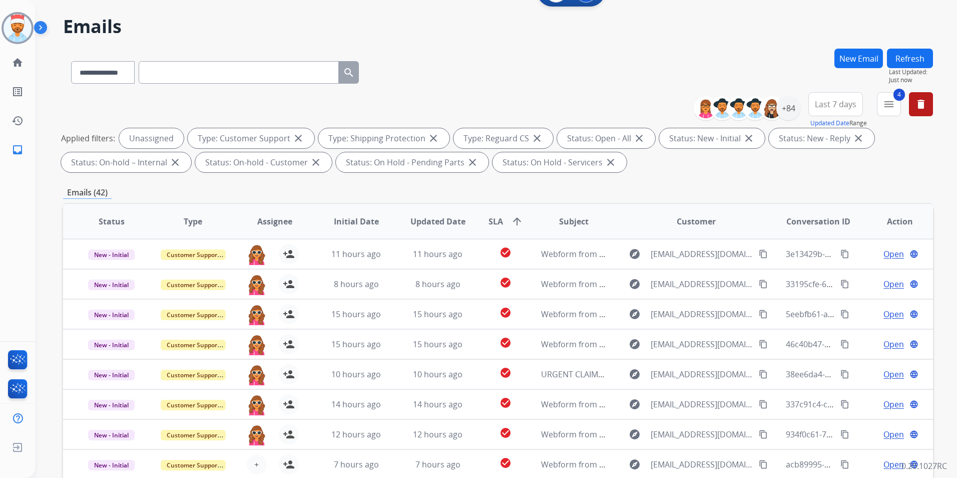
scroll to position [0, 0]
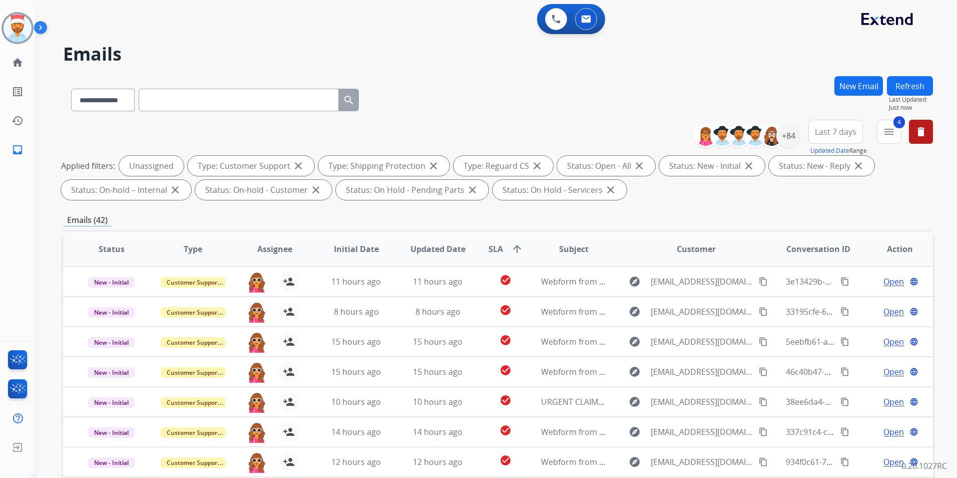
drag, startPoint x: 915, startPoint y: 95, endPoint x: 915, endPoint y: 116, distance: 21.0
click at [915, 94] on button "Refresh" at bounding box center [910, 86] width 46 height 20
